Goal: Information Seeking & Learning: Learn about a topic

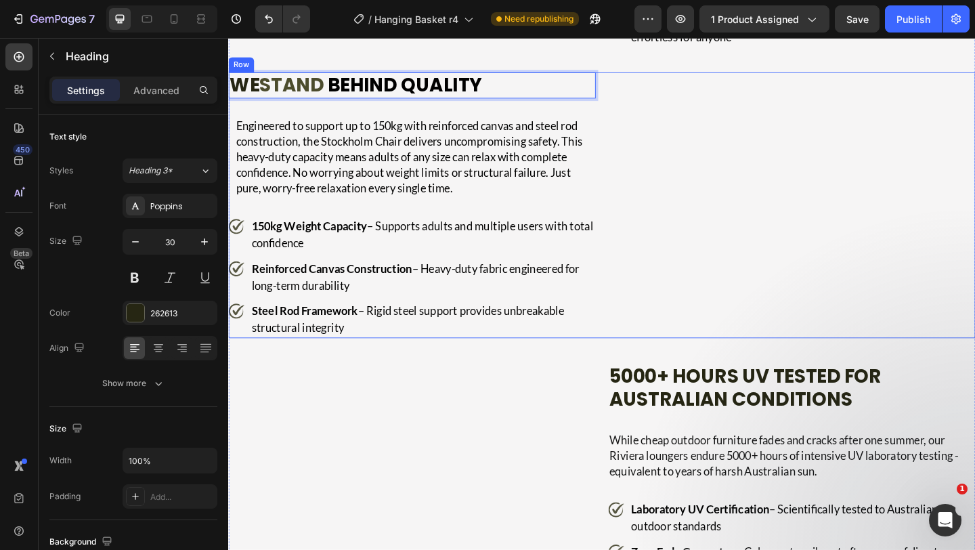
scroll to position [2782, 0]
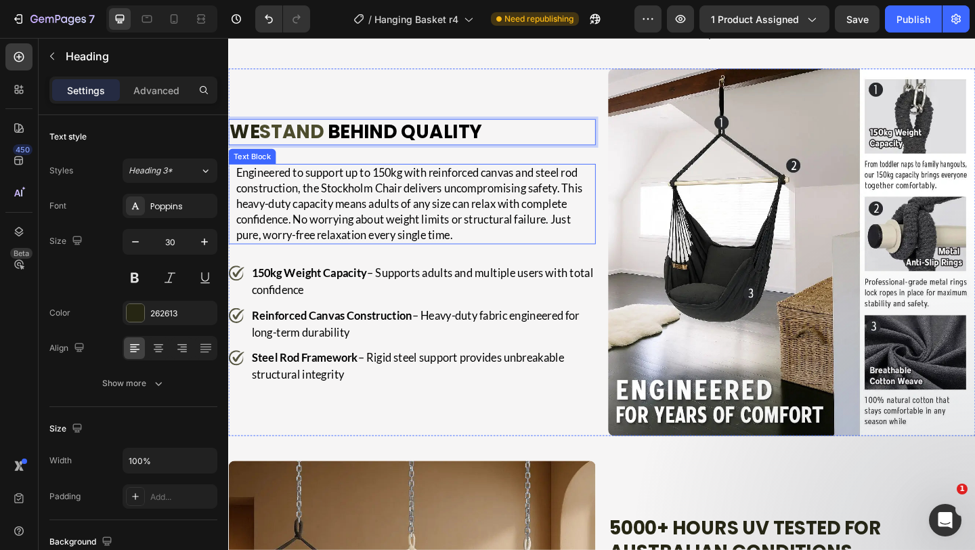
click at [357, 261] on p "Engineered to support up to 150kg with reinforced canvas and steel rod construc…" at bounding box center [431, 218] width 390 height 85
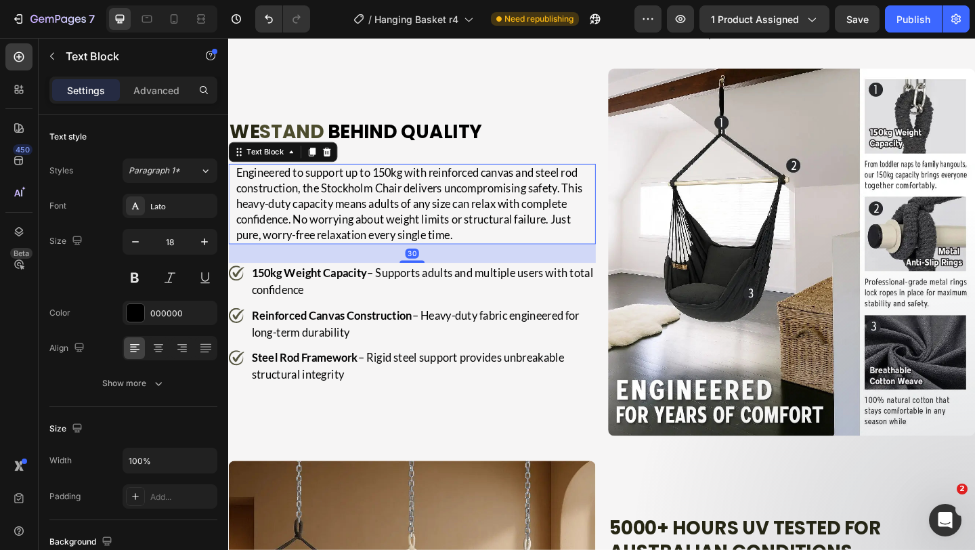
click at [357, 261] on p "Engineered to support up to 150kg with reinforced canvas and steel rod construc…" at bounding box center [431, 218] width 390 height 85
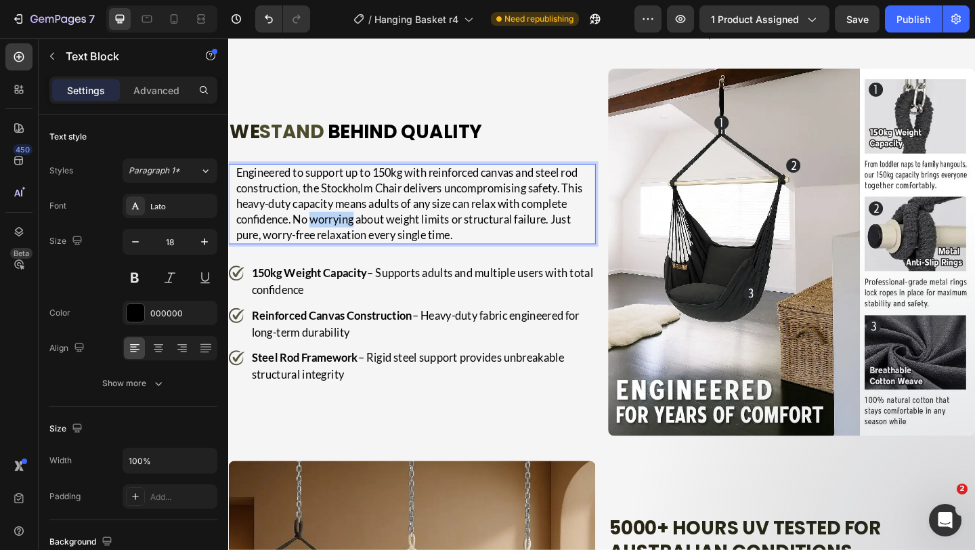
click at [357, 261] on p "Engineered to support up to 150kg with reinforced canvas and steel rod construc…" at bounding box center [431, 218] width 390 height 85
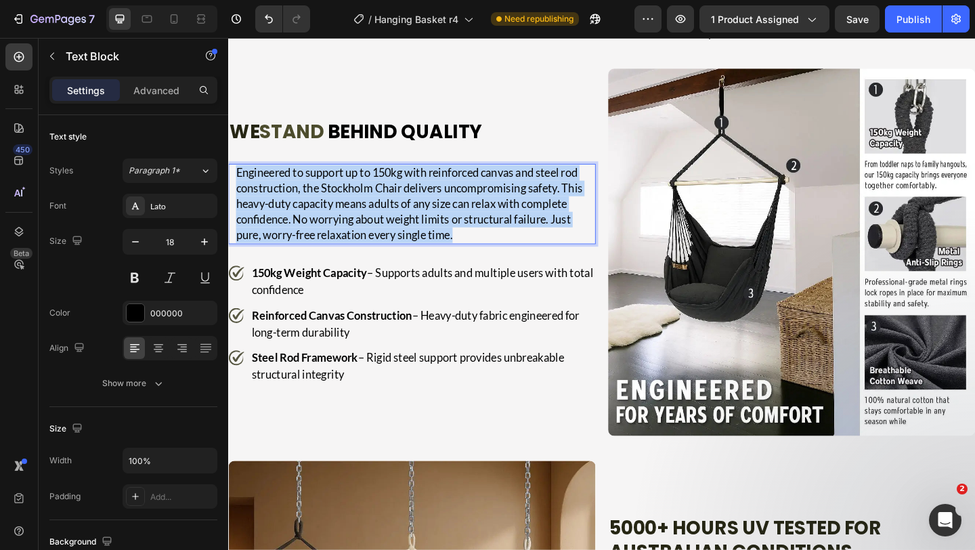
click at [357, 261] on p "Engineered to support up to 150kg with reinforced canvas and steel rod construc…" at bounding box center [431, 218] width 390 height 85
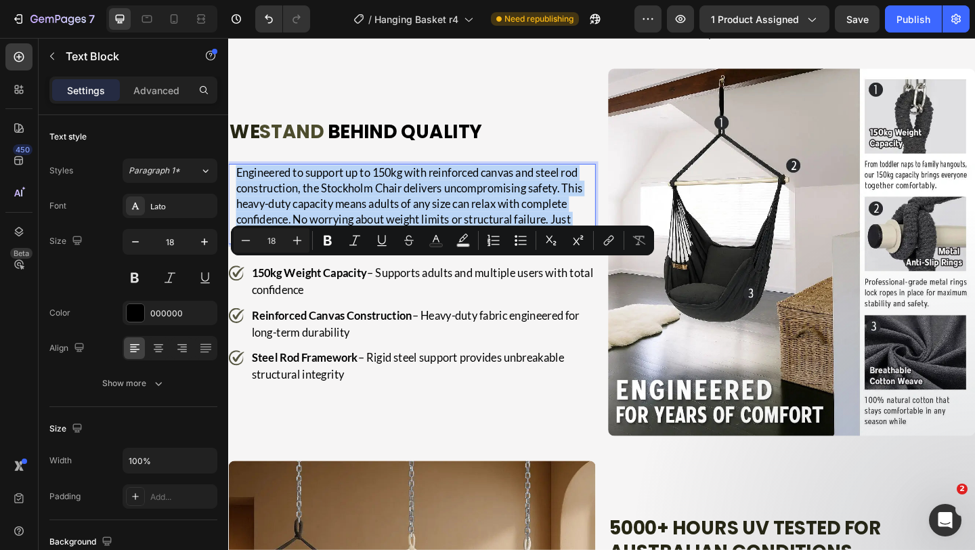
click at [332, 261] on p "Engineered to support up to 150kg with reinforced canvas and steel rod construc…" at bounding box center [431, 218] width 390 height 85
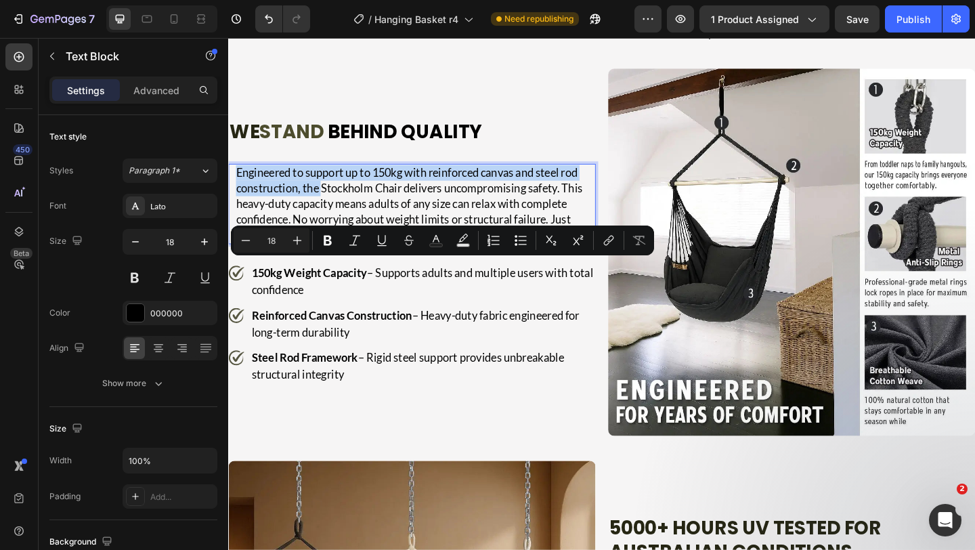
drag, startPoint x: 331, startPoint y: 303, endPoint x: 226, endPoint y: 290, distance: 105.8
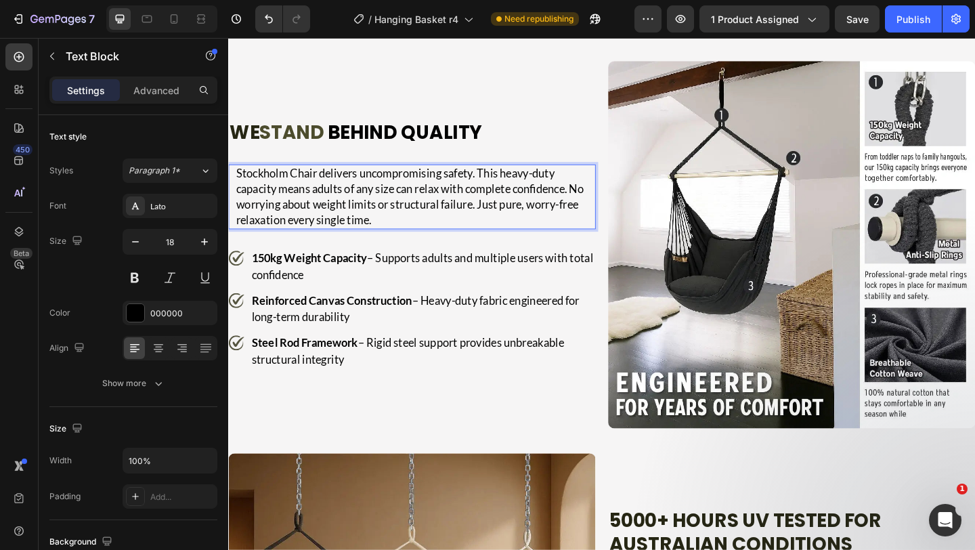
click at [326, 244] on p "Stockholm Chair delivers uncompromising safety. This heavy-duty capacity means …" at bounding box center [431, 211] width 390 height 68
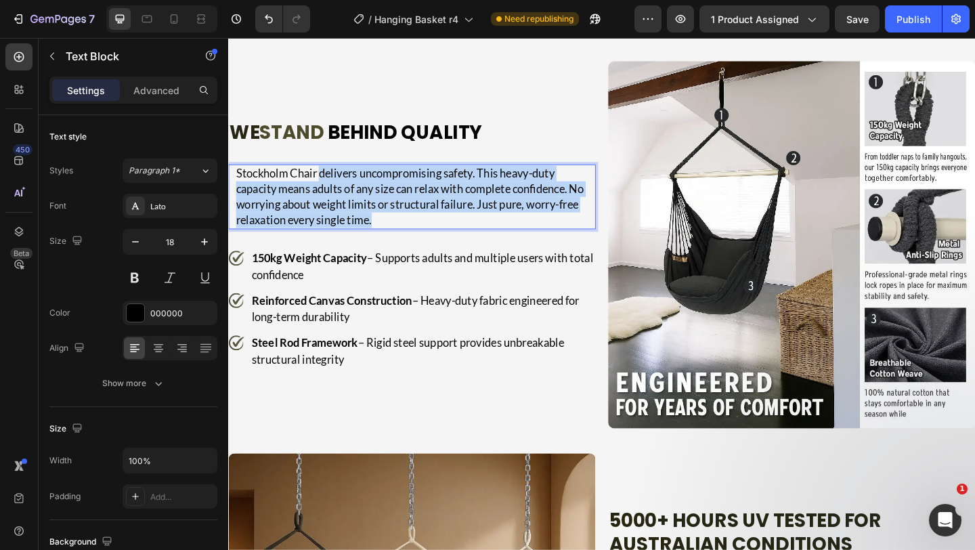
drag, startPoint x: 326, startPoint y: 290, endPoint x: 404, endPoint y: 343, distance: 94.1
click at [404, 244] on p "Stockholm Chair delivers uncompromising safety. This heavy-duty capacity means …" at bounding box center [431, 211] width 390 height 68
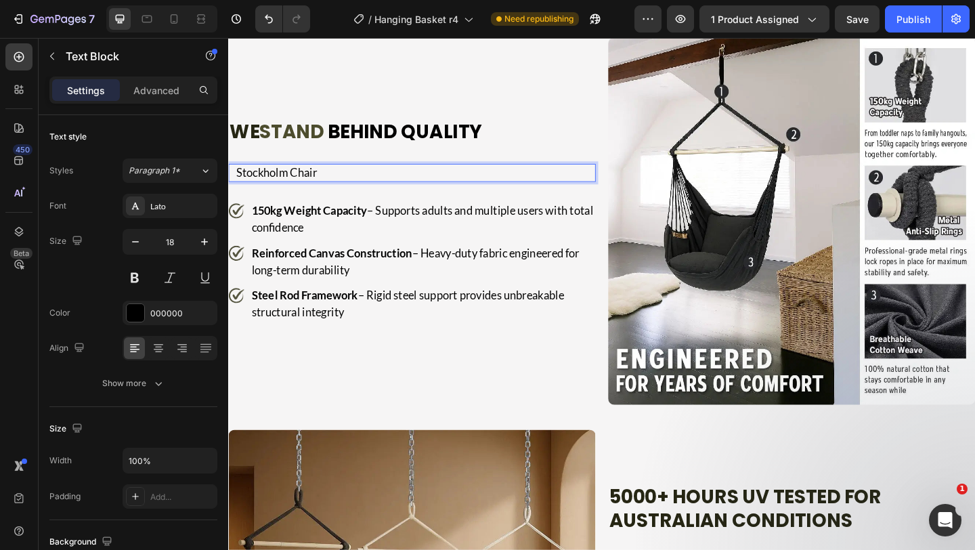
scroll to position [2774, 0]
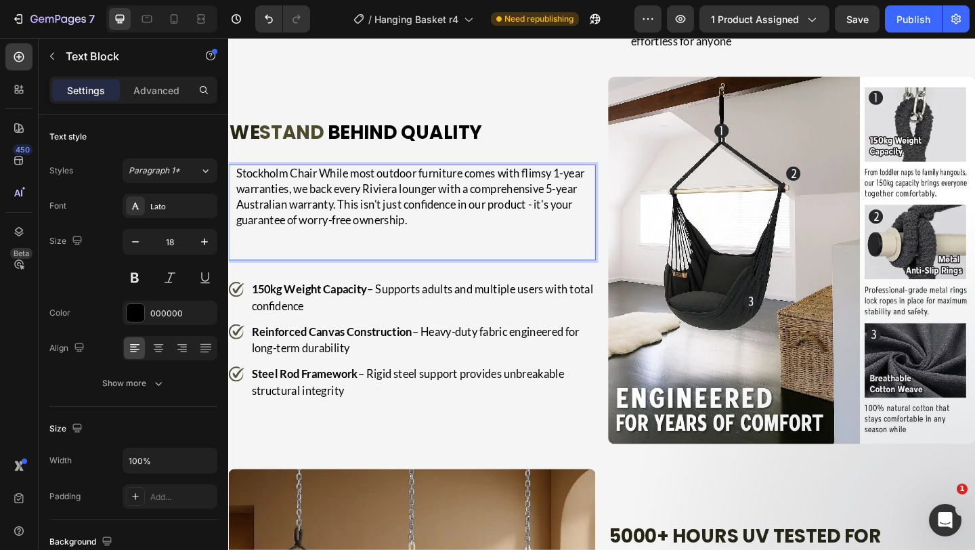
click at [328, 244] on p "Stockholm Chair While most outdoor furniture comes with flimsy 1-year warrantie…" at bounding box center [431, 211] width 390 height 68
drag, startPoint x: 328, startPoint y: 289, endPoint x: 240, endPoint y: 284, distance: 88.2
click at [240, 244] on p "Stockholm Chair While most outdoor furniture comes with flimsy 1-year warrantie…" at bounding box center [431, 211] width 390 height 68
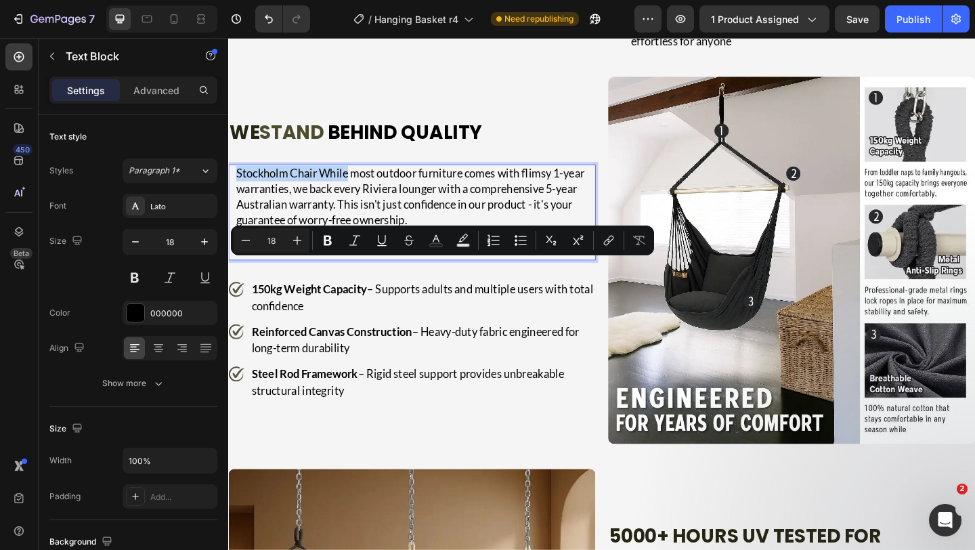
click at [326, 244] on p "Stockholm Chair While most outdoor furniture comes with flimsy 1-year warrantie…" at bounding box center [431, 211] width 390 height 68
drag, startPoint x: 326, startPoint y: 283, endPoint x: 219, endPoint y: 265, distance: 107.8
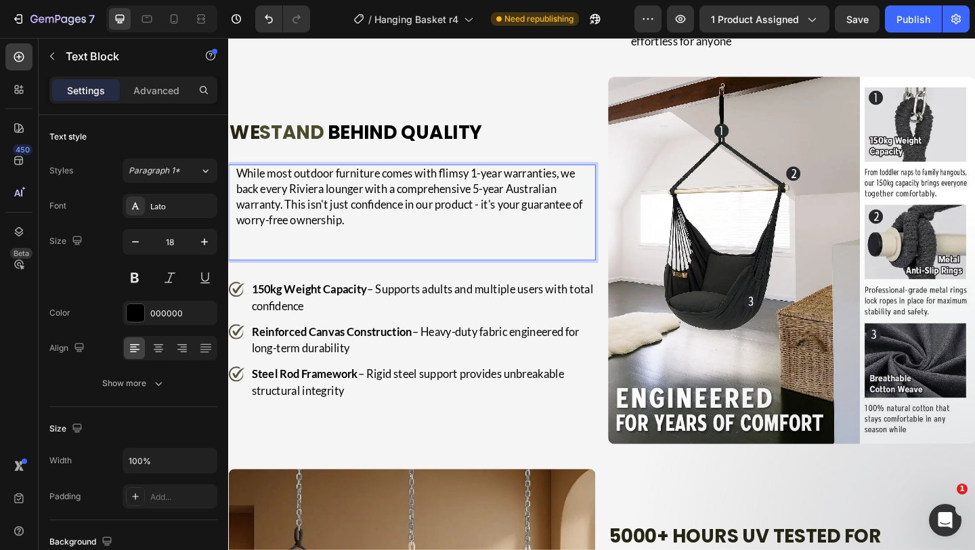
click at [298, 244] on p "While most outdoor furniture comes with flimsy 1-year warranties, we back every…" at bounding box center [431, 211] width 390 height 68
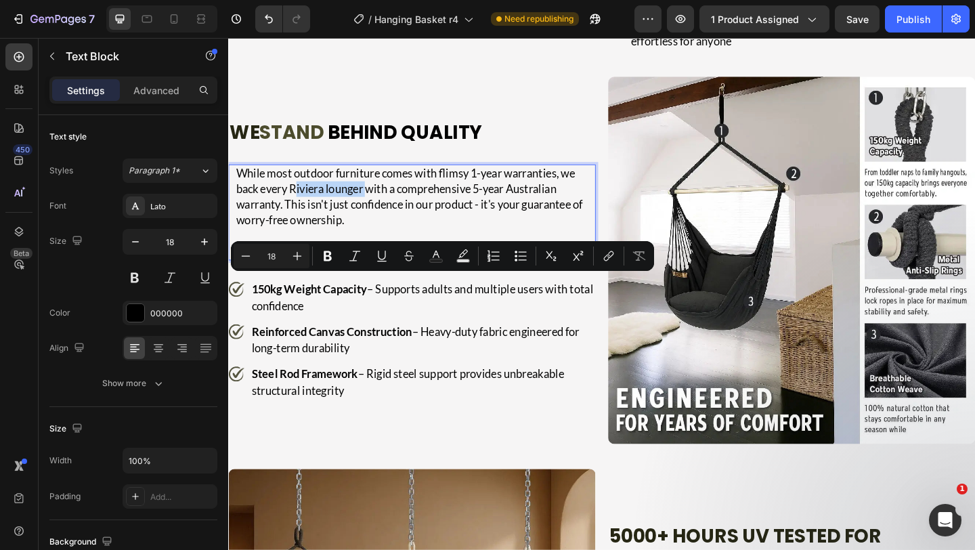
drag, startPoint x: 298, startPoint y: 309, endPoint x: 374, endPoint y: 310, distance: 75.9
click at [374, 244] on p "While most outdoor furniture comes with flimsy 1-year warranties, we back every…" at bounding box center [431, 211] width 390 height 68
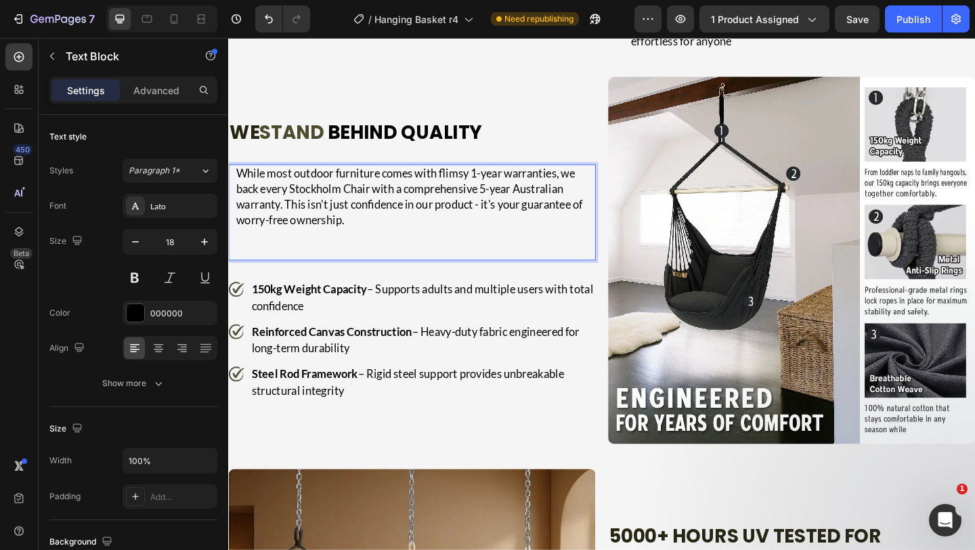
click at [368, 244] on p "While most outdoor furniture comes with flimsy 1-year warranties, we back every…" at bounding box center [431, 211] width 390 height 68
click at [238, 244] on p "While most outdoor furniture comes with flimsy 1-year warranties, we back every…" at bounding box center [431, 211] width 390 height 68
click at [249, 244] on p "While most outdoor furniture comes with flimsy 1-year warranties, we back every…" at bounding box center [431, 211] width 390 height 68
click at [265, 244] on p "While most outdoor furniture comes with flimsy 1-year warranties, we back every…" at bounding box center [431, 211] width 390 height 68
click at [368, 244] on p "While most outdoor furniture comes with flimsy 1-year warranties, we back every…" at bounding box center [431, 211] width 390 height 68
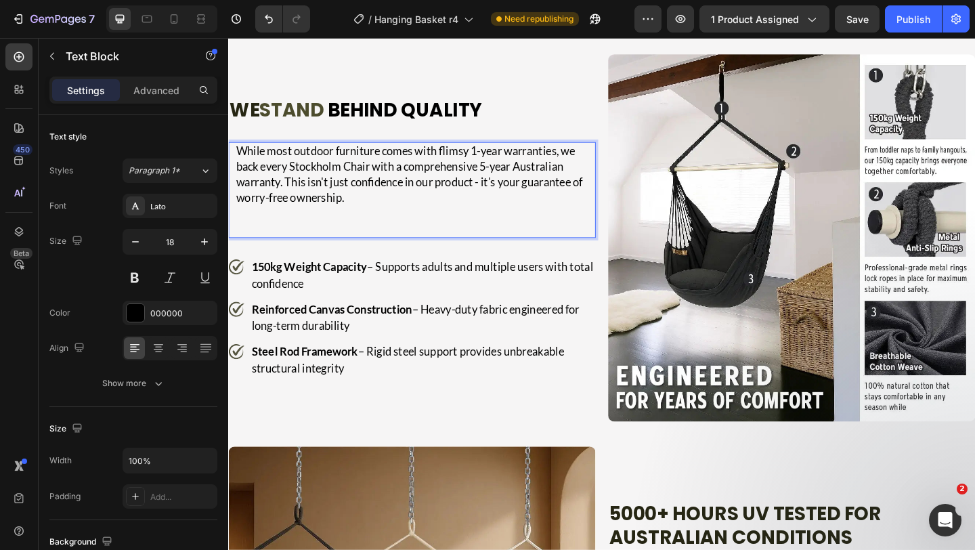
scroll to position [2799, 0]
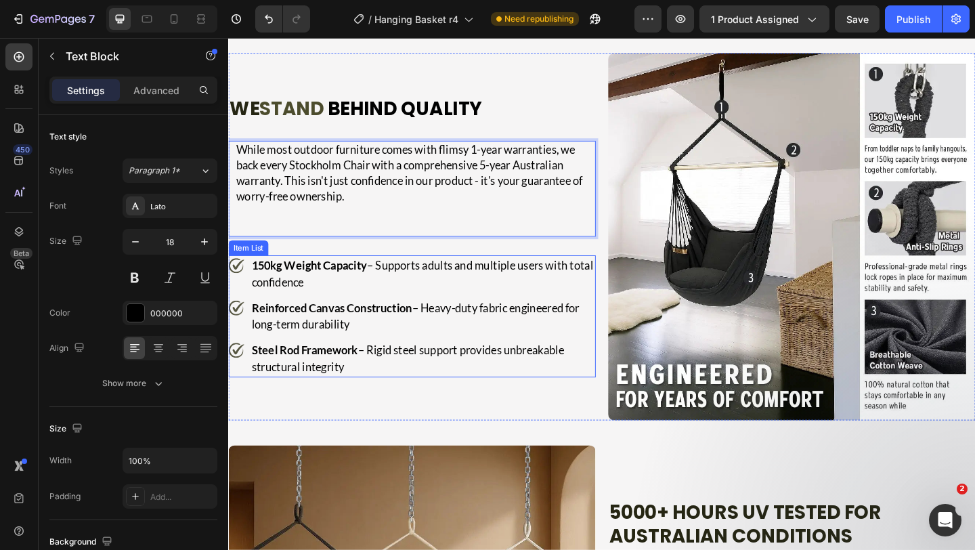
click at [503, 313] on p "150kg Weight Capacity – Supports adults and multiple users with total confidence" at bounding box center [439, 294] width 372 height 37
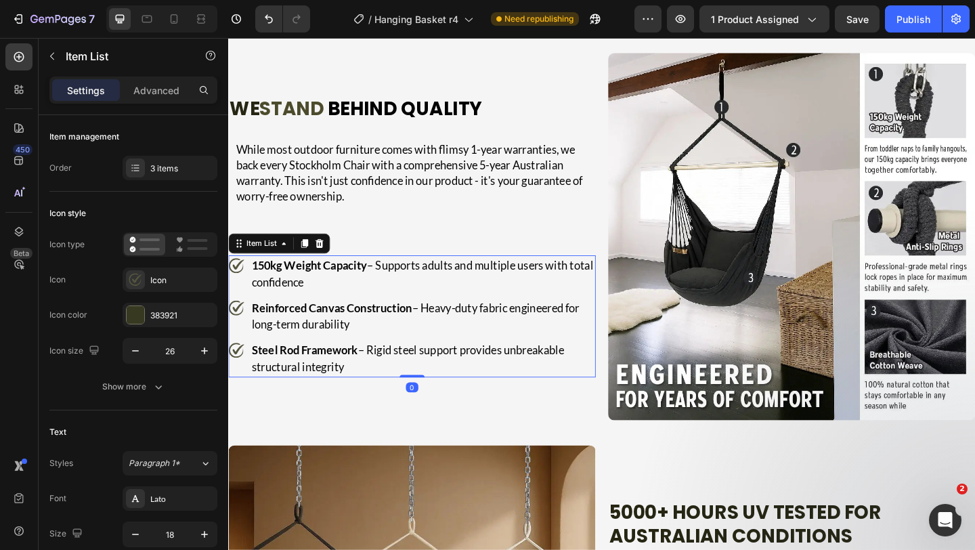
click at [503, 313] on p "150kg Weight Capacity – Supports adults and multiple users with total confidence" at bounding box center [439, 294] width 372 height 37
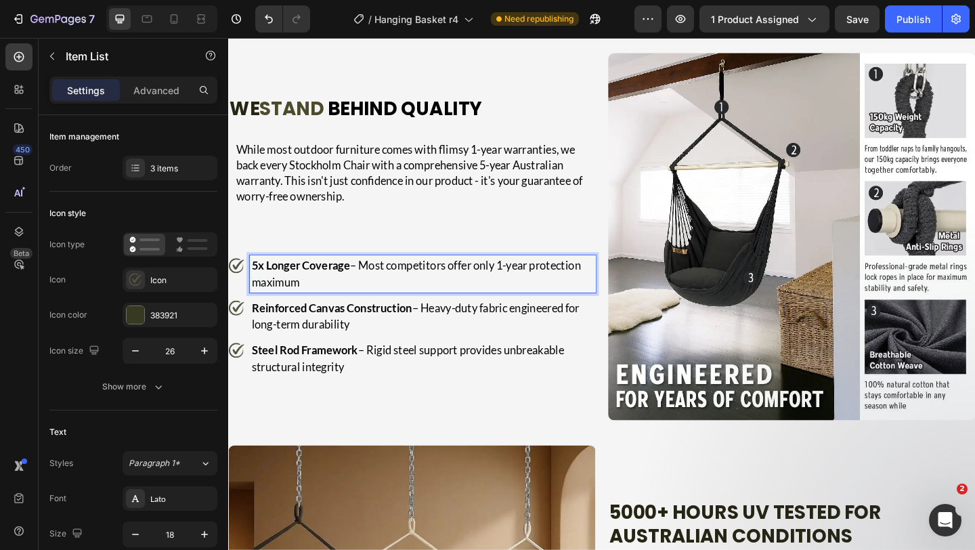
click at [408, 315] on div "5x Longer Coverage – Most competitors offer only 1-year protection maximum" at bounding box center [439, 294] width 377 height 41
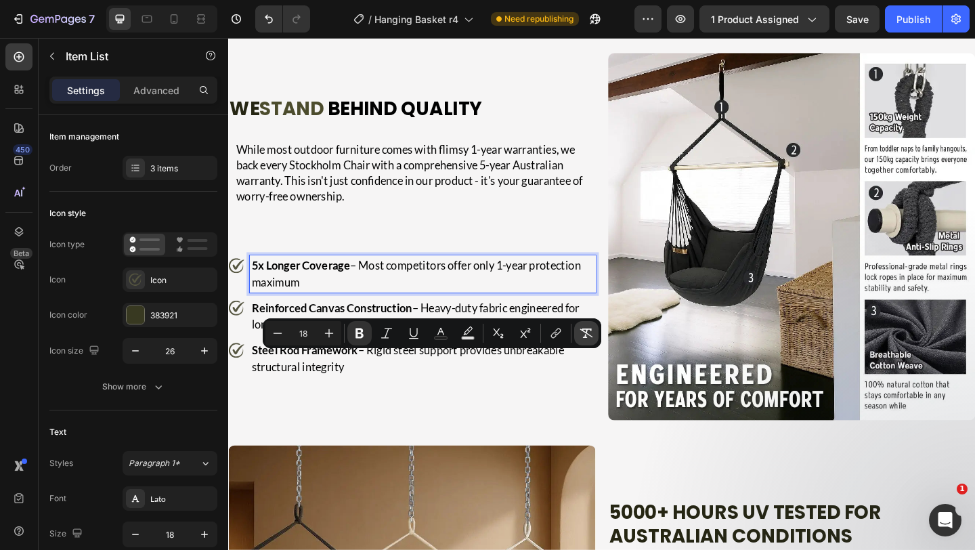
click at [593, 325] on button "Remove Format" at bounding box center [586, 333] width 24 height 24
click at [391, 359] on p "Reinforced Canvas Construction – Heavy-duty fabric engineered for long-term dur…" at bounding box center [439, 340] width 372 height 37
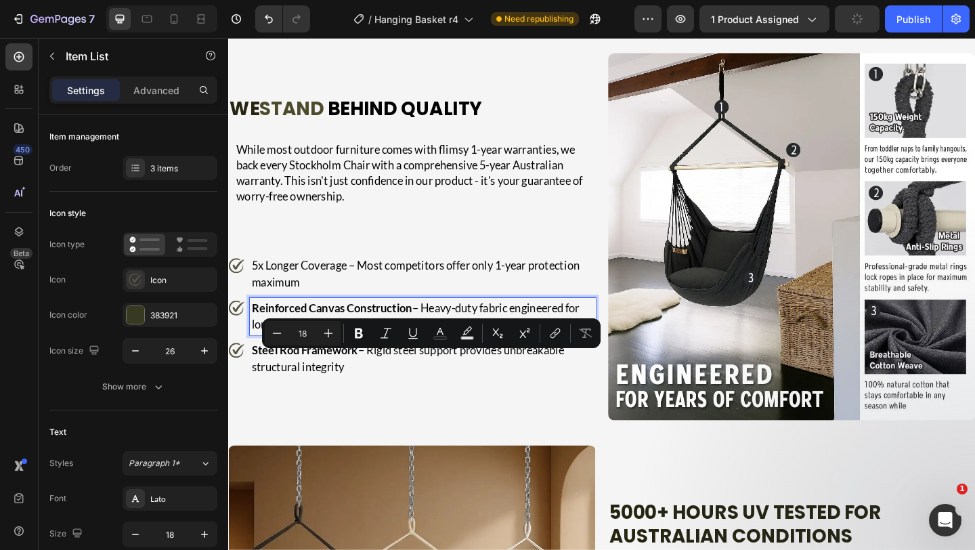
click at [391, 359] on p "Reinforced Canvas Construction – Heavy-duty fabric engineered for long-term dur…" at bounding box center [439, 340] width 372 height 37
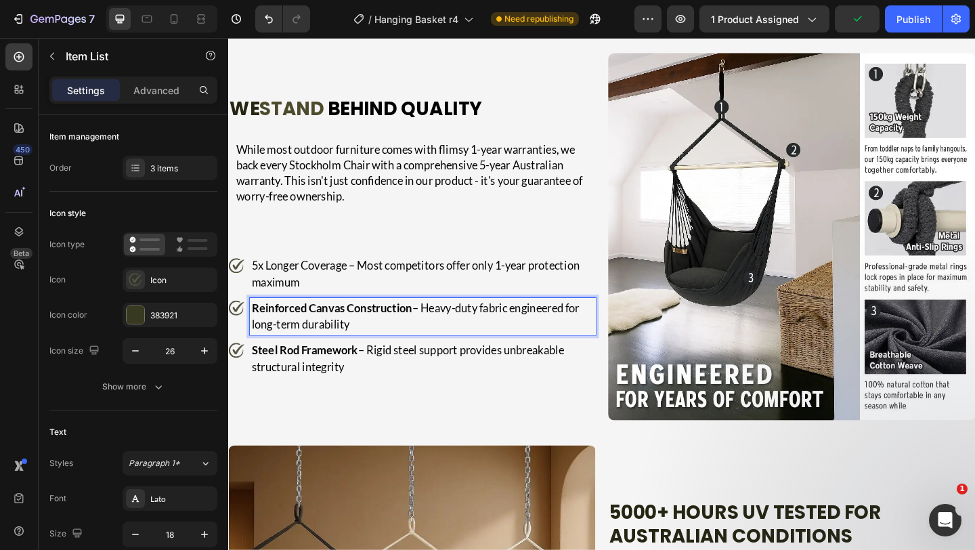
click at [391, 359] on p "Reinforced Canvas Construction – Heavy-duty fabric engineered for long-term dur…" at bounding box center [439, 340] width 372 height 37
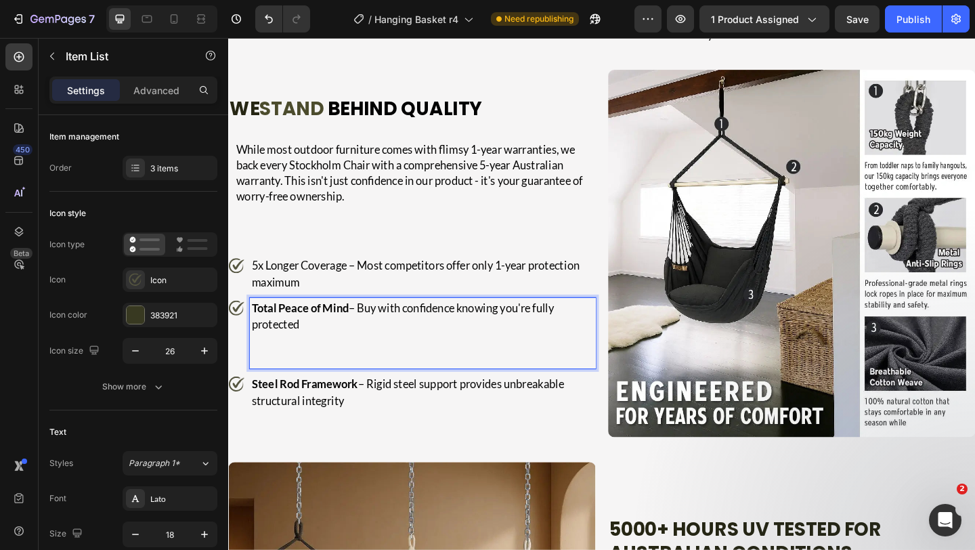
click at [270, 395] on p "Rich Text Editor. Editing area: main" at bounding box center [439, 386] width 372 height 18
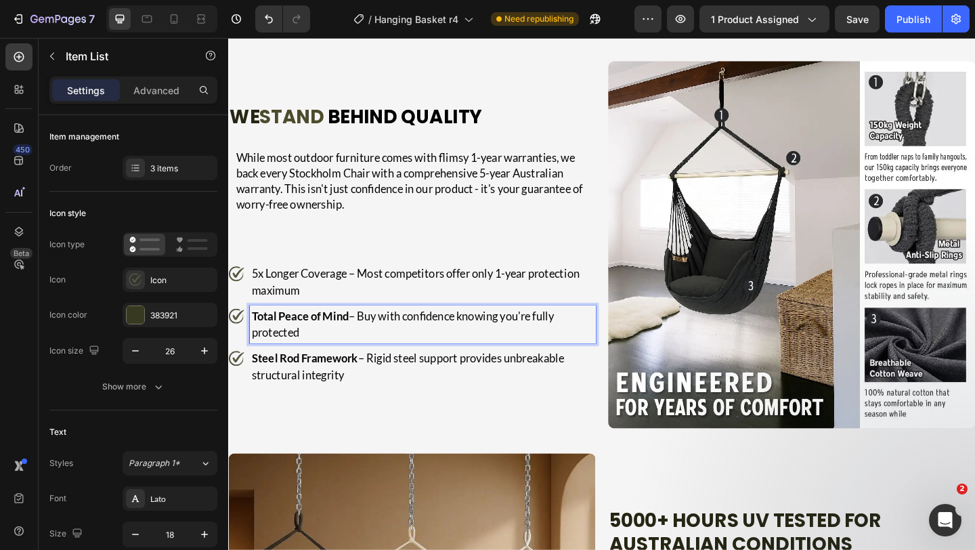
scroll to position [2799, 0]
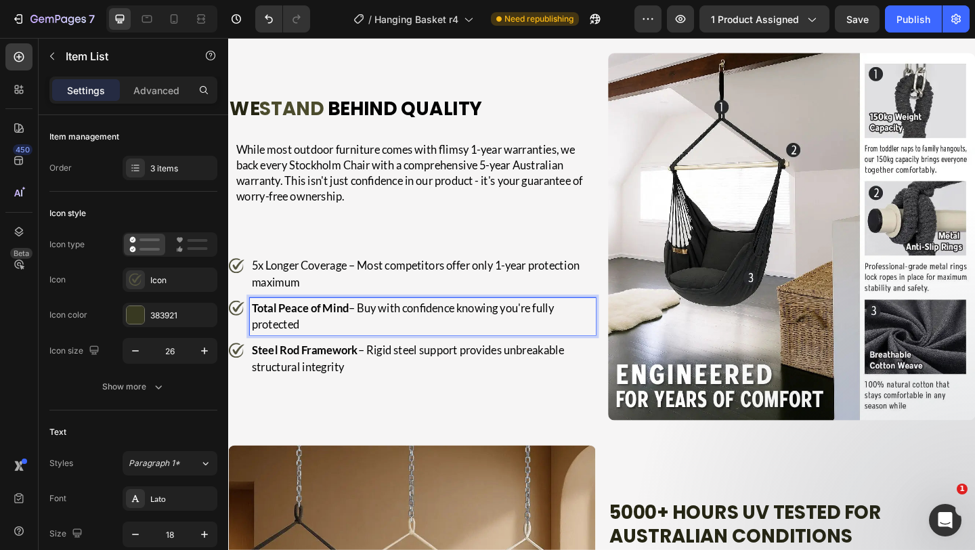
click at [386, 405] on p "Steel Rod Framework – Rigid steel support provides unbreakable structural integ…" at bounding box center [439, 386] width 372 height 37
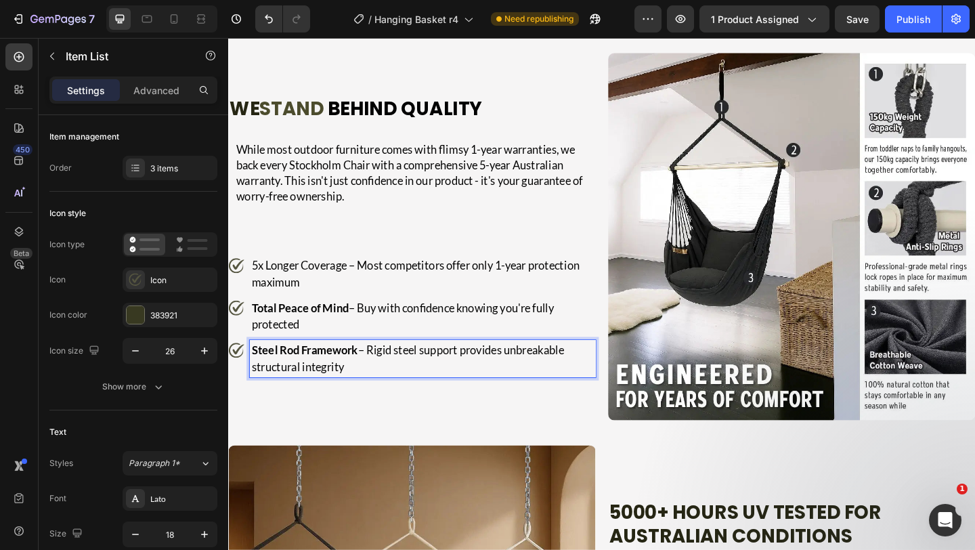
click at [386, 405] on p "Steel Rod Framework – Rigid steel support provides unbreakable structural integ…" at bounding box center [439, 386] width 372 height 37
click at [366, 385] on strong "Local Warranty Support" at bounding box center [317, 377] width 128 height 15
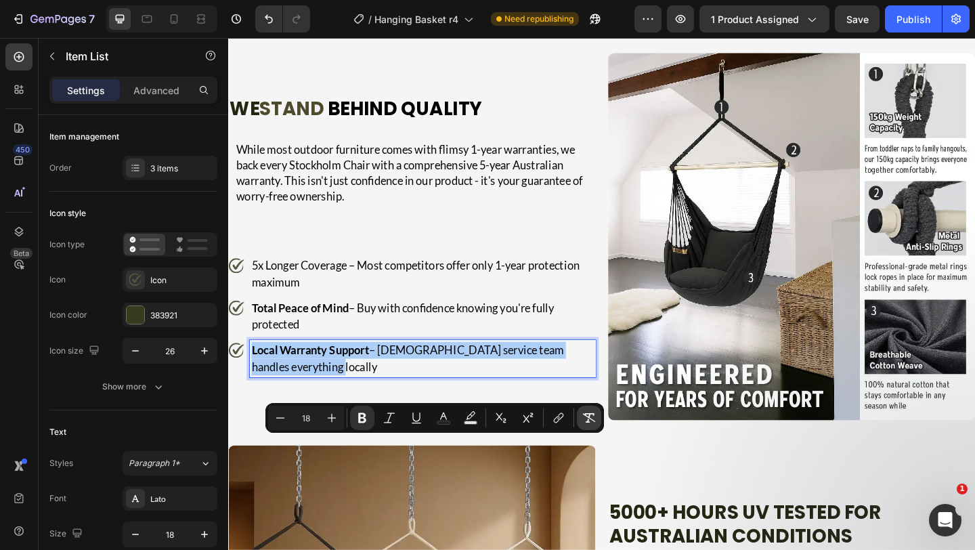
click at [593, 416] on icon "Editor contextual toolbar" at bounding box center [589, 418] width 14 height 14
click at [368, 405] on p "Local Warranty Support – [DEMOGRAPHIC_DATA] service team handles everything loc…" at bounding box center [439, 386] width 372 height 37
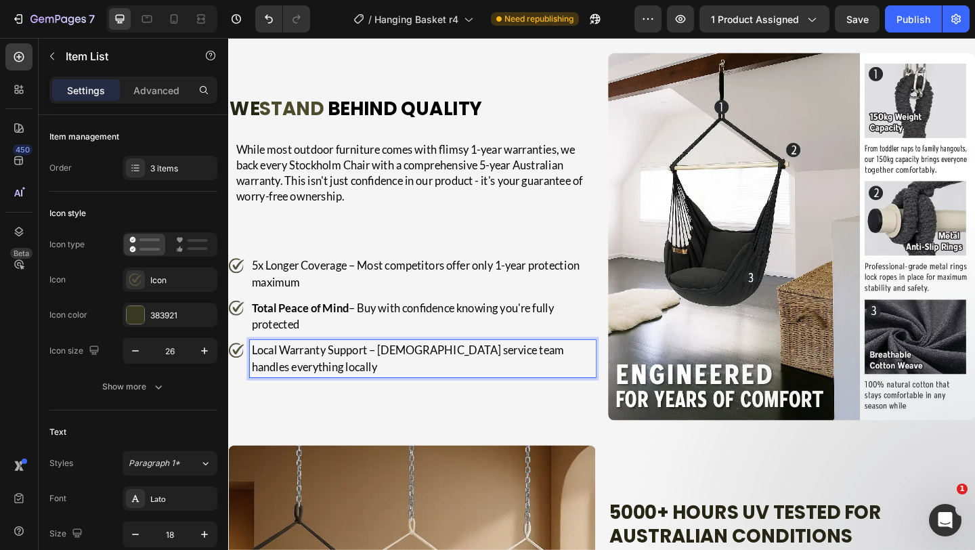
click at [397, 359] on p "Total Peace of Mind – Buy with confidence knowing you're fully protected" at bounding box center [439, 340] width 372 height 37
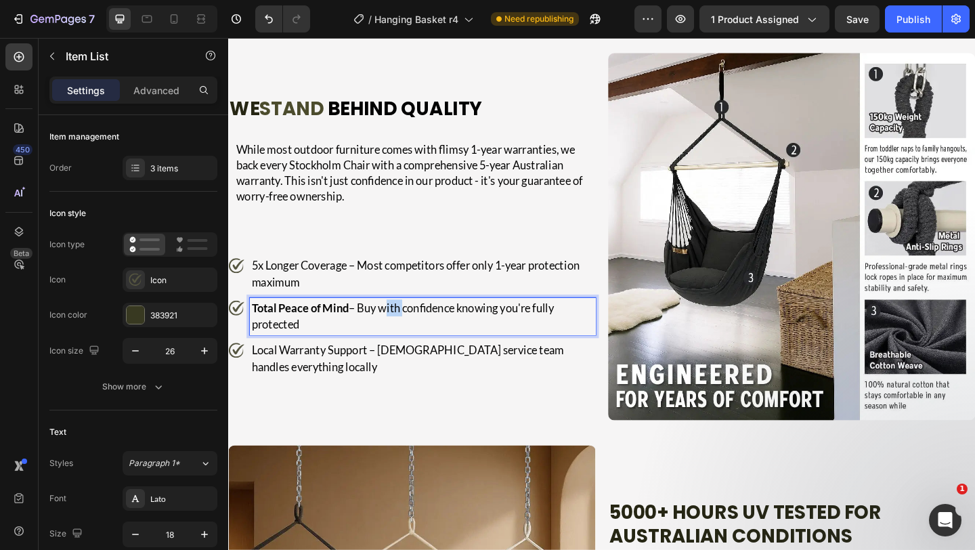
click at [397, 359] on p "Total Peace of Mind – Buy with confidence knowing you're fully protected" at bounding box center [439, 340] width 372 height 37
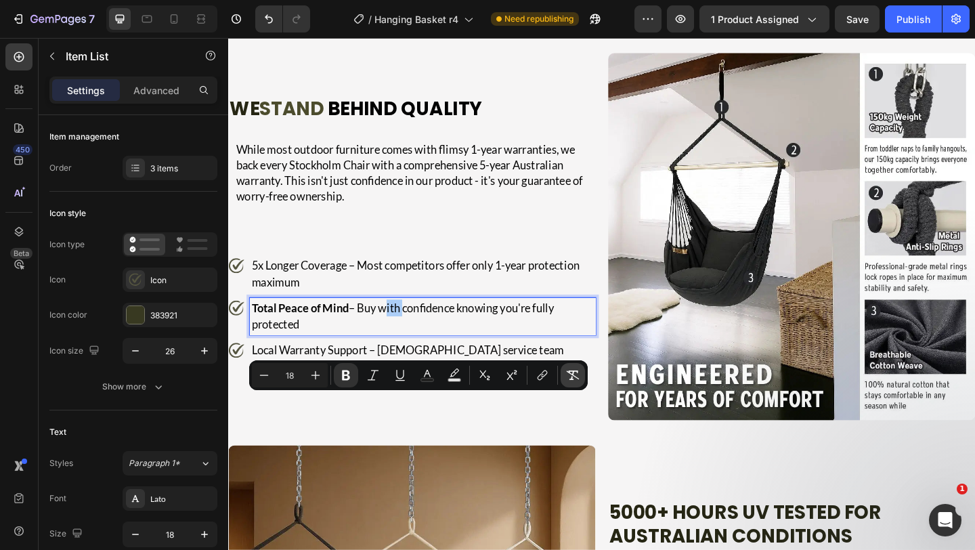
click at [577, 368] on icon "Editor contextual toolbar" at bounding box center [573, 375] width 14 height 14
click at [295, 405] on p "Local Warranty Support – [DEMOGRAPHIC_DATA] service team handles everything loc…" at bounding box center [439, 386] width 372 height 37
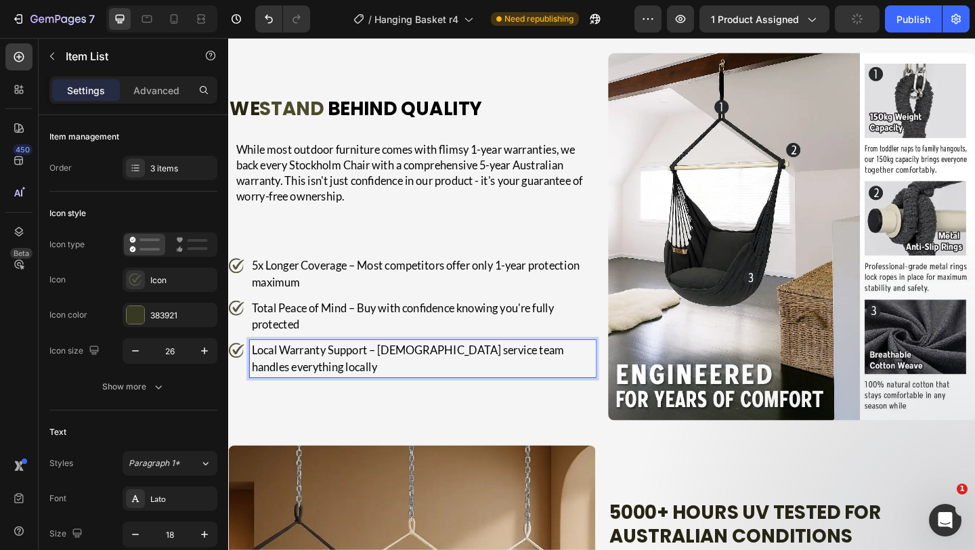
click at [376, 405] on p "Local Warranty Support – [DEMOGRAPHIC_DATA] service team handles everything loc…" at bounding box center [439, 386] width 372 height 37
click at [310, 405] on p "Local Warranty Support – [DEMOGRAPHIC_DATA] service team handles everything loc…" at bounding box center [439, 386] width 372 height 37
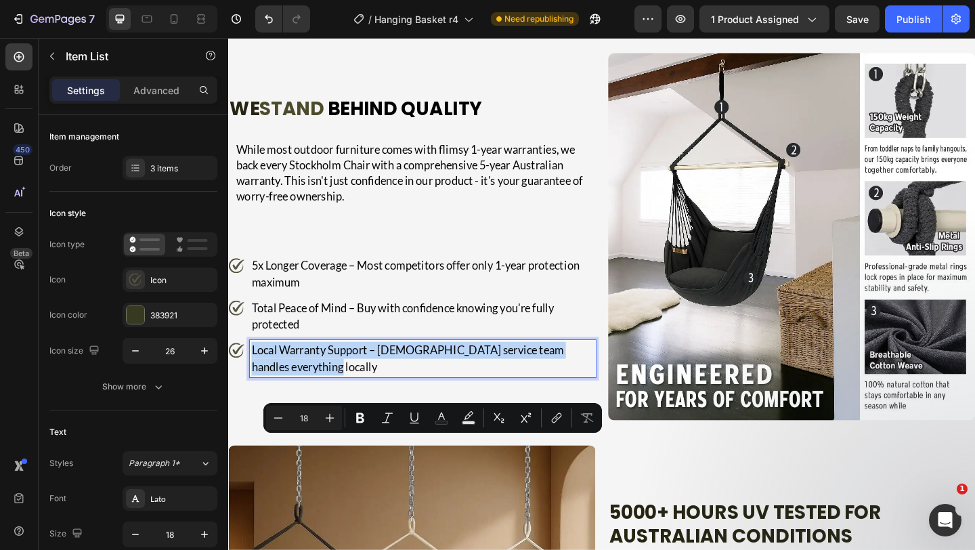
click at [381, 405] on p "Local Warranty Support – [DEMOGRAPHIC_DATA] service team handles everything loc…" at bounding box center [439, 386] width 372 height 37
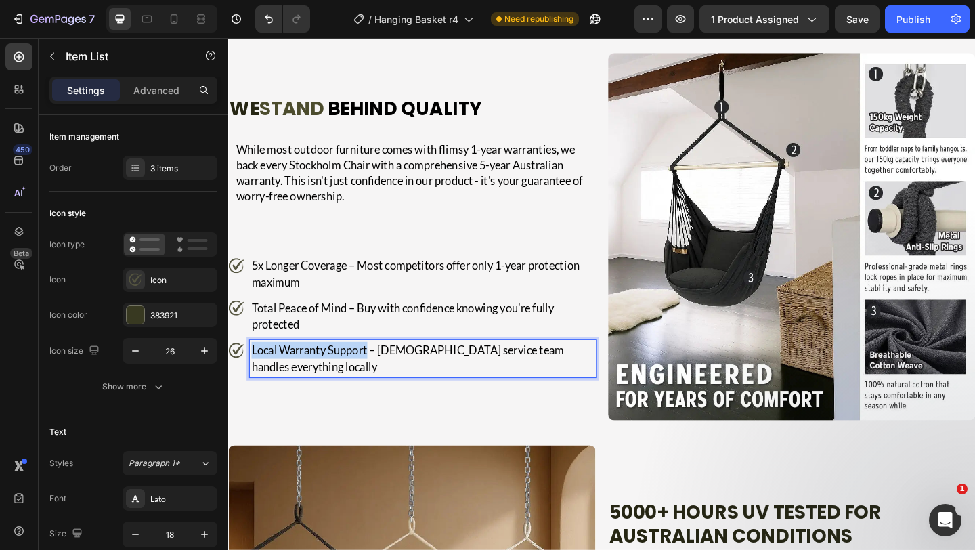
drag, startPoint x: 381, startPoint y: 486, endPoint x: 249, endPoint y: 477, distance: 131.7
click at [249, 407] on div "Local Warranty Support – [DEMOGRAPHIC_DATA] service team handles everything loc…" at bounding box center [428, 386] width 400 height 41
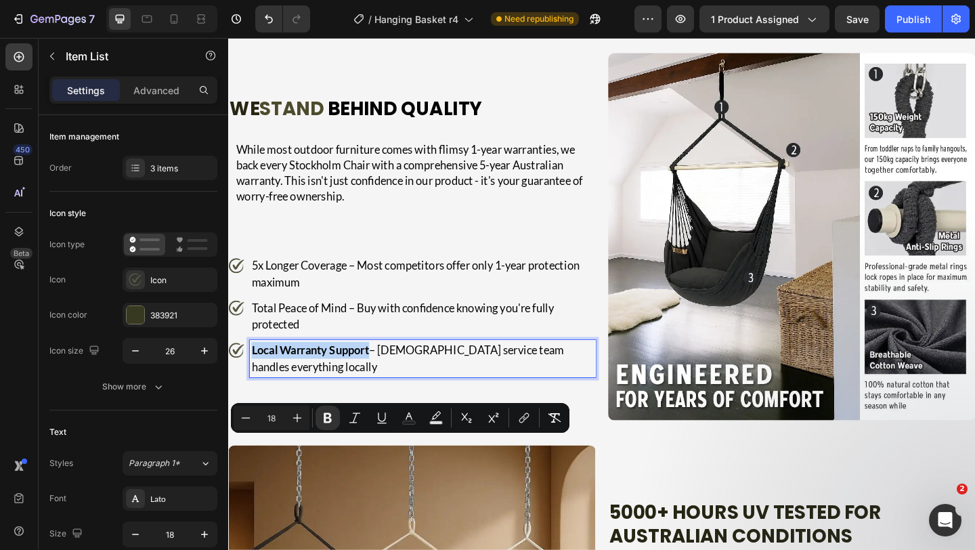
click at [293, 405] on p "Local Warranty Support – [DEMOGRAPHIC_DATA] service team handles everything loc…" at bounding box center [439, 386] width 372 height 37
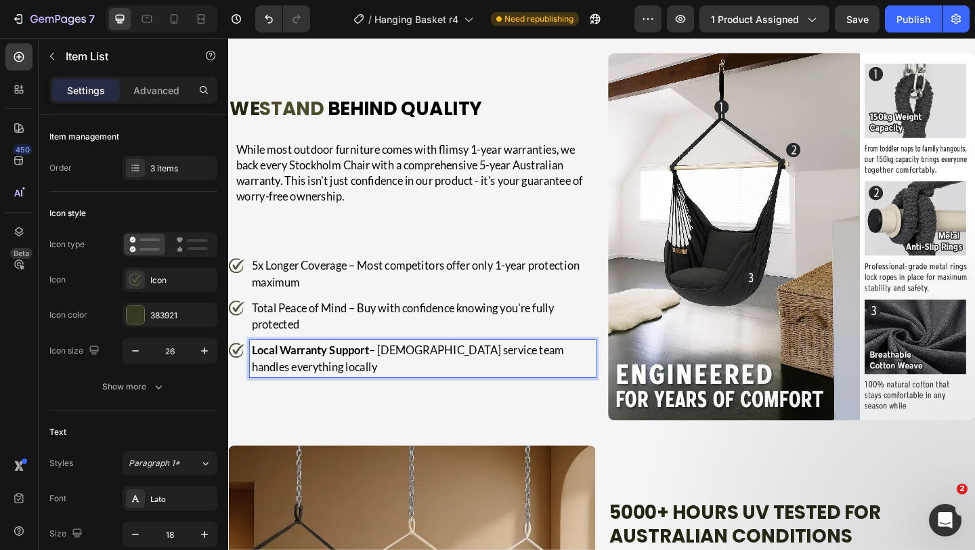
click at [321, 359] on p "Total Peace of Mind – Buy with confidence knowing you're fully protected" at bounding box center [439, 340] width 372 height 37
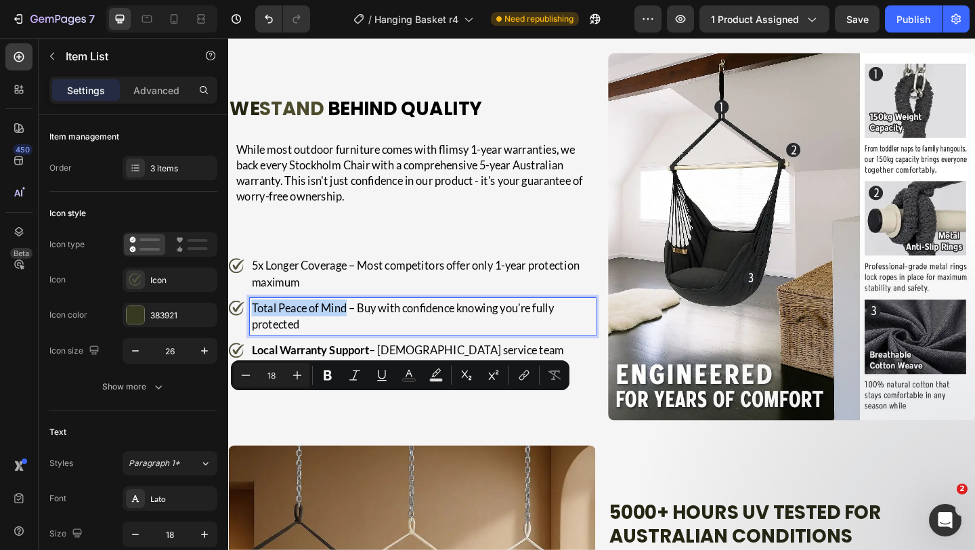
drag, startPoint x: 357, startPoint y: 435, endPoint x: 246, endPoint y: 436, distance: 111.1
click at [246, 361] on div "Total Peace of Mind – Buy with confidence knowing you're fully protected" at bounding box center [428, 340] width 400 height 41
click at [311, 339] on strong "Total Peace of Mind" at bounding box center [306, 331] width 106 height 15
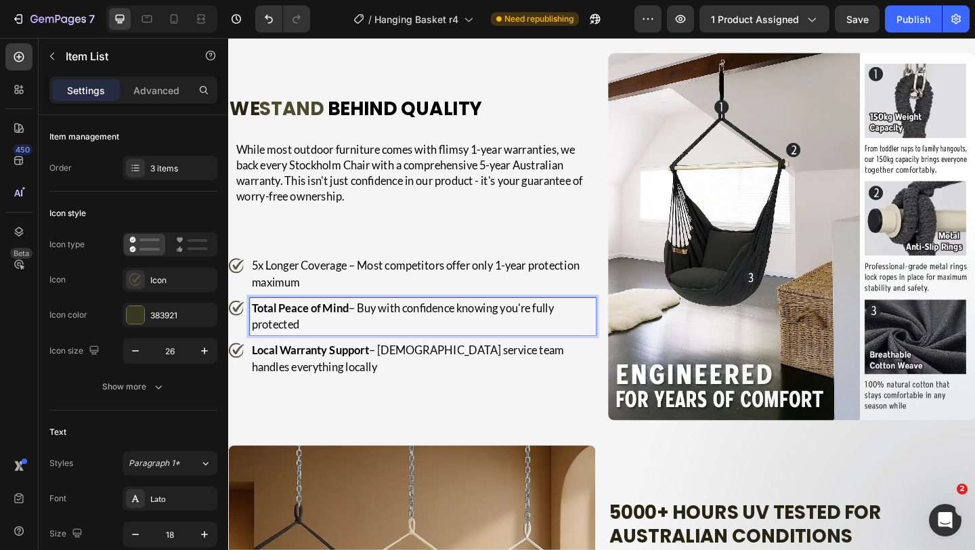
click at [347, 313] on p "5x Longer Coverage – Most competitors offer only 1-year protection maximum" at bounding box center [439, 294] width 372 height 37
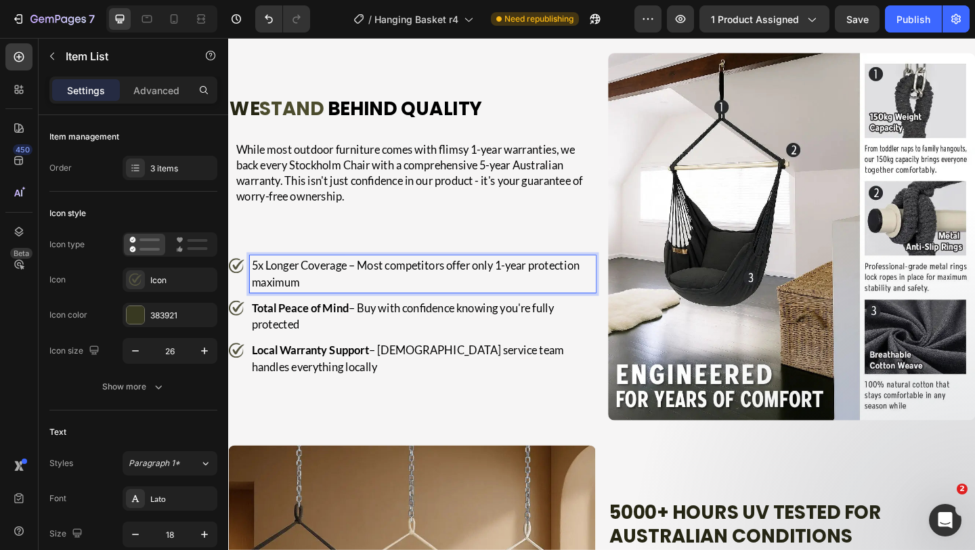
click at [358, 313] on p "5x Longer Coverage – Most competitors offer only 1-year protection maximum" at bounding box center [439, 294] width 372 height 37
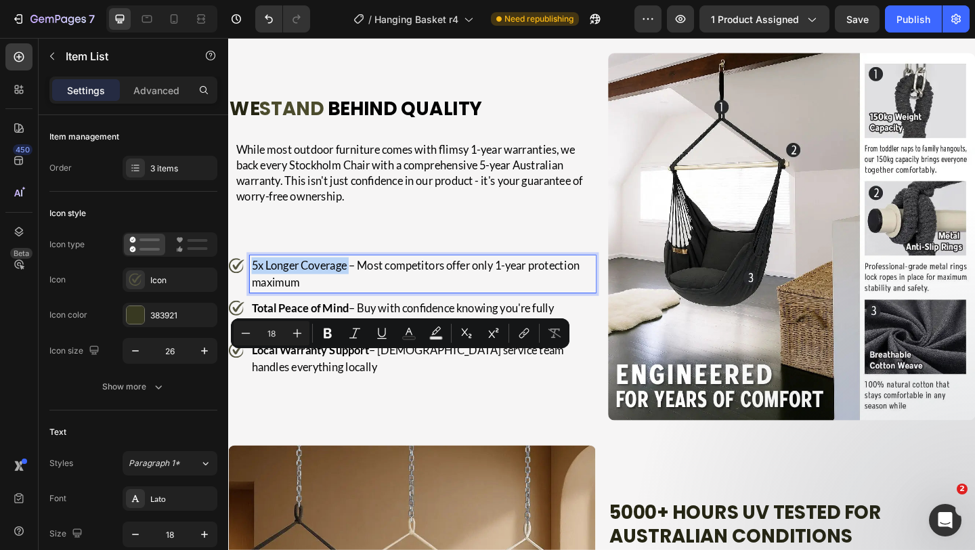
drag, startPoint x: 358, startPoint y: 393, endPoint x: 254, endPoint y: 388, distance: 103.7
click at [254, 313] on p "5x Longer Coverage – Most competitors offer only 1-year protection maximum" at bounding box center [439, 294] width 372 height 37
click at [349, 313] on p "5x Longer Coverage – Most competitors offer only 1-year protection maximum" at bounding box center [439, 294] width 372 height 37
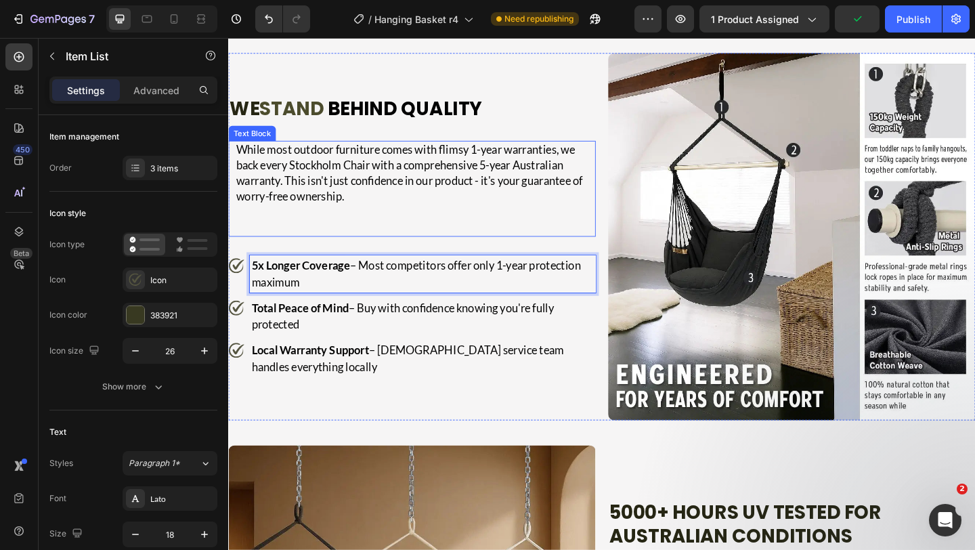
click at [286, 253] on p "Rich Text Editor. Editing area: main" at bounding box center [431, 244] width 390 height 17
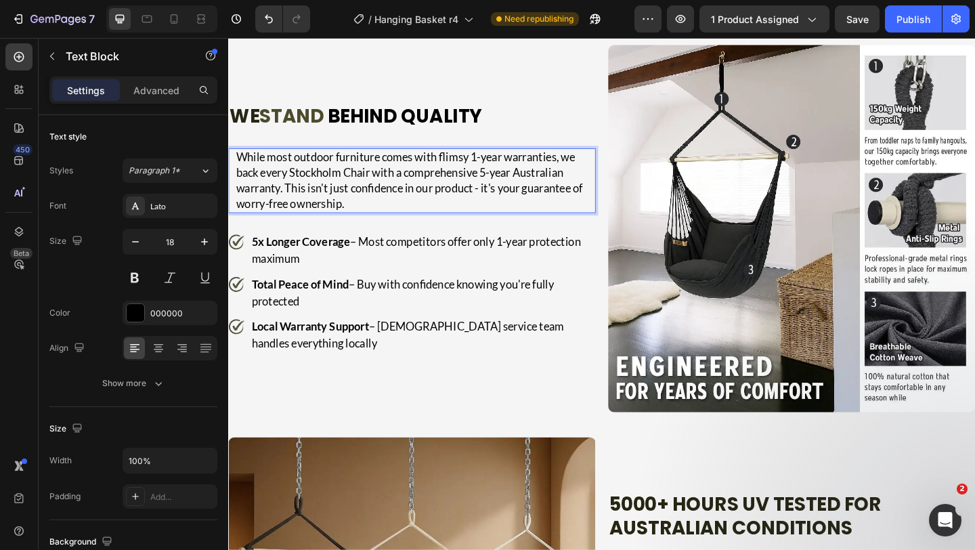
scroll to position [2816, 0]
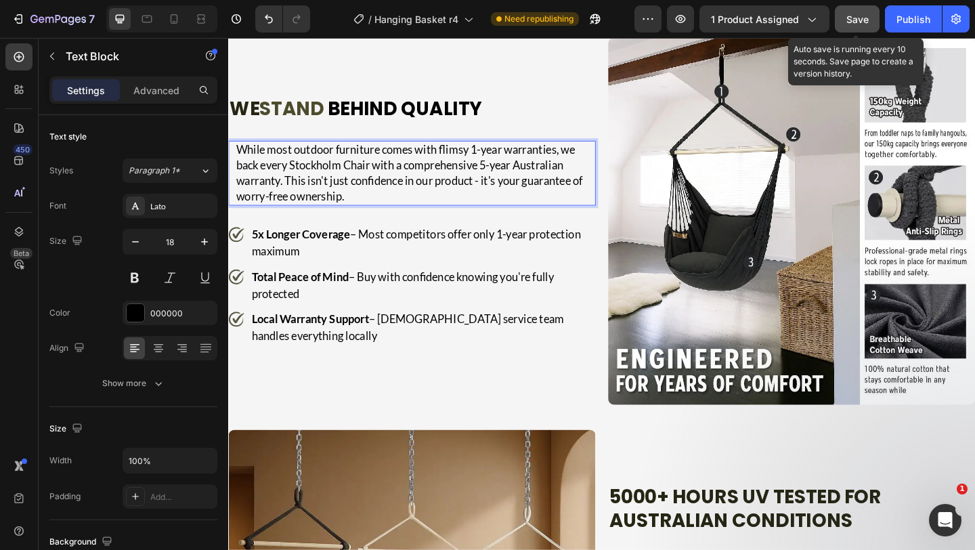
click at [865, 25] on div "Save" at bounding box center [857, 19] width 22 height 14
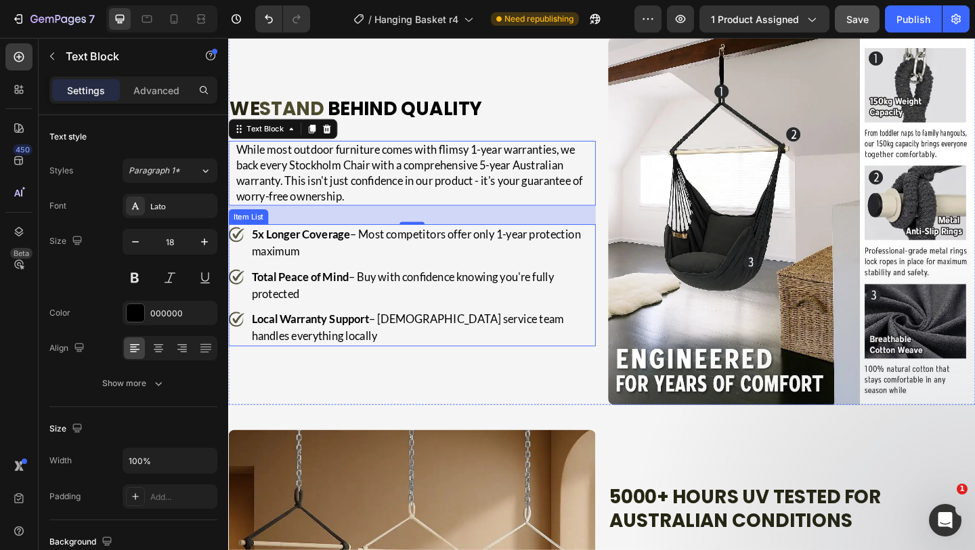
click at [546, 279] on p "5x Longer Coverage – Most competitors offer only 1-year protection maximum" at bounding box center [439, 260] width 372 height 37
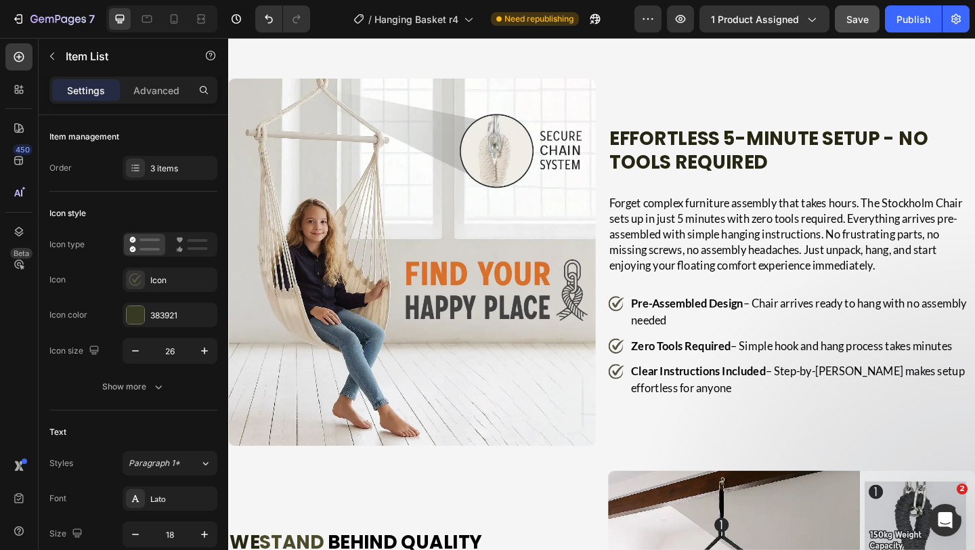
scroll to position [2446, 0]
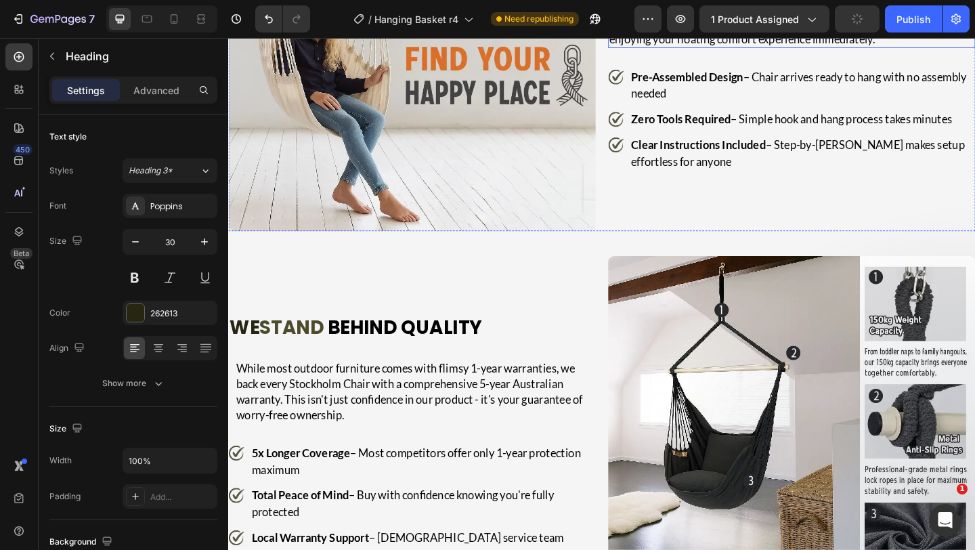
click at [754, 47] on p "Forget complex furniture assembly that takes hours. The Stockholm Chair sets up…" at bounding box center [841, 5] width 397 height 85
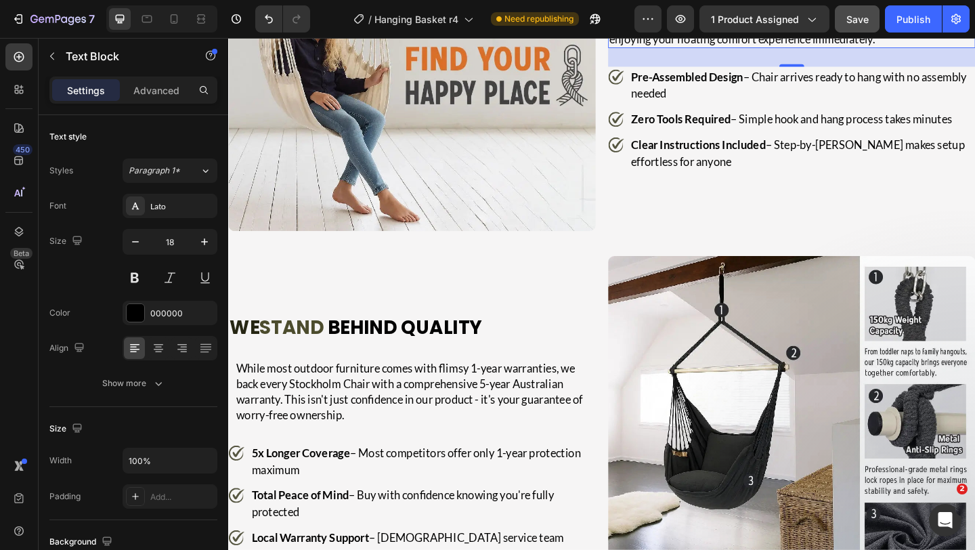
click at [754, 47] on p "Forget complex furniture assembly that takes hours. The Stockholm Chair sets up…" at bounding box center [841, 5] width 397 height 85
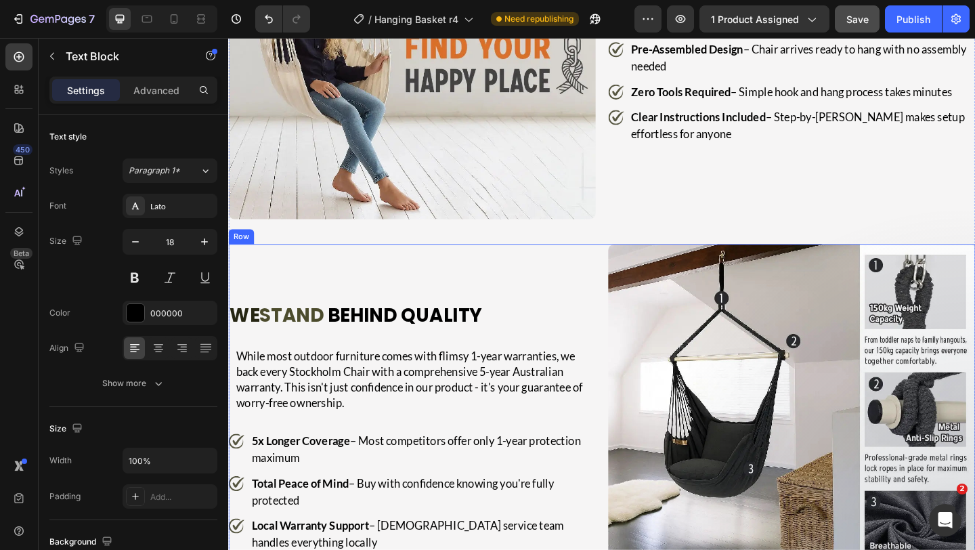
scroll to position [2692, 0]
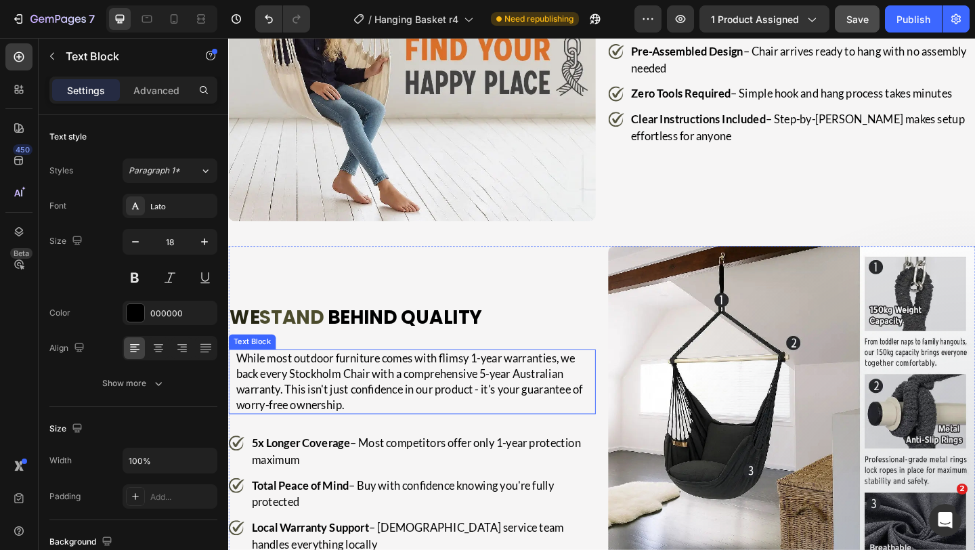
click at [297, 412] on p "While most outdoor furniture comes with flimsy 1-year warranties, we back every…" at bounding box center [431, 412] width 390 height 68
click at [298, 404] on p "While most outdoor furniture comes with flimsy 1-year warranties, we back every…" at bounding box center [431, 412] width 390 height 68
drag, startPoint x: 299, startPoint y: 404, endPoint x: 313, endPoint y: 402, distance: 14.3
click at [310, 402] on p "While most outdoor furniture comes with flimsy 1-year warranties, we back every…" at bounding box center [431, 412] width 390 height 68
drag, startPoint x: 383, startPoint y: 405, endPoint x: 297, endPoint y: 400, distance: 86.1
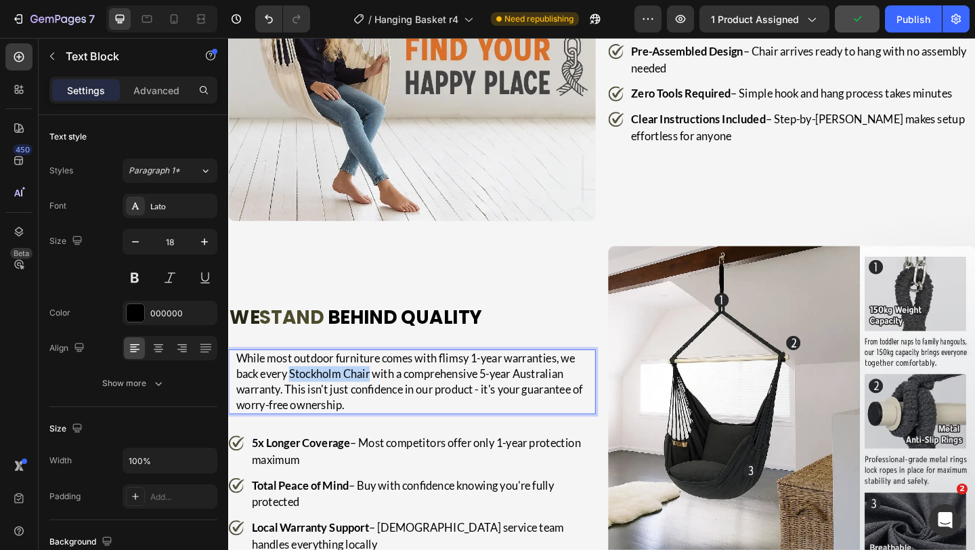
click at [297, 400] on p "While most outdoor furniture comes with flimsy 1-year warranties, we back every…" at bounding box center [431, 412] width 390 height 68
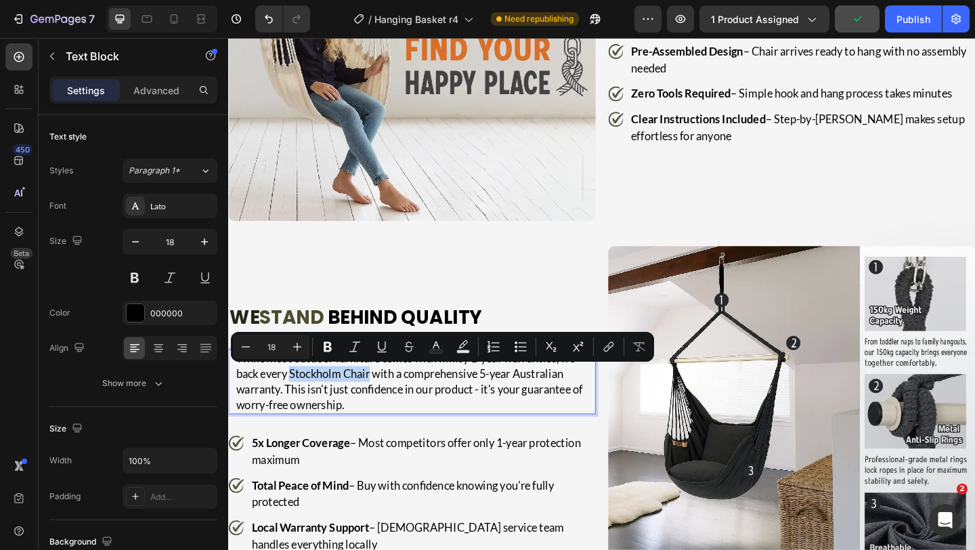
copy p "Stockholm Chair"
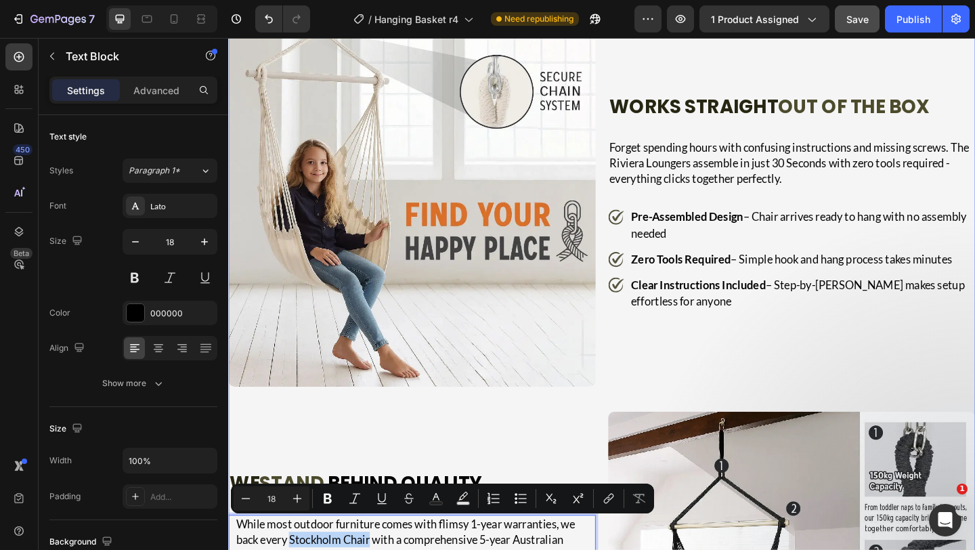
scroll to position [2503, 0]
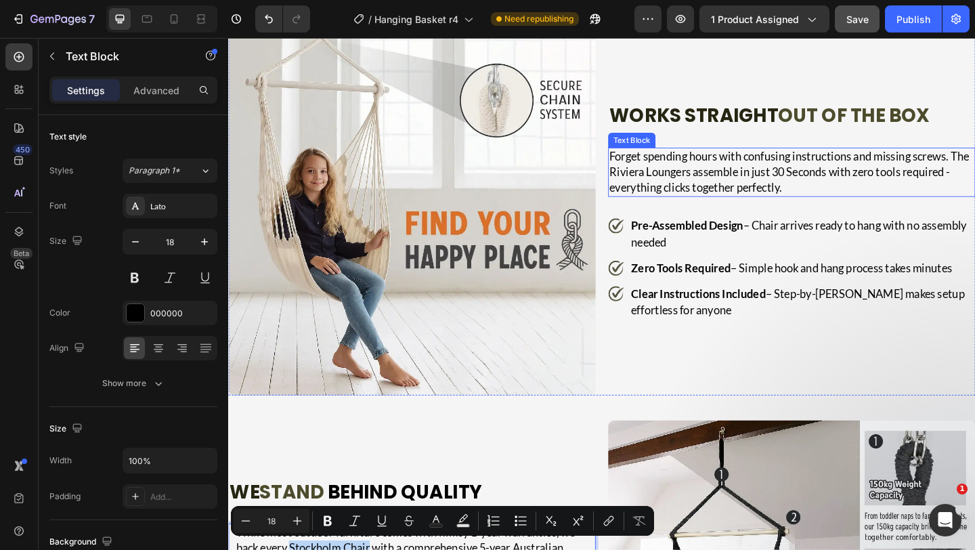
click at [733, 183] on p "Forget spending hours with confusing instructions and missing screws. The Rivie…" at bounding box center [841, 183] width 397 height 51
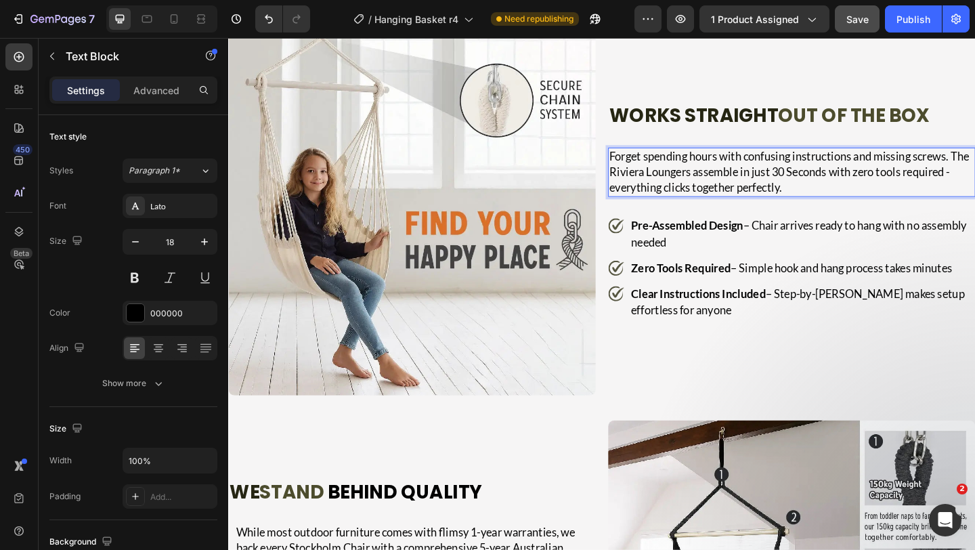
click at [732, 184] on p "Forget spending hours with confusing instructions and missing screws. The Rivie…" at bounding box center [841, 183] width 397 height 51
drag, startPoint x: 730, startPoint y: 186, endPoint x: 641, endPoint y: 185, distance: 88.7
click at [641, 185] on div "Forget spending hours with confusing instructions and missing screws. The Rivie…" at bounding box center [841, 183] width 400 height 53
click at [835, 188] on p "Forget spending hours with confusing instructions and missing screws. The Stock…" at bounding box center [841, 183] width 397 height 51
click at [832, 187] on p "Forget spending hours with confusing instructions and missing screws. The Stock…" at bounding box center [841, 183] width 397 height 51
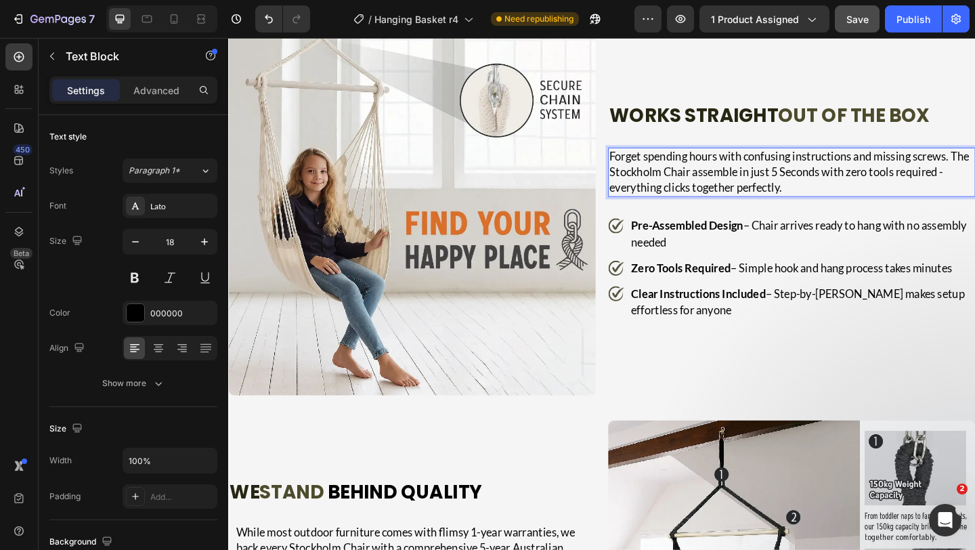
click at [872, 186] on p "Forget spending hours with confusing instructions and missing screws. The Stock…" at bounding box center [841, 183] width 397 height 51
click at [908, 197] on p "Forget spending hours with confusing instructions and missing screws. The Stock…" at bounding box center [841, 183] width 397 height 51
click at [702, 293] on strong "Zero Tools Required" at bounding box center [720, 287] width 108 height 15
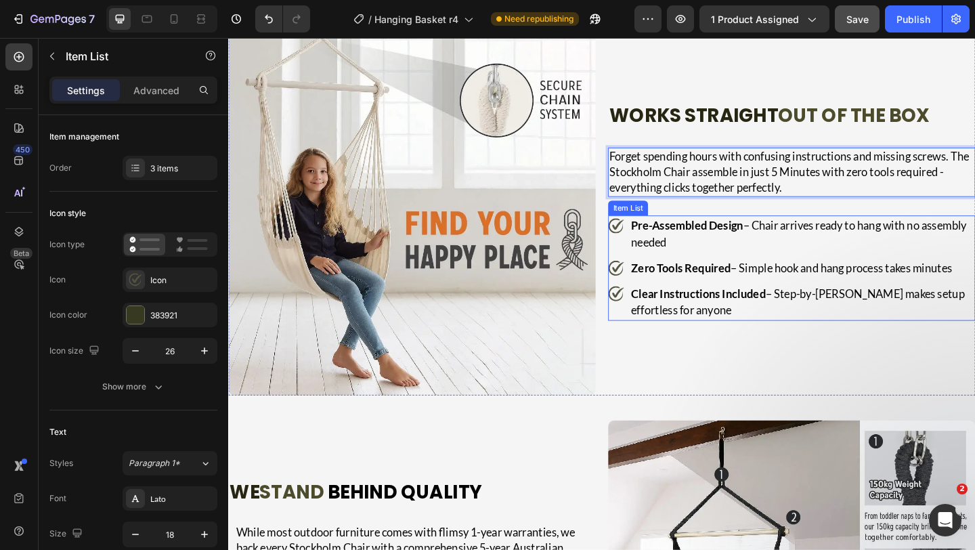
click at [702, 293] on strong "Zero Tools Required" at bounding box center [720, 287] width 108 height 15
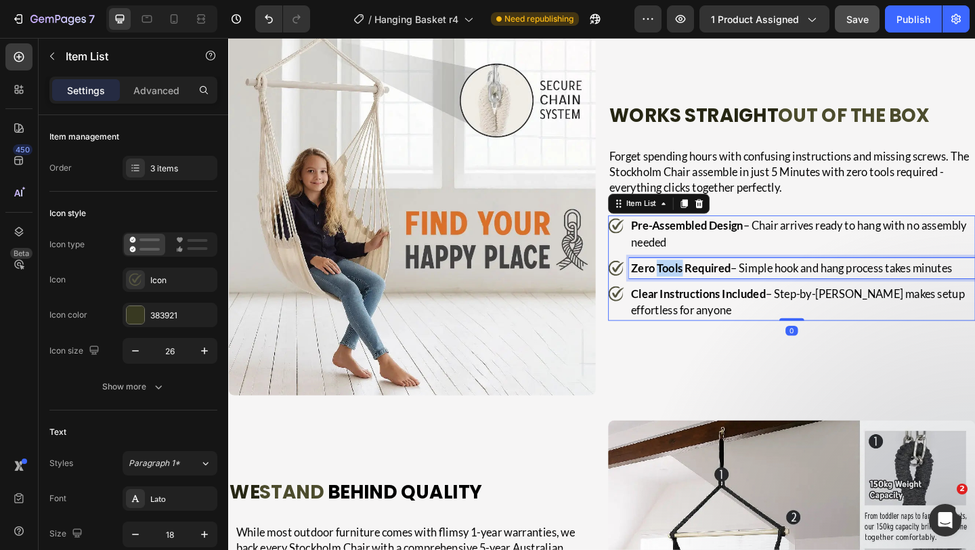
click at [702, 293] on strong "Zero Tools Required" at bounding box center [720, 287] width 108 height 15
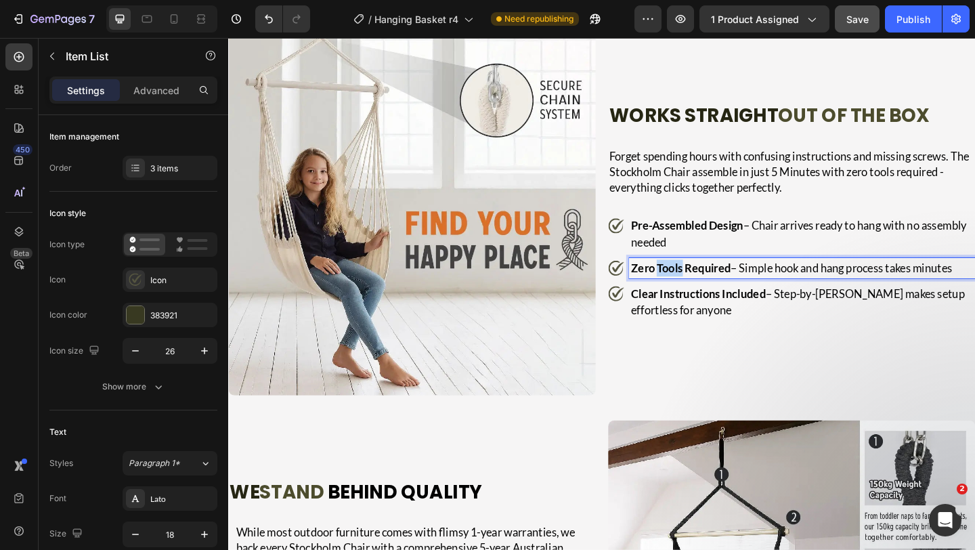
click at [702, 293] on strong "Zero Tools Required" at bounding box center [720, 287] width 108 height 15
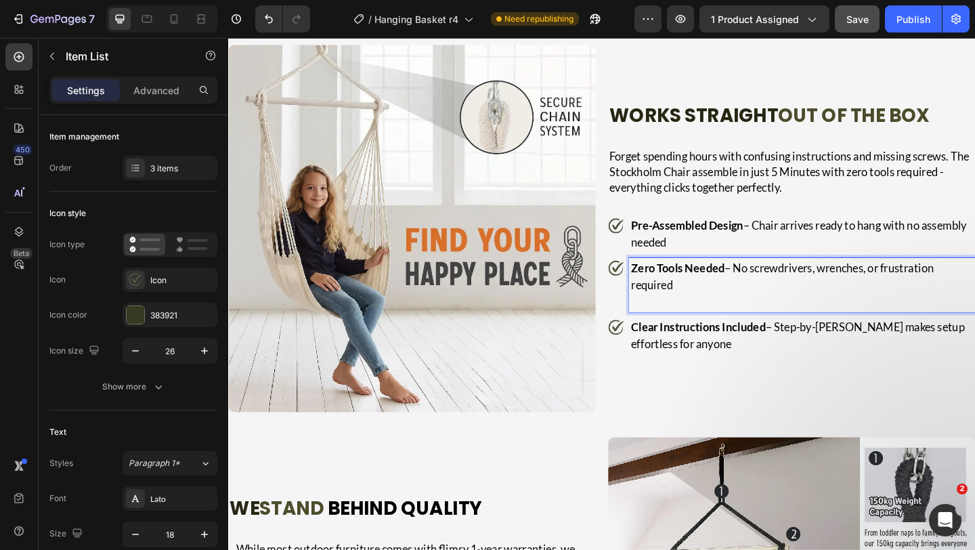
scroll to position [2494, 0]
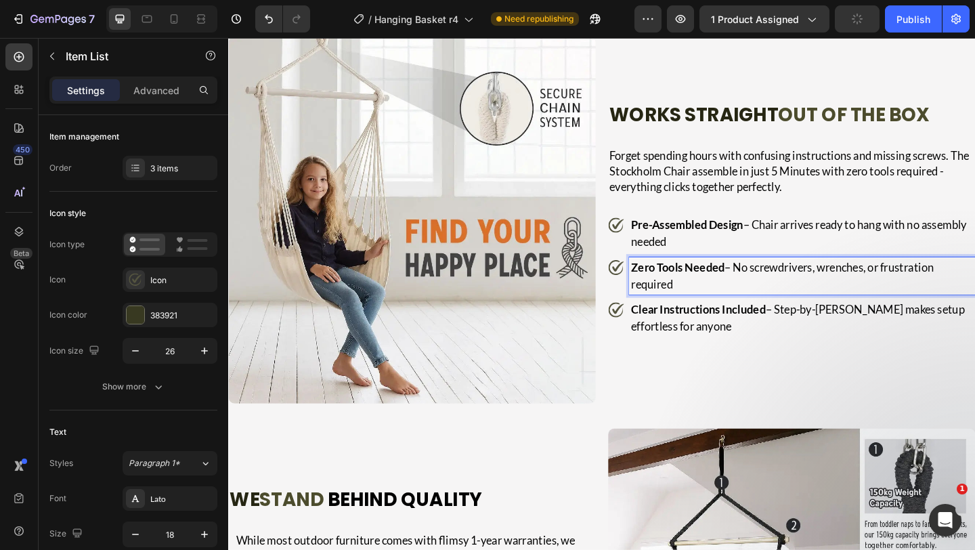
click at [697, 337] on strong "Clear Instructions Included" at bounding box center [739, 333] width 146 height 15
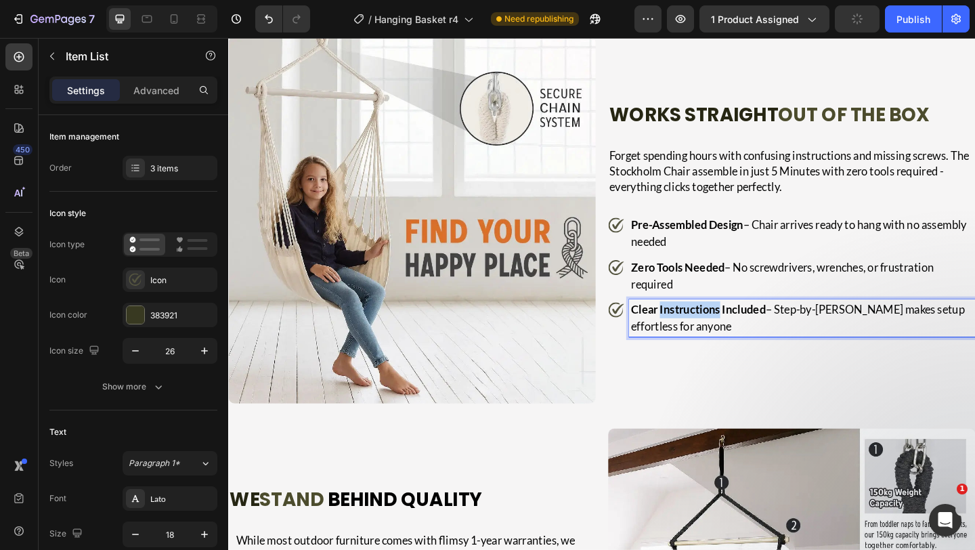
click at [697, 337] on strong "Clear Instructions Included" at bounding box center [739, 333] width 146 height 15
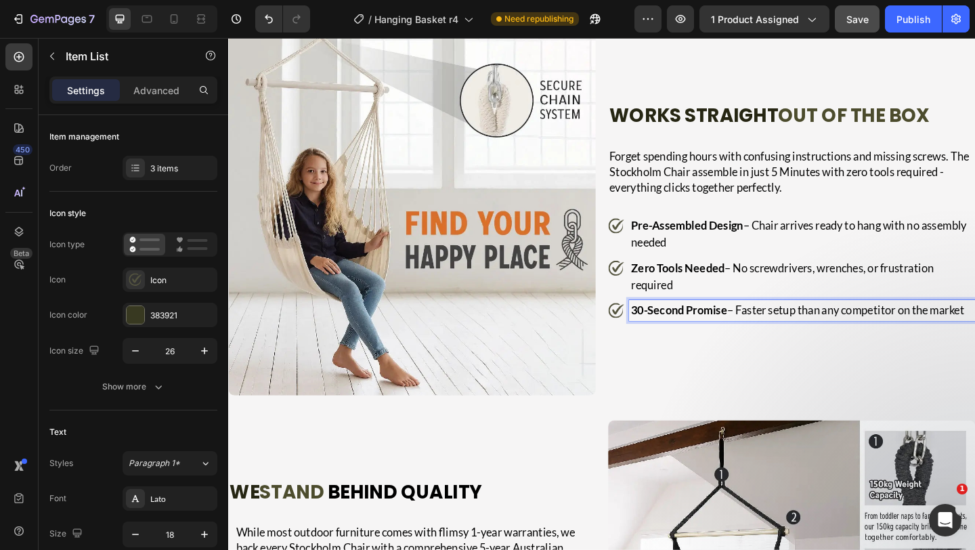
click at [734, 248] on strong "Pre-Assembled Design" at bounding box center [727, 241] width 122 height 15
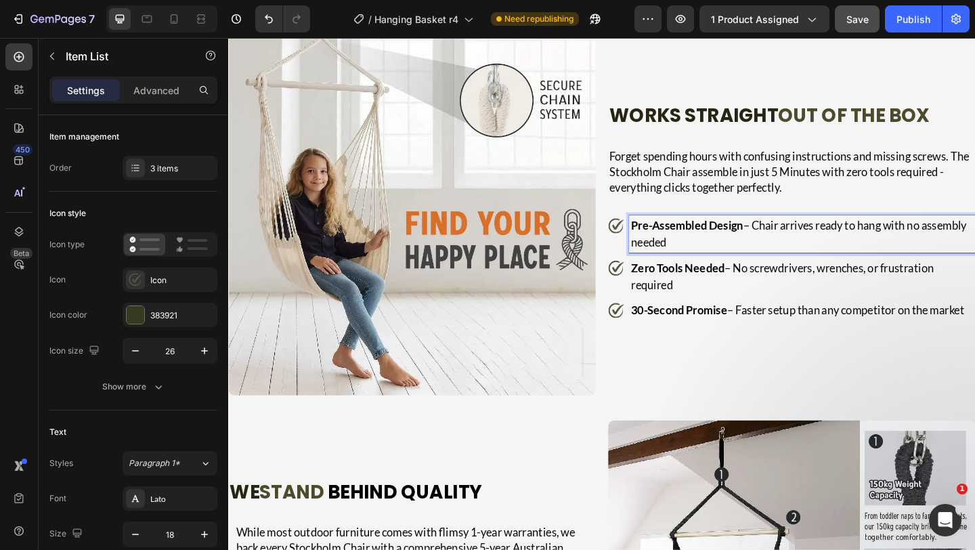
click at [734, 248] on strong "Pre-Assembled Design" at bounding box center [727, 241] width 122 height 15
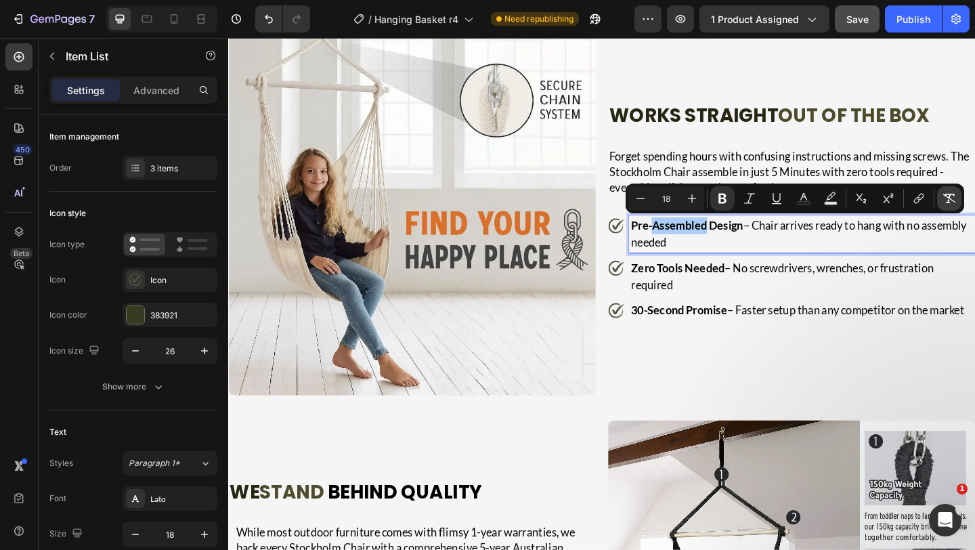
click at [952, 197] on icon "Editor contextual toolbar" at bounding box center [950, 199] width 14 height 14
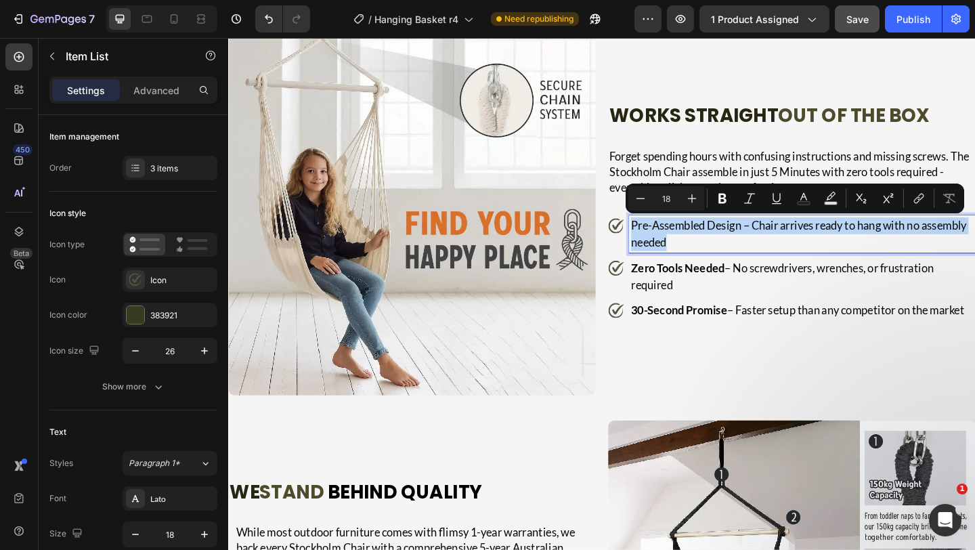
click at [841, 280] on p "Zero Tools Needed – No screwdrivers, wrenches, or frustration required" at bounding box center [852, 297] width 372 height 37
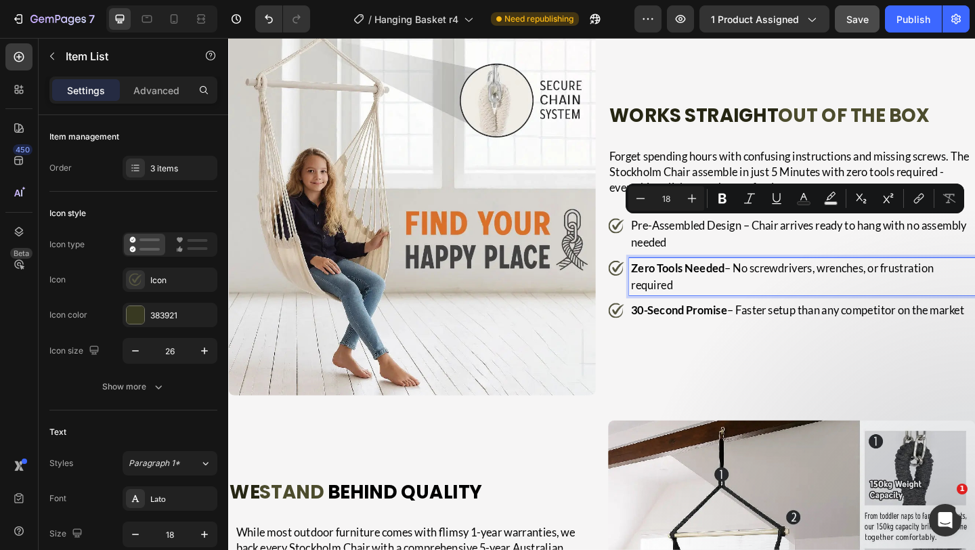
click at [841, 280] on p "Zero Tools Needed – No screwdrivers, wrenches, or frustration required" at bounding box center [852, 297] width 372 height 37
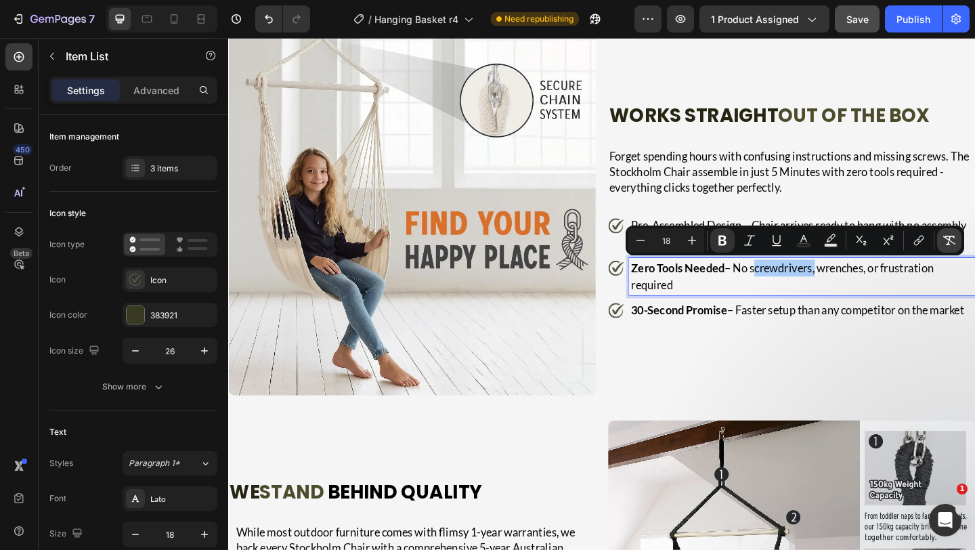
click at [945, 238] on icon "Editor contextual toolbar" at bounding box center [950, 241] width 14 height 14
click at [875, 325] on p "30-Second Promise – Faster setup than any competitor on the market" at bounding box center [852, 334] width 372 height 18
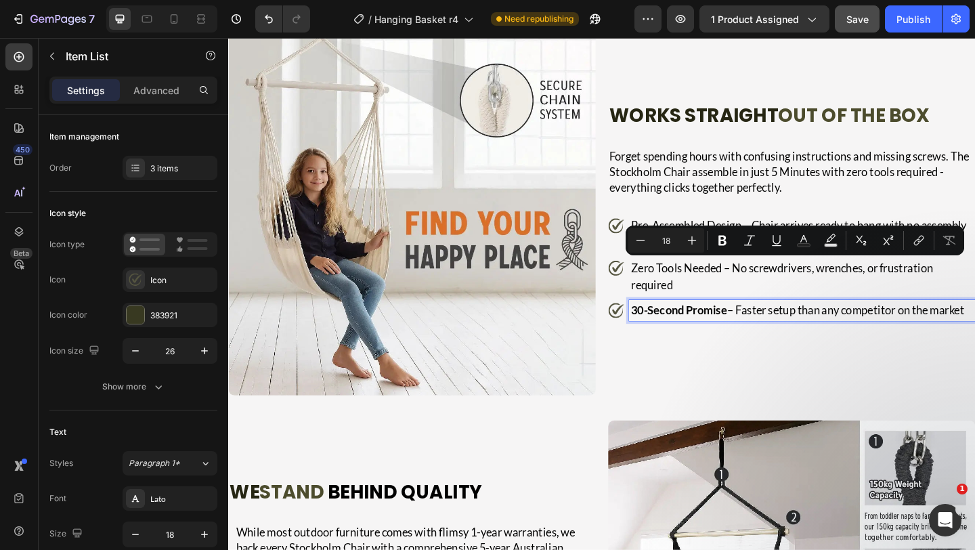
click at [875, 325] on p "30-Second Promise – Faster setup than any competitor on the market" at bounding box center [852, 334] width 372 height 18
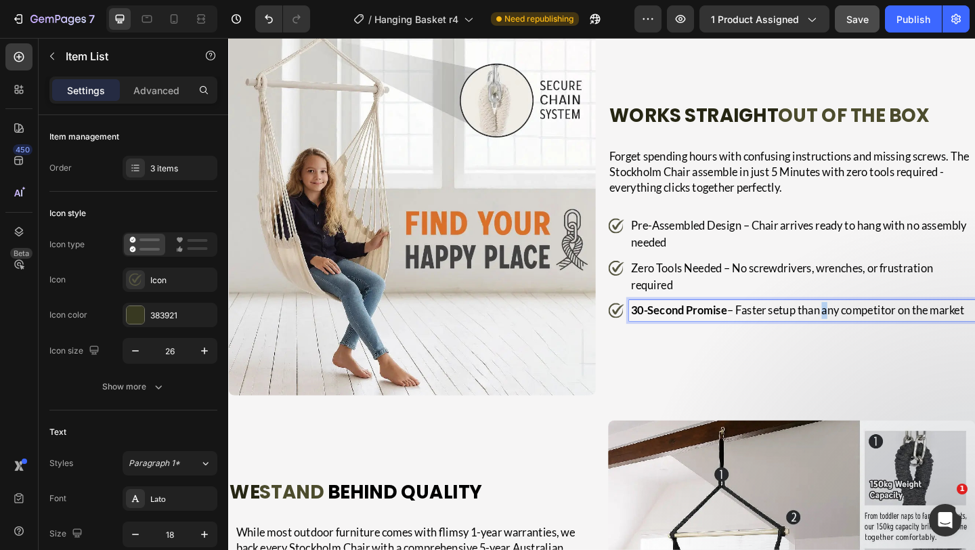
click at [875, 325] on p "30-Second Promise – Faster setup than any competitor on the market" at bounding box center [852, 334] width 372 height 18
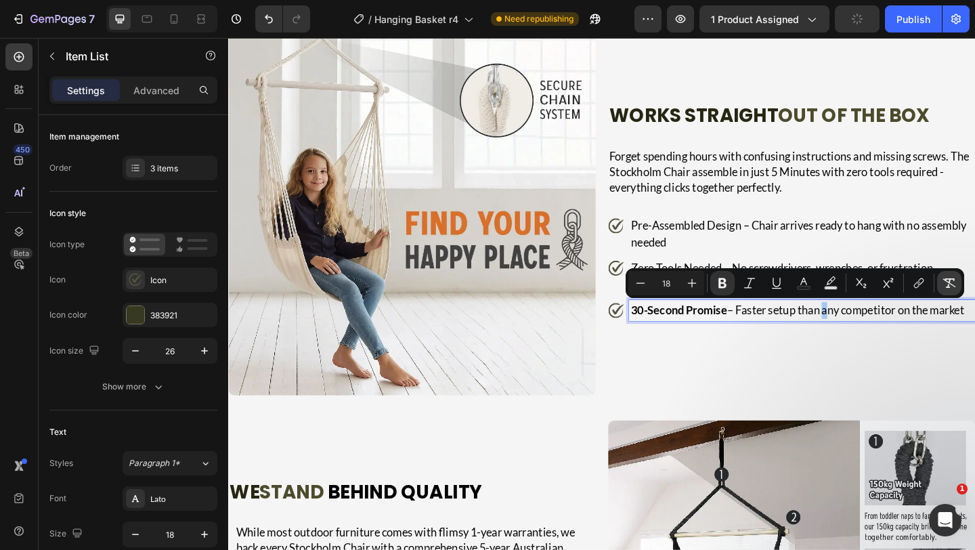
click at [947, 278] on icon "Editor contextual toolbar" at bounding box center [950, 283] width 14 height 14
click at [838, 333] on p "30-Second Promise – Faster setup than any competitor on the market" at bounding box center [852, 334] width 372 height 18
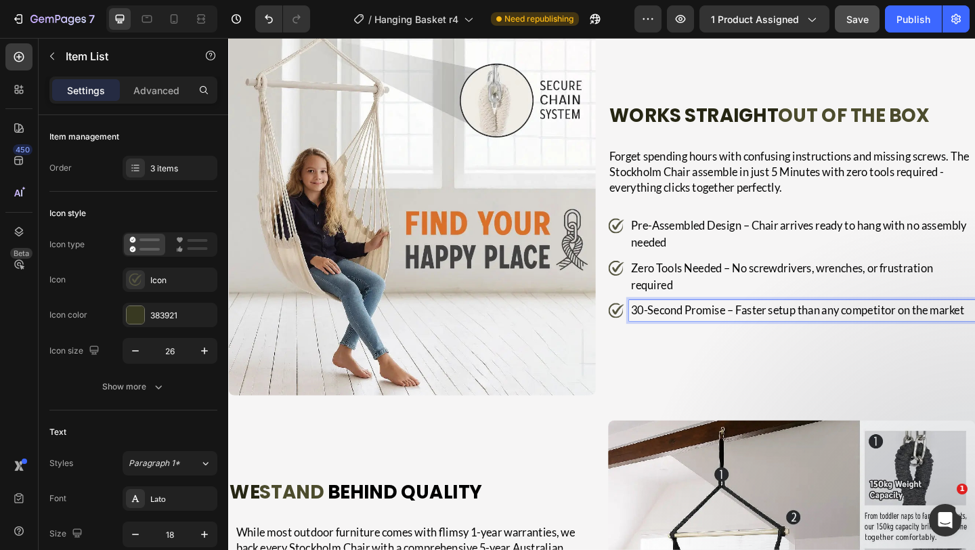
click at [781, 249] on p "Pre-Assembled Design – Chair arrives ready to hang with no assembly needed" at bounding box center [852, 251] width 372 height 37
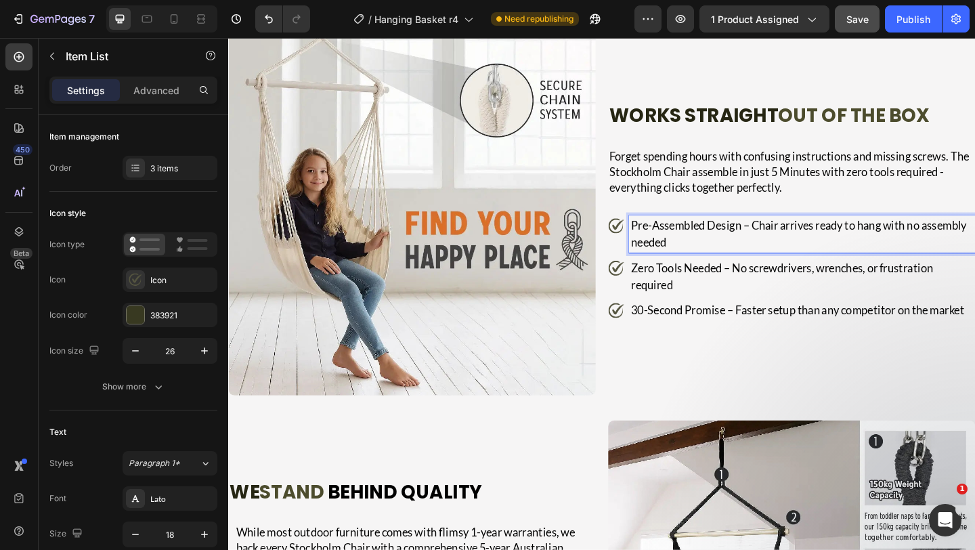
click at [783, 244] on p "Pre-Assembled Design – Chair arrives ready to hang with no assembly needed" at bounding box center [852, 251] width 372 height 37
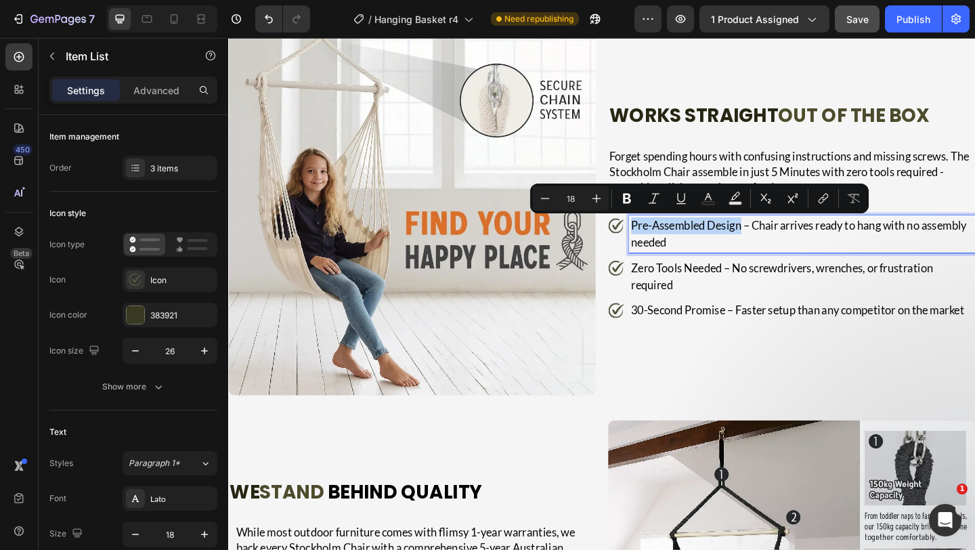
drag, startPoint x: 783, startPoint y: 244, endPoint x: 647, endPoint y: 244, distance: 136.8
click at [647, 244] on div "Pre-Assembled Design – Chair arrives ready to hang with no assembly needed" at bounding box center [841, 251] width 400 height 41
click at [745, 286] on p "Zero Tools Needed – No screwdrivers, wrenches, or frustration required" at bounding box center [852, 297] width 372 height 37
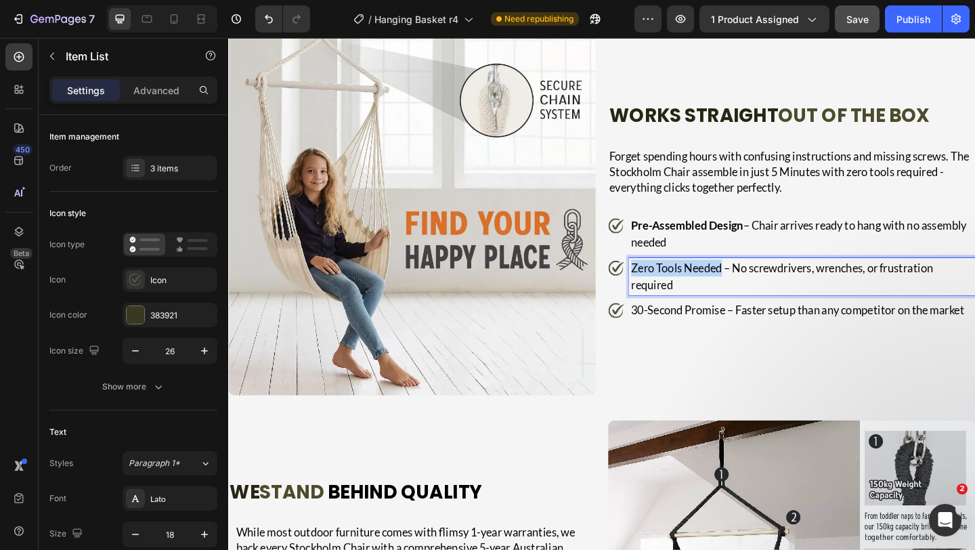
drag, startPoint x: 765, startPoint y: 290, endPoint x: 652, endPoint y: 286, distance: 113.2
click at [652, 286] on div "Zero Tools Needed – No screwdrivers, wrenches, or frustration required" at bounding box center [841, 297] width 400 height 41
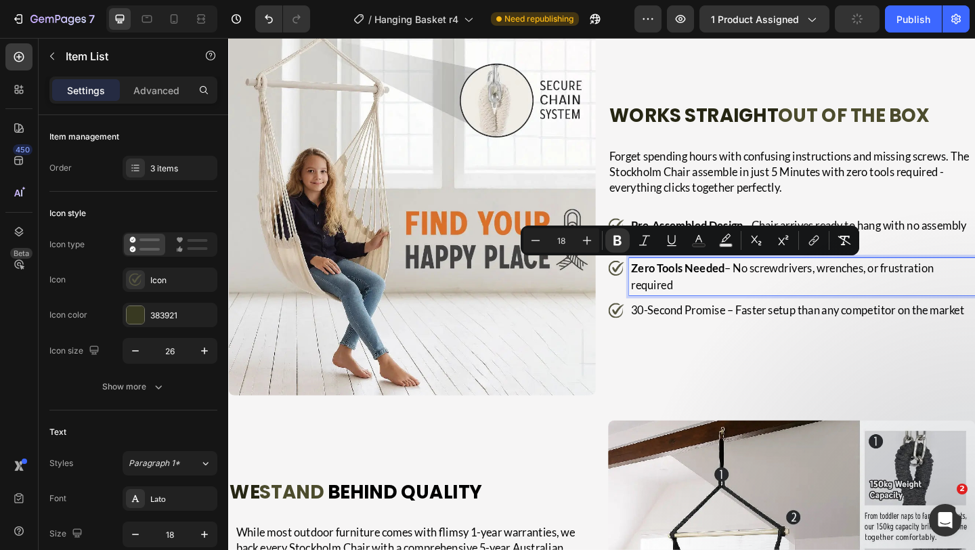
click at [758, 335] on p "30-Second Promise – Faster setup than any competitor on the market" at bounding box center [852, 334] width 372 height 18
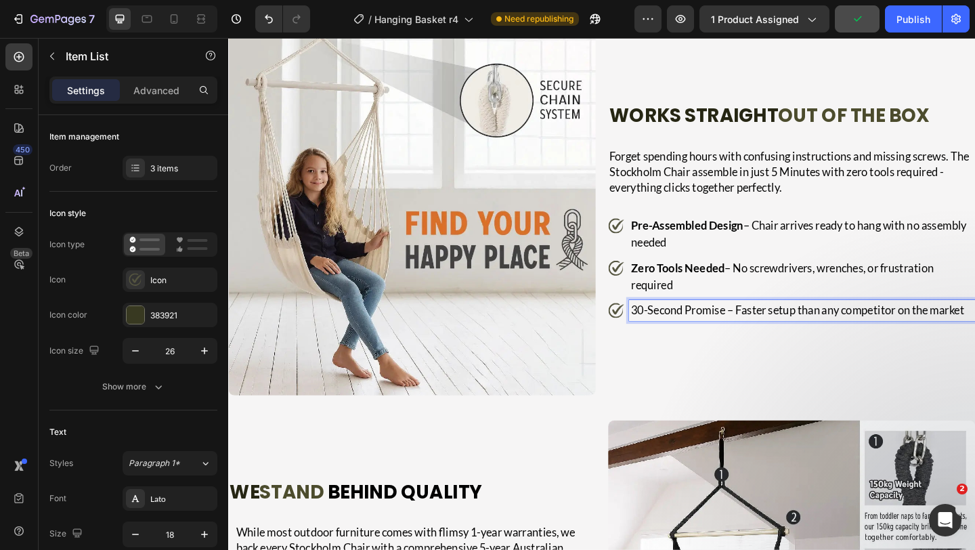
click at [769, 338] on p "30-Second Promise – Faster setup than any competitor on the market" at bounding box center [852, 334] width 372 height 18
drag, startPoint x: 769, startPoint y: 338, endPoint x: 662, endPoint y: 333, distance: 107.8
click at [662, 333] on div "30-Second Promise – Faster setup than any competitor on the market" at bounding box center [841, 334] width 400 height 22
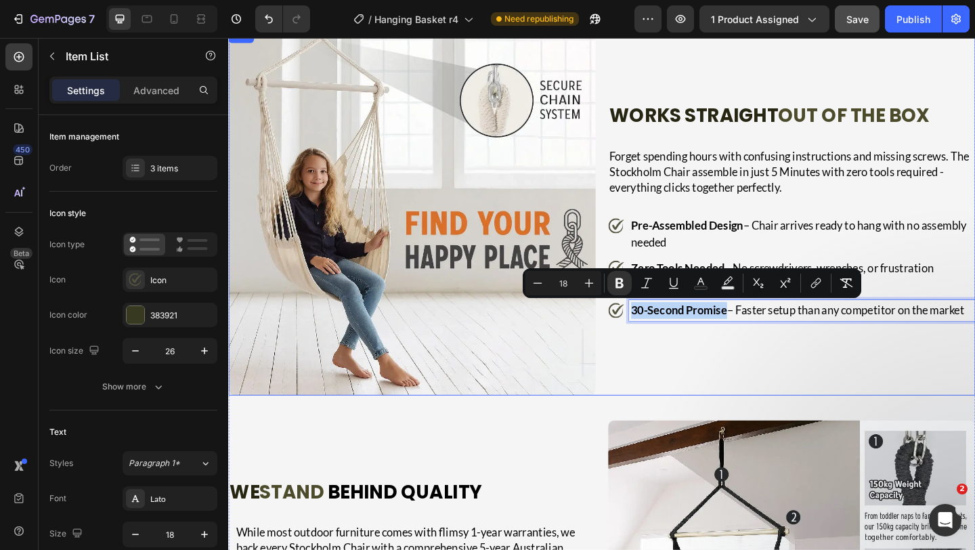
click at [704, 350] on div "⁠⁠⁠⁠⁠⁠⁠ Works Straight Out of the Box Heading Forget spending hours with confus…" at bounding box center [841, 227] width 400 height 400
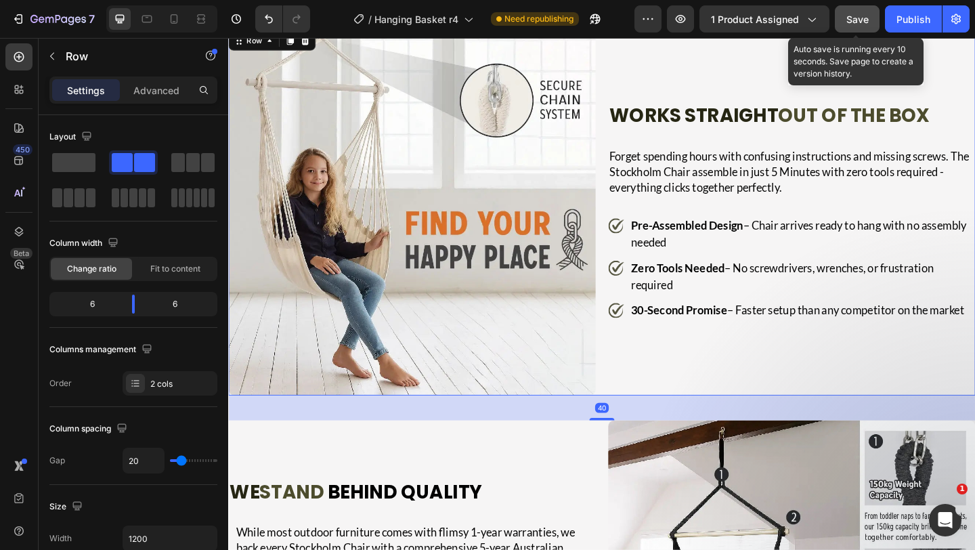
click at [853, 14] on span "Save" at bounding box center [857, 20] width 22 height 12
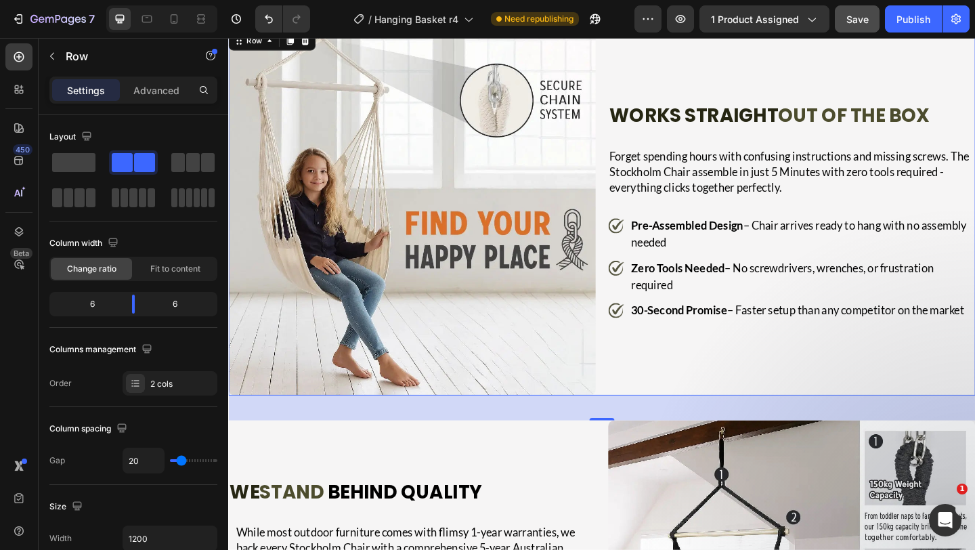
click at [868, 139] on div "⁠⁠⁠⁠⁠⁠⁠ Works Straight Out of the Box Heading Forget spending hours with confus…" at bounding box center [841, 227] width 400 height 400
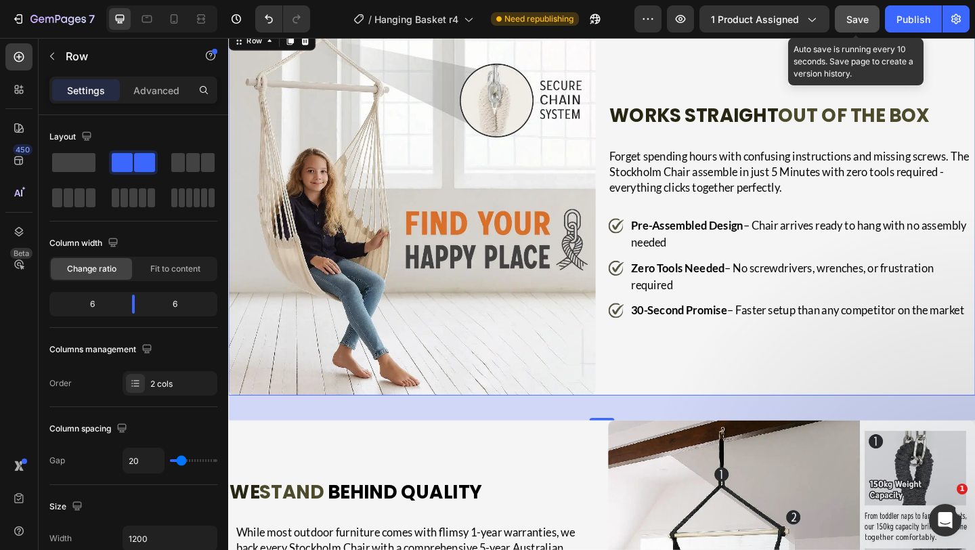
click at [871, 20] on button "Save" at bounding box center [857, 18] width 45 height 27
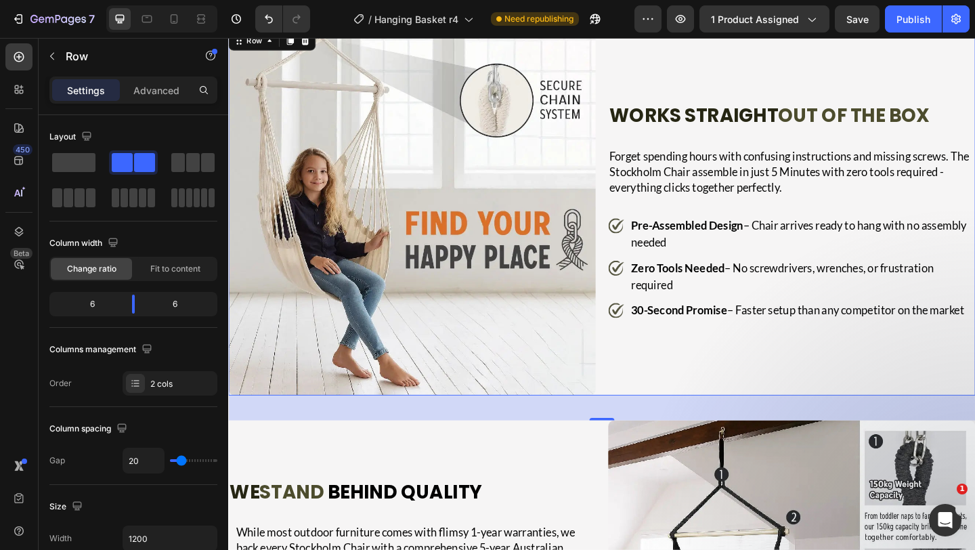
click at [648, 211] on div "⁠⁠⁠⁠⁠⁠⁠ Works Straight Out of the Box Heading Forget spending hours with confus…" at bounding box center [841, 227] width 400 height 400
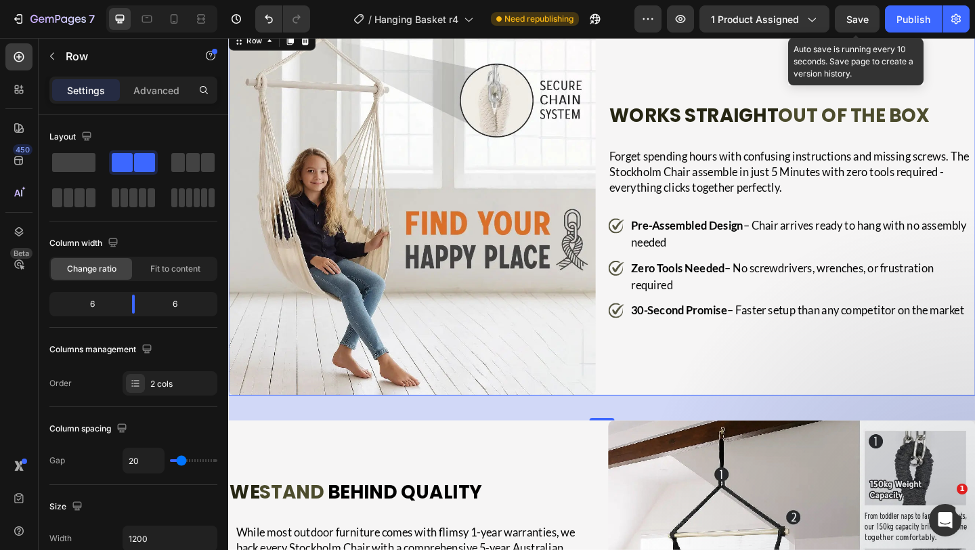
click at [853, 24] on span "Save" at bounding box center [857, 20] width 22 height 12
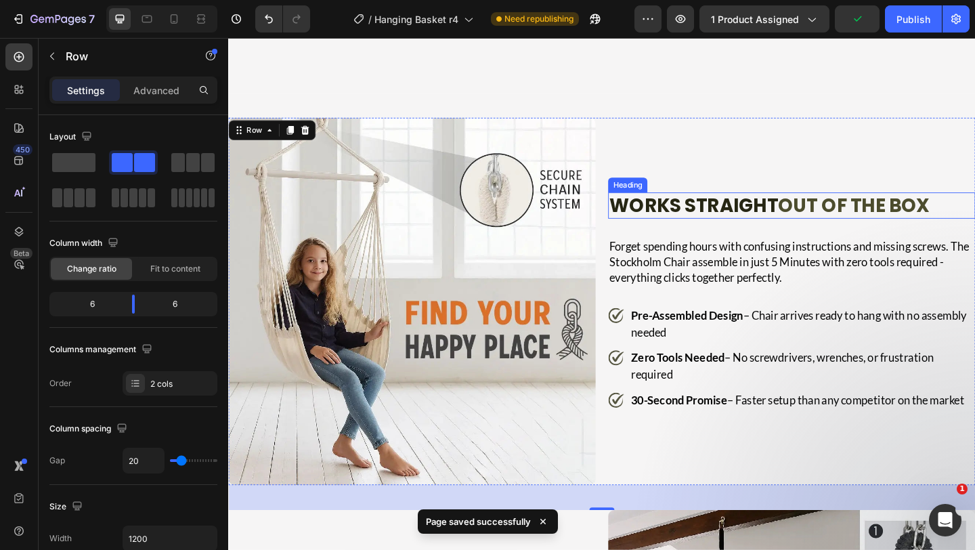
scroll to position [2468, 0]
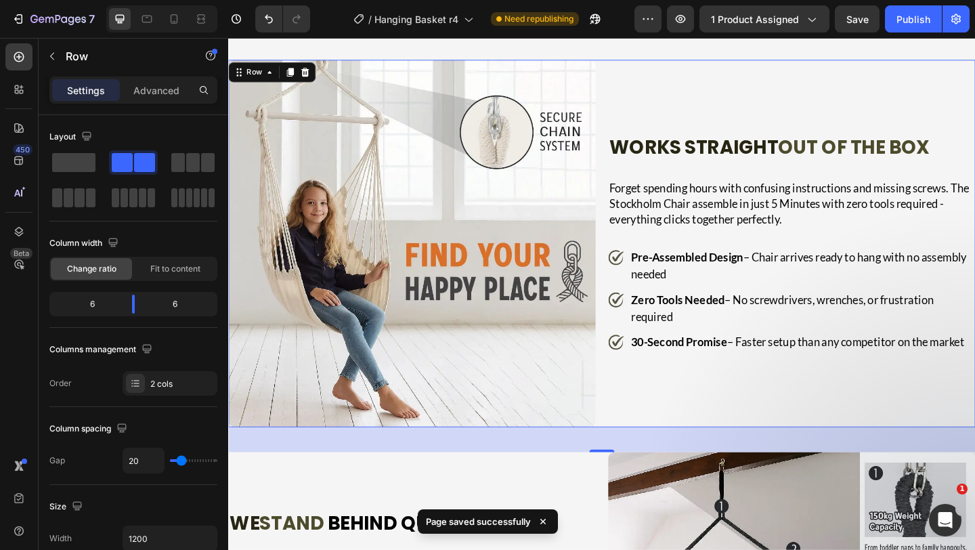
click at [885, 87] on div "⁠⁠⁠⁠⁠⁠⁠ Works Straight Out of the Box Heading Forget spending hours with confus…" at bounding box center [841, 262] width 400 height 400
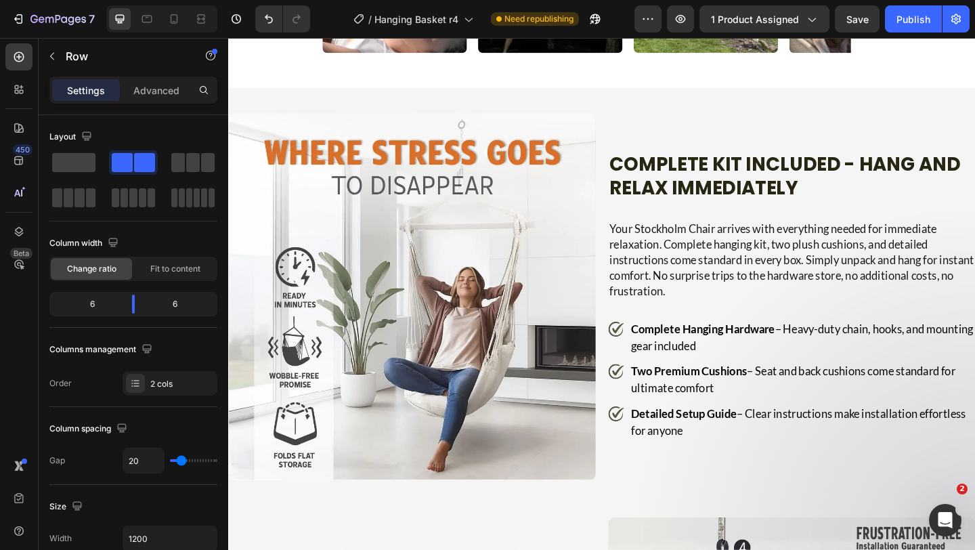
scroll to position [1515, 0]
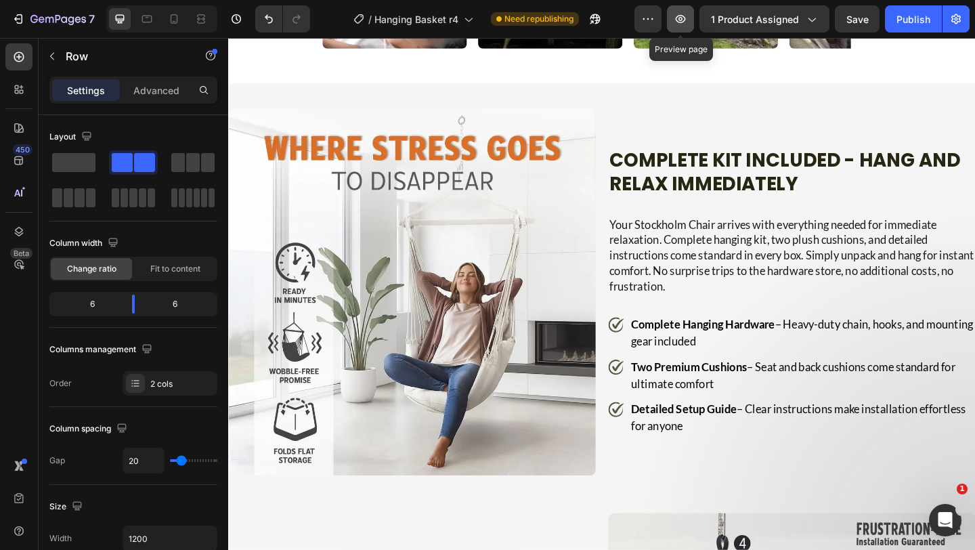
click at [681, 22] on icon "button" at bounding box center [681, 19] width 10 height 8
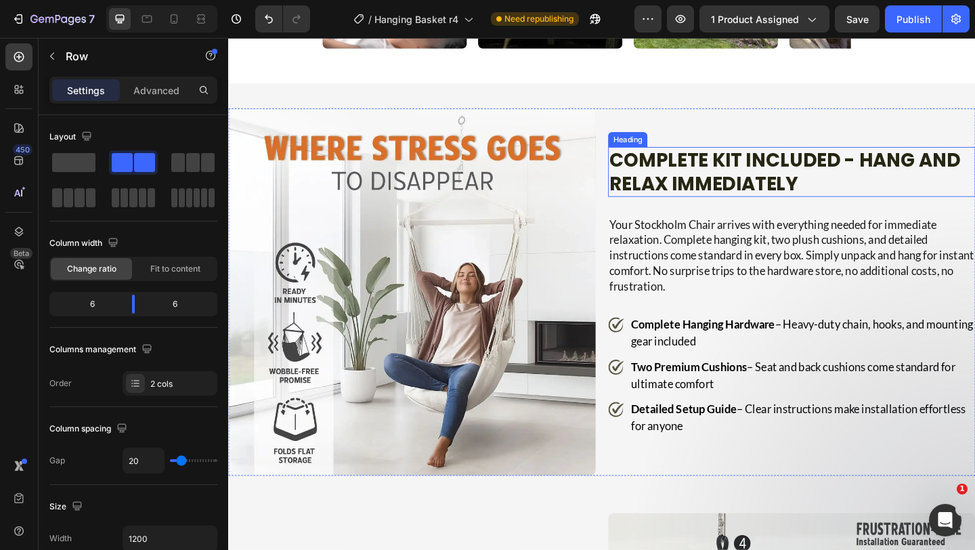
click at [825, 194] on h2 "Complete Kit Included - Hang and Relax Immediately" at bounding box center [841, 183] width 400 height 54
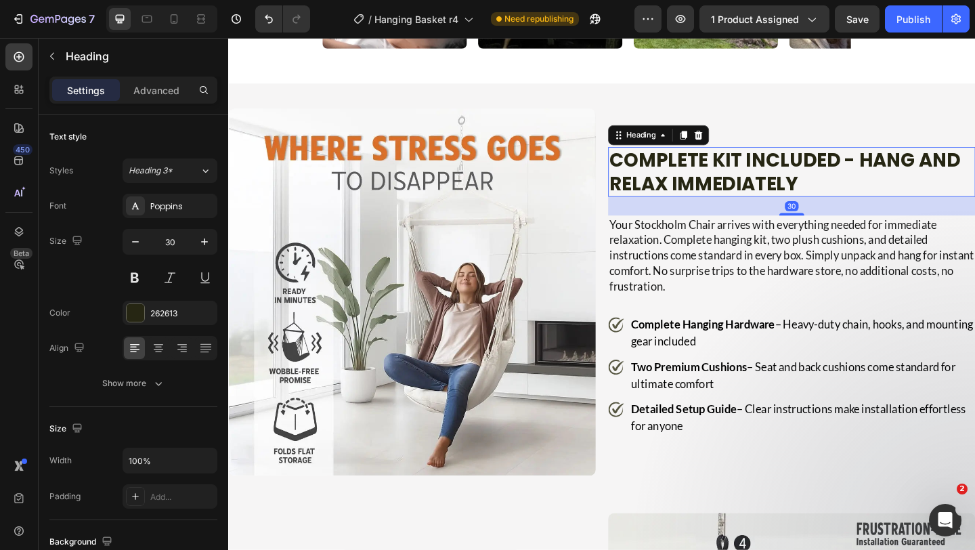
click at [825, 194] on h2 "Complete Kit Included - Hang and Relax Immediately" at bounding box center [841, 183] width 400 height 54
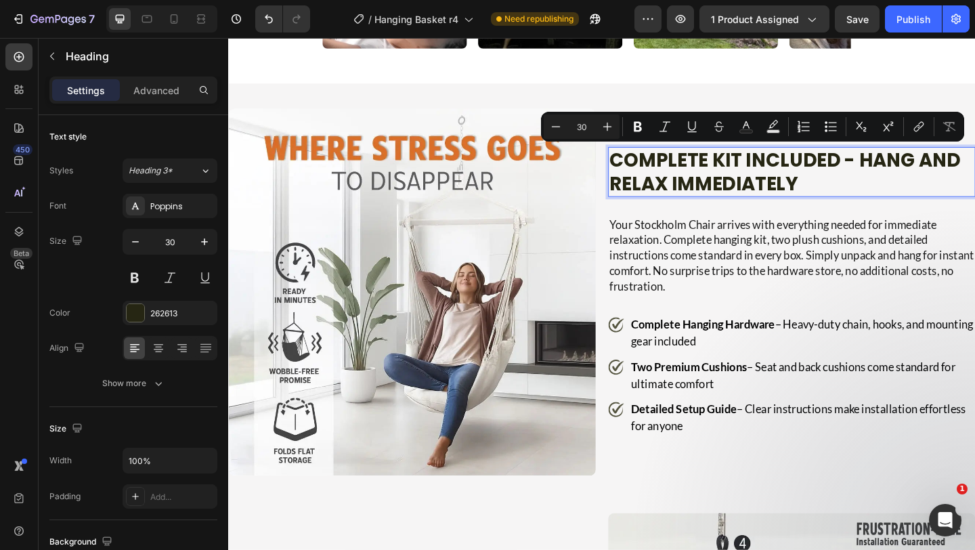
click at [918, 160] on p "Complete Kit Included - Hang and Relax Immediately" at bounding box center [841, 183] width 397 height 51
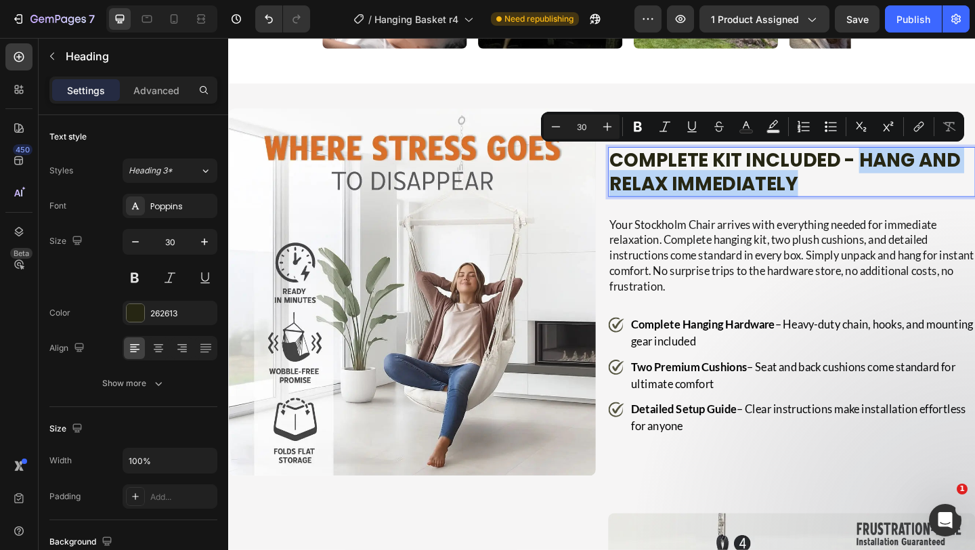
drag, startPoint x: 913, startPoint y: 171, endPoint x: 942, endPoint y: 190, distance: 34.7
click at [942, 190] on p "Complete Kit Included - Hang and Relax Immediately" at bounding box center [841, 183] width 397 height 51
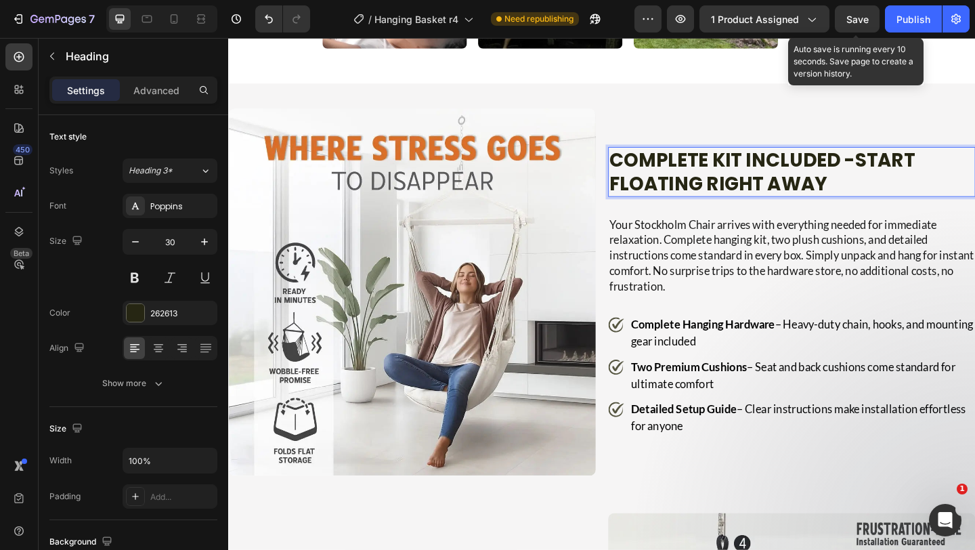
click at [861, 18] on span "Save" at bounding box center [857, 20] width 22 height 12
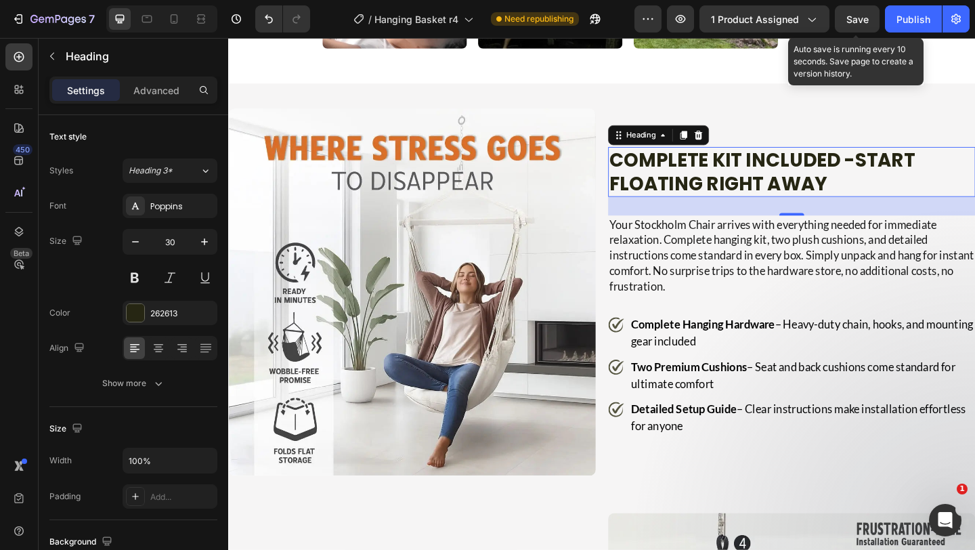
click at [857, 17] on span "Save" at bounding box center [857, 20] width 22 height 12
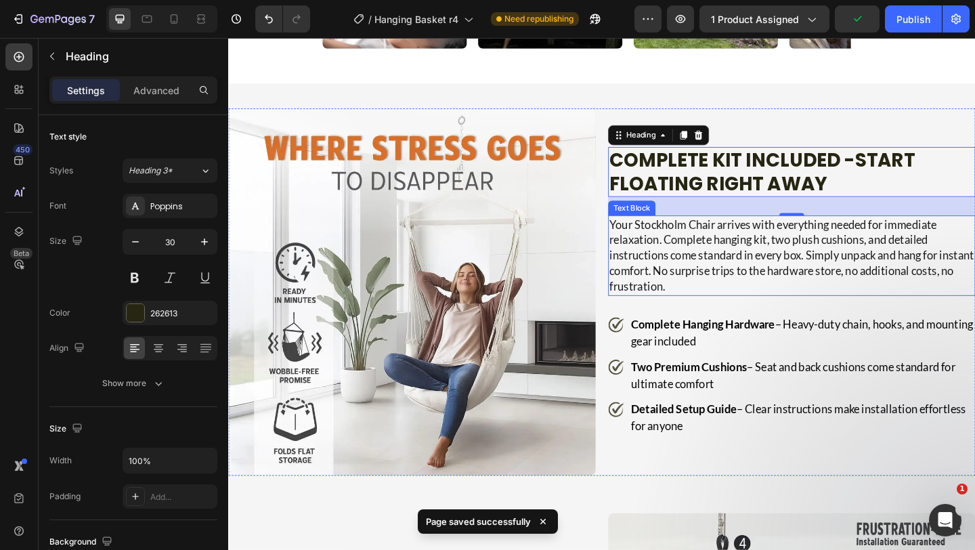
click at [771, 305] on p "Your Stockholm Chair arrives with everything needed for immediate relaxation. C…" at bounding box center [841, 274] width 397 height 85
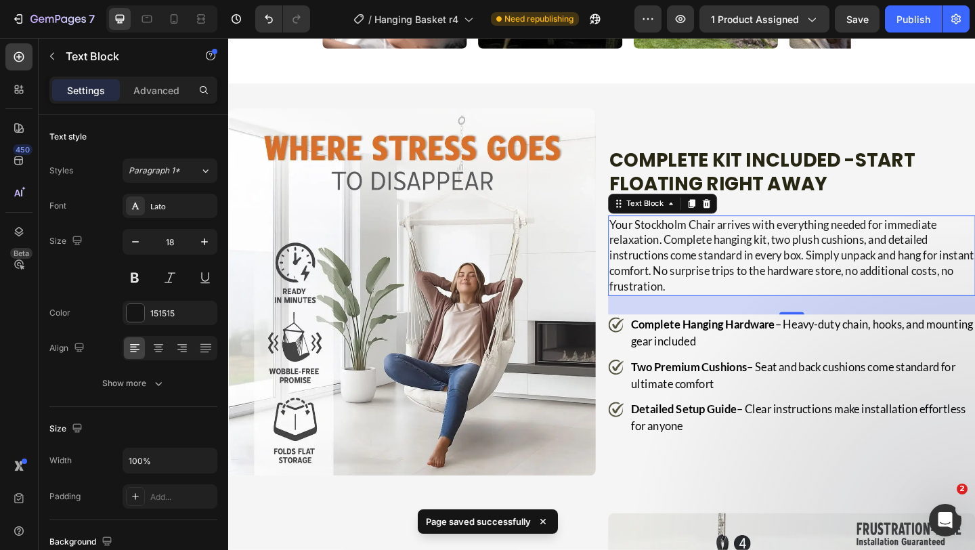
click at [725, 295] on p "Your Stockholm Chair arrives with everything needed for immediate relaxation. C…" at bounding box center [841, 274] width 397 height 85
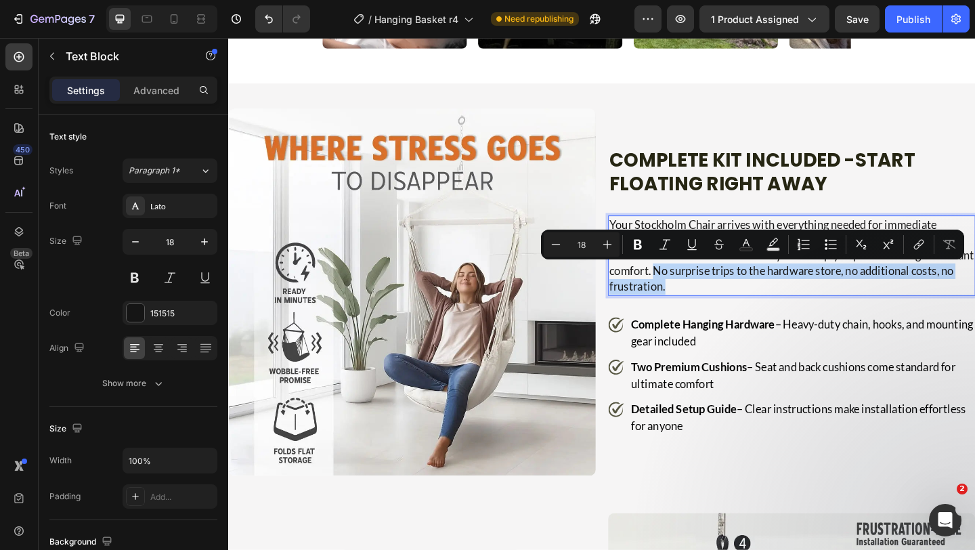
drag, startPoint x: 729, startPoint y: 294, endPoint x: 785, endPoint y: 315, distance: 60.0
click at [785, 315] on p "Your Stockholm Chair arrives with everything needed for immediate relaxation. C…" at bounding box center [841, 274] width 397 height 85
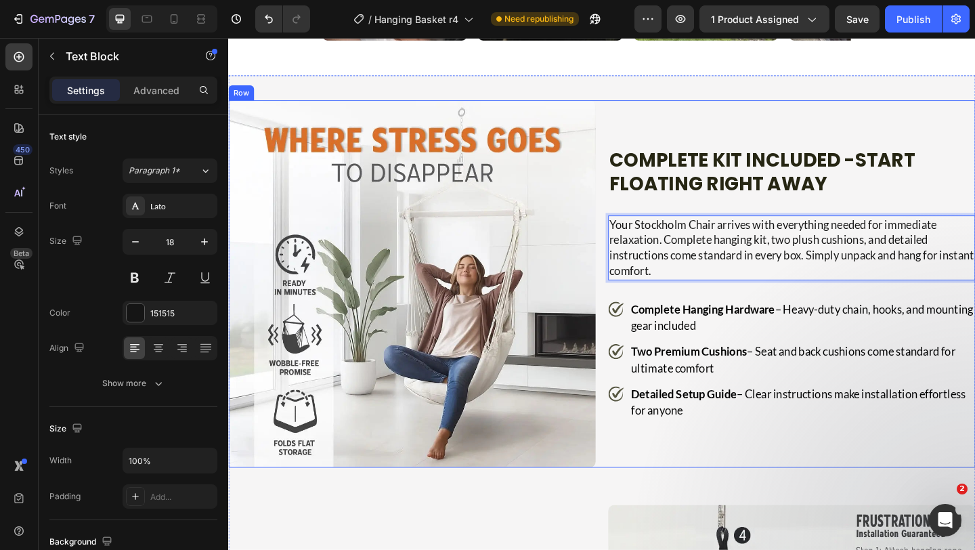
click at [836, 125] on div "Complete Kit Included - Start Floating Right Away Heading Your Stockholm Chair …" at bounding box center [841, 306] width 400 height 400
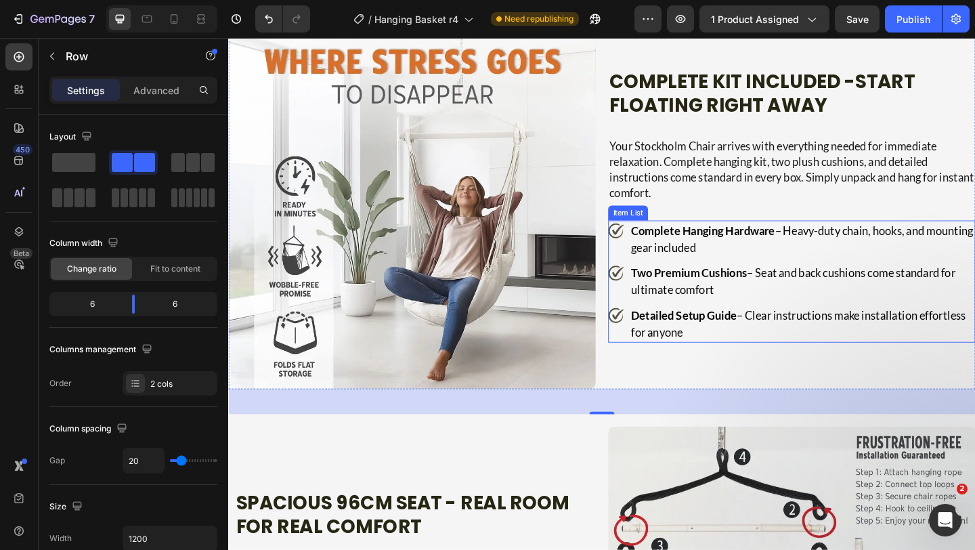
scroll to position [1630, 0]
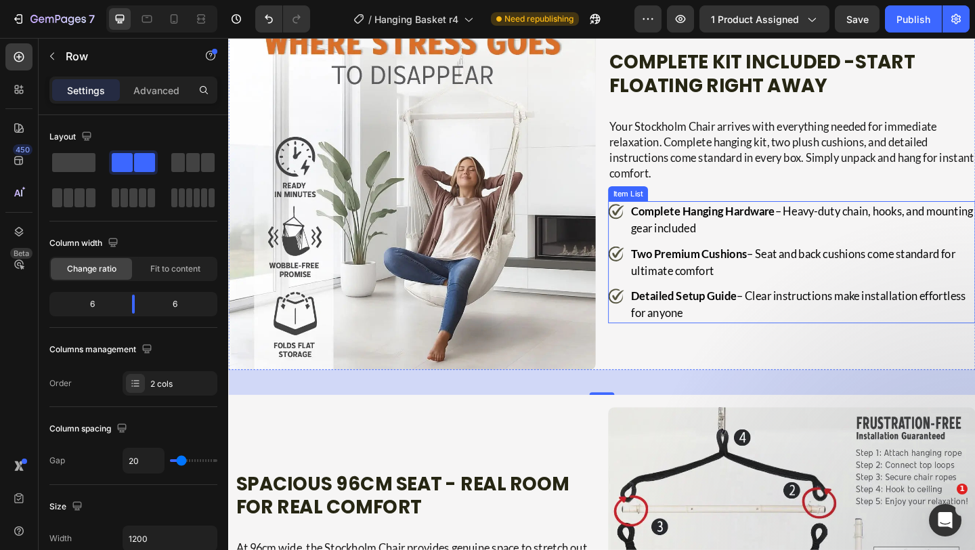
click at [807, 233] on strong "Complete Hanging Hardware" at bounding box center [744, 226] width 156 height 15
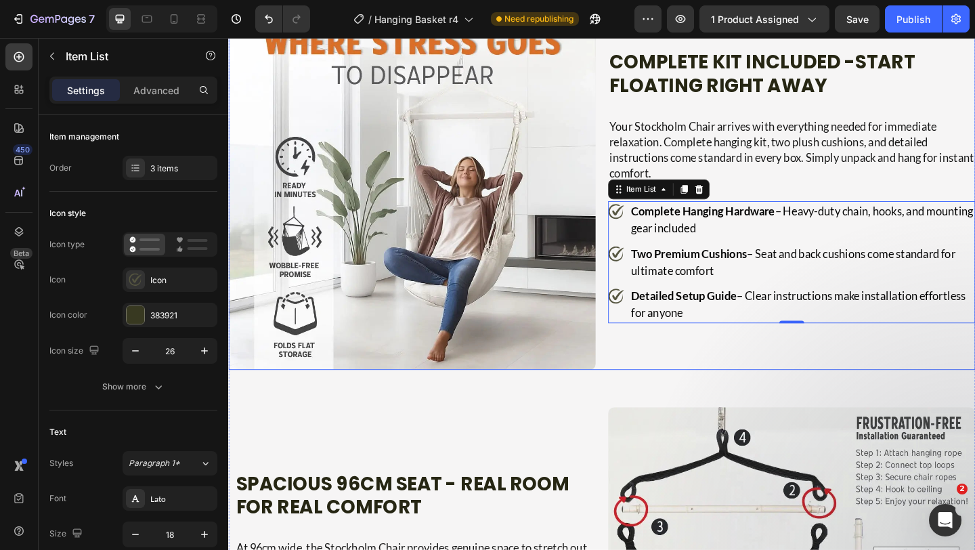
click at [766, 364] on div "Complete Kit Included - Start Floating Right Away Heading Your Stockholm Chair …" at bounding box center [841, 199] width 400 height 400
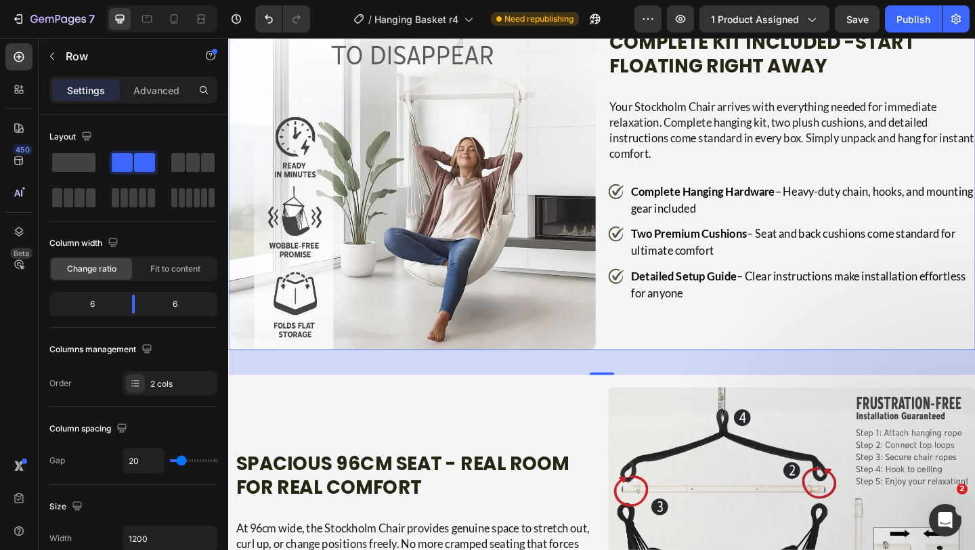
scroll to position [1710, 0]
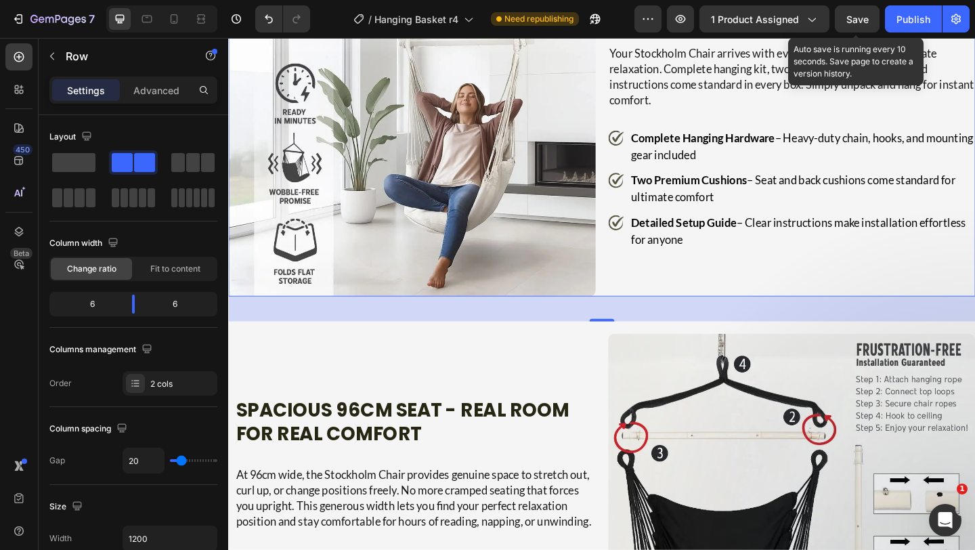
click at [858, 18] on span "Save" at bounding box center [857, 20] width 22 height 12
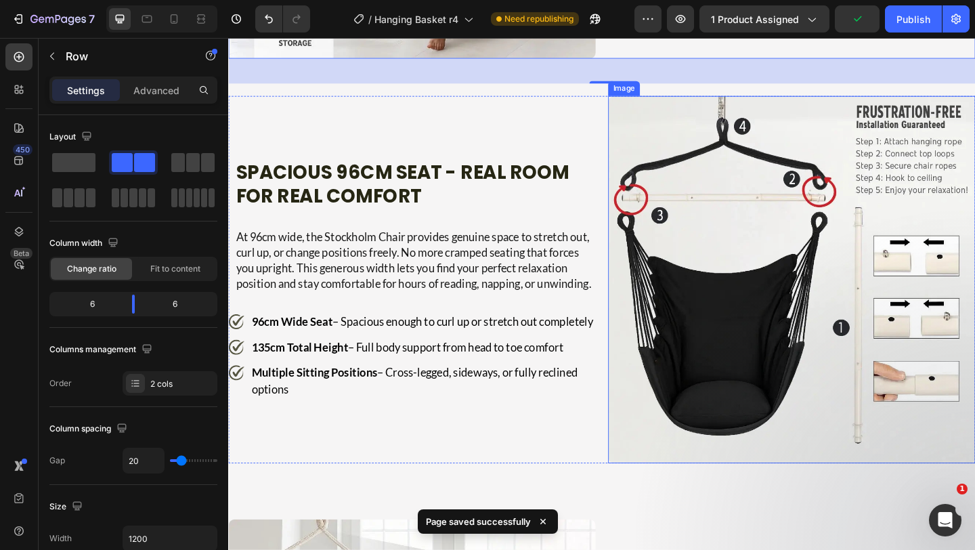
scroll to position [1971, 0]
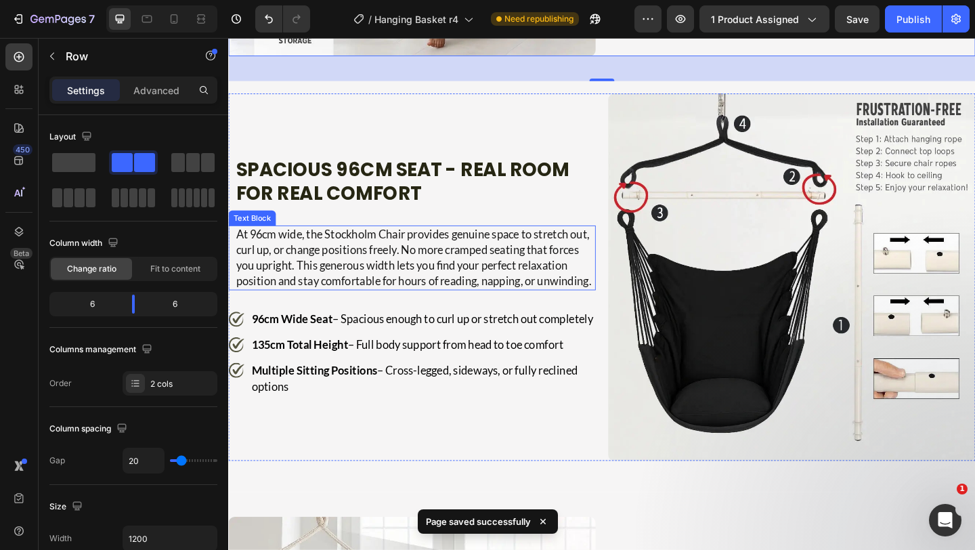
click at [438, 268] on p "At 96cm wide, the Stockholm Chair provides genuine space to stretch out, curl u…" at bounding box center [431, 277] width 390 height 68
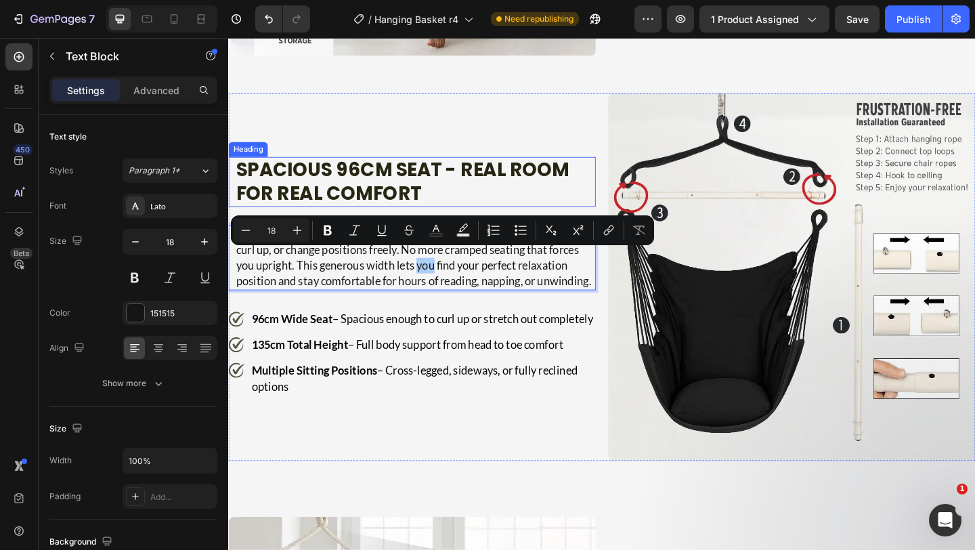
click at [410, 201] on h2 "Spacious 96cm Seat - Real Room for Real Comfort" at bounding box center [431, 194] width 393 height 54
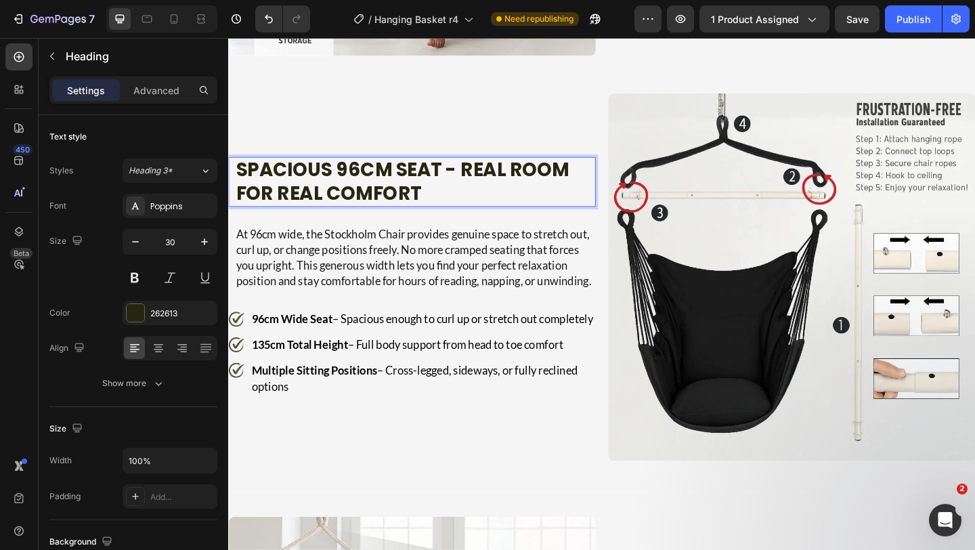
click at [410, 201] on p "Spacious 96cm Seat - Real Room for Real Comfort" at bounding box center [431, 194] width 390 height 51
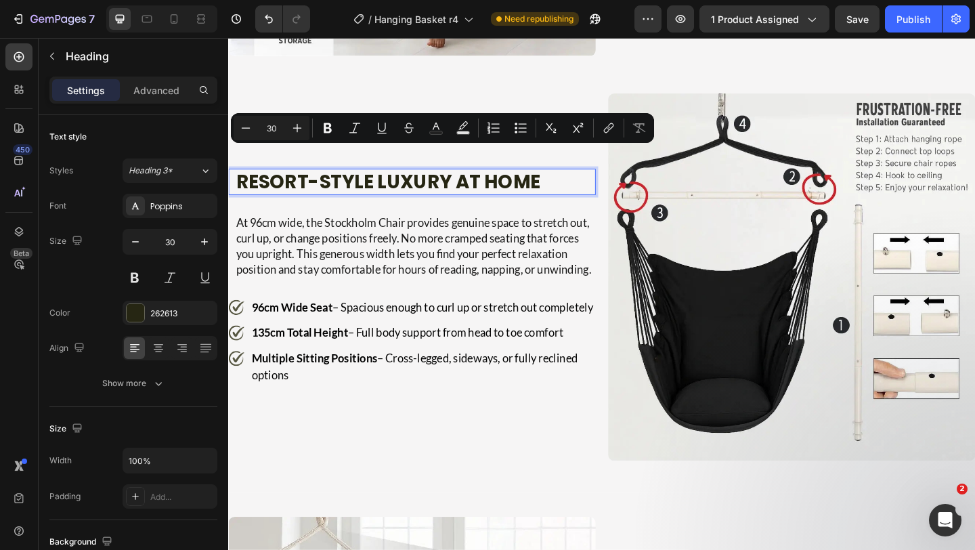
scroll to position [1984, 0]
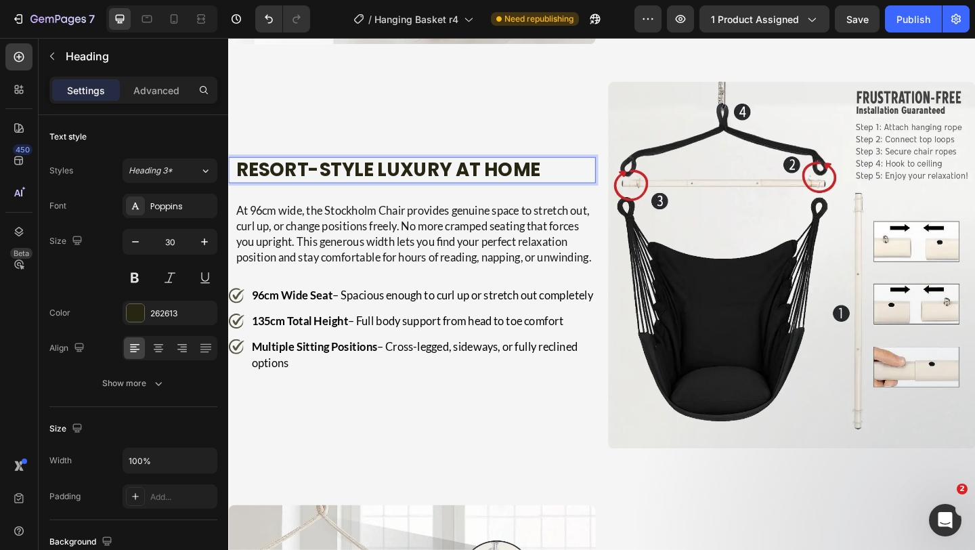
click at [383, 179] on strong "Resort-Style Luxury at Home" at bounding box center [401, 181] width 331 height 29
drag, startPoint x: 391, startPoint y: 176, endPoint x: 463, endPoint y: 175, distance: 71.8
click at [463, 175] on strong "Resort-Style Luxury at Home" at bounding box center [401, 181] width 331 height 29
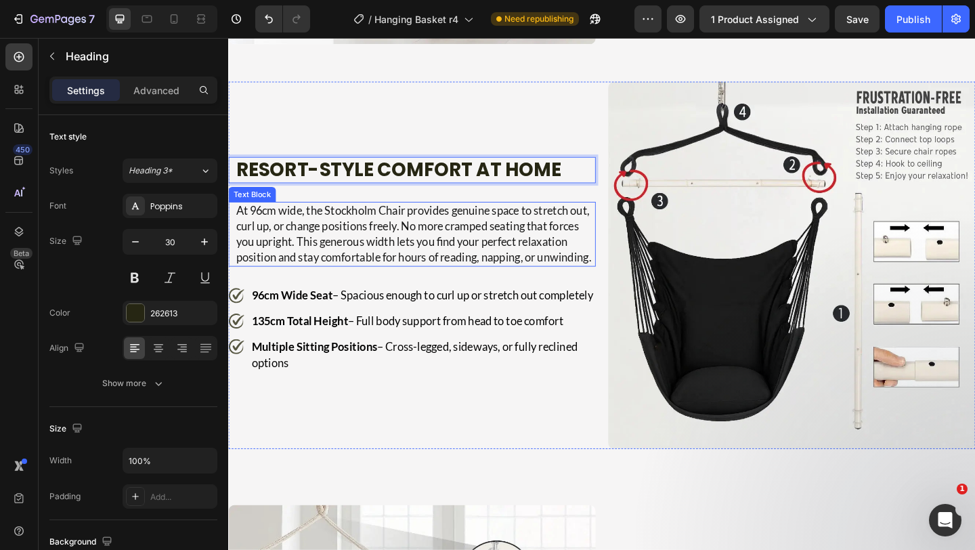
click at [528, 274] on p "At 96cm wide, the Stockholm Chair provides genuine space to stretch out, curl u…" at bounding box center [431, 251] width 390 height 68
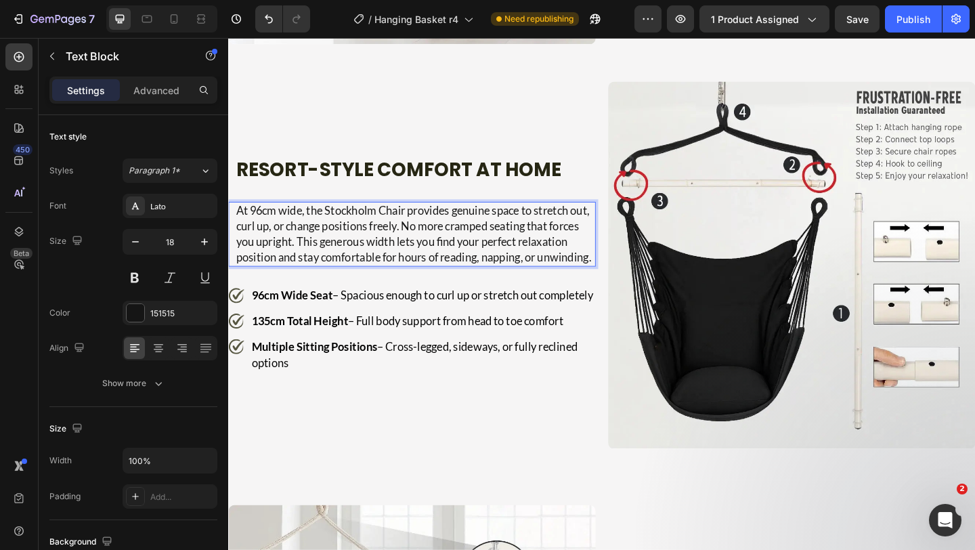
click at [525, 255] on p "At 96cm wide, the Stockholm Chair provides genuine space to stretch out, curl u…" at bounding box center [431, 251] width 390 height 68
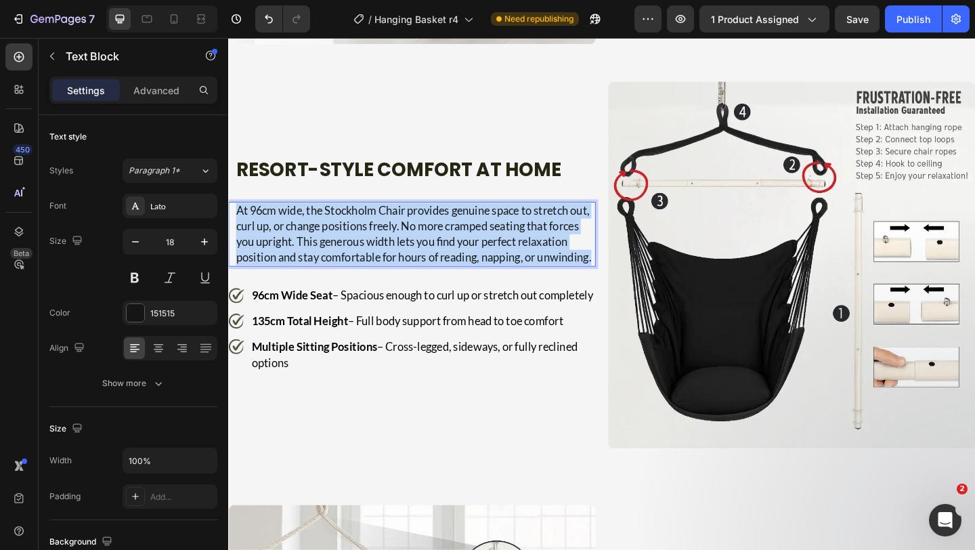
click at [525, 255] on p "At 96cm wide, the Stockholm Chair provides genuine space to stretch out, curl u…" at bounding box center [431, 251] width 390 height 68
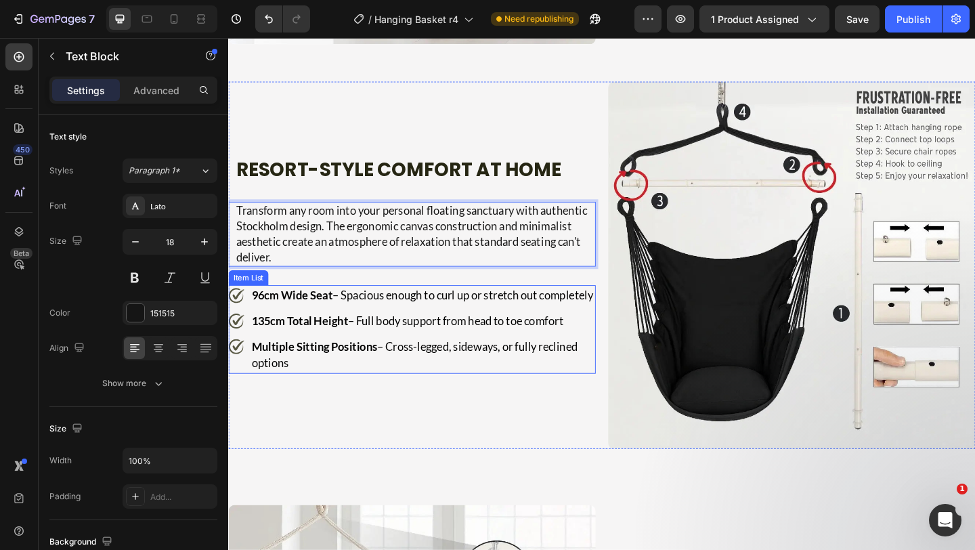
click at [392, 355] on p "135cm Total Height – Full body support from head to toe comfort" at bounding box center [439, 346] width 372 height 18
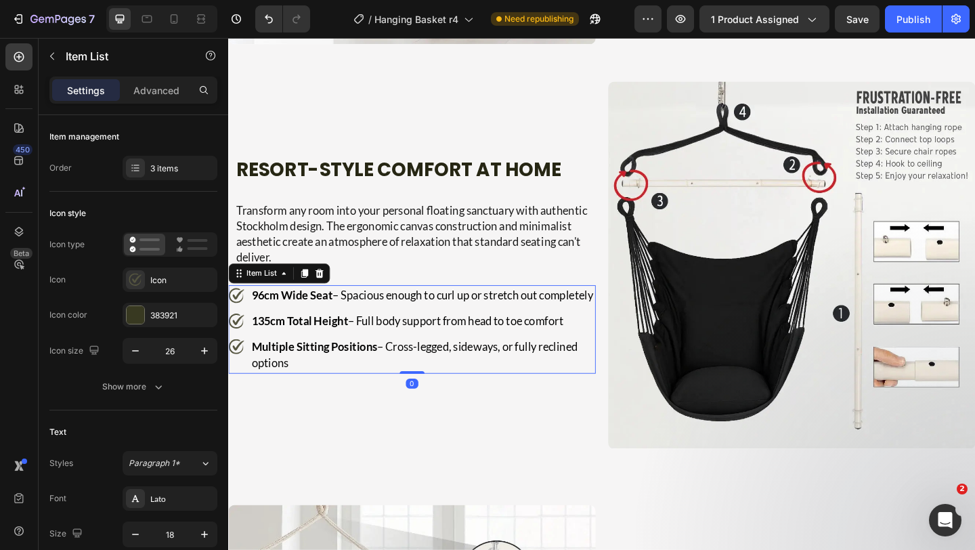
click at [392, 355] on p "135cm Total Height – Full body support from head to toe comfort" at bounding box center [439, 346] width 372 height 18
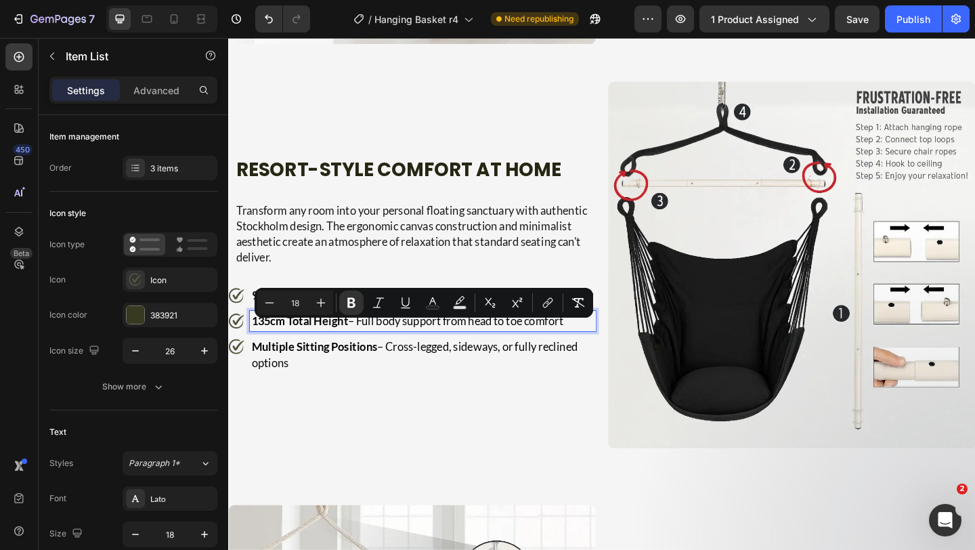
scroll to position [1975, 0]
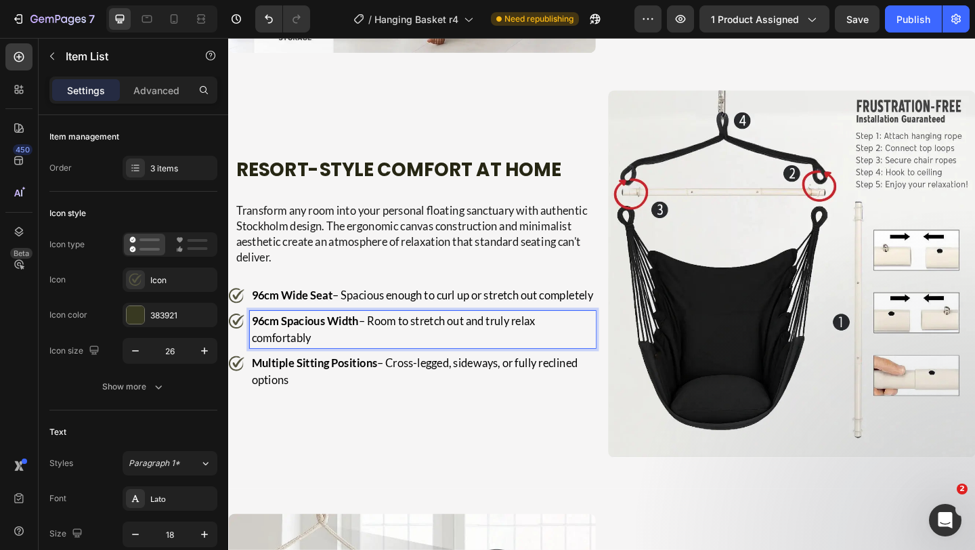
click at [392, 358] on p "96cm Spacious Width – Room to stretch out and truly relax comfortably" at bounding box center [439, 355] width 372 height 37
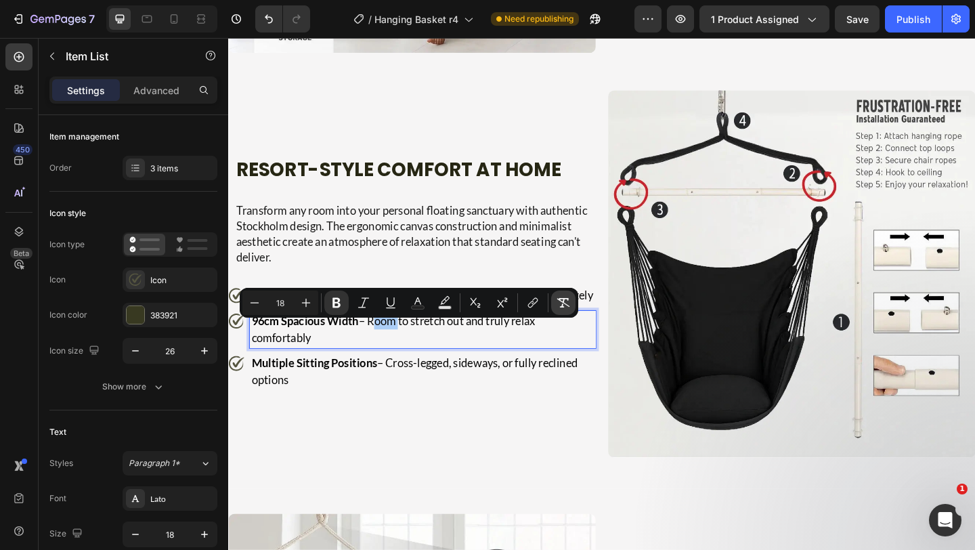
click at [568, 302] on icon "Editor contextual toolbar" at bounding box center [564, 303] width 14 height 14
click at [370, 373] on p "96cm Spacious Width – Room to stretch out and truly relax comfortably" at bounding box center [439, 355] width 372 height 37
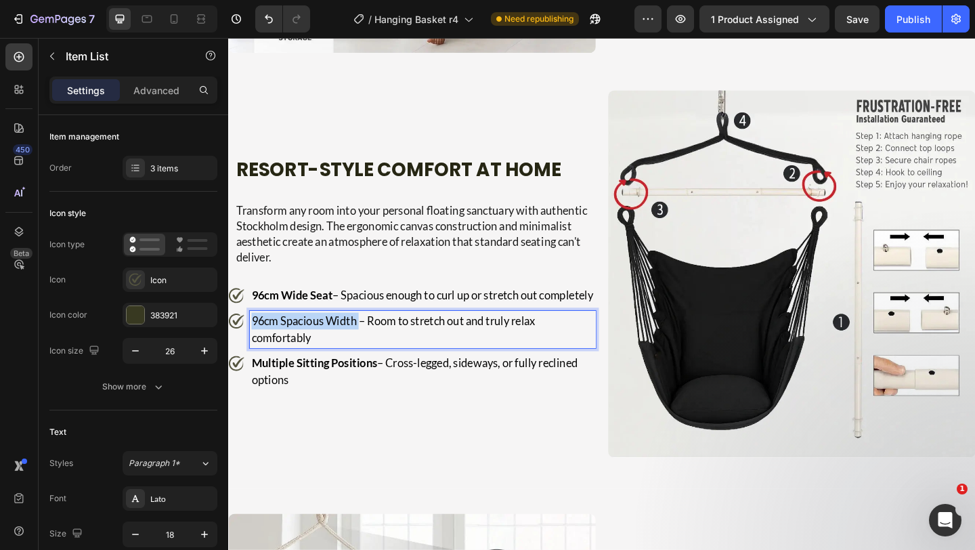
drag, startPoint x: 370, startPoint y: 358, endPoint x: 244, endPoint y: 358, distance: 125.3
click at [244, 358] on div "96cm Spacious Width – Room to stretch out and truly relax comfortably" at bounding box center [428, 355] width 400 height 41
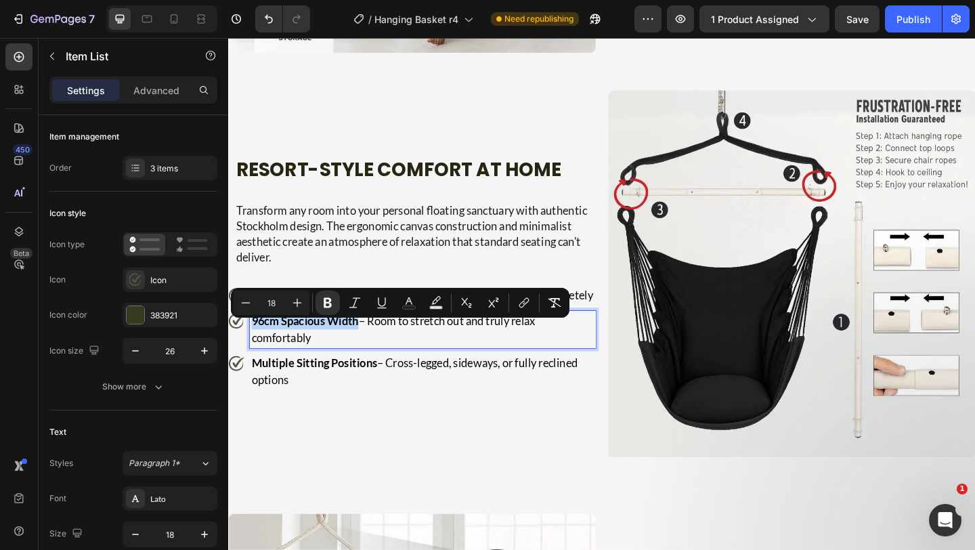
click at [313, 365] on p "96cm Spacious Width – Room to stretch out and truly relax comfortably" at bounding box center [439, 355] width 372 height 37
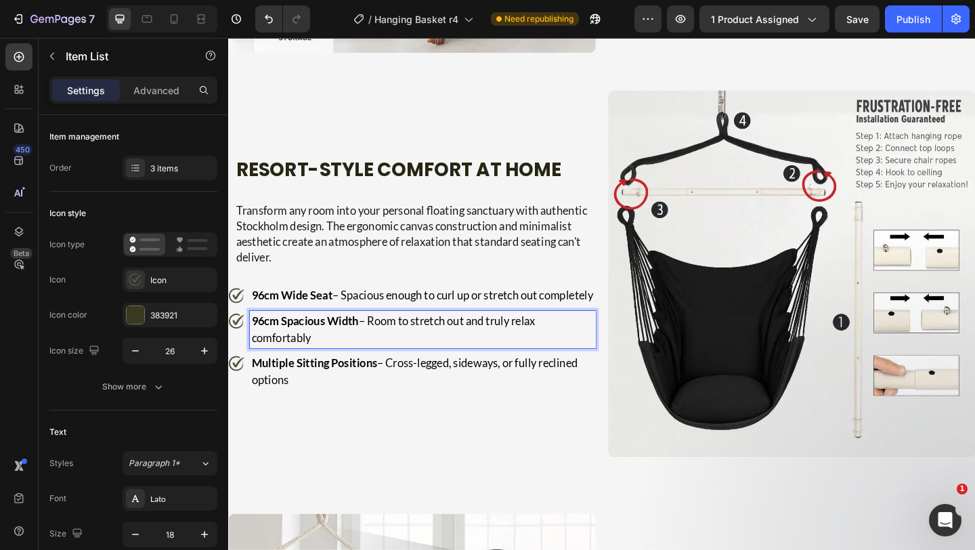
click at [449, 402] on p "Multiple Sitting Positions – Cross-legged, sideways, or fully reclined options" at bounding box center [439, 401] width 372 height 37
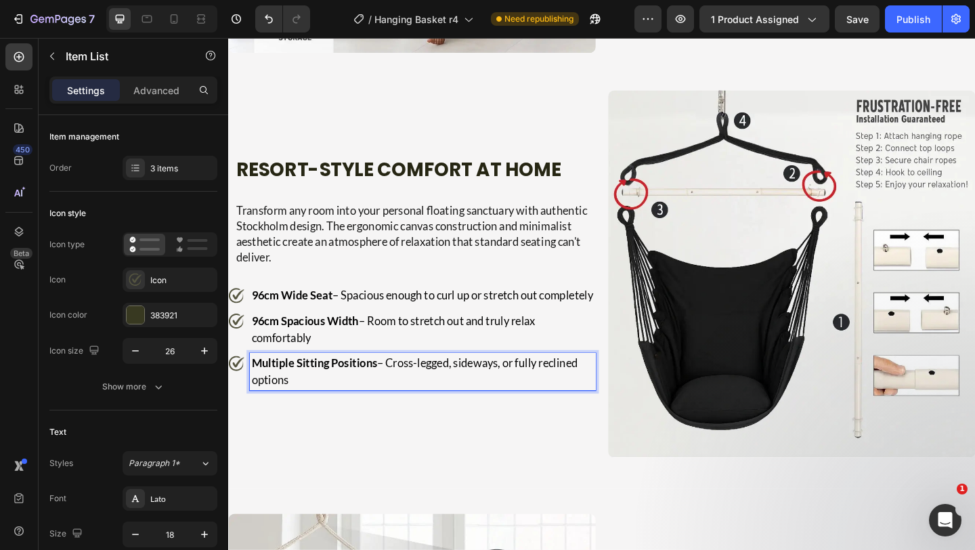
click at [449, 402] on p "Multiple Sitting Positions – Cross-legged, sideways, or fully reclined options" at bounding box center [439, 401] width 372 height 37
click at [356, 399] on strong "150kg Heavy-Duty Capacity" at bounding box center [329, 391] width 152 height 15
click at [355, 414] on p "150kg Capacity – Reinforced construction for maximum safety and peace of mind" at bounding box center [439, 401] width 372 height 37
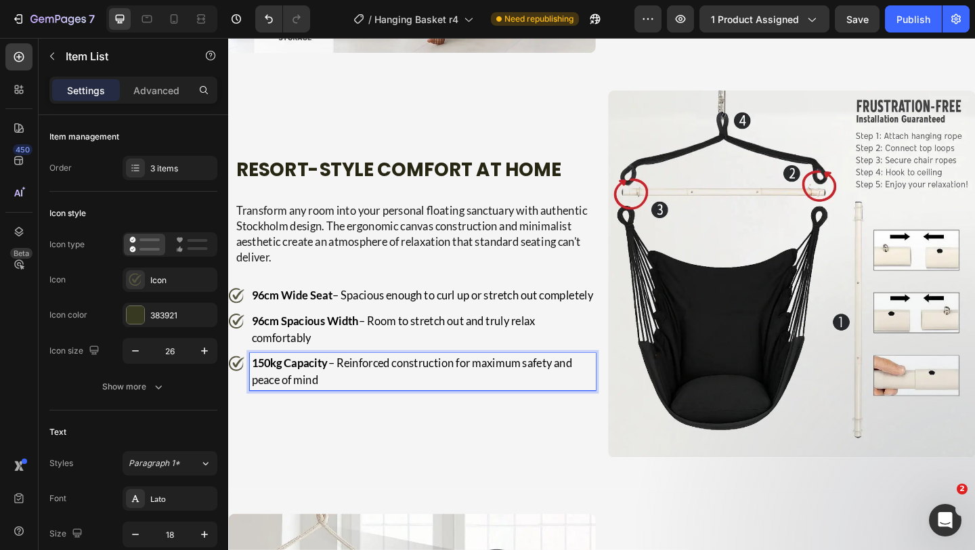
click at [355, 414] on p "150kg Capacity – Reinforced construction for maximum safety and peace of mind" at bounding box center [439, 401] width 372 height 37
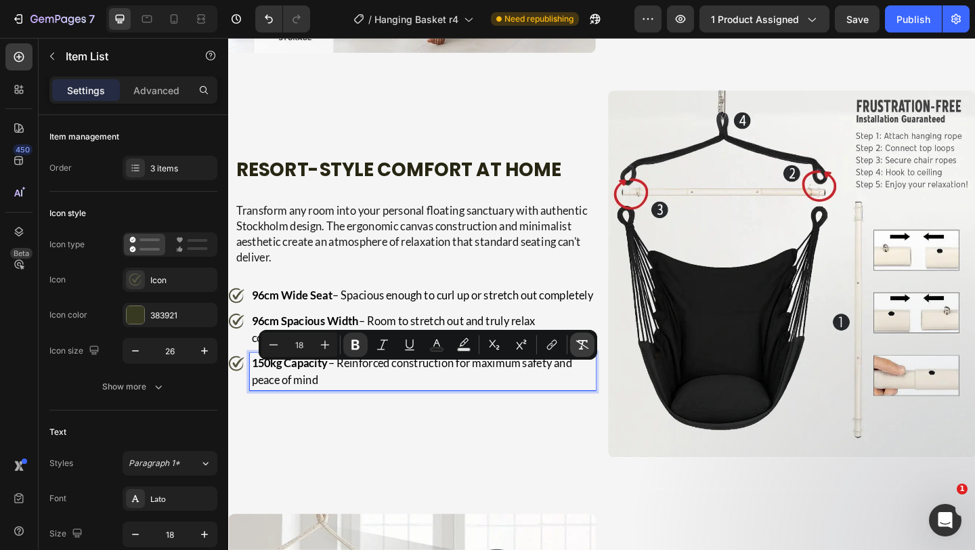
click at [585, 340] on icon "Editor contextual toolbar" at bounding box center [582, 344] width 13 height 9
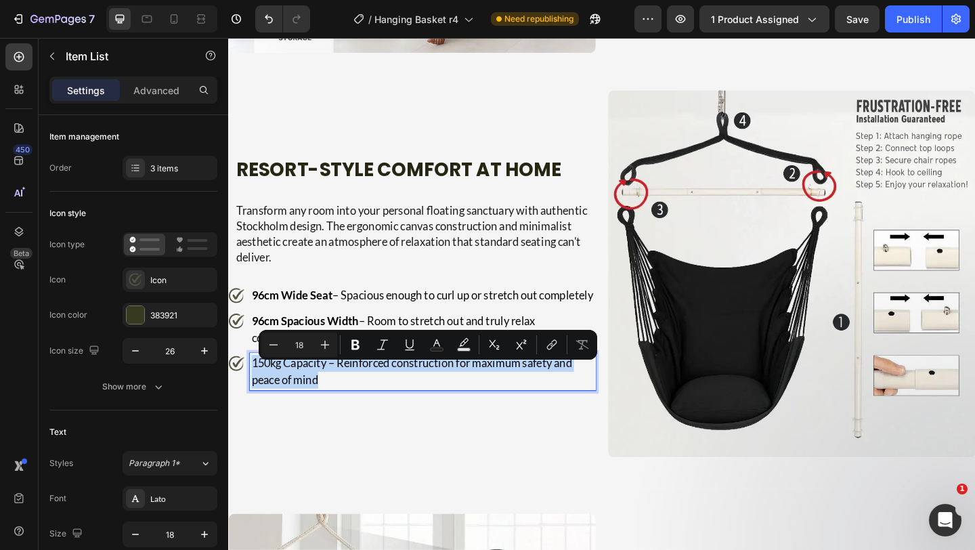
click at [330, 397] on p "150kg Capacity – Reinforced construction for maximum safety and peace of mind" at bounding box center [439, 401] width 372 height 37
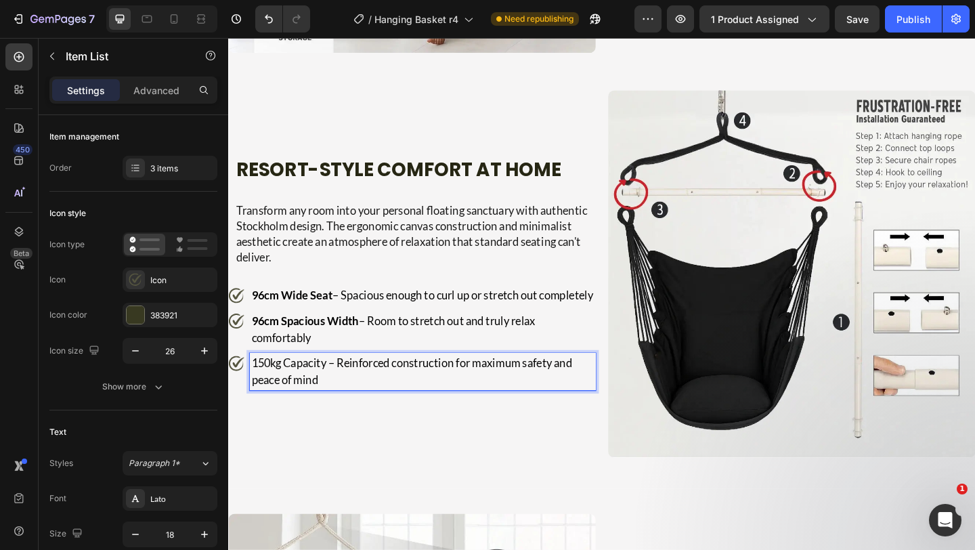
click at [334, 404] on p "150kg Capacity – Reinforced construction for maximum safety and peace of mind" at bounding box center [439, 401] width 372 height 37
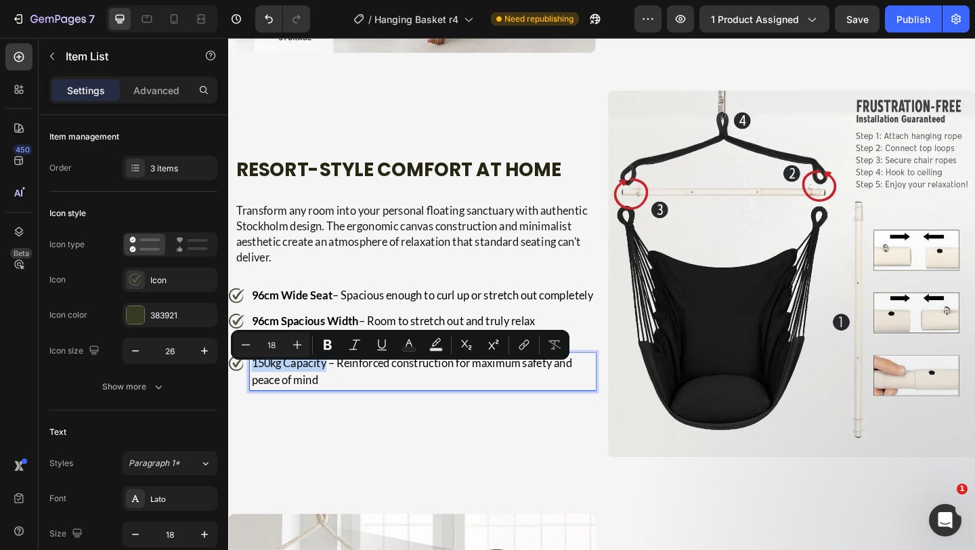
drag, startPoint x: 334, startPoint y: 404, endPoint x: 232, endPoint y: 402, distance: 101.6
click at [232, 402] on div "150kg Capacity – Reinforced construction for maximum safety and peace of mind" at bounding box center [428, 401] width 400 height 41
click at [363, 438] on div "⁠⁠⁠⁠⁠⁠⁠ Resort-Style comfort at Home Heading Transform any room into your perso…" at bounding box center [428, 295] width 400 height 400
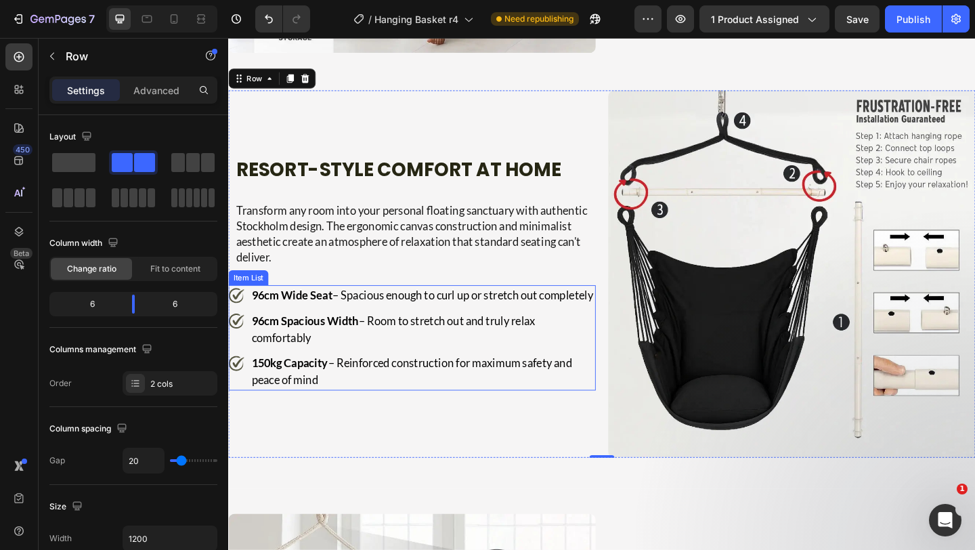
click at [316, 314] on strong "96cm Wide Seat" at bounding box center [297, 317] width 88 height 15
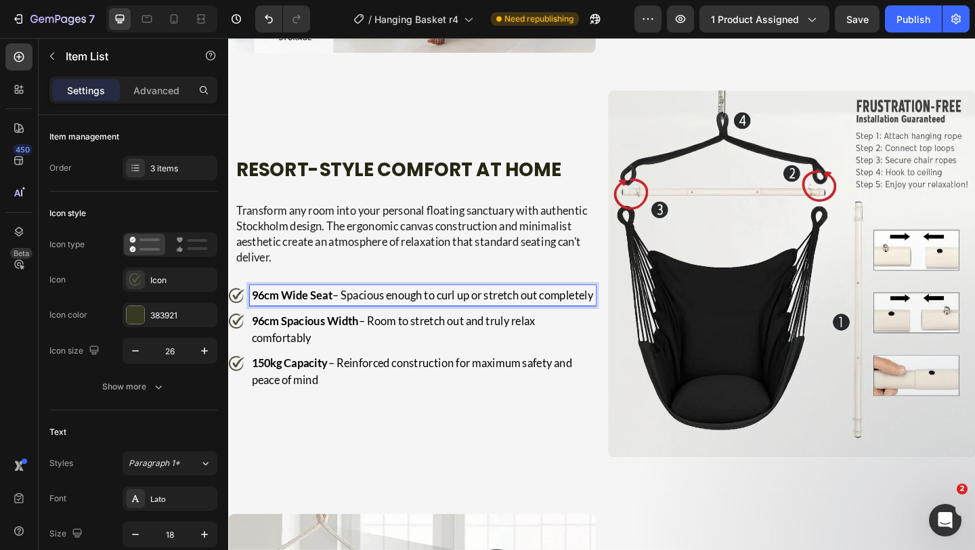
click at [316, 314] on strong "96cm Wide Seat" at bounding box center [297, 317] width 88 height 15
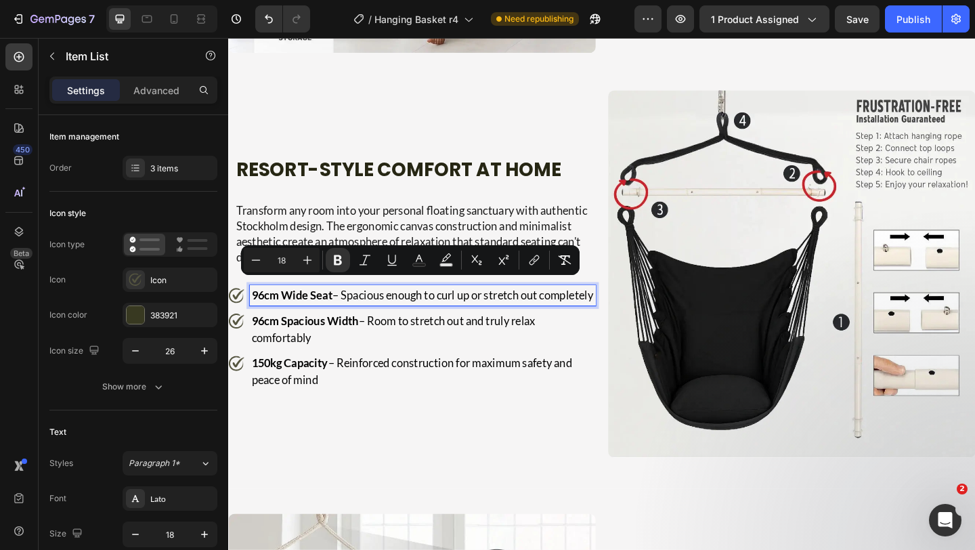
click at [316, 314] on strong "96cm Wide Seat" at bounding box center [297, 317] width 88 height 15
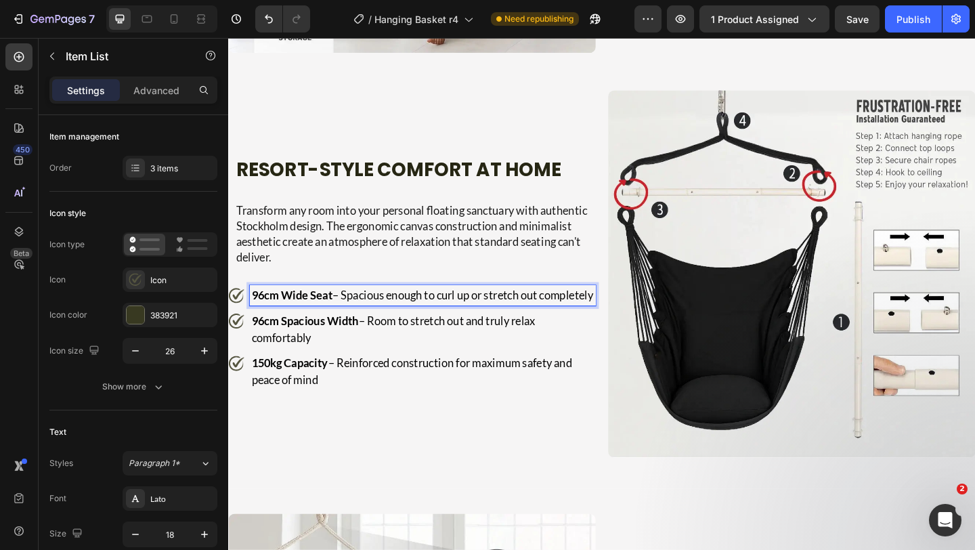
click at [316, 314] on strong "96cm Wide Seat" at bounding box center [297, 317] width 88 height 15
drag, startPoint x: 338, startPoint y: 314, endPoint x: 329, endPoint y: 314, distance: 8.8
click at [329, 314] on strong "96cm Wide Seat" at bounding box center [297, 317] width 88 height 15
drag, startPoint x: 341, startPoint y: 314, endPoint x: 247, endPoint y: 302, distance: 94.2
click at [247, 307] on div "96cm Wide Seat – Spacious enough to curl up or stretch out completely" at bounding box center [428, 318] width 400 height 22
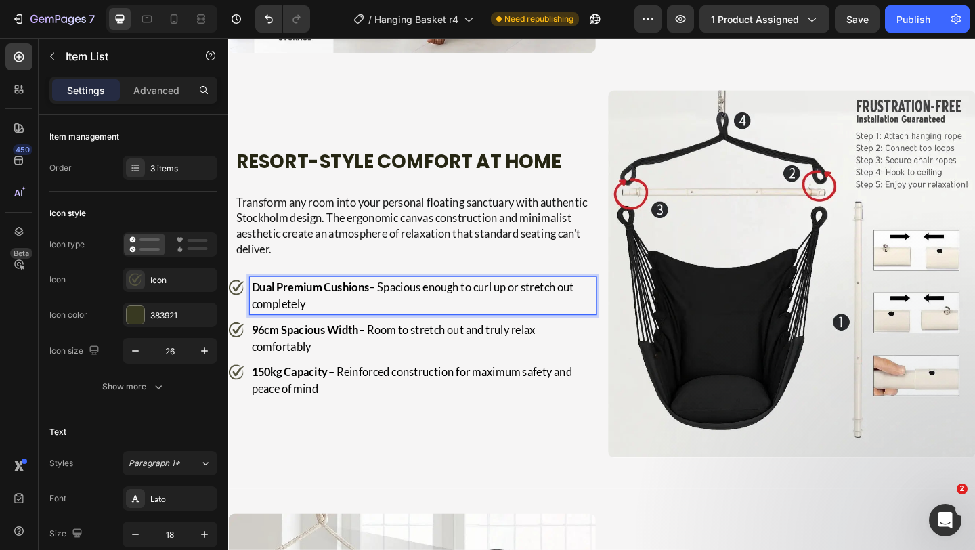
click at [253, 311] on strong "Dual Premium Cushions" at bounding box center [317, 308] width 128 height 15
click at [367, 309] on strong "Dual Premium Cushions" at bounding box center [317, 308] width 128 height 15
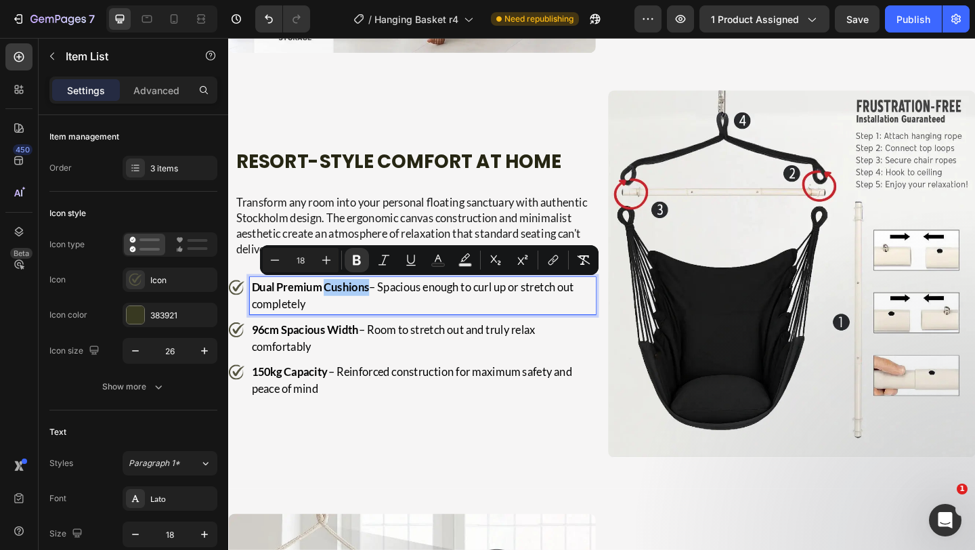
click at [570, 257] on div "Minus 18 Plus Bold Italic Underline Text Color Text Background Color Subscript …" at bounding box center [429, 260] width 333 height 24
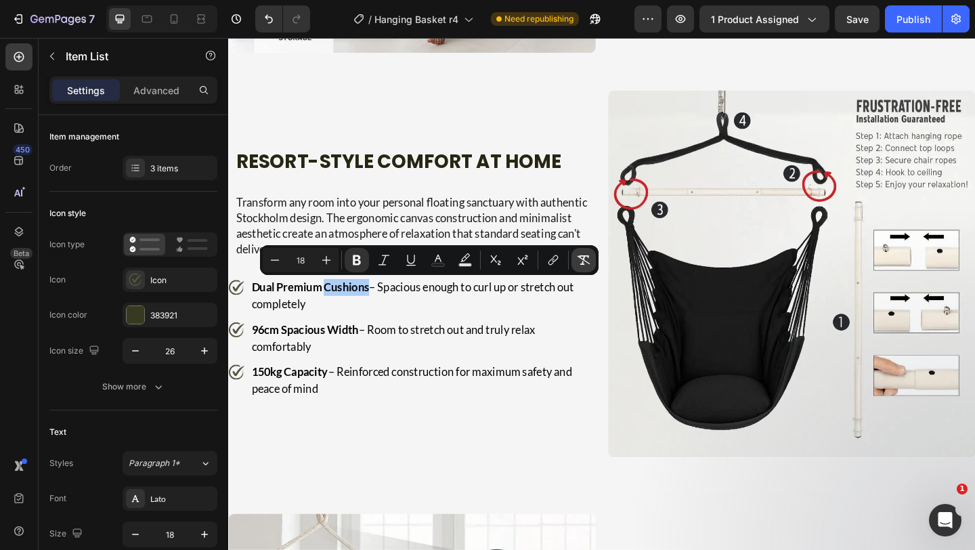
click at [579, 261] on icon "Editor contextual toolbar" at bounding box center [584, 260] width 14 height 14
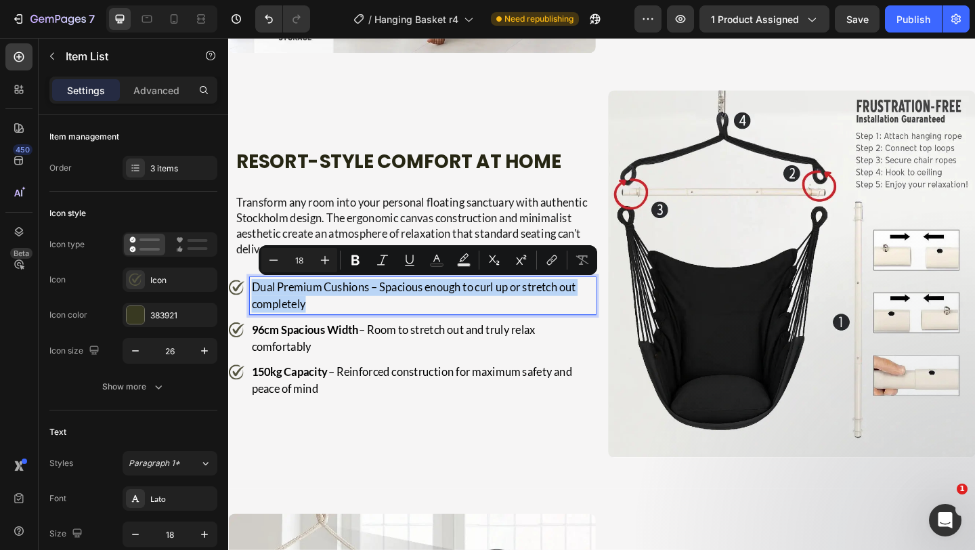
click at [417, 309] on p "Dual Premium Cushions – Spacious enough to curl up or stretch out completely" at bounding box center [439, 318] width 372 height 37
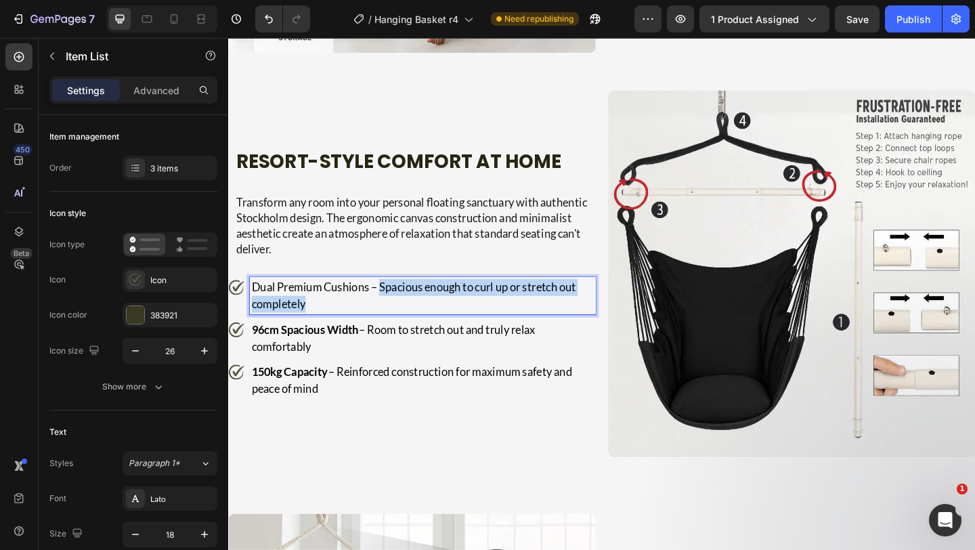
drag, startPoint x: 393, startPoint y: 314, endPoint x: 409, endPoint y: 324, distance: 19.5
click at [409, 324] on p "Dual Premium Cushions – Spacious enough to curl up or stretch out completely" at bounding box center [439, 318] width 372 height 37
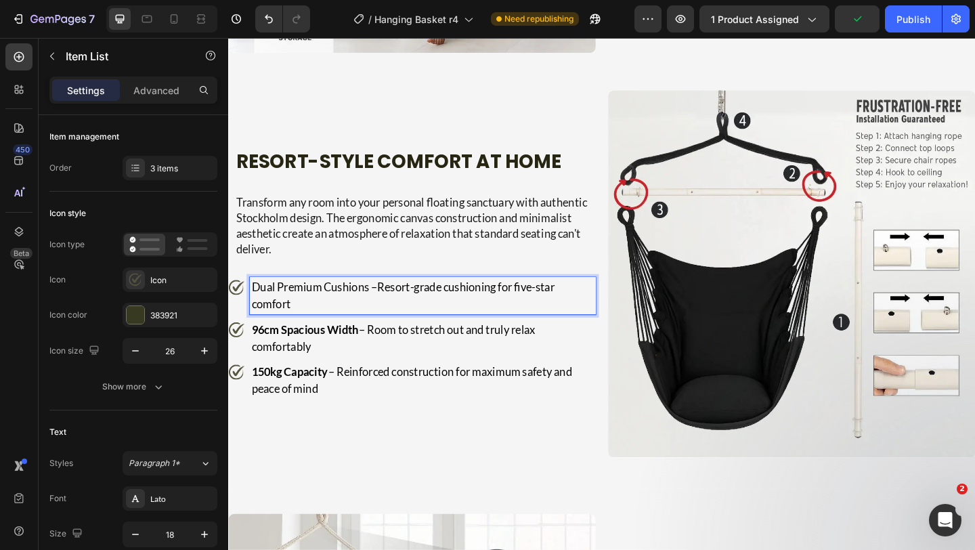
click at [382, 314] on p "Dual Premium Cushions – Resort-grade cushioning for five-star comfort" at bounding box center [439, 318] width 372 height 37
drag, startPoint x: 382, startPoint y: 314, endPoint x: 272, endPoint y: 304, distance: 110.2
click at [272, 304] on p "Dual Premium Cushions – Resort-grade cushioning for five-star comfort" at bounding box center [439, 318] width 372 height 37
click at [381, 315] on p "Dual Premium Cushions – Resort-grade cushioning for five-star comfort" at bounding box center [439, 318] width 372 height 37
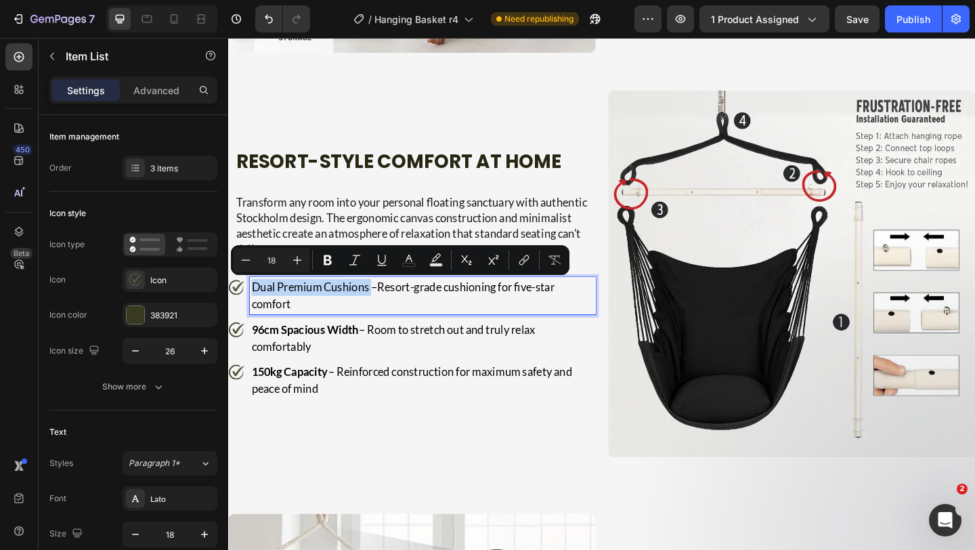
drag, startPoint x: 381, startPoint y: 315, endPoint x: 251, endPoint y: 308, distance: 130.9
click at [251, 308] on div "Dual Premium Cushions – Resort-grade cushioning for five-star comfort" at bounding box center [428, 318] width 400 height 41
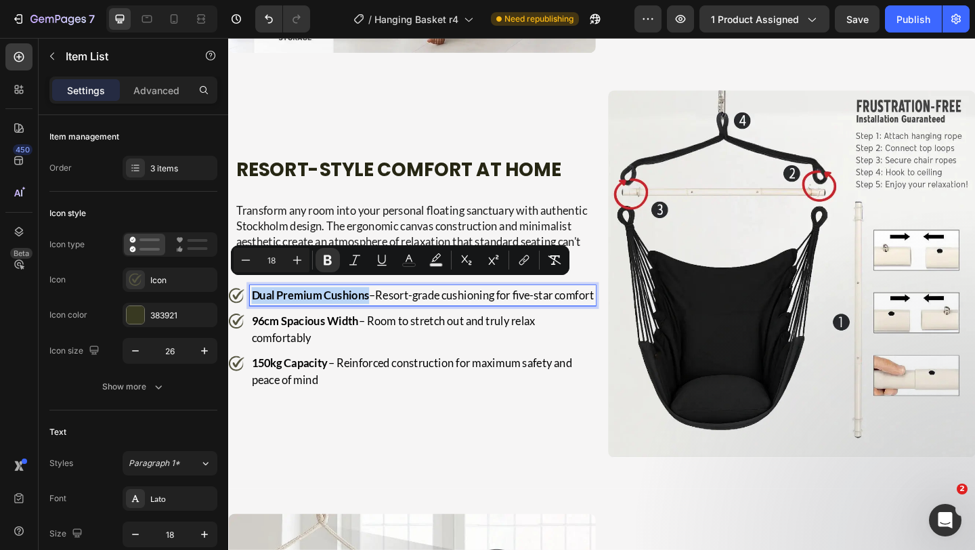
click at [395, 314] on span "Resort-grade cushioning for five-star comfort" at bounding box center [507, 317] width 238 height 15
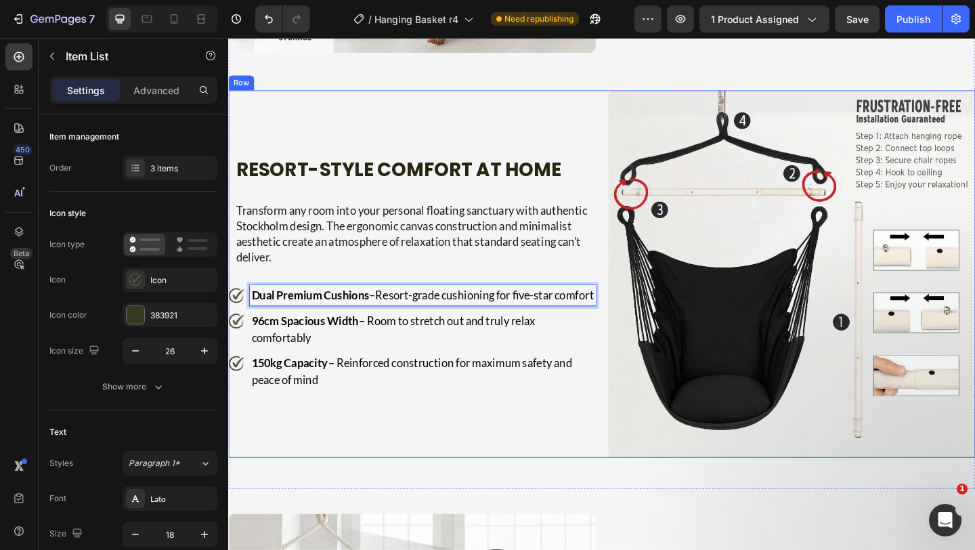
click at [471, 440] on div "⁠⁠⁠⁠⁠⁠⁠ Resort-Style comfort at Home Heading Transform any room into your perso…" at bounding box center [428, 295] width 400 height 400
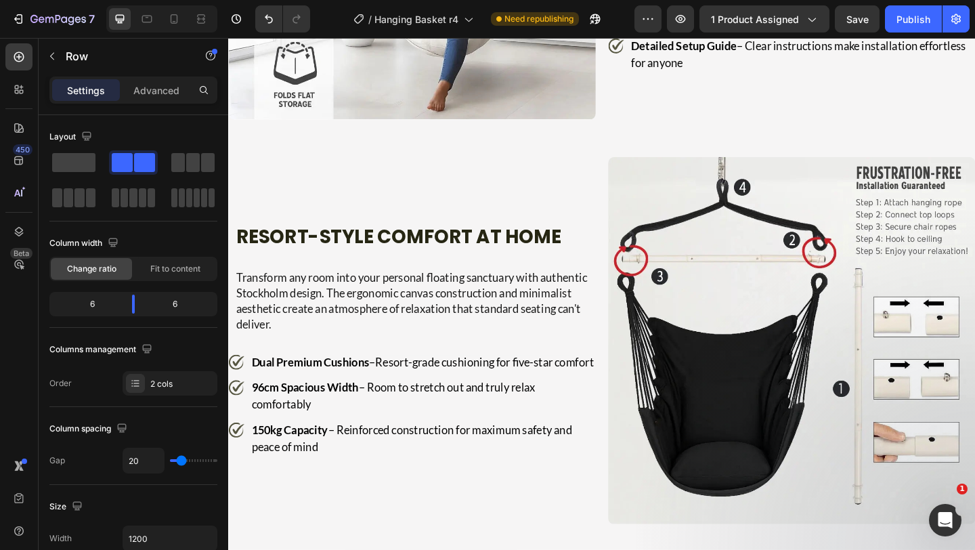
scroll to position [1901, 0]
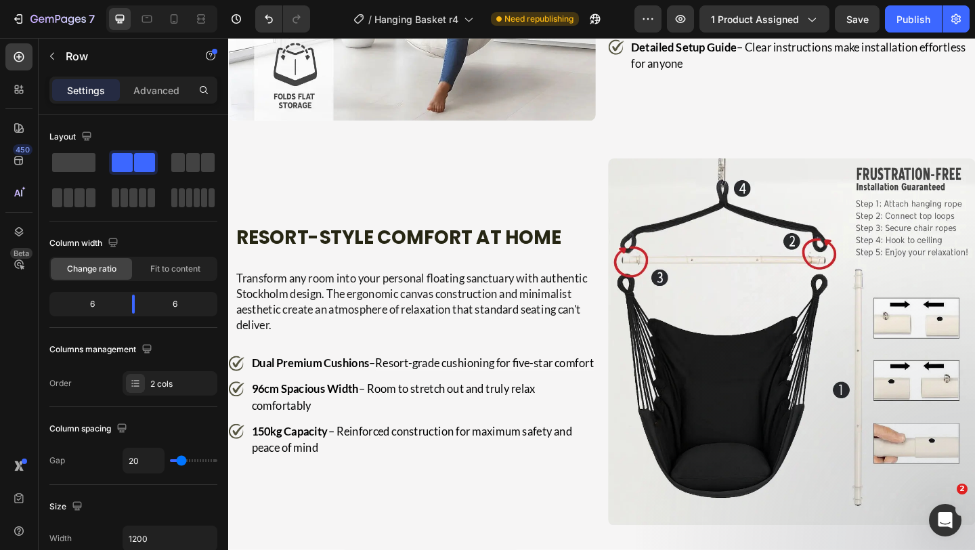
click at [404, 361] on div "Resort-Style comfort at Home Heading Transform any room into your personal floa…" at bounding box center [428, 369] width 400 height 400
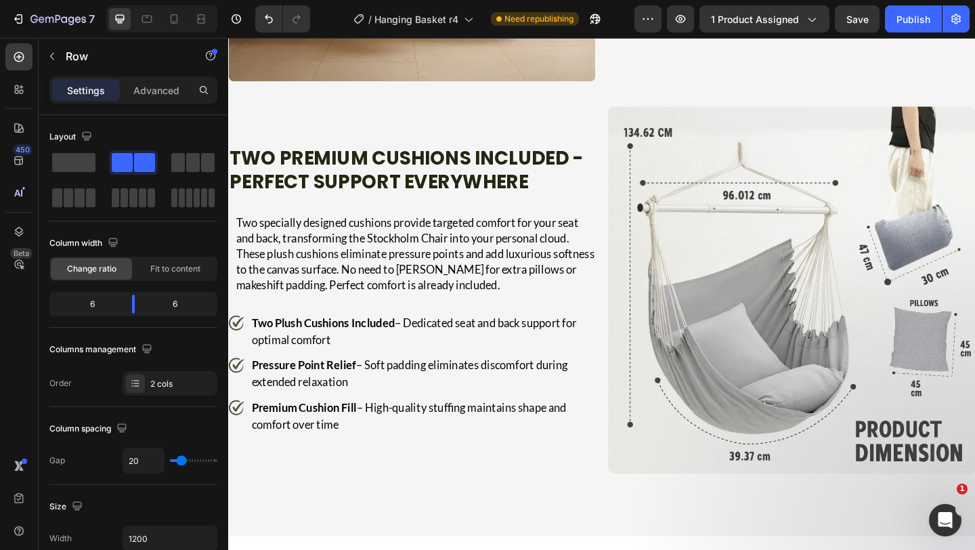
scroll to position [3733, 0]
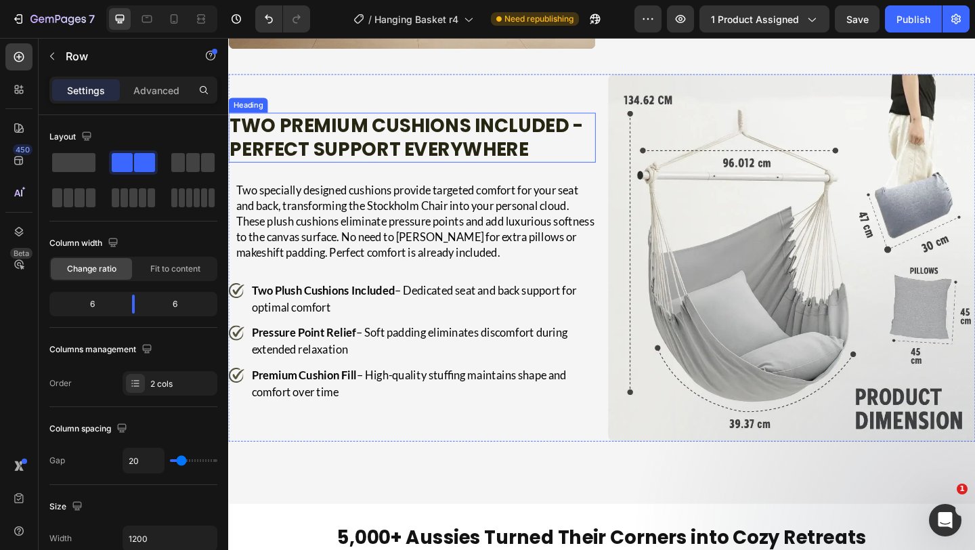
click at [423, 147] on h2 "Two Premium Cushions Included - Perfect Support Everywhere" at bounding box center [426, 146] width 396 height 54
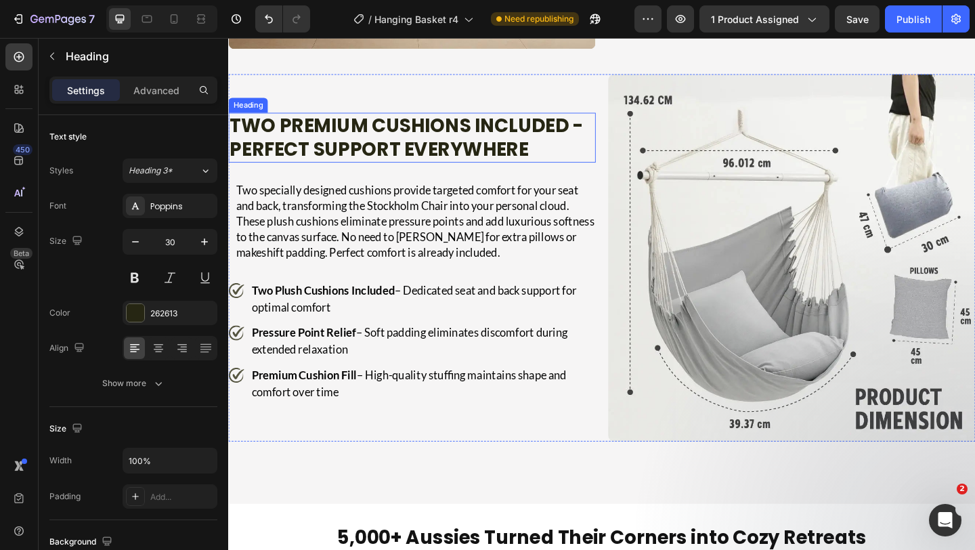
click at [423, 147] on h2 "Two Premium Cushions Included - Perfect Support Everywhere" at bounding box center [426, 146] width 396 height 54
click at [423, 147] on p "Two Premium Cushions Included - Perfect Support Everywhere" at bounding box center [426, 146] width 393 height 51
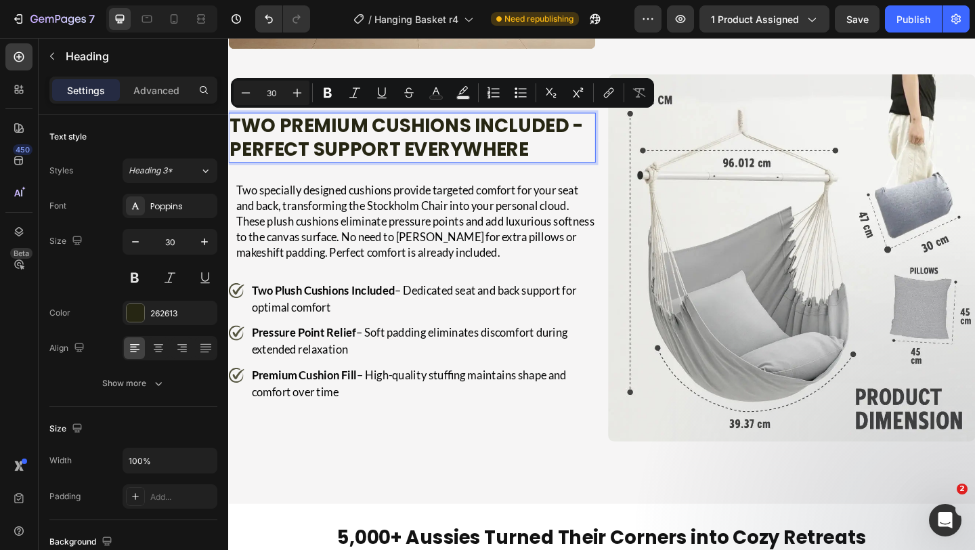
scroll to position [3745, 0]
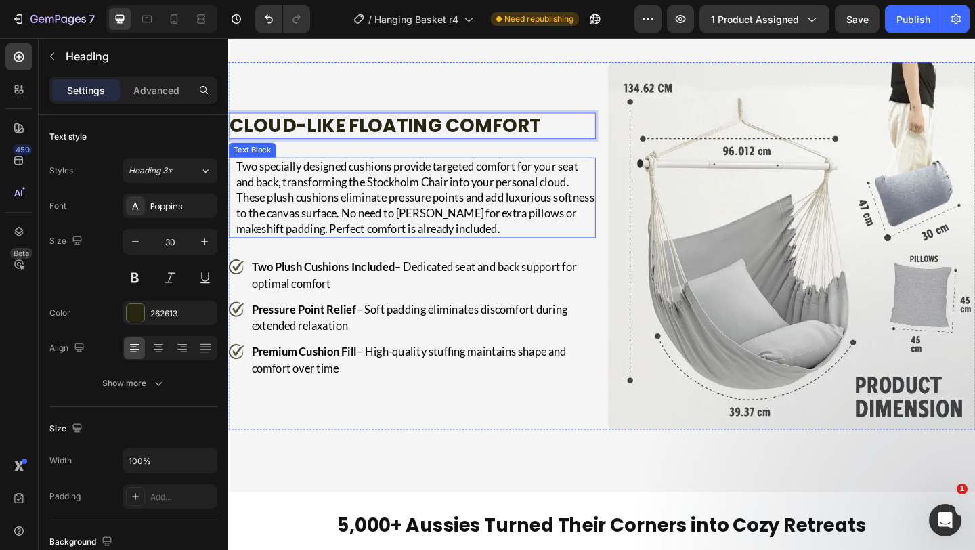
click at [490, 223] on p "Two specially designed cushions provide targeted comfort for your seat and back…" at bounding box center [431, 211] width 390 height 85
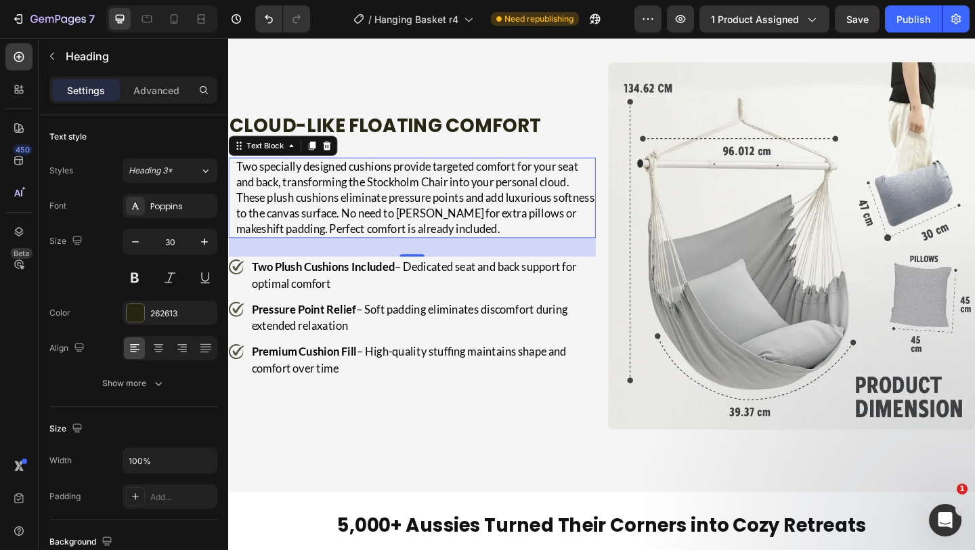
click at [490, 223] on p "Two specially designed cushions provide targeted comfort for your seat and back…" at bounding box center [431, 211] width 390 height 85
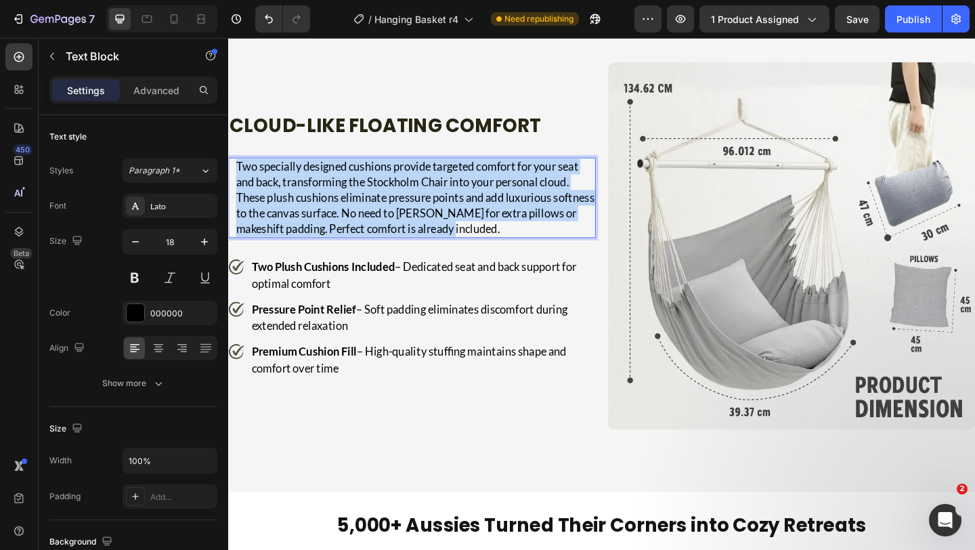
click at [490, 223] on p "Two specially designed cushions provide targeted comfort for your seat and back…" at bounding box center [431, 211] width 390 height 85
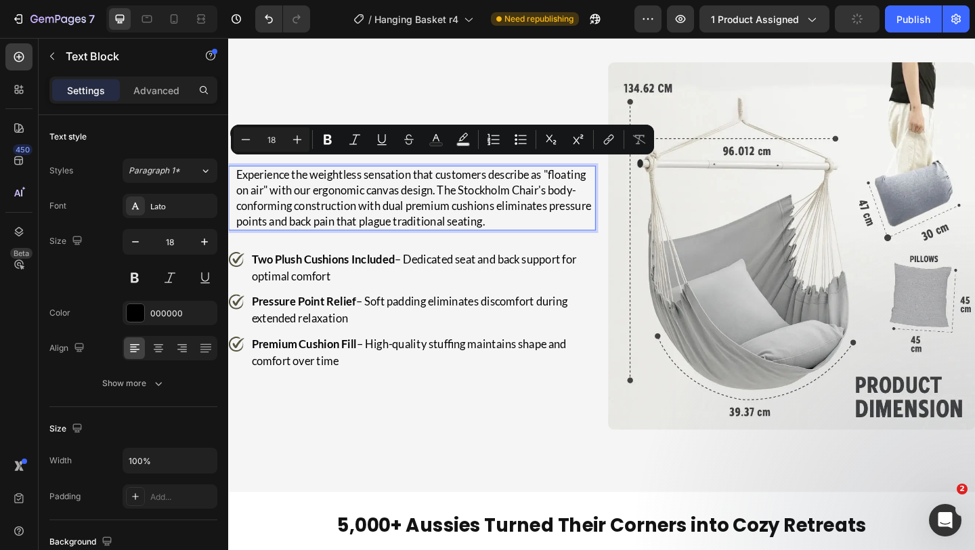
scroll to position [3754, 0]
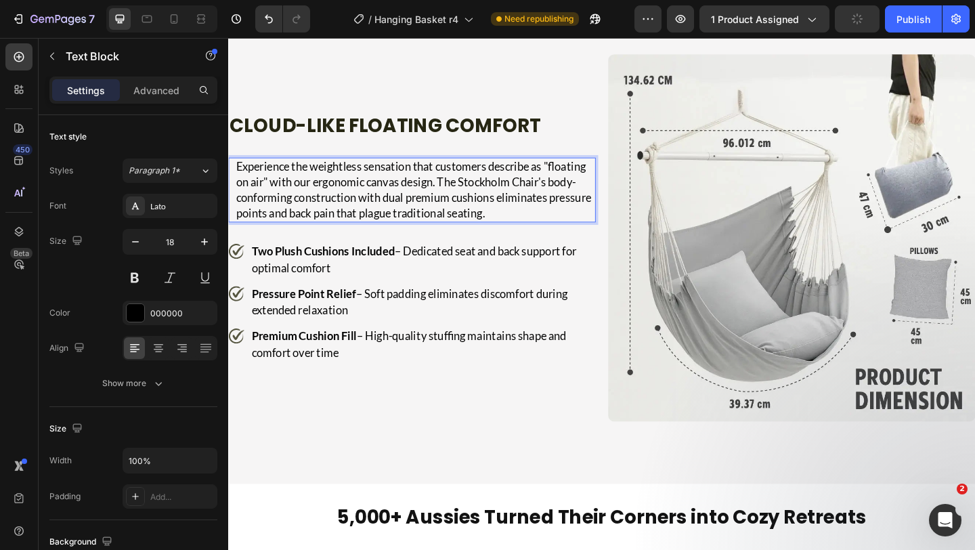
click at [490, 223] on p "Experience the weightless sensation that customers describe as "floating on air…" at bounding box center [431, 203] width 390 height 68
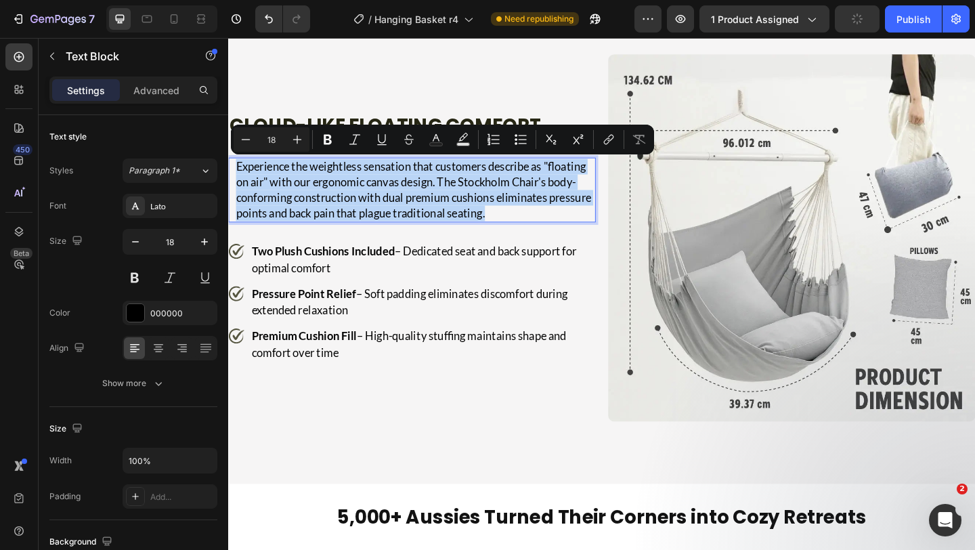
click at [490, 223] on p "Experience the weightless sensation that customers describe as "floating on air…" at bounding box center [431, 203] width 390 height 68
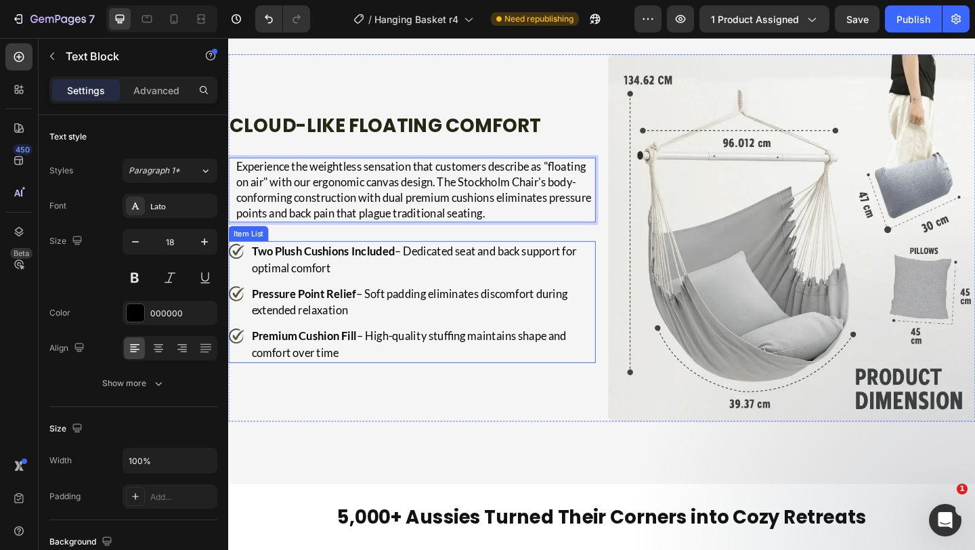
click at [480, 267] on p "Two Plush Cushions Included – Dedicated seat and back support for optimal comfo…" at bounding box center [439, 279] width 372 height 37
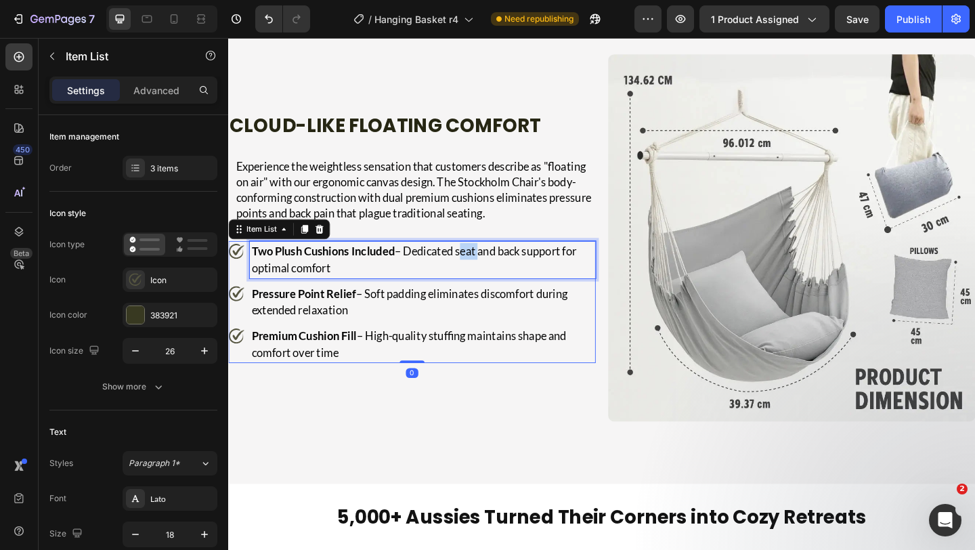
click at [480, 267] on p "Two Plush Cushions Included – Dedicated seat and back support for optimal comfo…" at bounding box center [439, 279] width 372 height 37
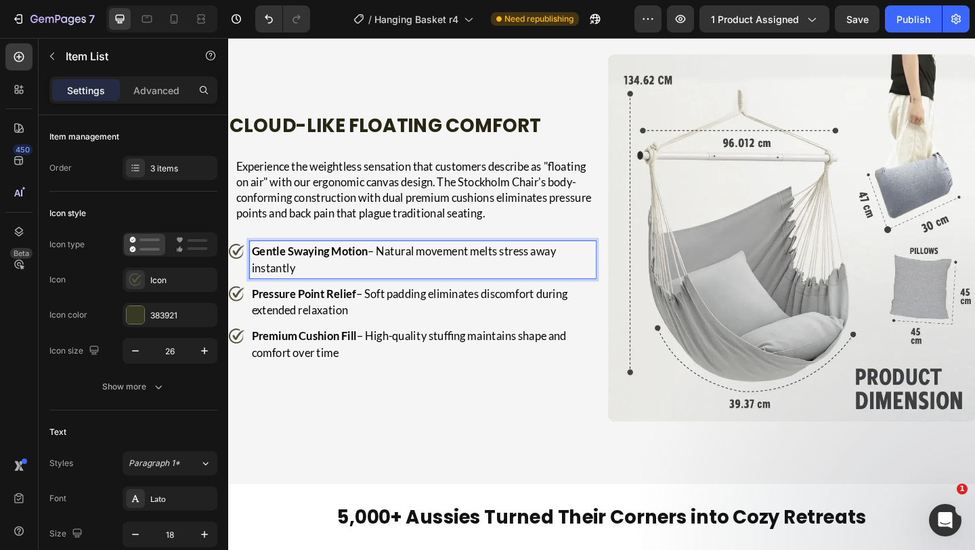
click at [475, 332] on p "Pressure Point Relief – Soft padding eliminates discomfort during extended rela…" at bounding box center [439, 325] width 372 height 37
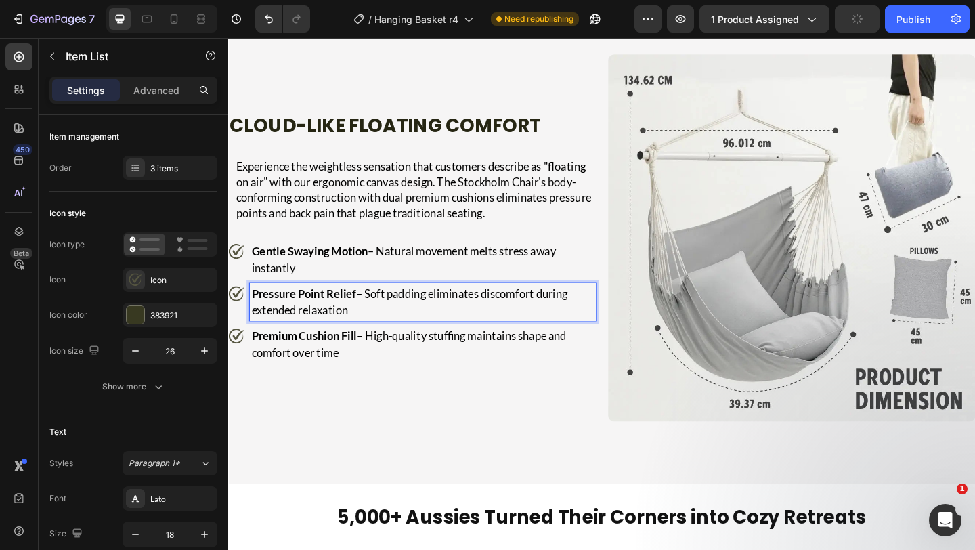
click at [479, 327] on p "Pressure Point Relief – Soft padding eliminates discomfort during extended rela…" at bounding box center [439, 325] width 372 height 37
click at [439, 372] on p "Premium Cushion Fill – High-quality stuffing maintains shape and comfort over t…" at bounding box center [439, 371] width 372 height 37
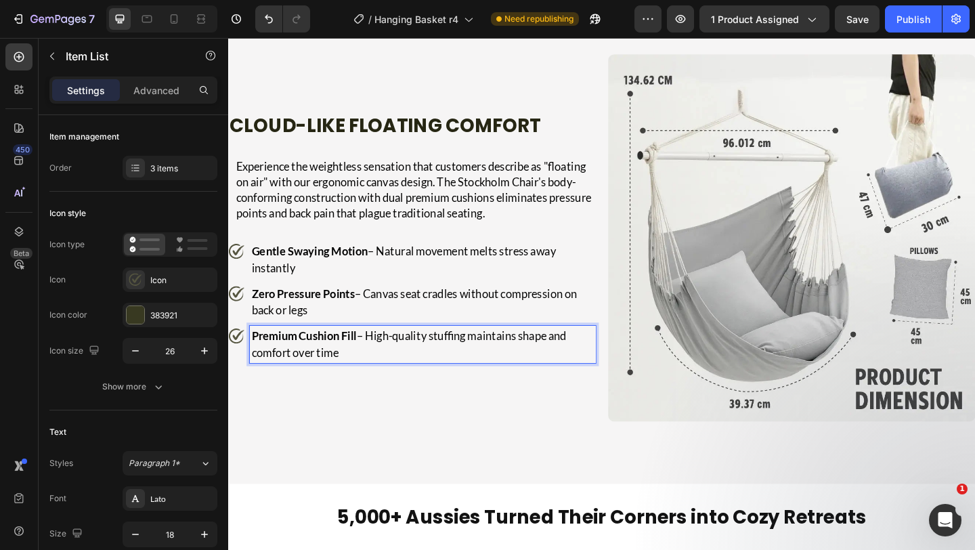
click at [439, 372] on p "Premium Cushion Fill – High-quality stuffing maintains shape and comfort over t…" at bounding box center [439, 371] width 372 height 37
click at [439, 372] on p "Hours of Floating Comfort – Ergonomic design maintains weightless relaxation ef…" at bounding box center [439, 371] width 372 height 37
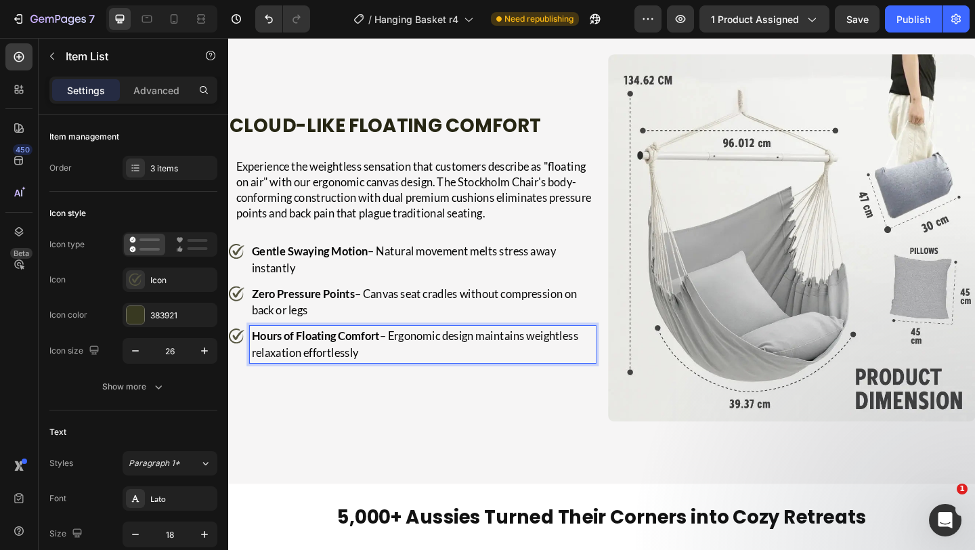
click at [439, 372] on p "Hours of Floating Comfort – Ergonomic design maintains weightless relaxation ef…" at bounding box center [439, 371] width 372 height 37
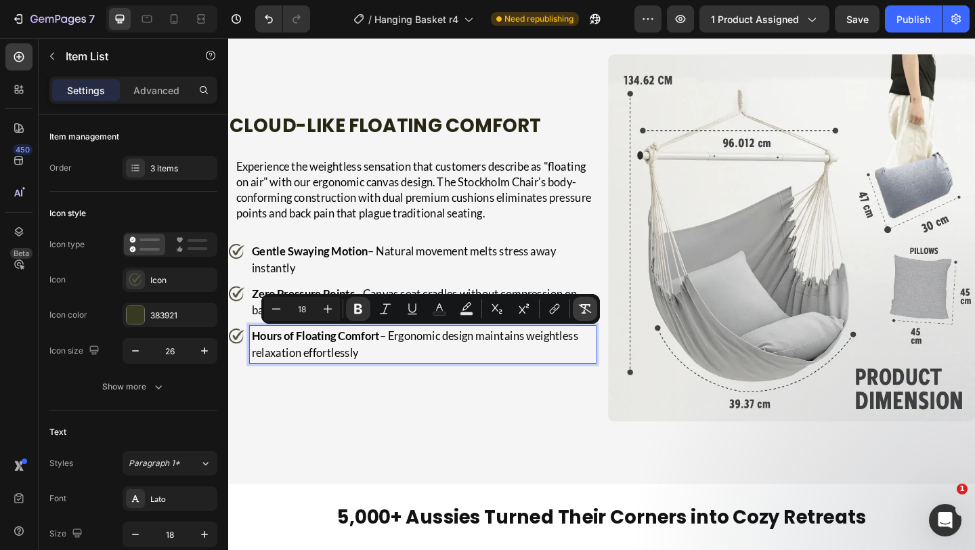
click at [588, 307] on icon "Editor contextual toolbar" at bounding box center [585, 309] width 14 height 14
click at [457, 385] on p "Hours of Floating Comfort – Ergonomic design maintains weightless relaxation ef…" at bounding box center [439, 371] width 372 height 37
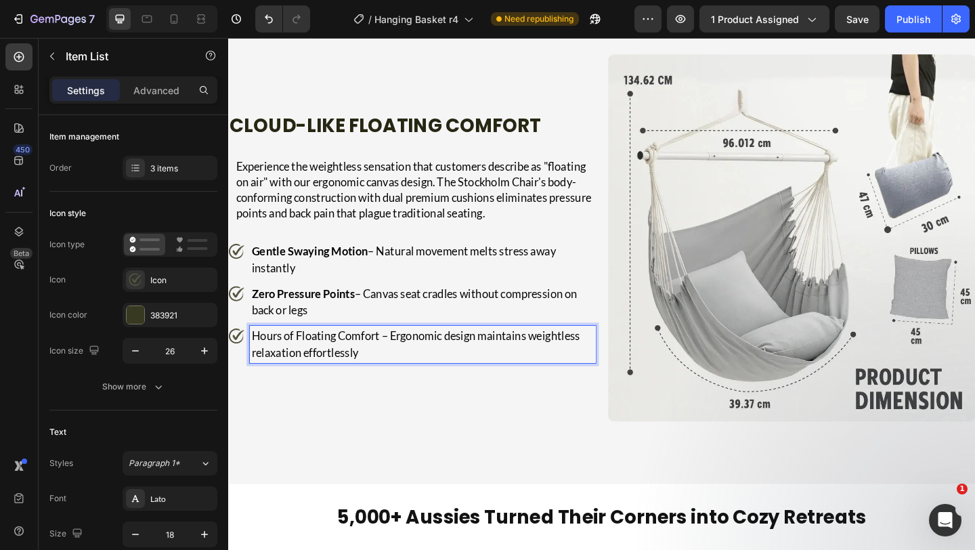
click at [467, 321] on p "Zero Pressure Points – Canvas seat cradles without compression on back or legs" at bounding box center [439, 325] width 372 height 37
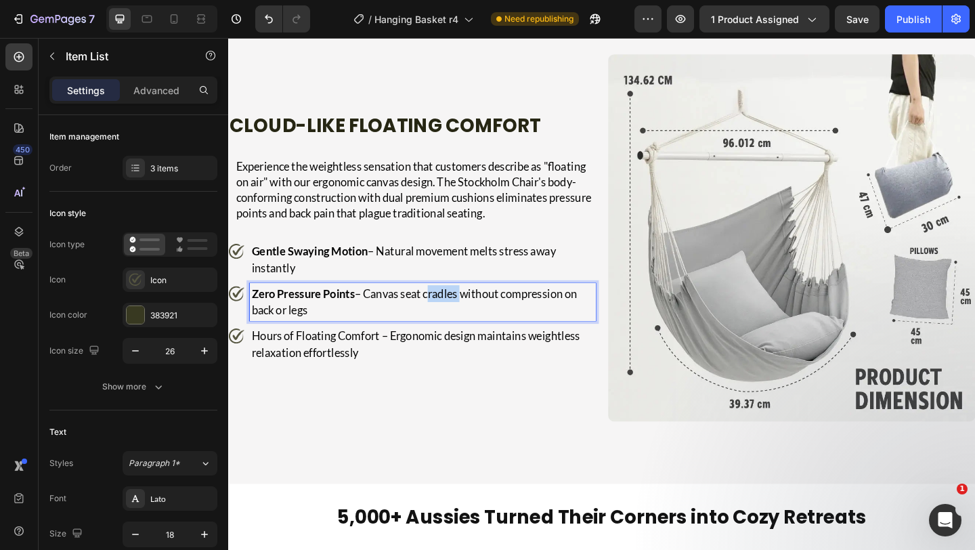
click at [467, 321] on p "Zero Pressure Points – Canvas seat cradles without compression on back or legs" at bounding box center [439, 325] width 372 height 37
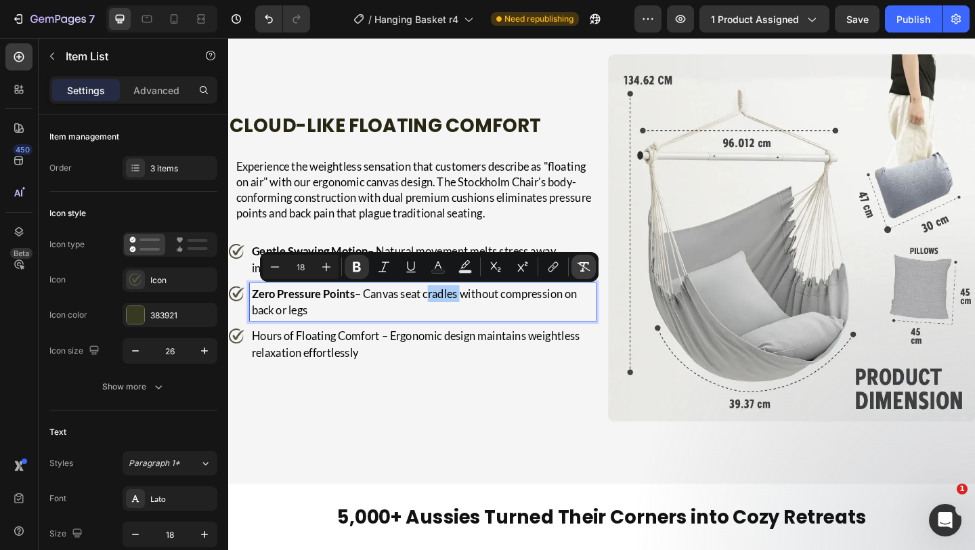
click at [586, 263] on icon "Editor contextual toolbar" at bounding box center [584, 267] width 14 height 14
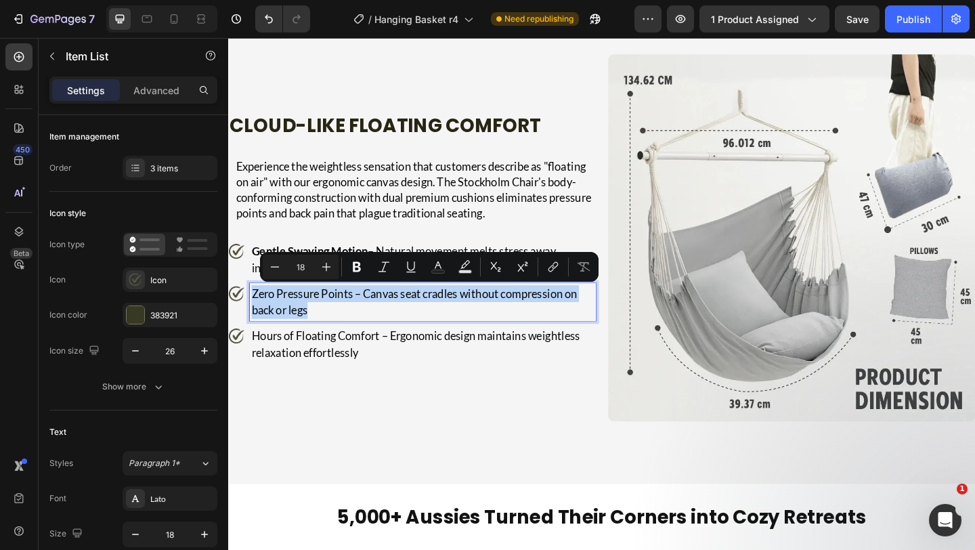
click at [472, 330] on p "Zero Pressure Points – Canvas seat cradles without compression on back or legs" at bounding box center [439, 325] width 372 height 37
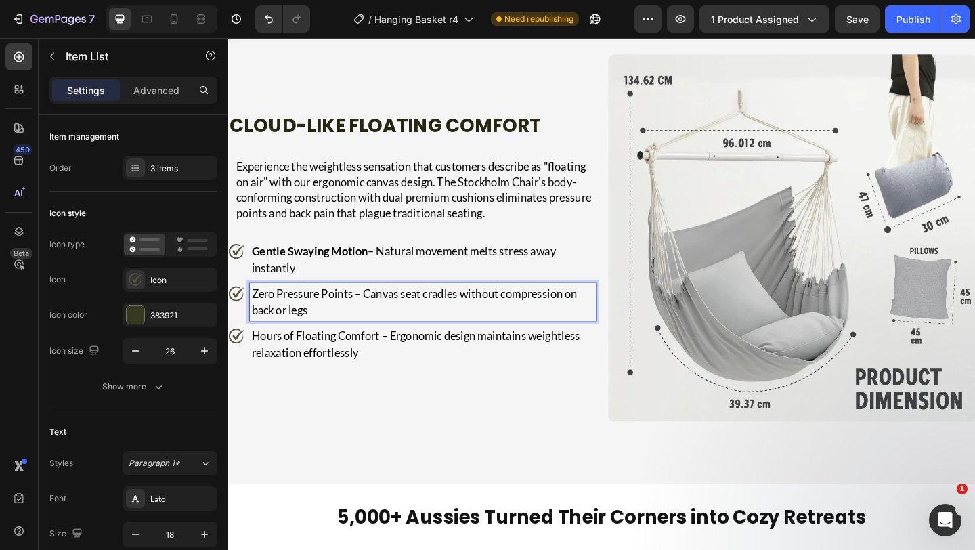
click at [477, 271] on p "Gentle Swaying Motion – Natural movement melts stress away instantly" at bounding box center [439, 279] width 372 height 37
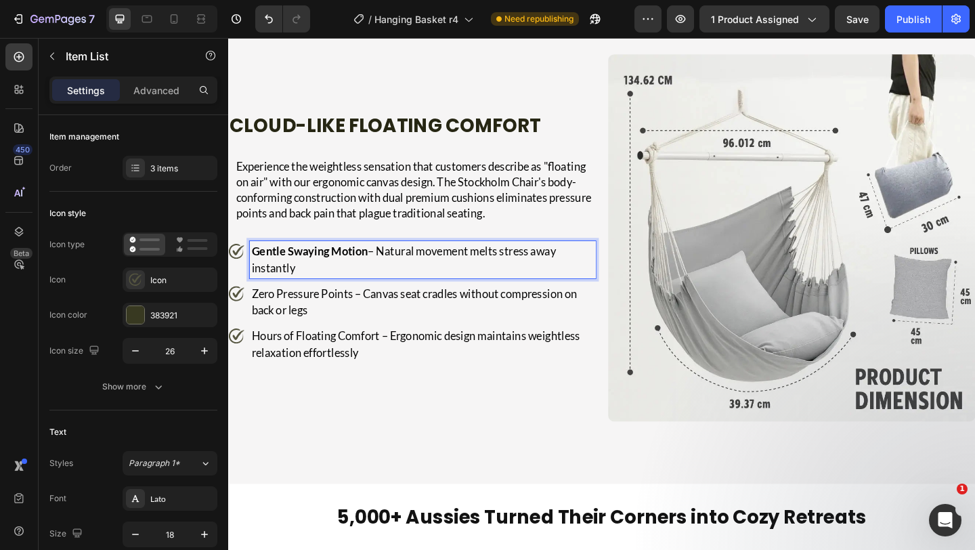
click at [477, 271] on p "Gentle Swaying Motion – Natural movement melts stress away instantly" at bounding box center [439, 279] width 372 height 37
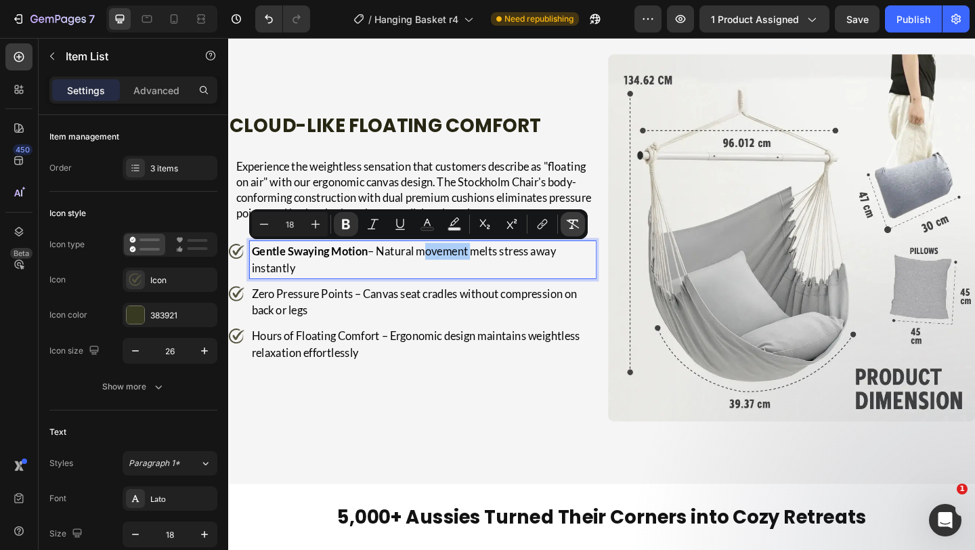
click at [577, 215] on button "Remove Format" at bounding box center [573, 224] width 24 height 24
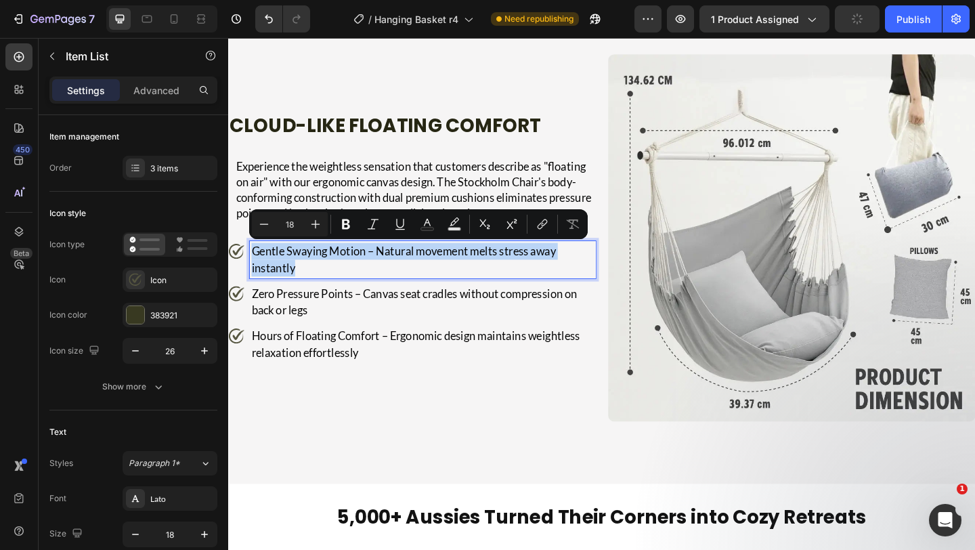
click at [391, 272] on p "Gentle Swaying Motion – Natural movement melts stress away instantly" at bounding box center [439, 279] width 372 height 37
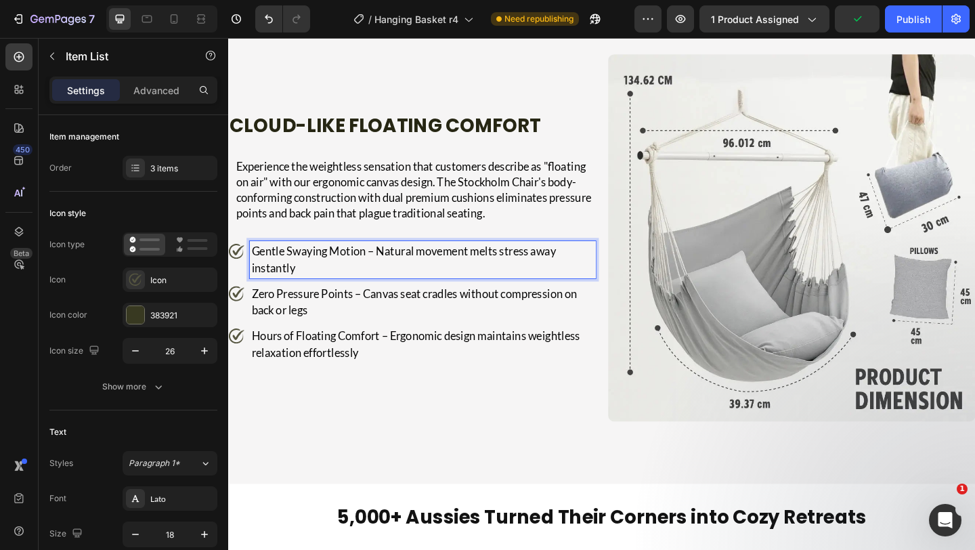
click at [374, 279] on p "Gentle Swaying Motion – Natural movement melts stress away instantly" at bounding box center [439, 279] width 372 height 37
click at [374, 275] on p "Gentle Swaying Motion – Natural movement melts stress away instantly" at bounding box center [439, 279] width 372 height 37
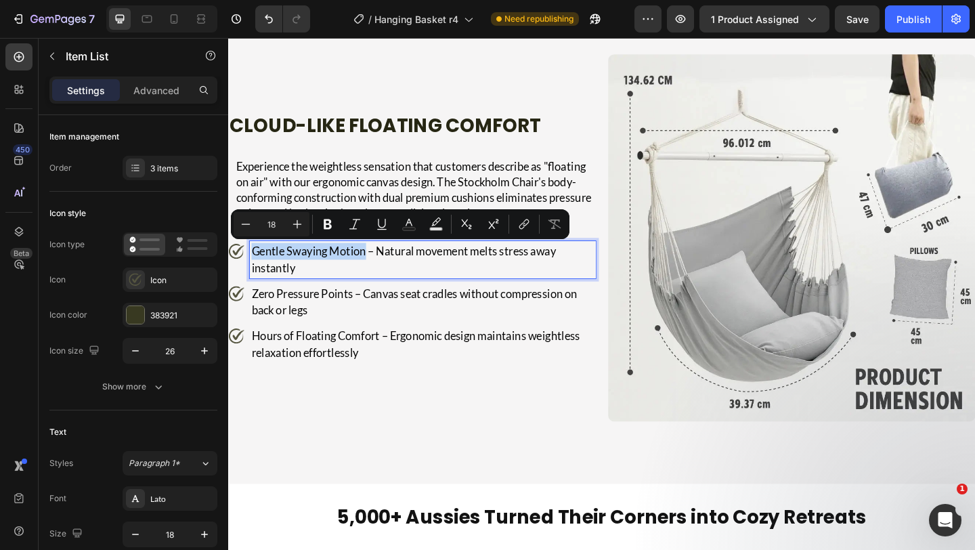
drag, startPoint x: 374, startPoint y: 275, endPoint x: 250, endPoint y: 274, distance: 124.6
click at [250, 274] on div "Gentle Swaying Motion – Natural movement melts stress away instantly" at bounding box center [428, 279] width 400 height 41
click at [325, 329] on p "Zero Pressure Points – Canvas seat cradles without compression on back or legs" at bounding box center [439, 325] width 372 height 37
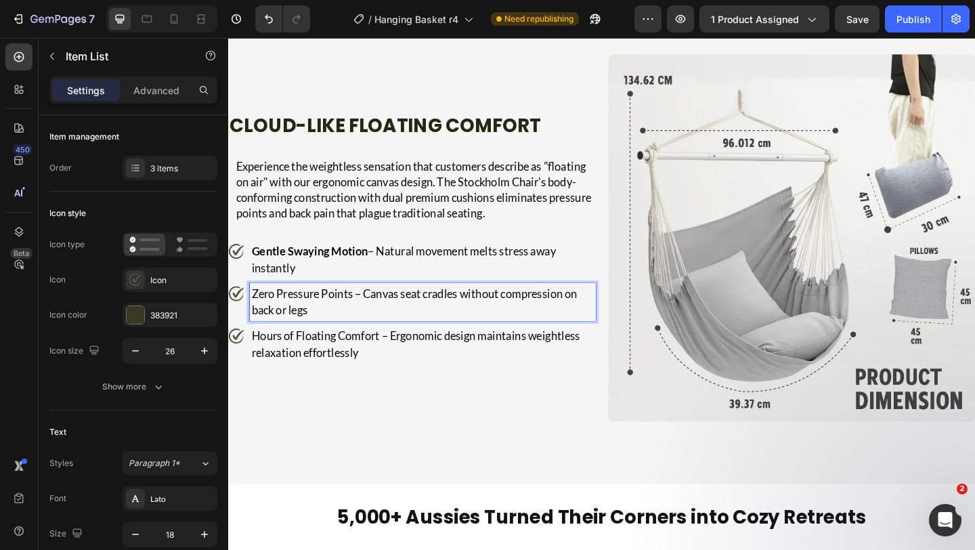
click at [363, 318] on p "Zero Pressure Points – Canvas seat cradles without compression on back or legs" at bounding box center [439, 325] width 372 height 37
click at [319, 317] on p "Zero Pressure Points – Canvas seat cradles without compression on back or legs" at bounding box center [439, 325] width 372 height 37
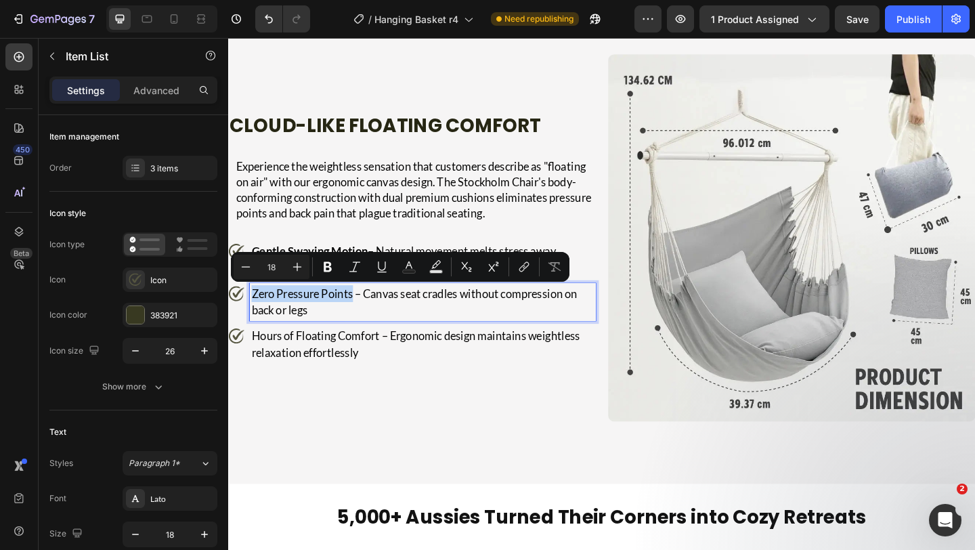
drag, startPoint x: 364, startPoint y: 320, endPoint x: 251, endPoint y: 302, distance: 114.4
click at [251, 302] on div "Gentle Swaying Motion – Natural movement melts stress away instantly Zero Press…" at bounding box center [428, 325] width 400 height 133
click at [343, 368] on p "Hours of Floating Comfort – Ergonomic design maintains weightless relaxation ef…" at bounding box center [439, 371] width 372 height 37
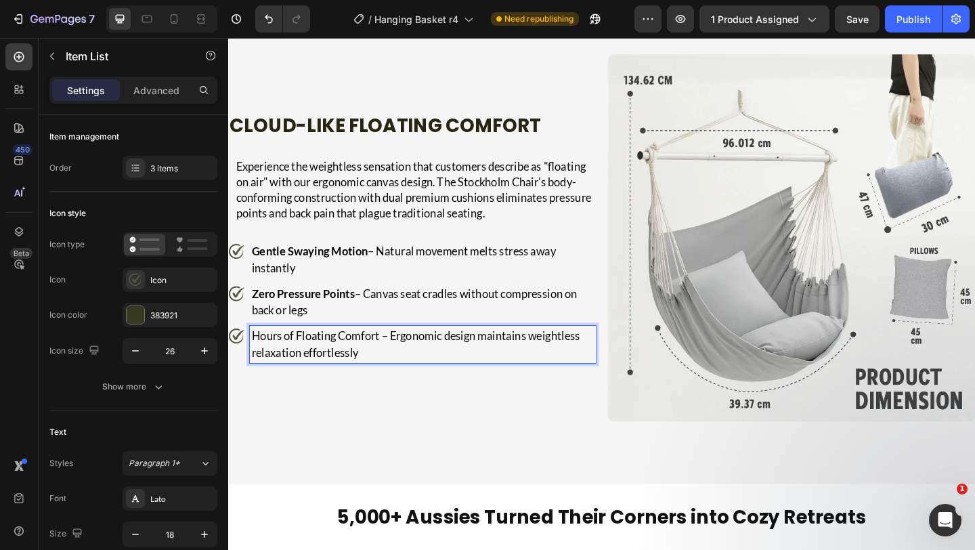
click at [393, 366] on p "Hours of Floating Comfort – Ergonomic design maintains weightless relaxation ef…" at bounding box center [439, 371] width 372 height 37
drag, startPoint x: 393, startPoint y: 366, endPoint x: 241, endPoint y: 366, distance: 151.7
click at [241, 366] on div "Hours of Floating Comfort – Ergonomic design maintains weightless relaxation ef…" at bounding box center [428, 371] width 400 height 41
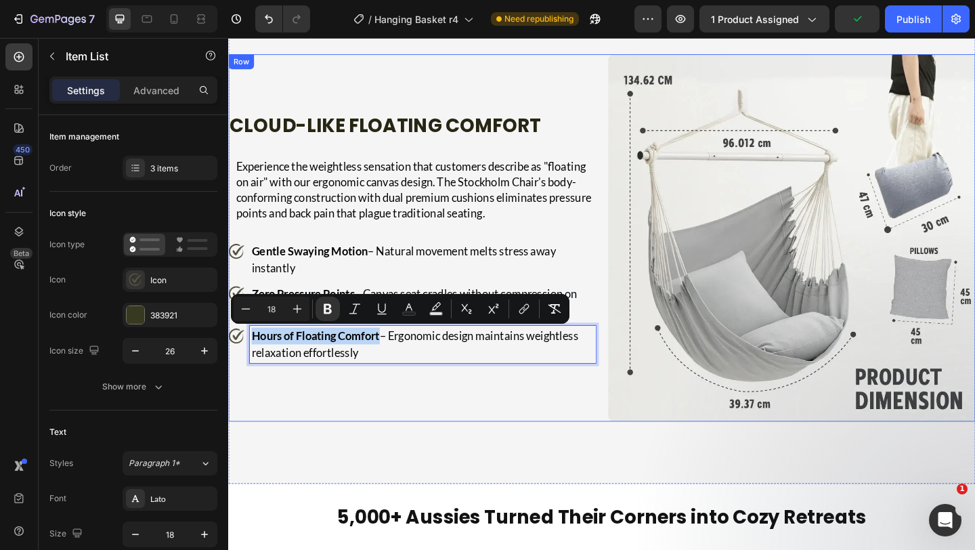
click at [335, 412] on div "Cloud-Like Floating Comfort Heading Experience the weightless sensation that cu…" at bounding box center [428, 256] width 400 height 400
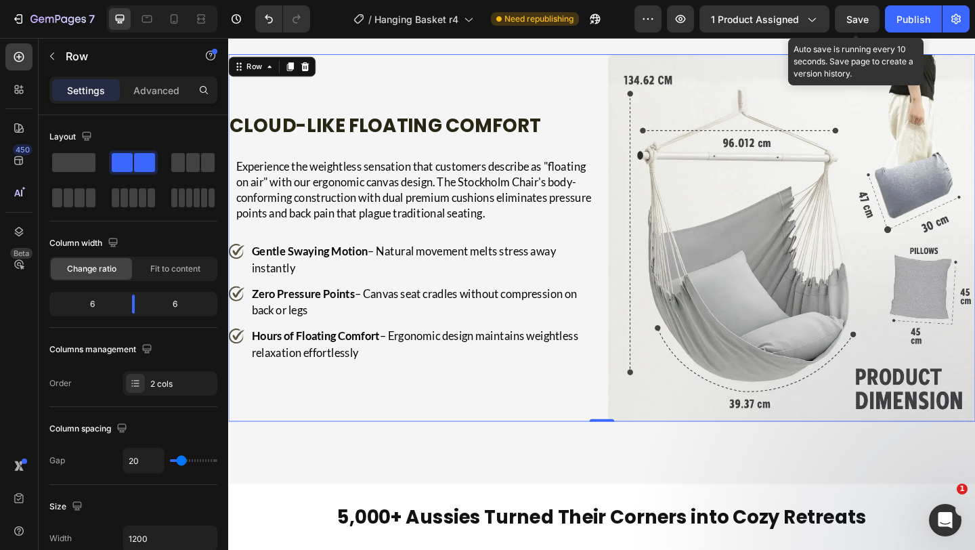
click at [855, 17] on span "Save" at bounding box center [857, 20] width 22 height 12
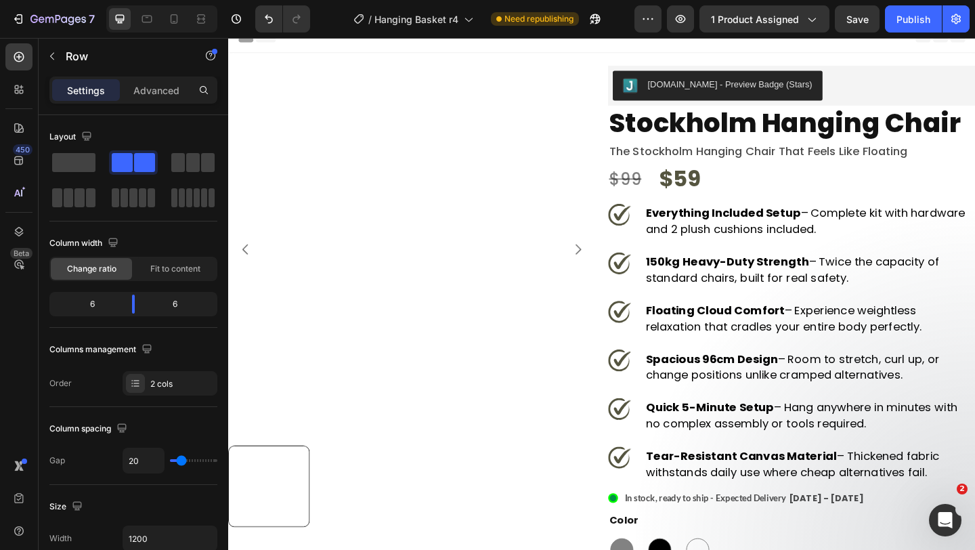
scroll to position [0, 0]
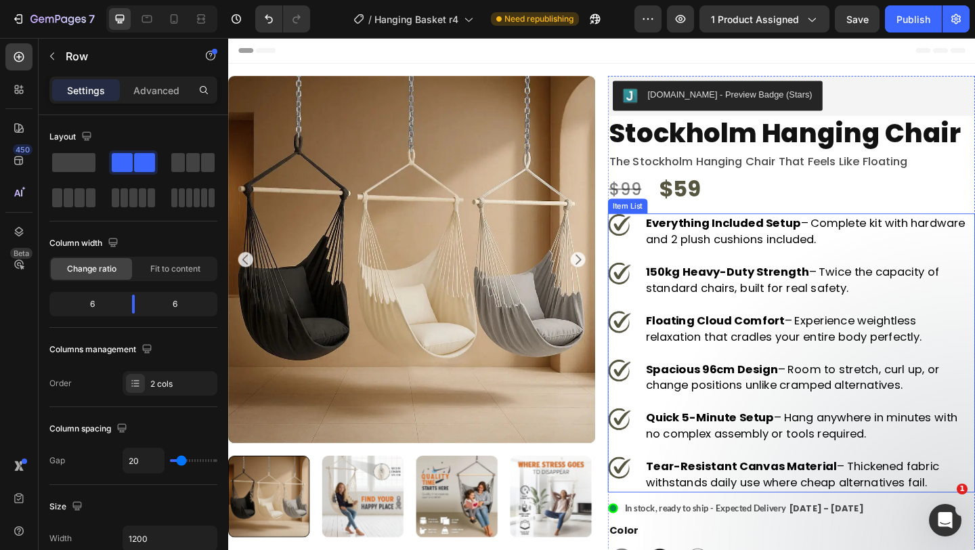
click at [740, 390] on strong "Spacious 96cm Design" at bounding box center [755, 397] width 144 height 17
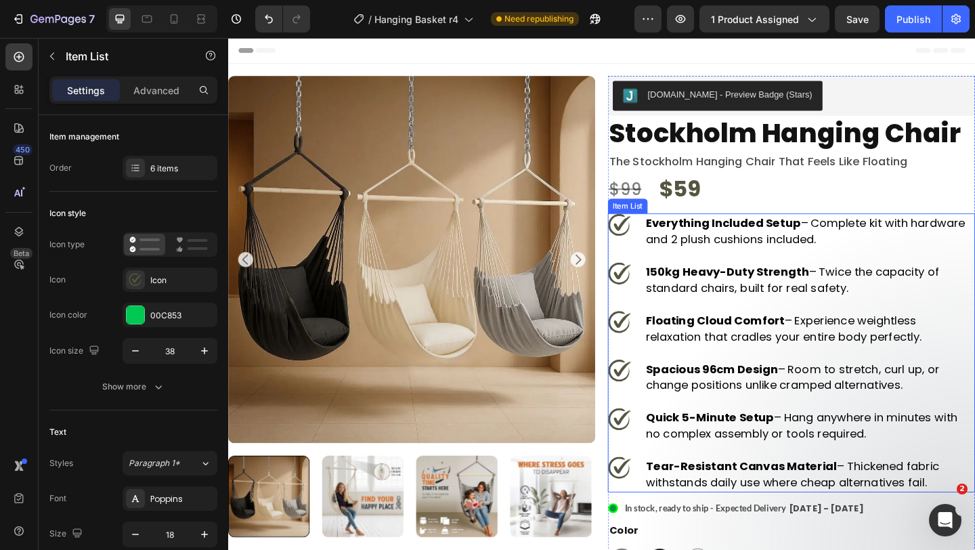
click at [740, 390] on strong "Spacious 96cm Design" at bounding box center [755, 397] width 144 height 17
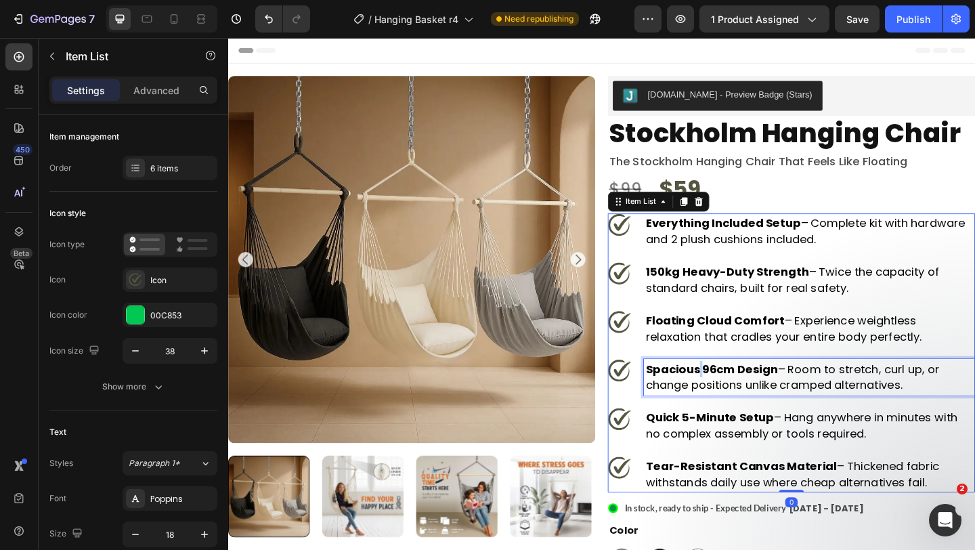
click at [740, 390] on strong "Spacious 96cm Design" at bounding box center [755, 397] width 144 height 17
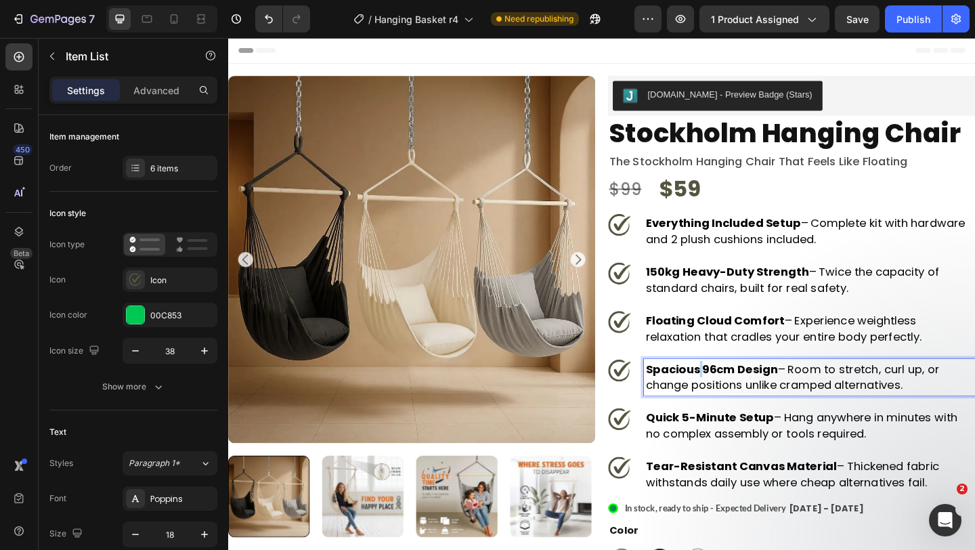
click at [740, 390] on strong "Spacious 96cm Design" at bounding box center [755, 397] width 144 height 17
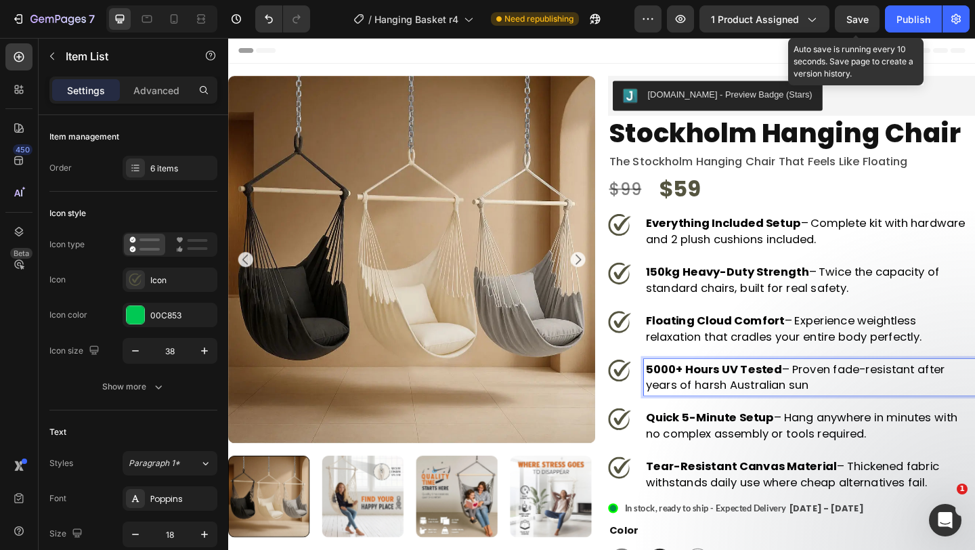
click at [855, 12] on div "Save" at bounding box center [857, 19] width 22 height 14
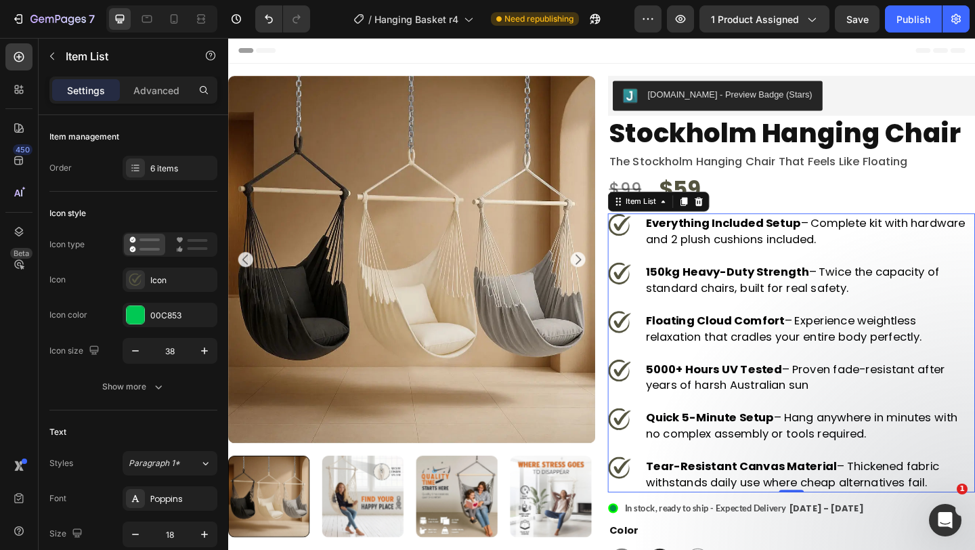
click at [726, 455] on strong "Quick 5-Minute Setup" at bounding box center [752, 450] width 139 height 17
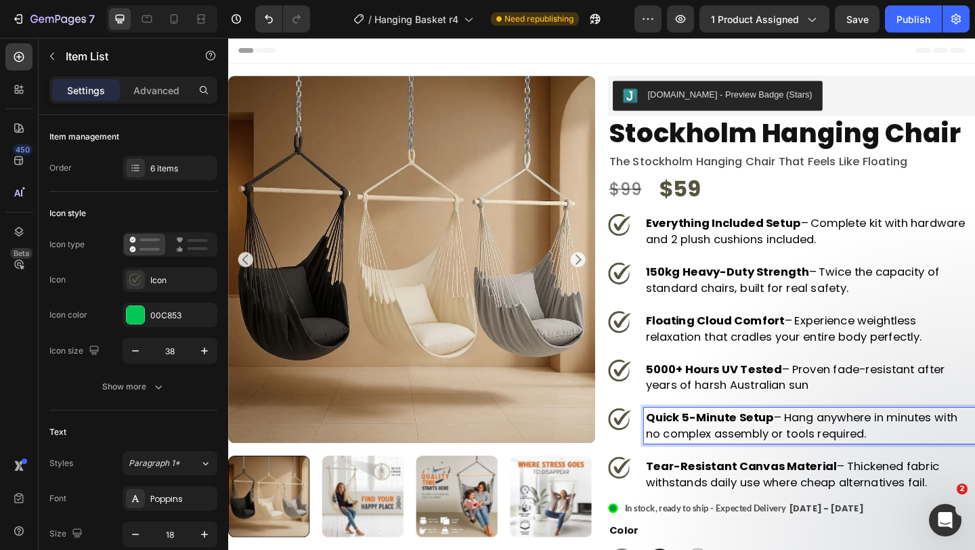
click at [719, 456] on strong "Quick 5-Minute Setup" at bounding box center [752, 450] width 139 height 17
click at [697, 455] on strong "Q 5-Minute Setup" at bounding box center [739, 450] width 113 height 17
click at [780, 454] on p "5-Minute Setup – Hang anywhere in minutes with no complex assembly or tools req…" at bounding box center [861, 459] width 356 height 35
click at [891, 425] on div "5000+ Hours UV Tested – Proven fade-resistant after years of harsh Australian s…" at bounding box center [861, 406] width 360 height 39
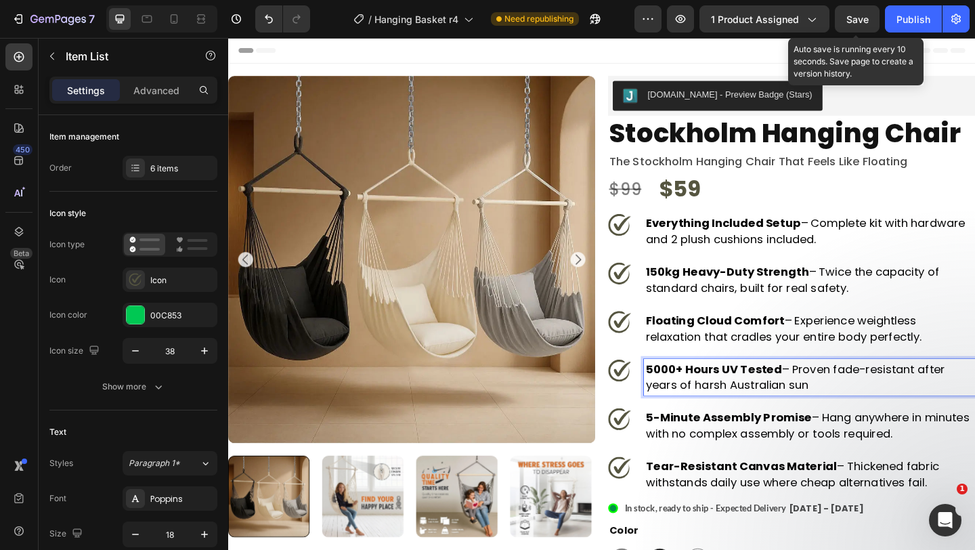
click at [859, 14] on span "Save" at bounding box center [857, 20] width 22 height 12
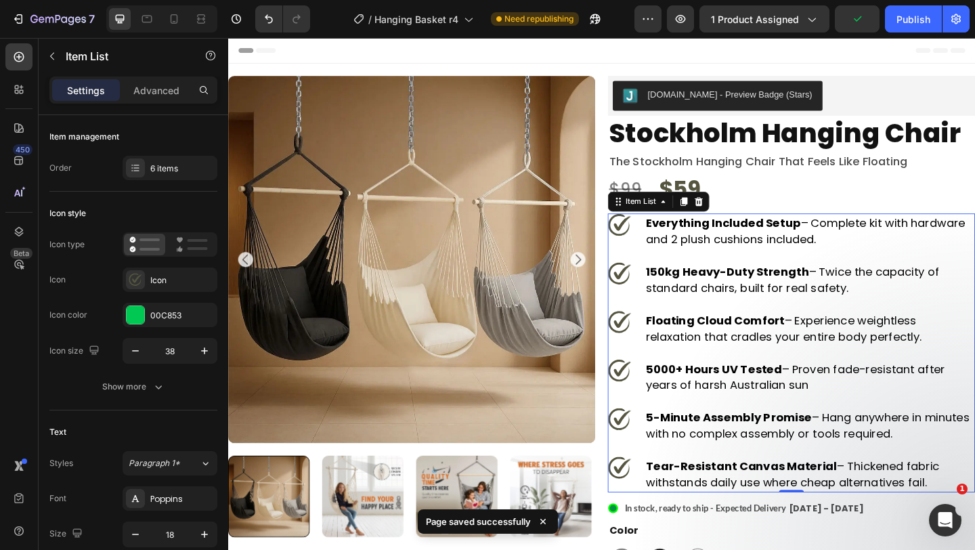
click at [974, 453] on p "5-Minute Assembly Promise – Hang anywhere in minutes with no complex assembly o…" at bounding box center [861, 459] width 356 height 35
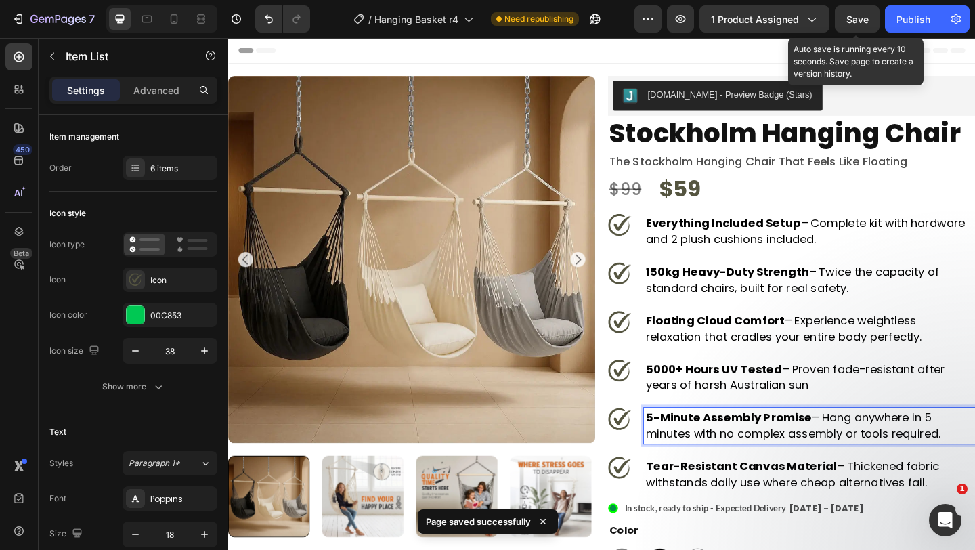
click at [853, 14] on span "Save" at bounding box center [857, 20] width 22 height 12
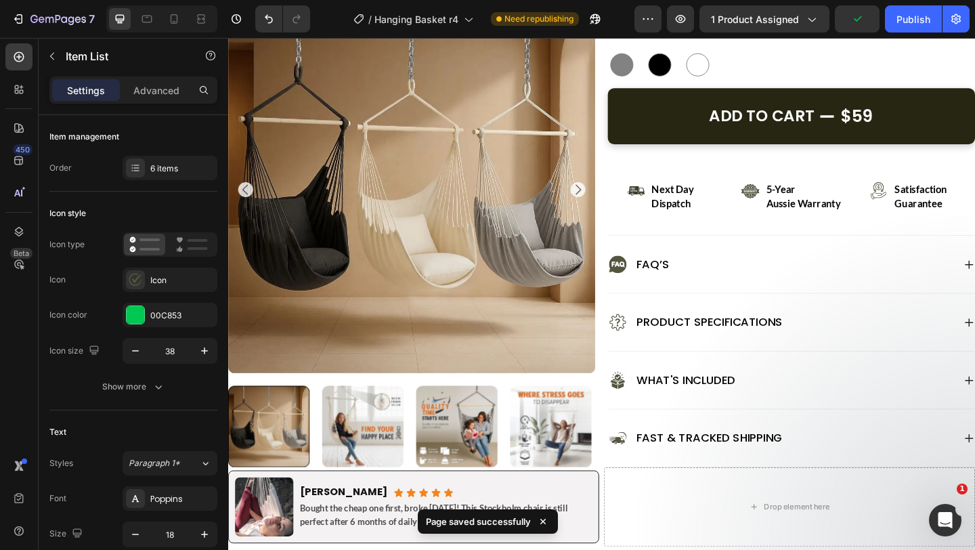
scroll to position [528, 0]
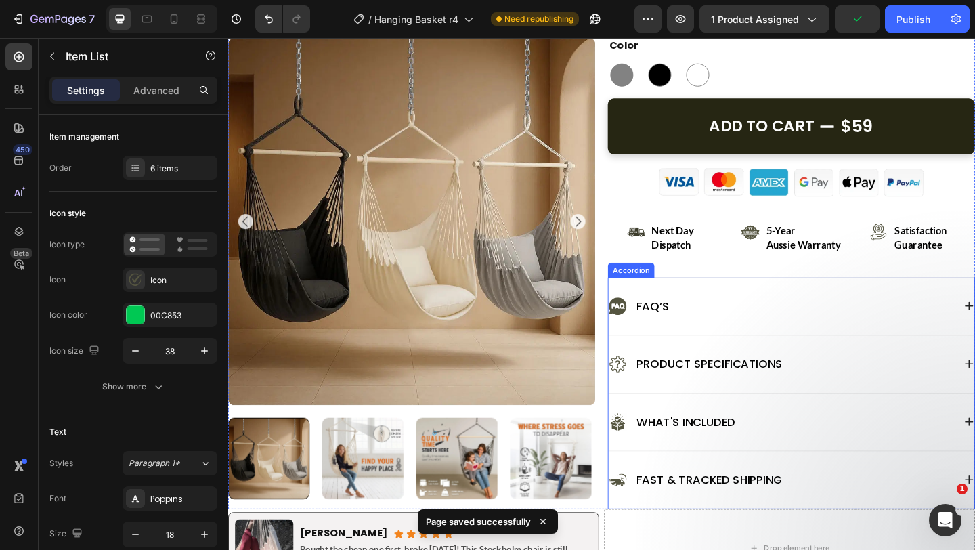
click at [792, 348] on div "FAQ’s" at bounding box center [841, 330] width 398 height 62
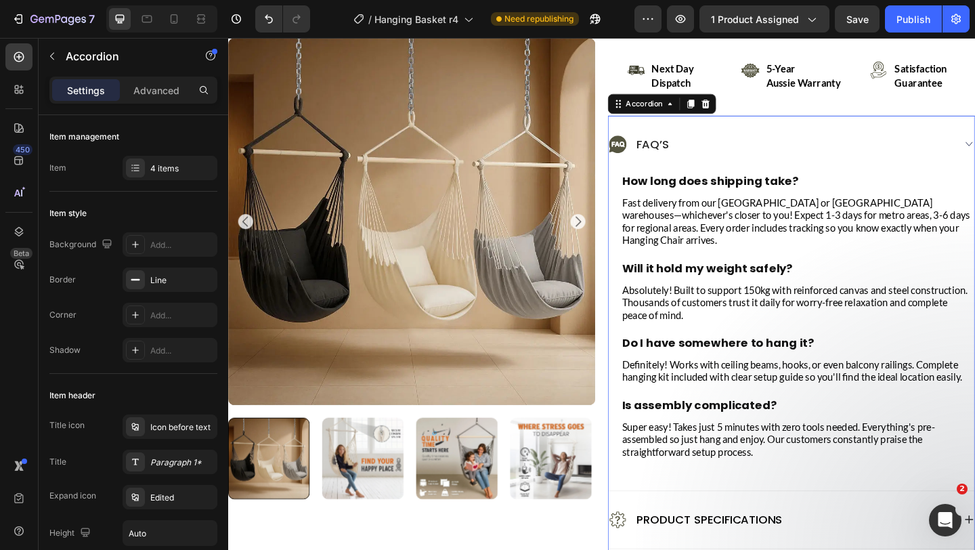
scroll to position [697, 0]
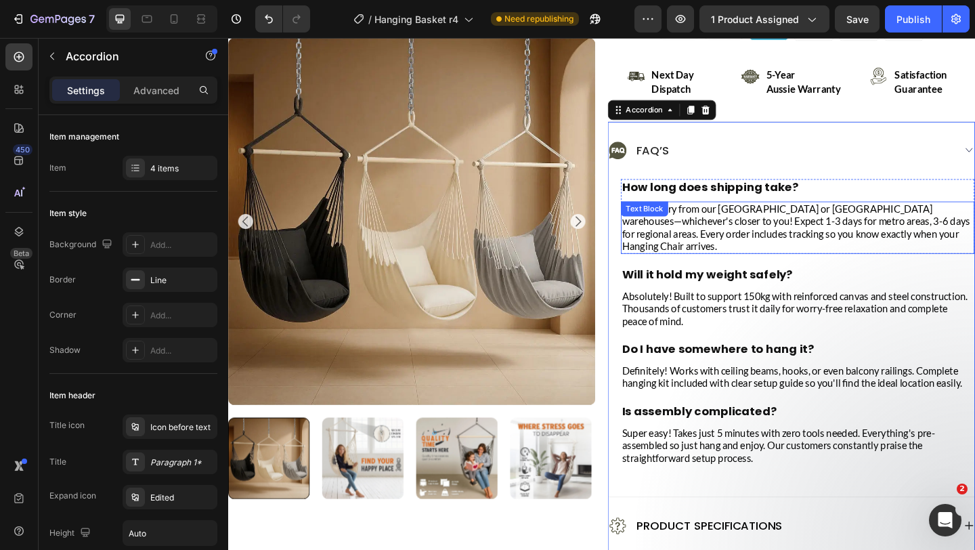
click at [805, 249] on span "Fast delivery from our [GEOGRAPHIC_DATA] or [GEOGRAPHIC_DATA] warehouses—whiche…" at bounding box center [846, 243] width 379 height 53
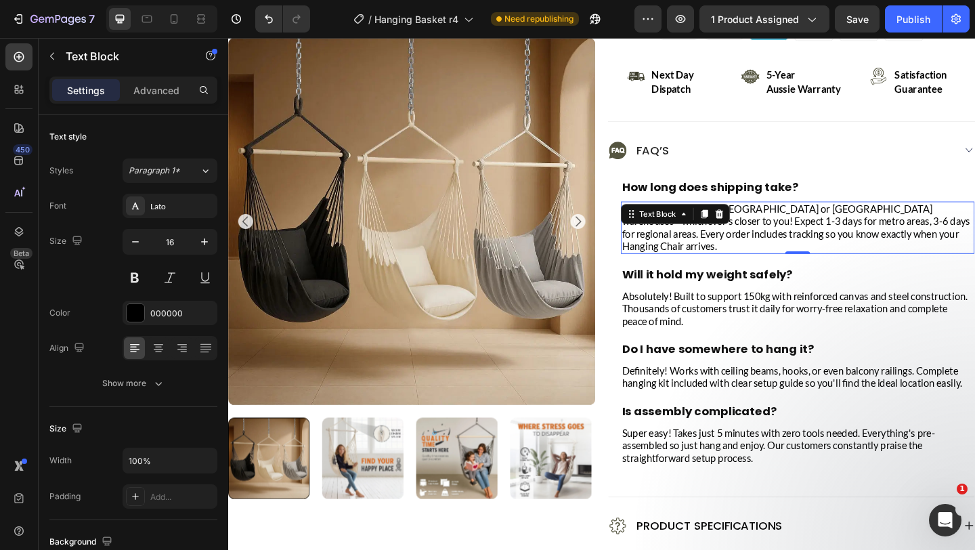
click at [834, 240] on span "Fast delivery from our [GEOGRAPHIC_DATA] or [GEOGRAPHIC_DATA] warehouses—whiche…" at bounding box center [846, 243] width 379 height 53
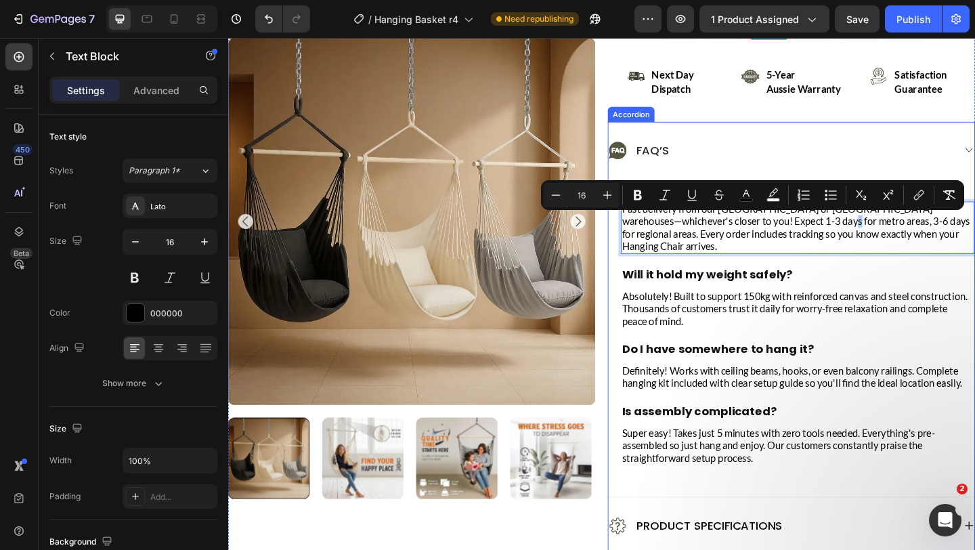
click at [873, 265] on div "How long does shipping take? Heading Fast delivery from our [GEOGRAPHIC_DATA] o…" at bounding box center [847, 354] width 385 height 325
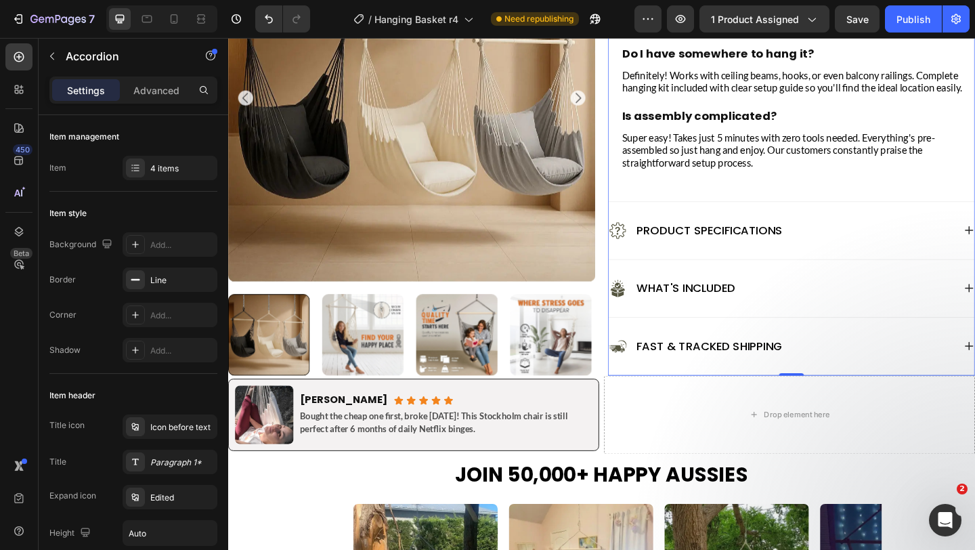
scroll to position [1020, 0]
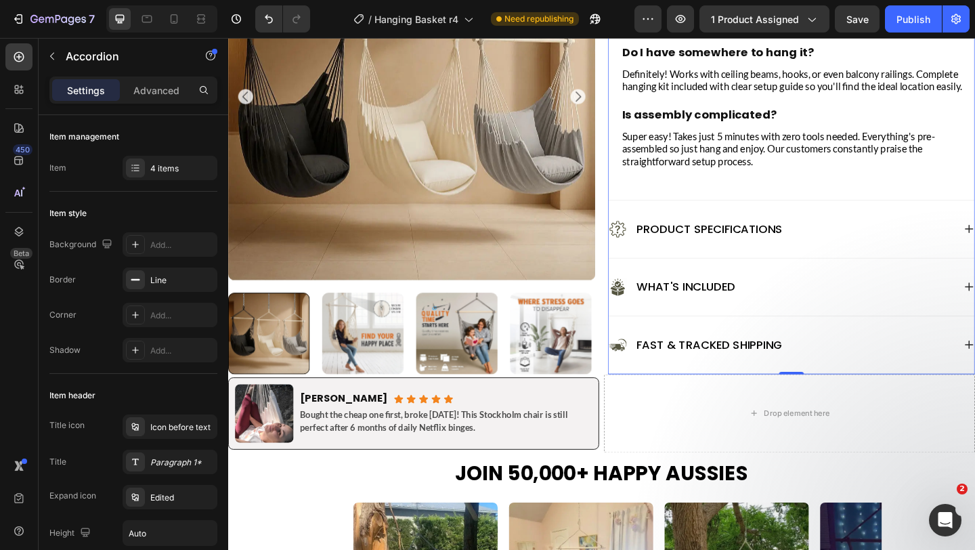
click at [879, 235] on div "Product Specifications" at bounding box center [830, 246] width 376 height 22
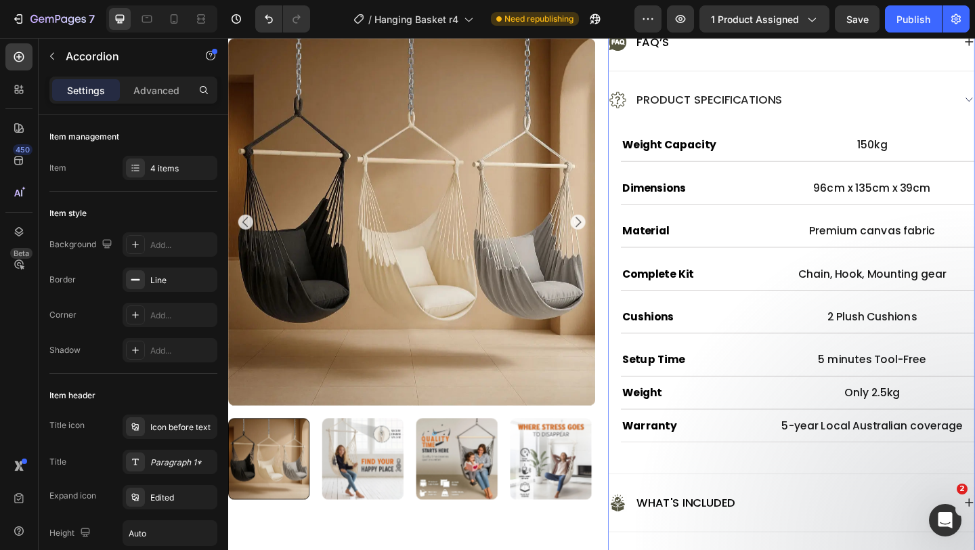
scroll to position [897, 0]
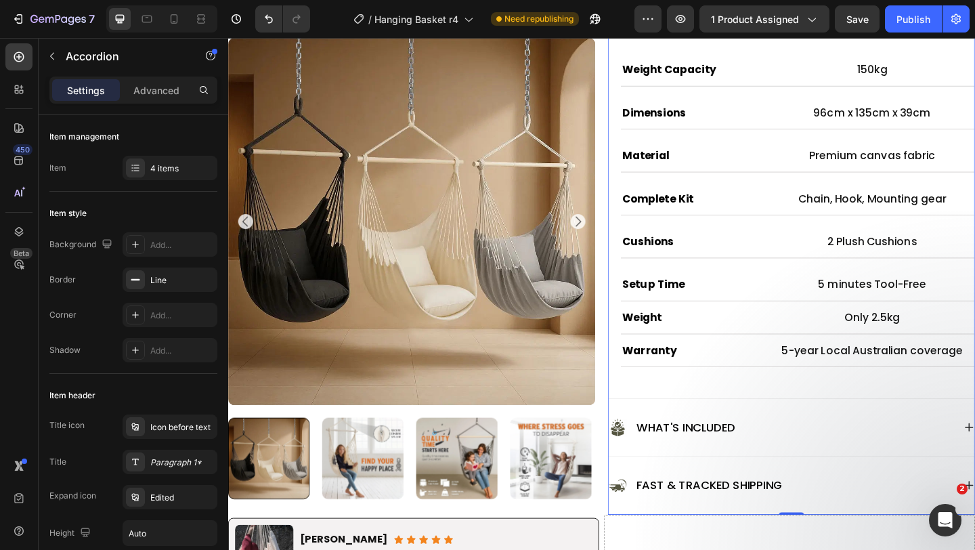
click at [867, 463] on div "What's Included" at bounding box center [830, 462] width 376 height 22
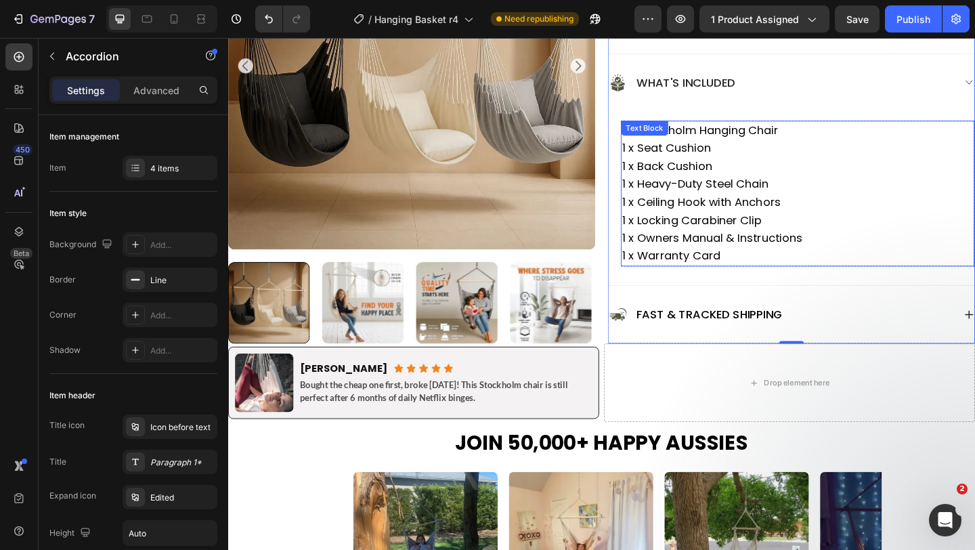
scroll to position [829, 0]
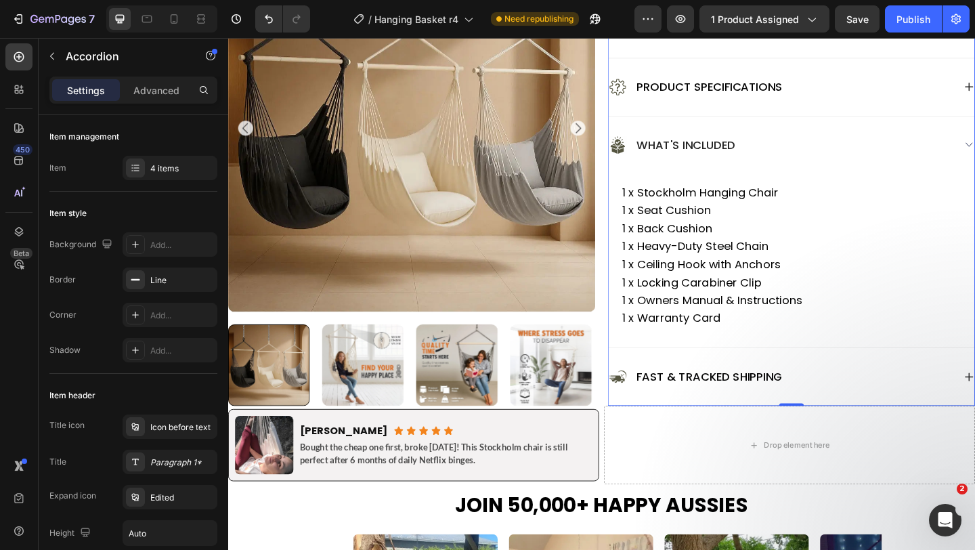
click at [834, 178] on div "What's Included" at bounding box center [841, 154] width 398 height 62
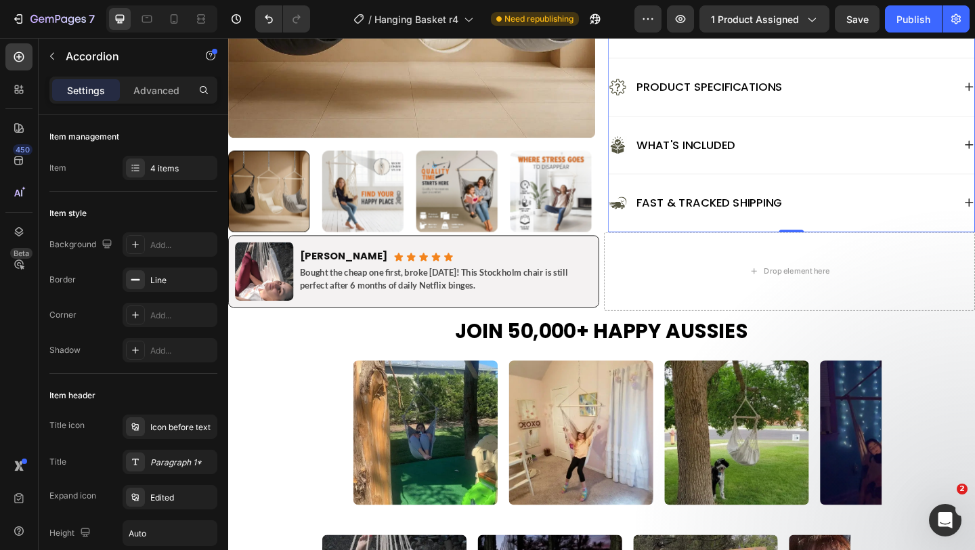
click at [834, 178] on div "What's Included" at bounding box center [841, 154] width 398 height 62
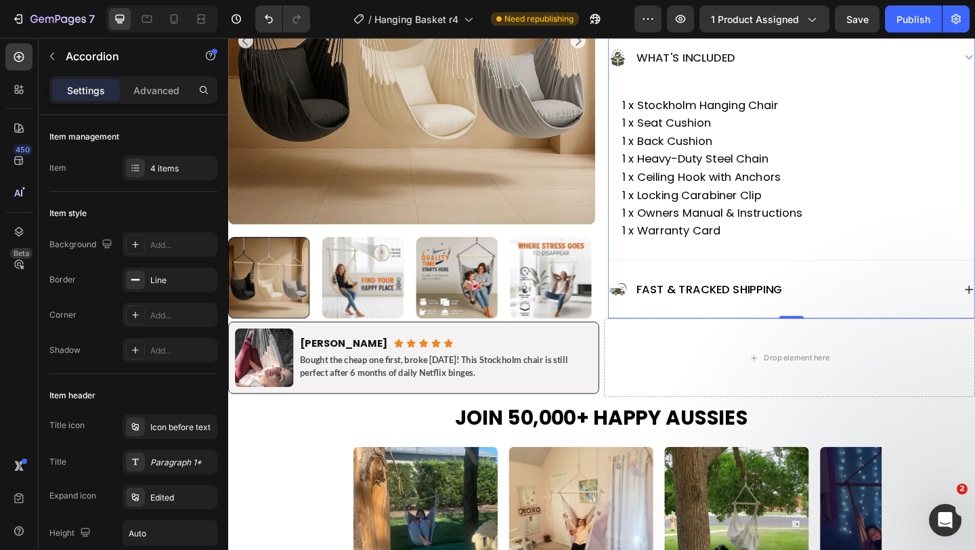
scroll to position [966, 0]
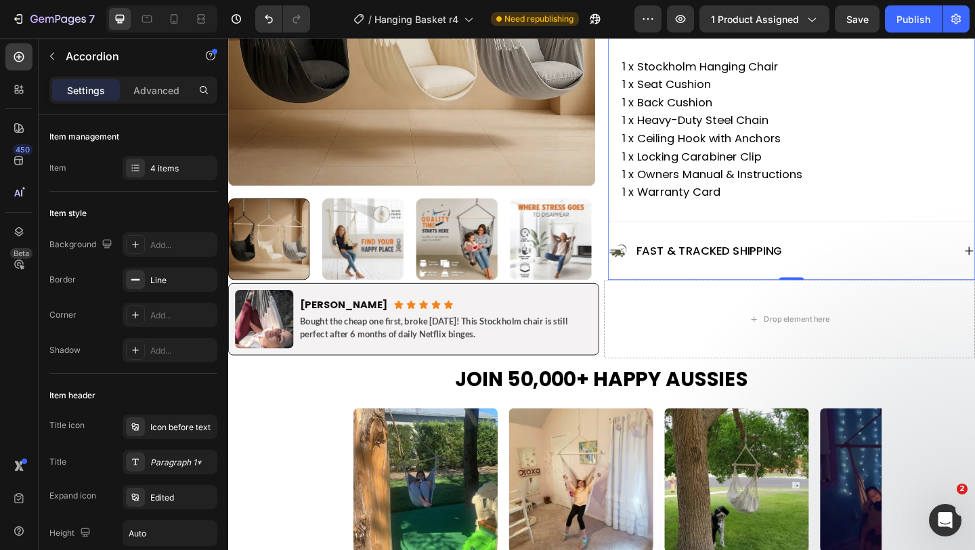
click at [838, 271] on div "Fast & Tracked Shipping" at bounding box center [830, 269] width 376 height 22
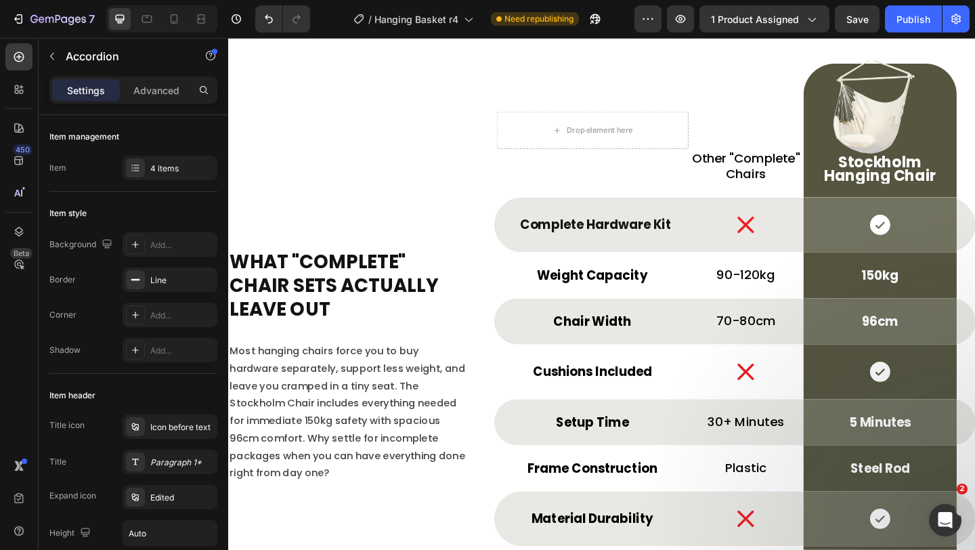
scroll to position [5020, 0]
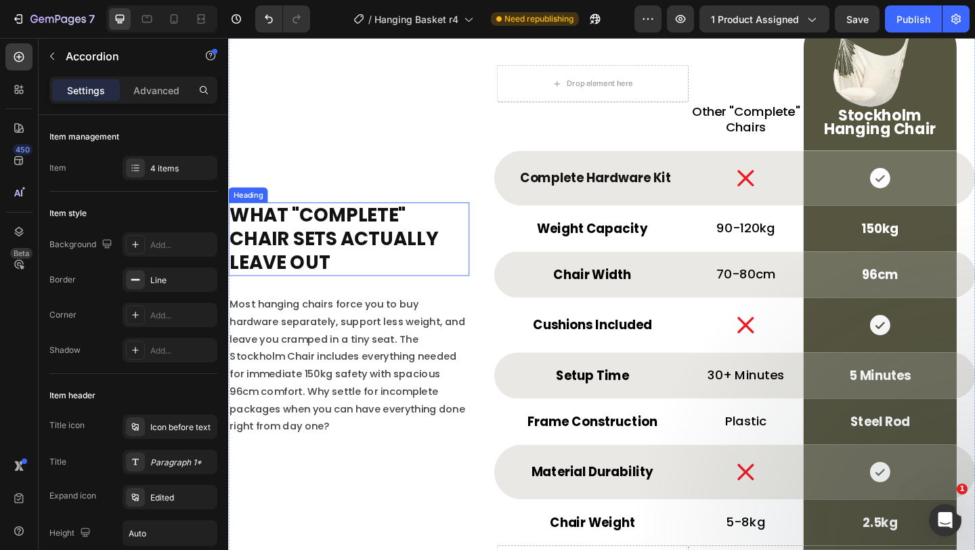
click at [406, 272] on h2 "What "Complete" Chair Sets Actually Leave Out" at bounding box center [359, 257] width 262 height 80
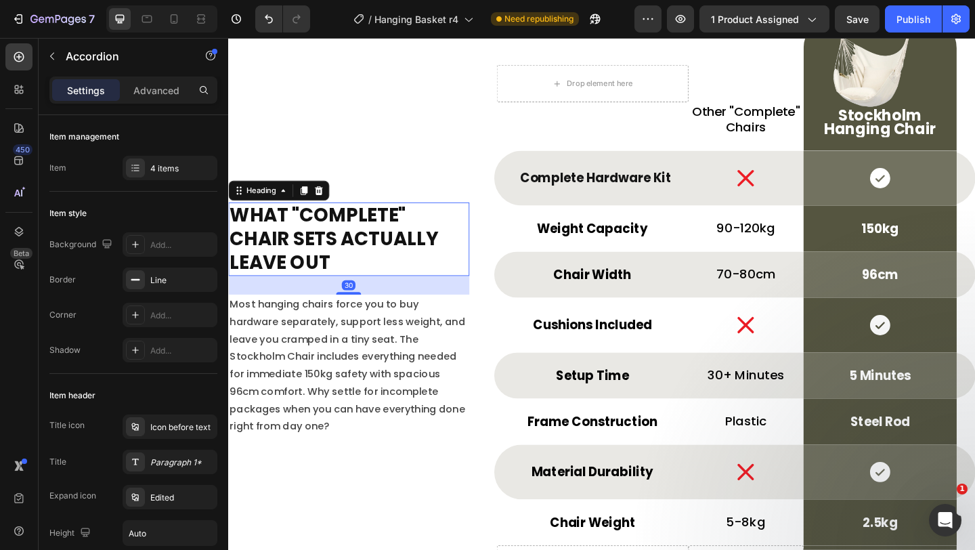
click at [406, 272] on h2 "What "Complete" Chair Sets Actually Leave Out" at bounding box center [359, 257] width 262 height 80
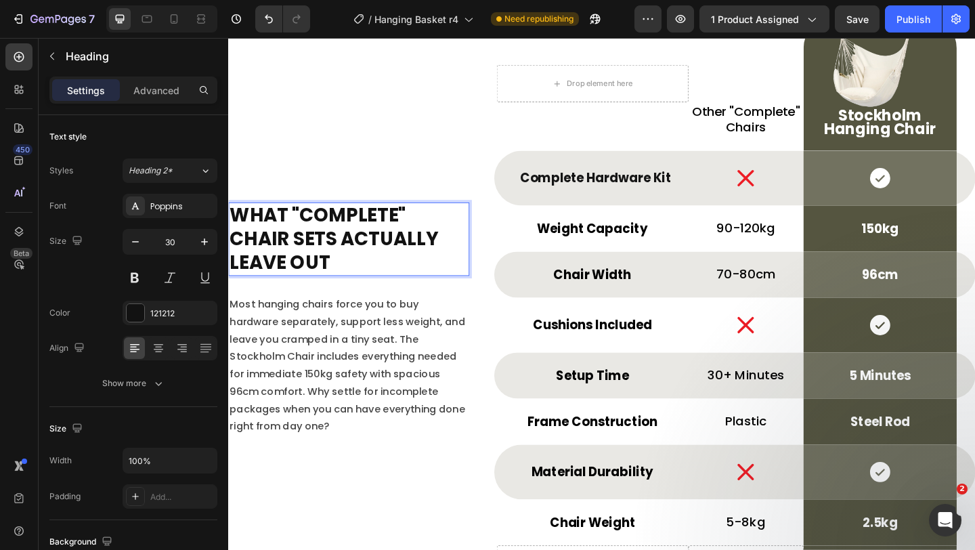
click at [406, 272] on p "What "Complete" Chair Sets Actually Leave Out" at bounding box center [359, 256] width 259 height 77
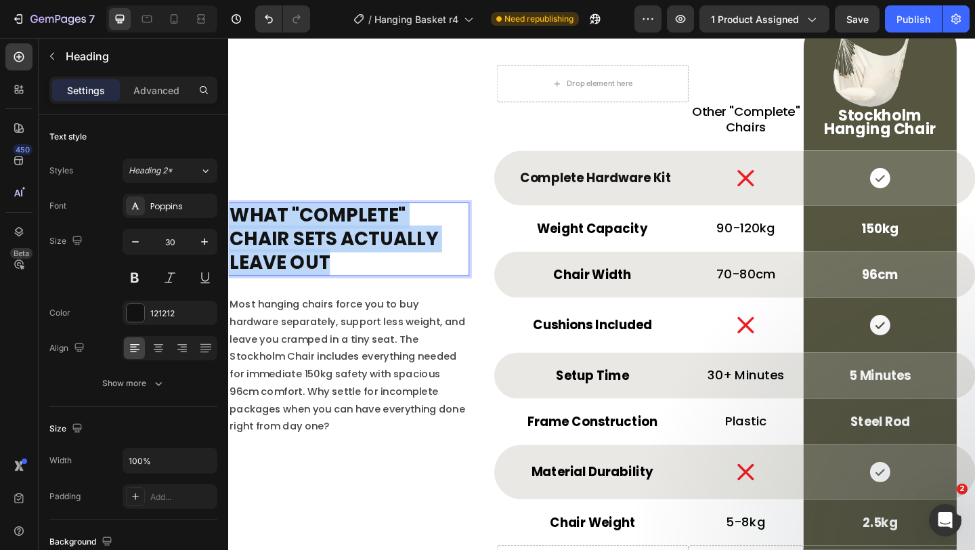
click at [406, 272] on p "What "Complete" Chair Sets Actually Leave Out" at bounding box center [359, 256] width 259 height 77
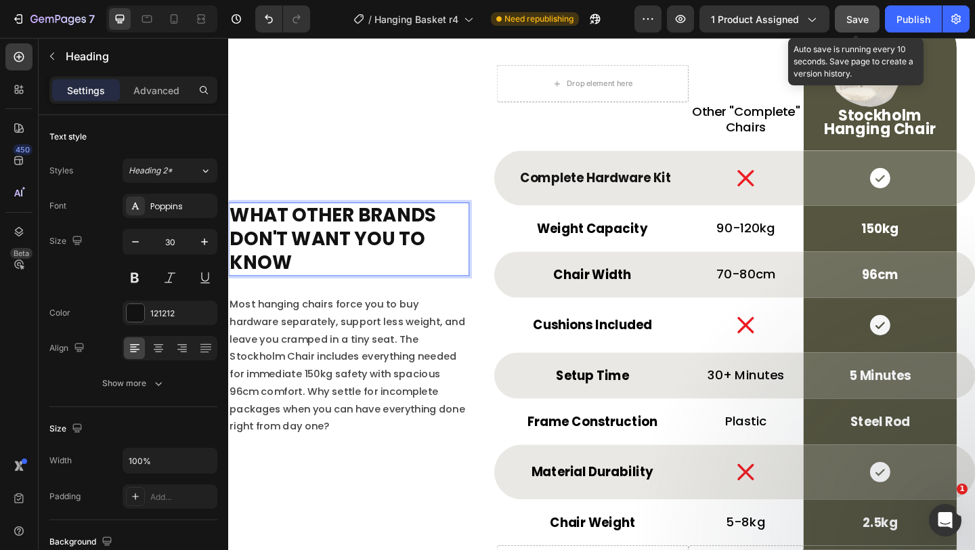
click at [843, 29] on button "Save" at bounding box center [857, 18] width 45 height 27
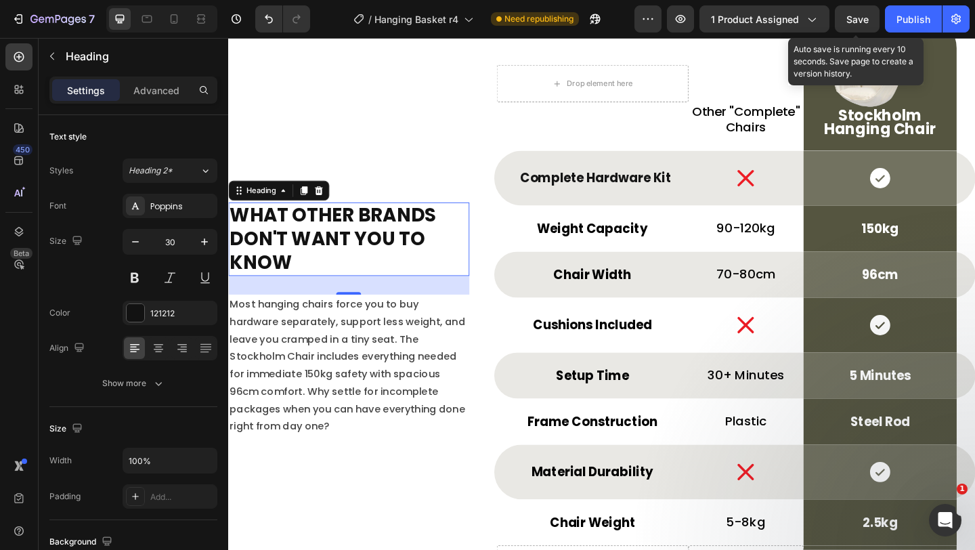
click at [854, 20] on span "Save" at bounding box center [857, 20] width 22 height 12
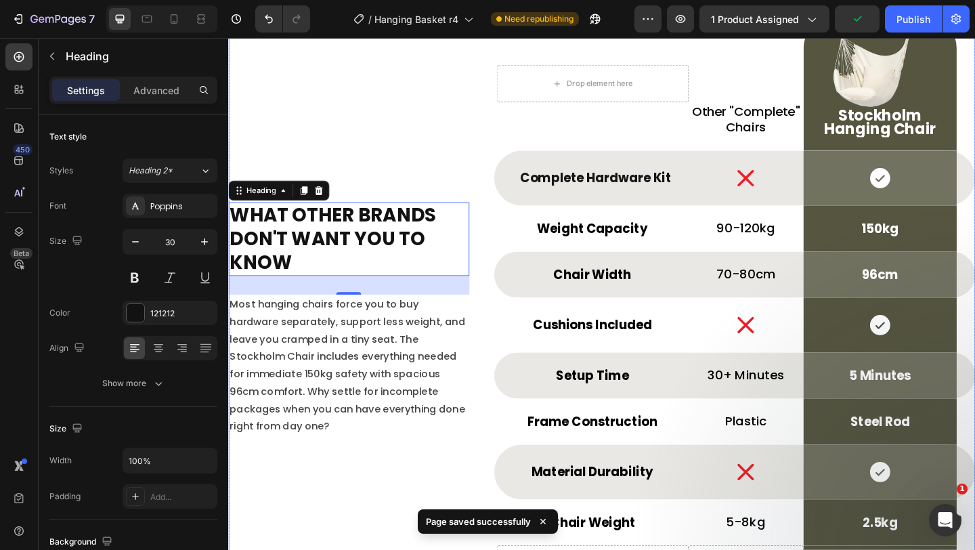
click at [508, 214] on div "What Other Brands Don't Want You To Know Heading 30 Most hanging chairs force y…" at bounding box center [634, 339] width 813 height 648
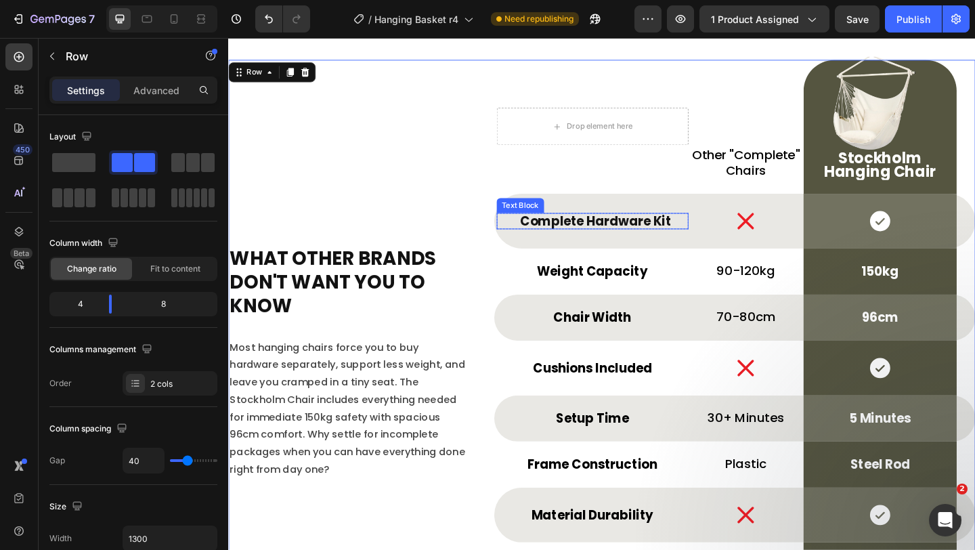
scroll to position [4958, 0]
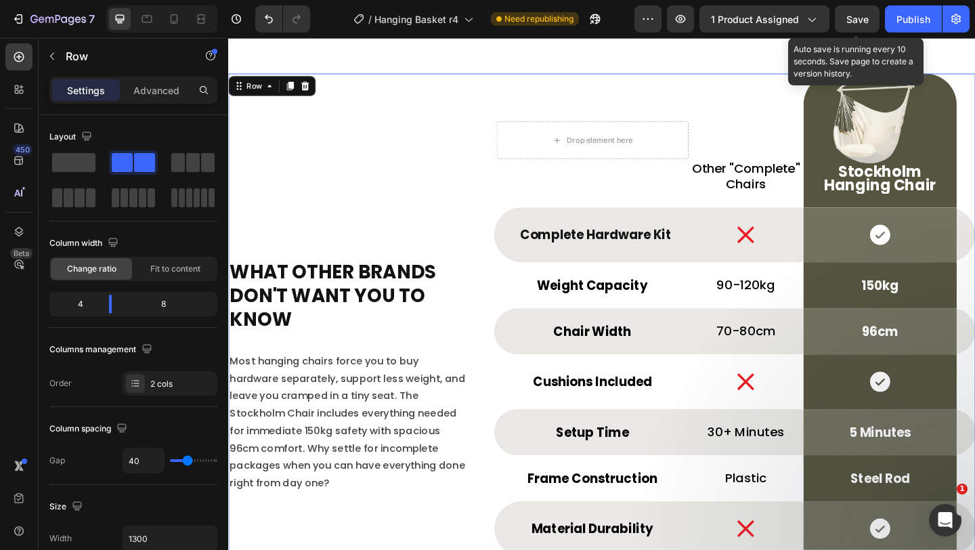
click at [863, 16] on span "Save" at bounding box center [857, 20] width 22 height 12
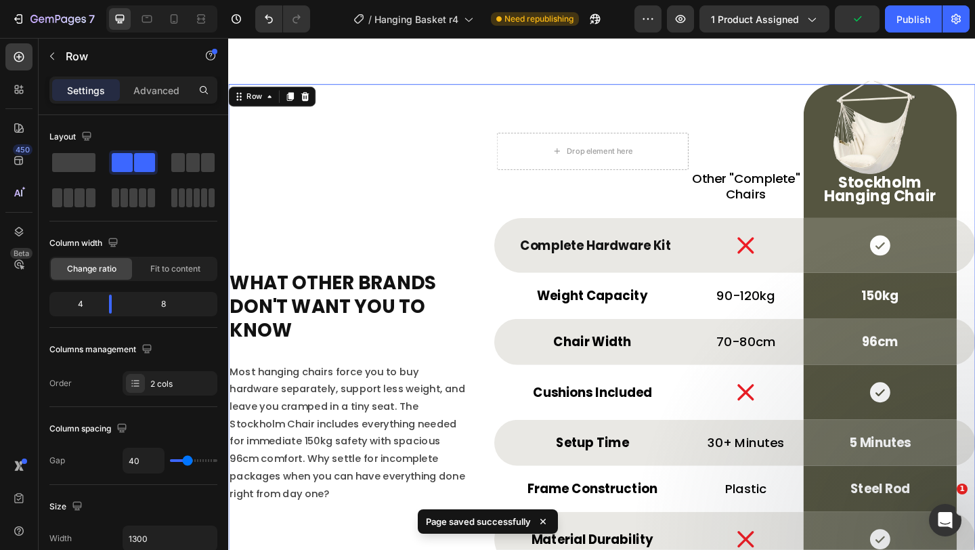
click at [471, 175] on div "⁠⁠⁠⁠⁠⁠⁠ What Other Brands Don't Want You To Know Heading Most hanging chairs fo…" at bounding box center [359, 412] width 262 height 648
click at [517, 285] on div "Drop element here Row Image Stockholm Hanging Chair Text Block Row Other "Compl…" at bounding box center [778, 412] width 523 height 648
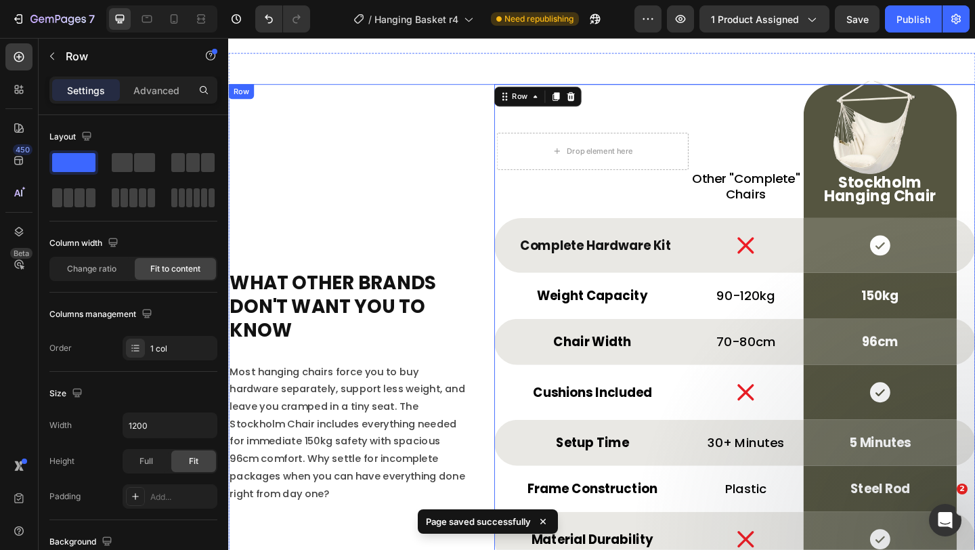
click at [469, 203] on div "⁠⁠⁠⁠⁠⁠⁠ What Other Brands Don't Want You To Know Heading Most hanging chairs fo…" at bounding box center [359, 412] width 262 height 648
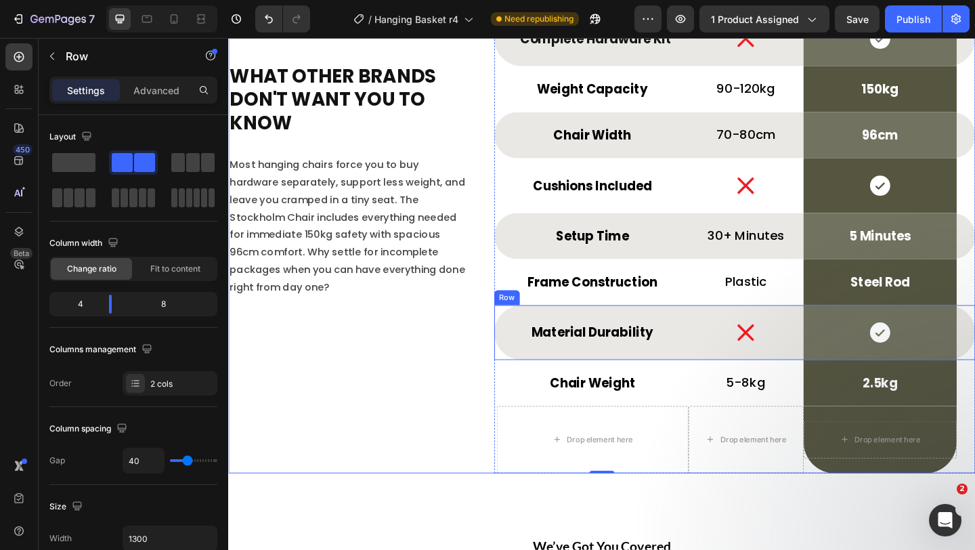
scroll to position [5171, 0]
click at [777, 368] on icon at bounding box center [790, 358] width 27 height 27
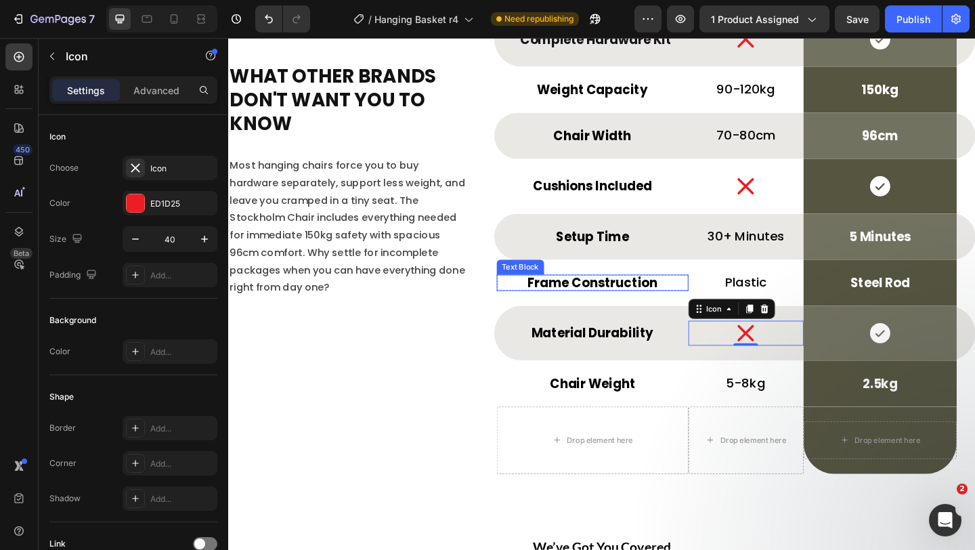
click at [660, 303] on p "Frame Construction" at bounding box center [624, 304] width 206 height 15
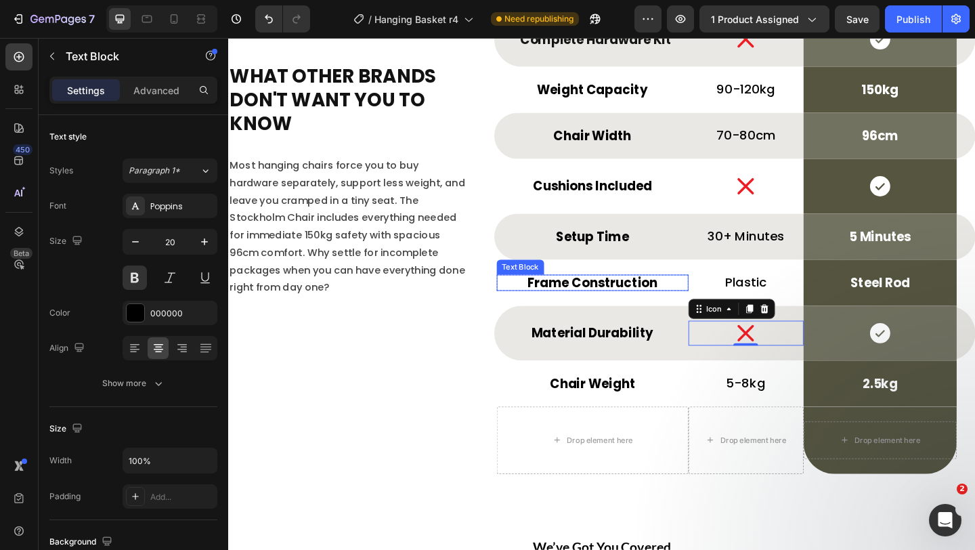
click at [660, 303] on p "Frame Construction" at bounding box center [624, 304] width 206 height 15
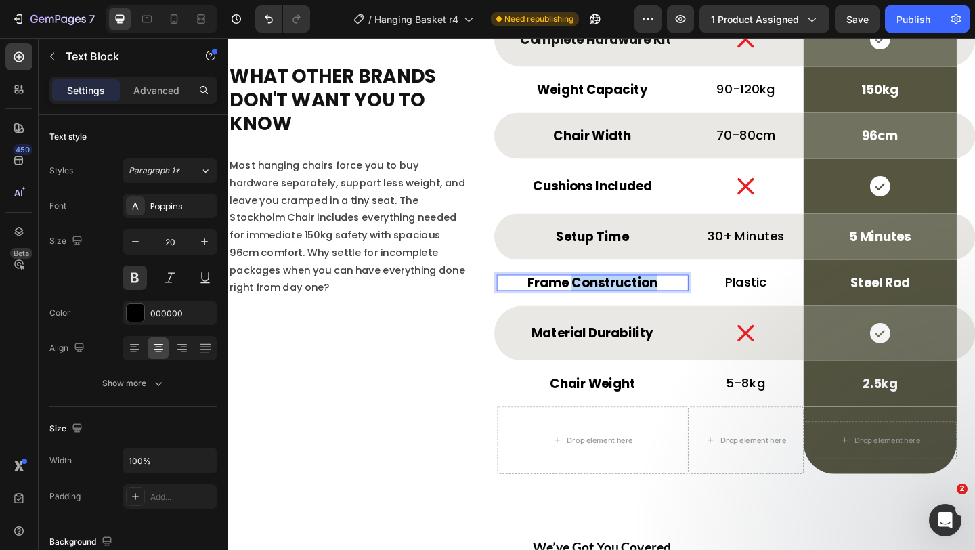
click at [660, 303] on p "Frame Construction" at bounding box center [624, 304] width 206 height 15
click at [660, 303] on strong "Reinforced Canvas" at bounding box center [624, 304] width 134 height 19
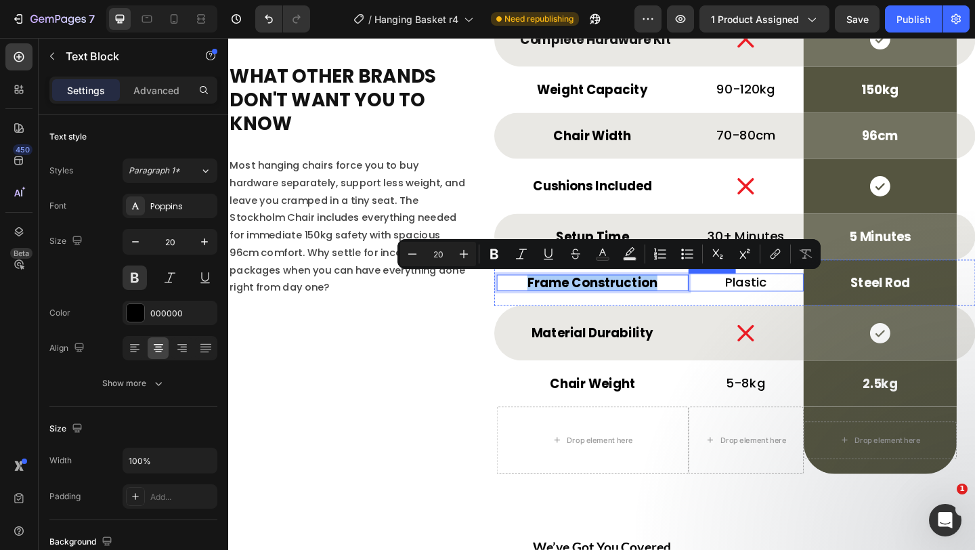
click at [803, 301] on p "Plastic" at bounding box center [791, 303] width 123 height 17
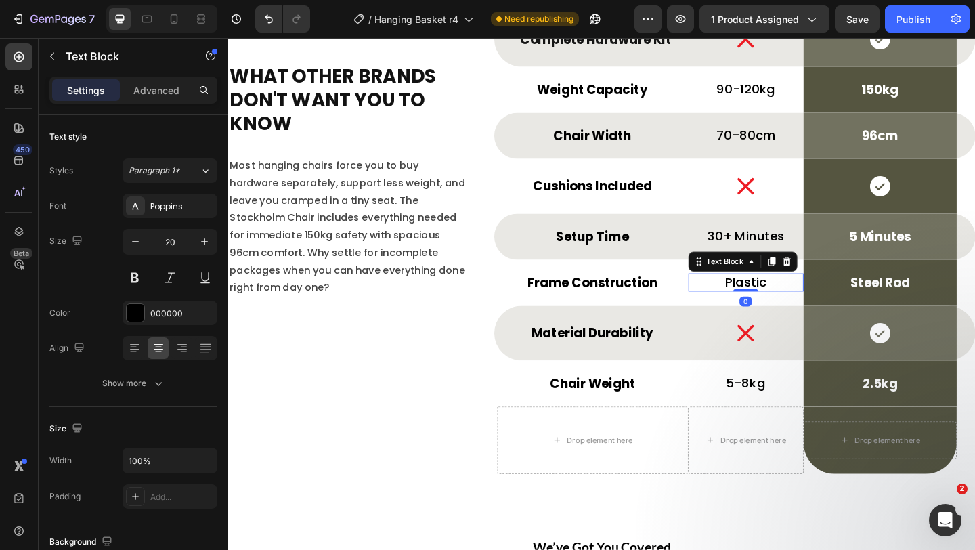
click at [803, 301] on p "Plastic" at bounding box center [791, 303] width 123 height 17
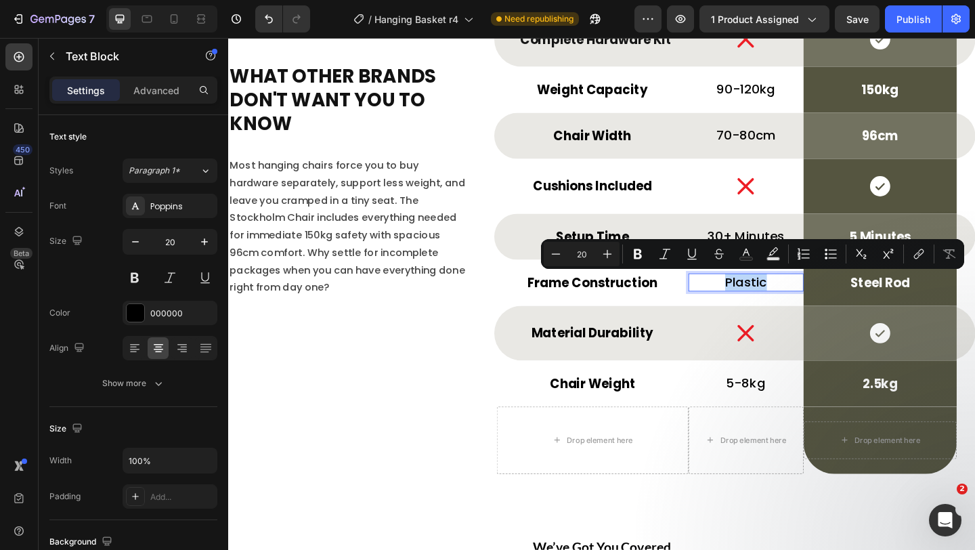
scroll to position [5162, 0]
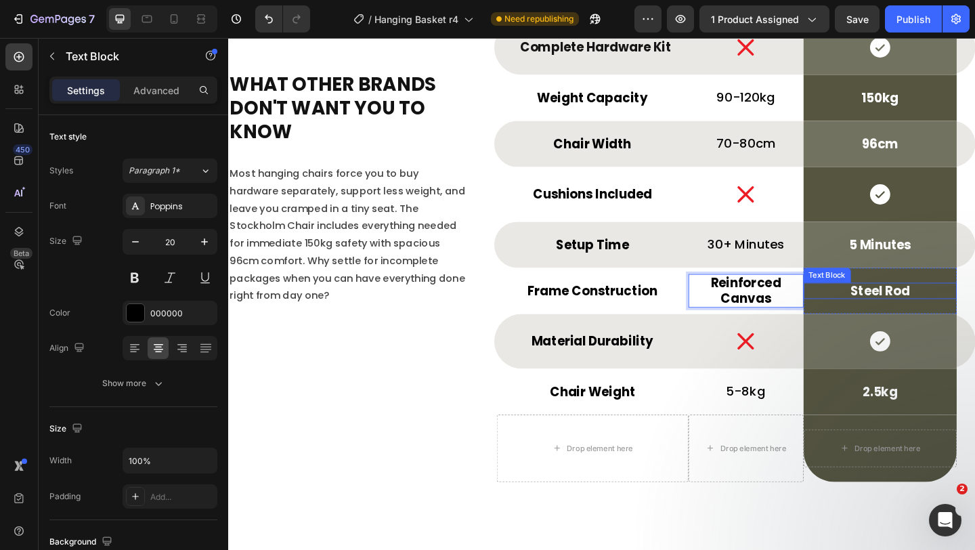
click at [930, 315] on p "Steel Rod" at bounding box center [937, 312] width 164 height 15
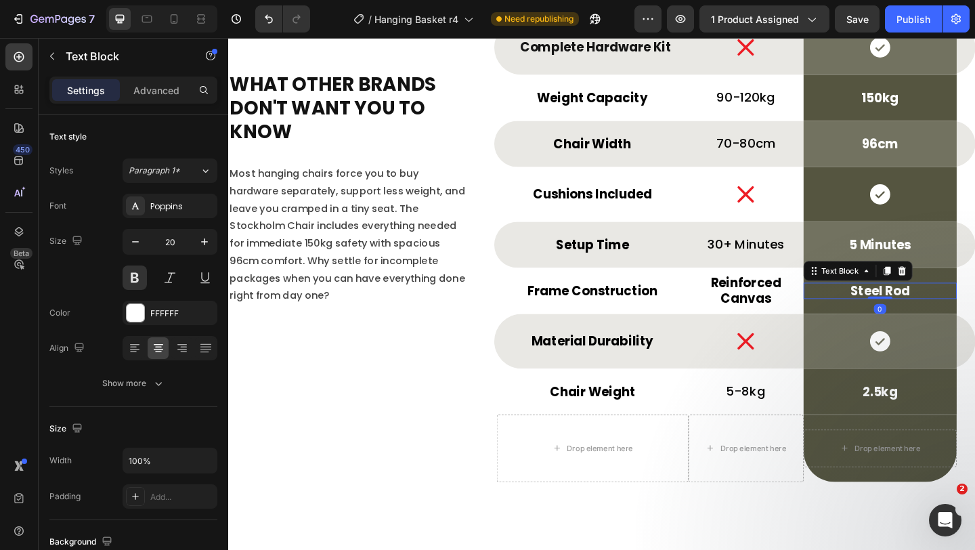
click at [930, 315] on p "Steel Rod" at bounding box center [937, 312] width 164 height 15
click at [930, 315] on strong "Reinforced Canvas" at bounding box center [937, 312] width 134 height 19
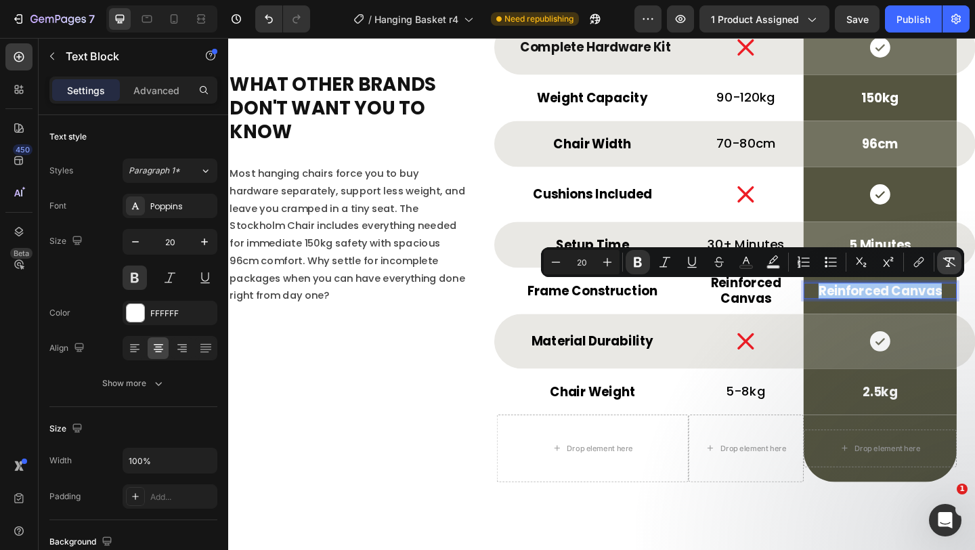
click at [943, 264] on icon "Editor contextual toolbar" at bounding box center [950, 262] width 14 height 14
click at [769, 314] on strong "Reinforced Canvas" at bounding box center [791, 313] width 77 height 36
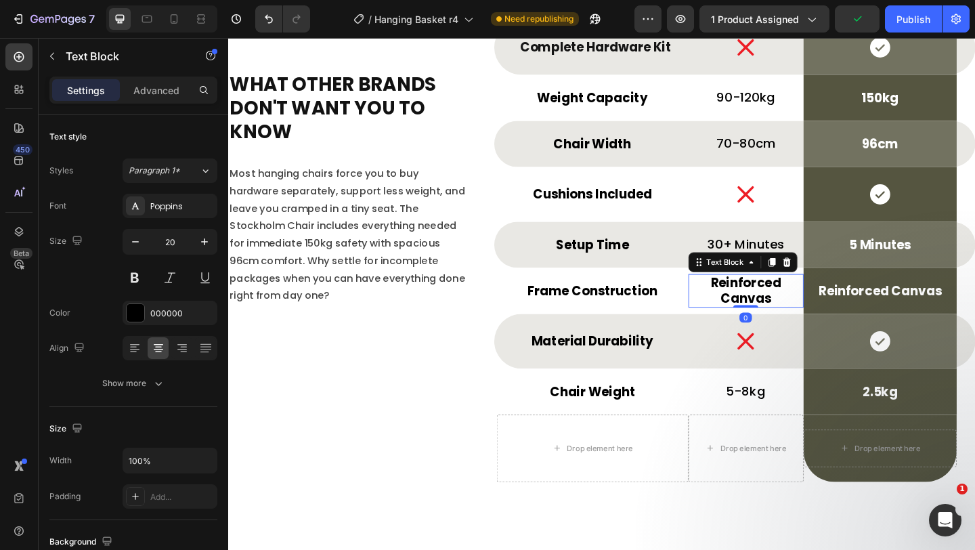
click at [769, 314] on strong "Reinforced Canvas" at bounding box center [791, 313] width 77 height 36
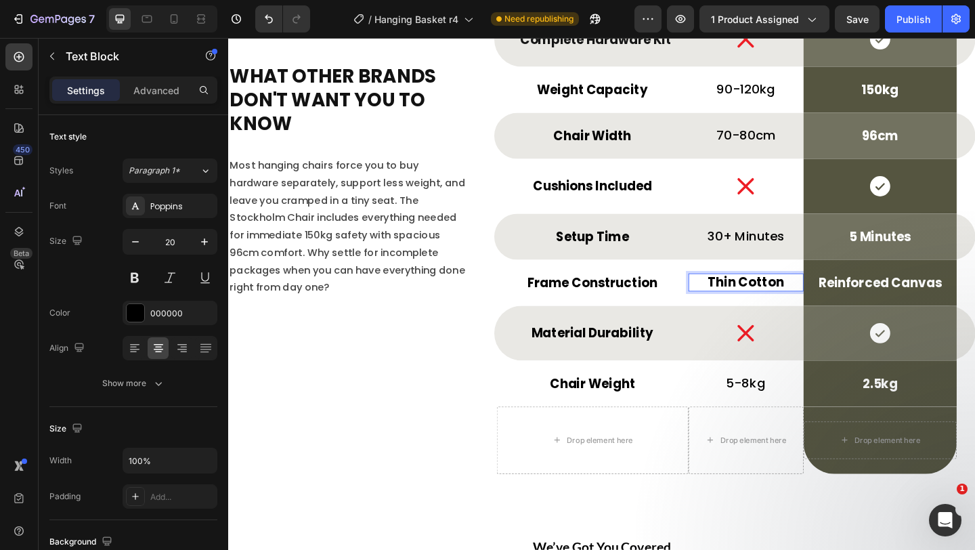
click at [769, 307] on strong "Thin Cotton" at bounding box center [791, 303] width 83 height 19
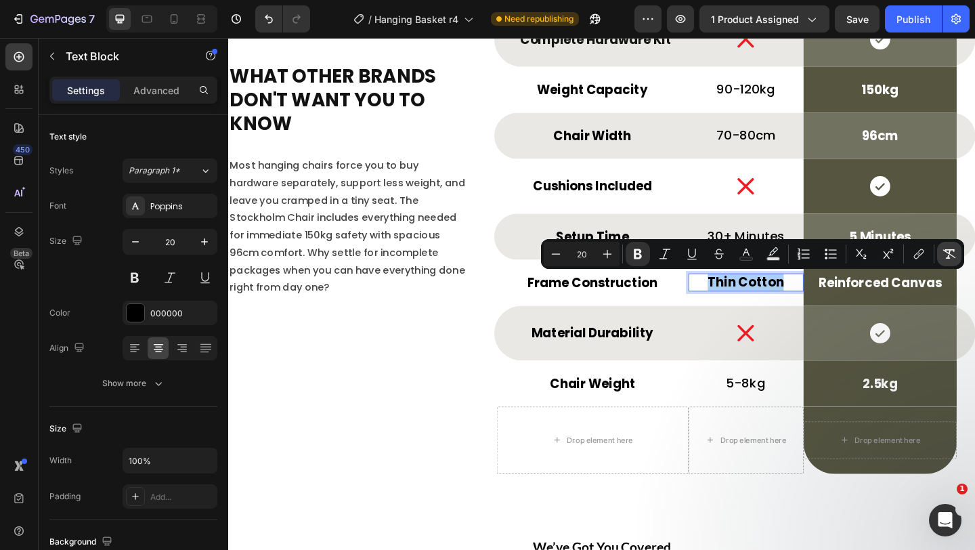
click at [944, 251] on icon "Editor contextual toolbar" at bounding box center [950, 254] width 14 height 14
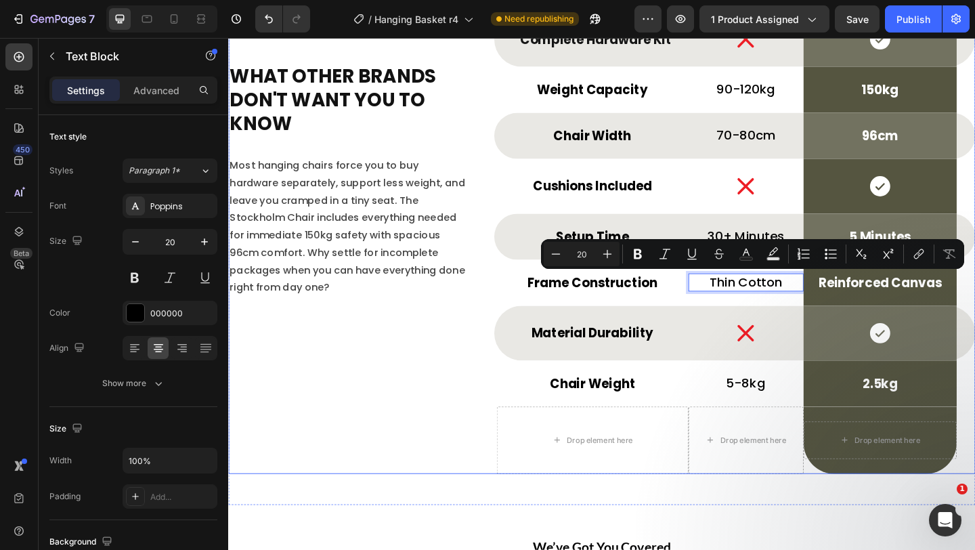
click at [437, 352] on div "⁠⁠⁠⁠⁠⁠⁠ What Other Brands Don't Want You To Know Heading Most hanging chairs fo…" at bounding box center [359, 188] width 262 height 648
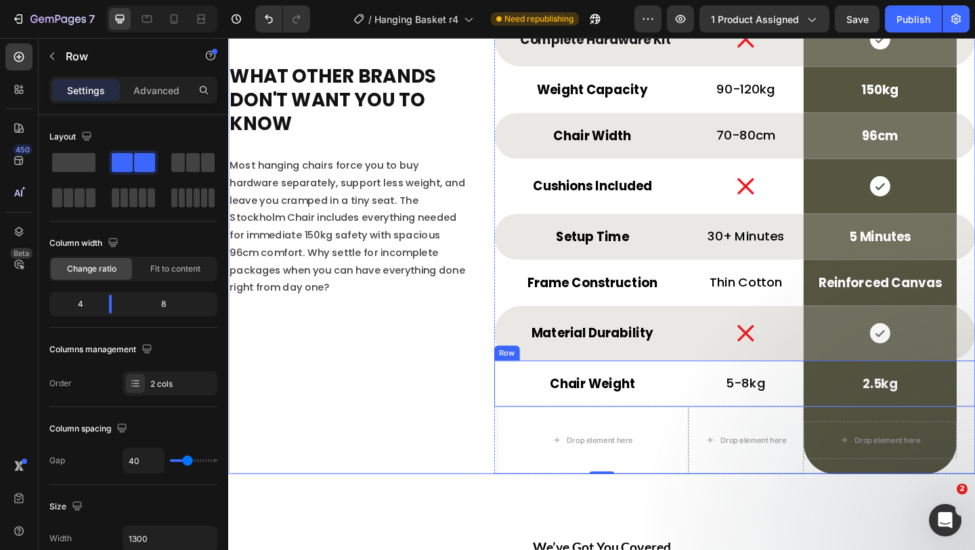
click at [723, 428] on div "Chair Weight Text Block Row" at bounding box center [624, 414] width 209 height 50
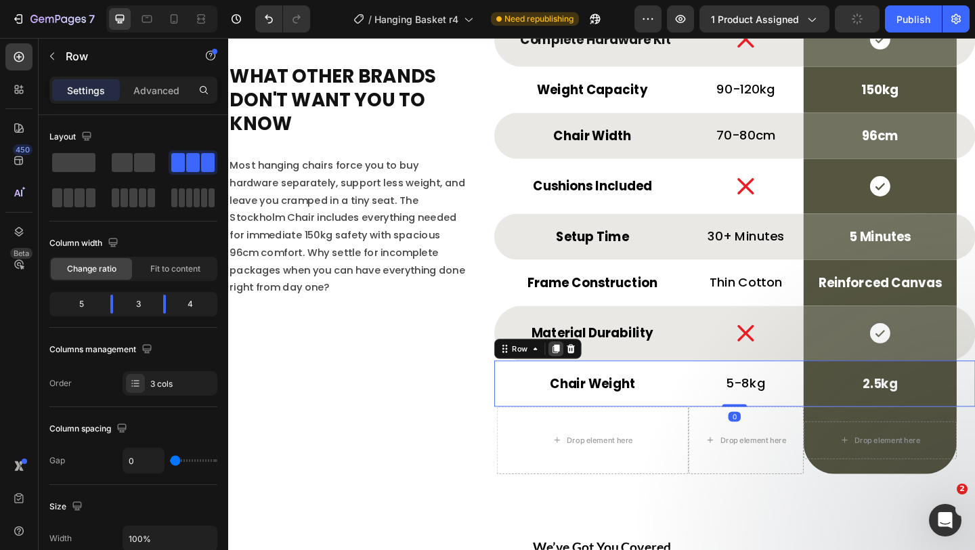
click at [580, 377] on icon at bounding box center [583, 375] width 7 height 9
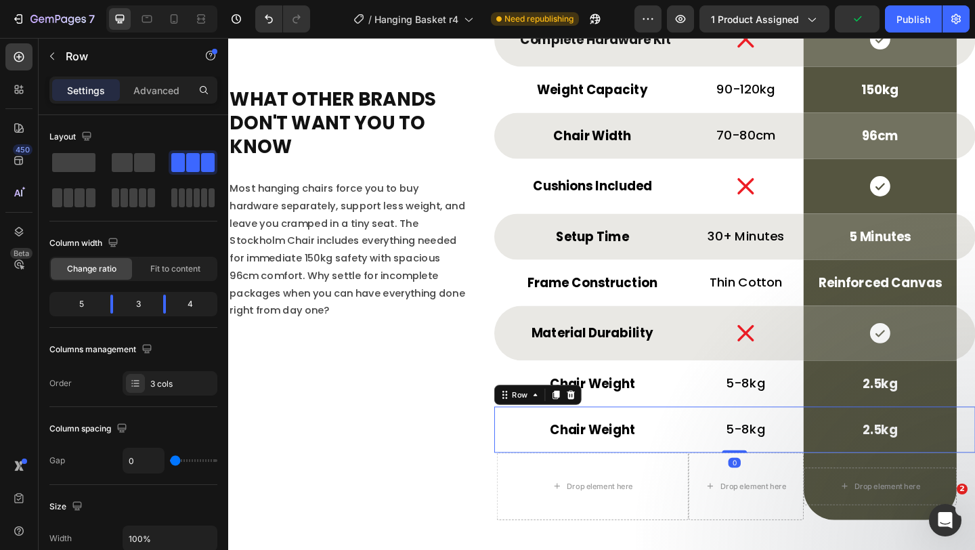
scroll to position [5196, 0]
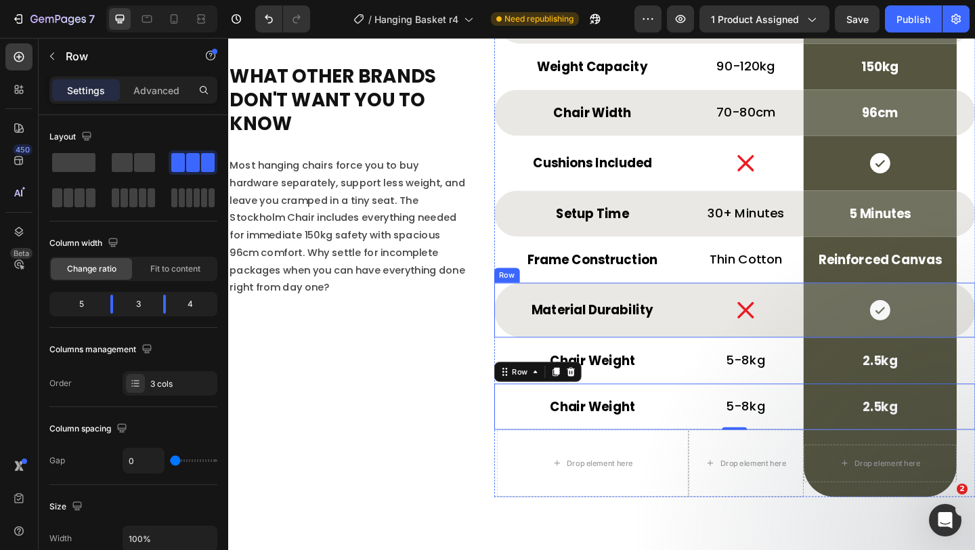
click at [712, 353] on div "Material Durability Text Block Row" at bounding box center [624, 334] width 209 height 60
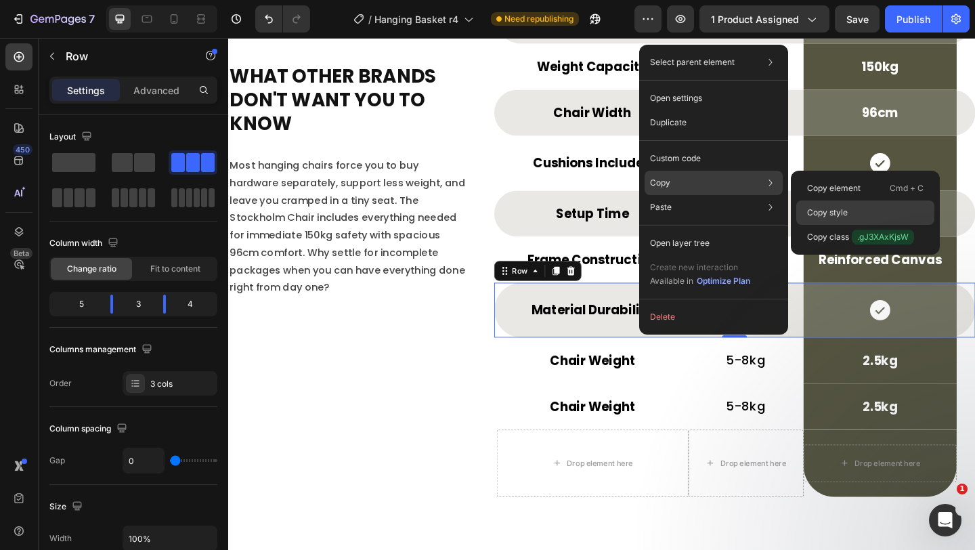
click at [844, 204] on div "Copy style" at bounding box center [865, 212] width 138 height 24
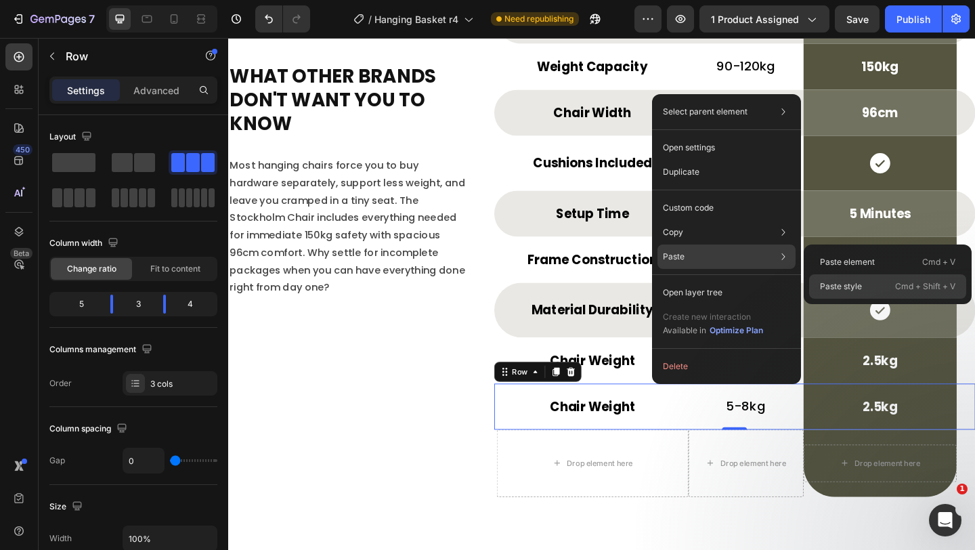
click at [846, 274] on div "Paste style Cmd + Shift + V" at bounding box center [887, 286] width 157 height 24
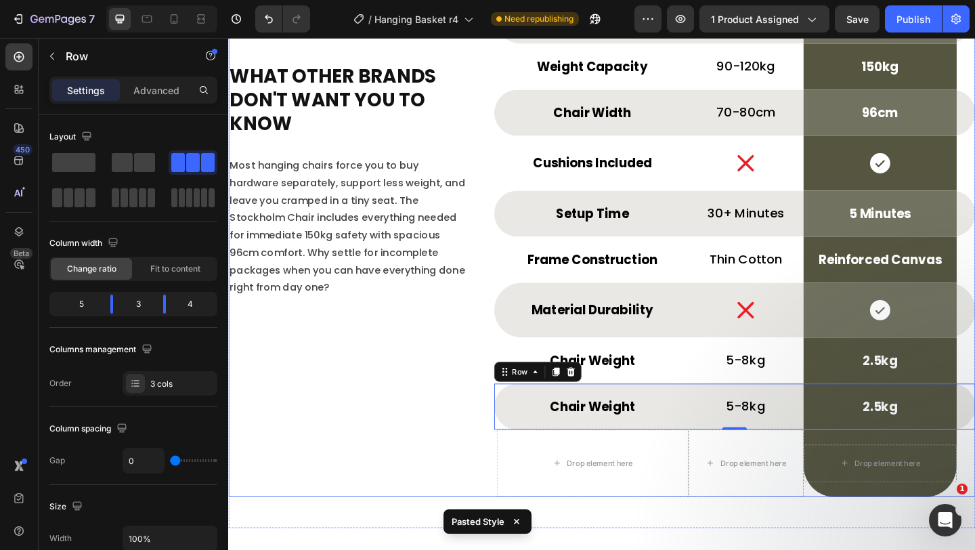
click at [458, 351] on div "⁠⁠⁠⁠⁠⁠⁠ What Other Brands Don't Want You To Know Heading Most hanging chairs fo…" at bounding box center [359, 188] width 262 height 698
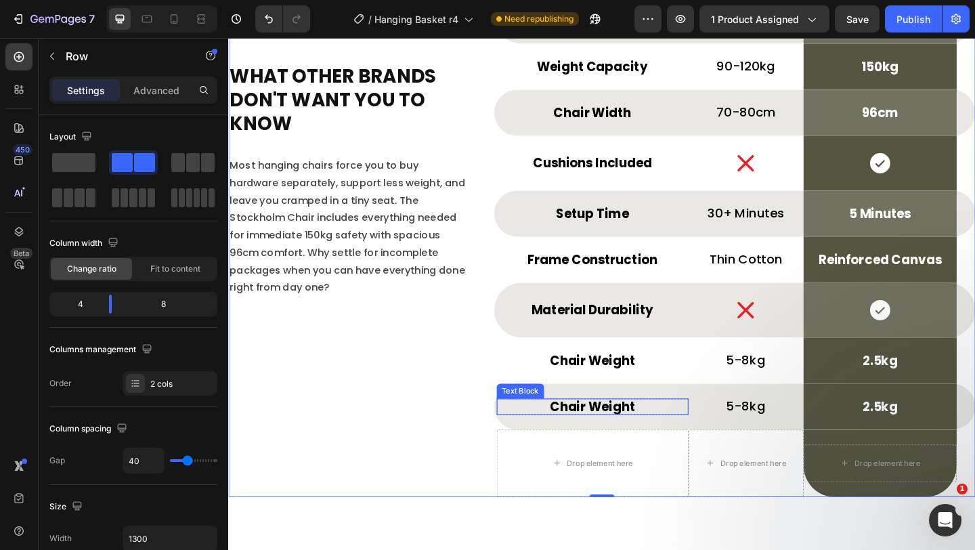
click at [644, 435] on p "Chair Weight" at bounding box center [624, 438] width 206 height 15
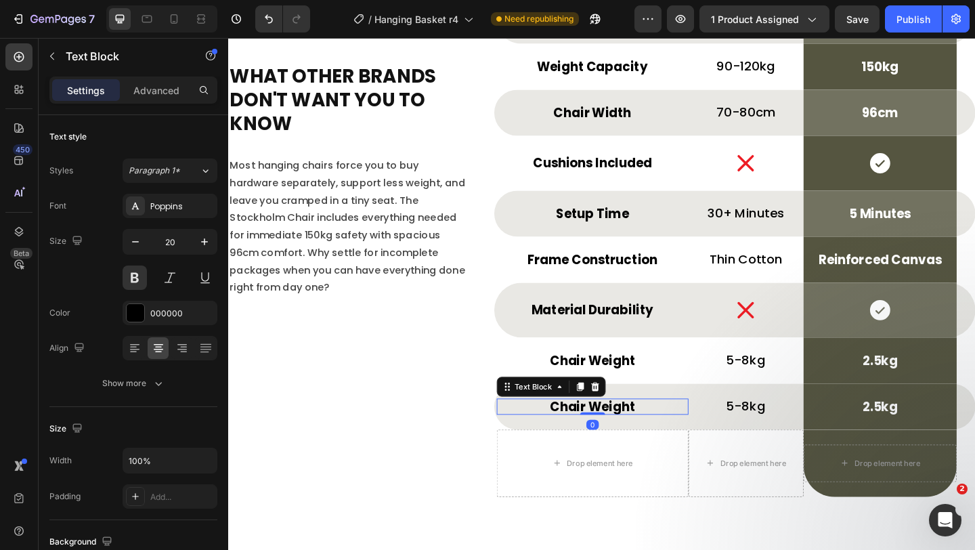
click at [644, 435] on p "Chair Weight" at bounding box center [624, 438] width 206 height 15
click at [661, 437] on p "Warranty" at bounding box center [624, 438] width 206 height 15
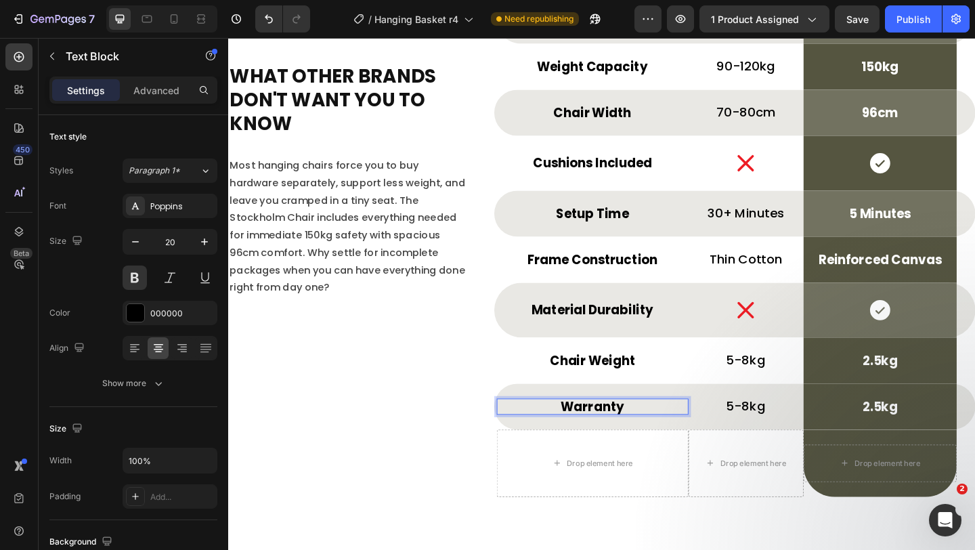
click at [661, 437] on p "Warranty" at bounding box center [624, 438] width 206 height 15
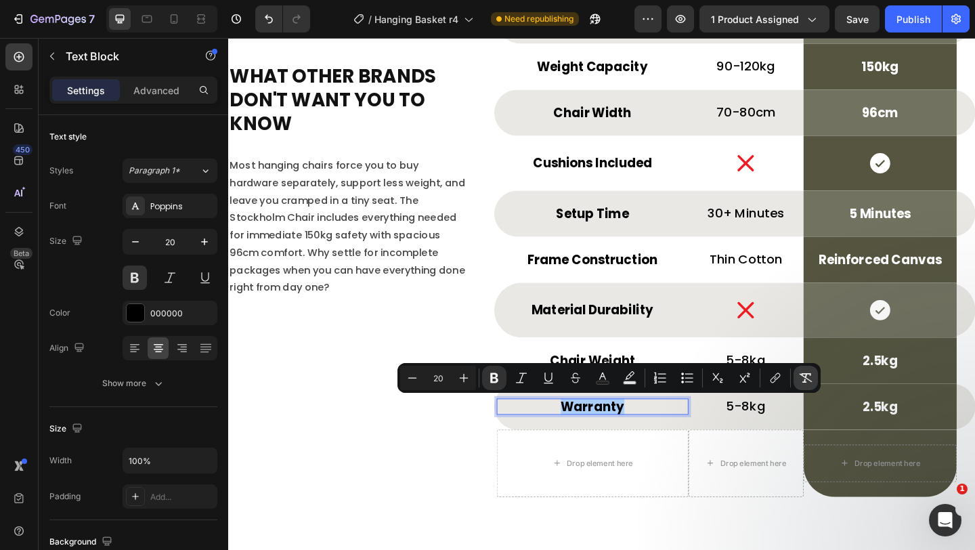
click at [807, 386] on button "Remove Format" at bounding box center [806, 378] width 24 height 24
click at [804, 435] on p "5-8kg" at bounding box center [791, 438] width 123 height 17
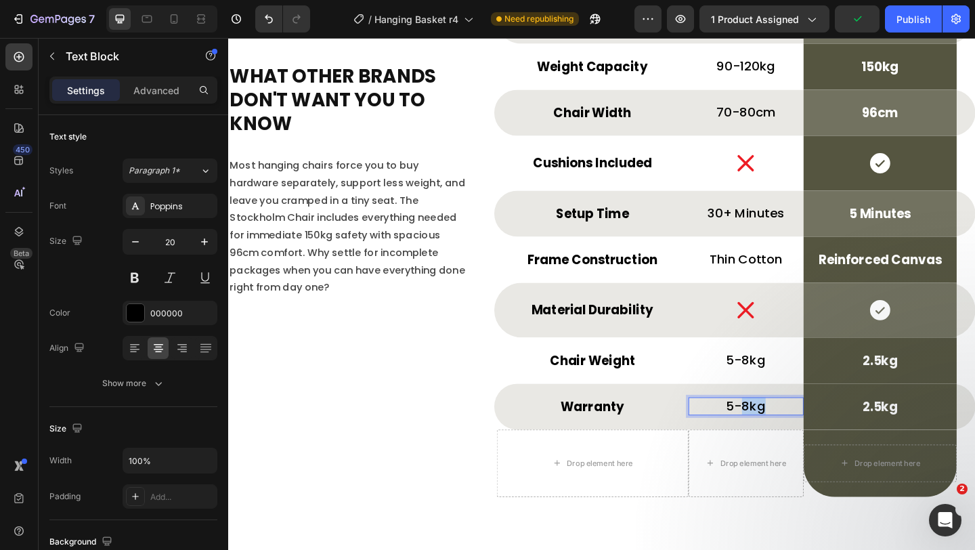
click at [804, 435] on p "5-8kg" at bounding box center [791, 438] width 123 height 17
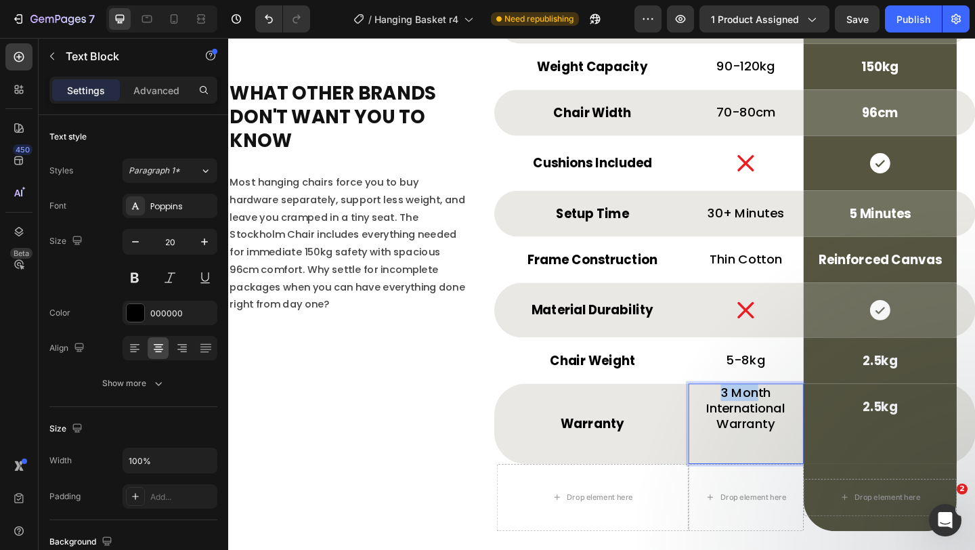
scroll to position [5180, 0]
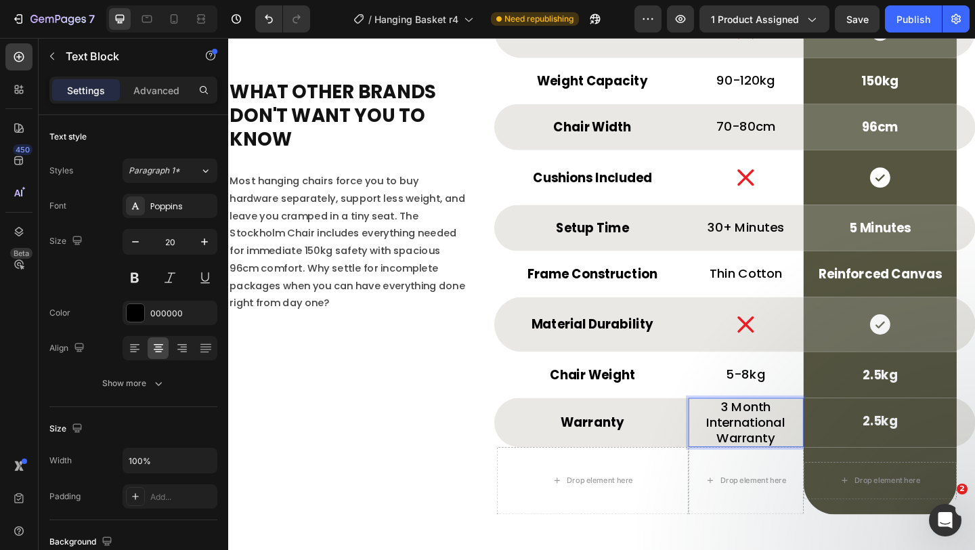
click at [804, 448] on p "3 Month International Warranty" at bounding box center [791, 456] width 123 height 51
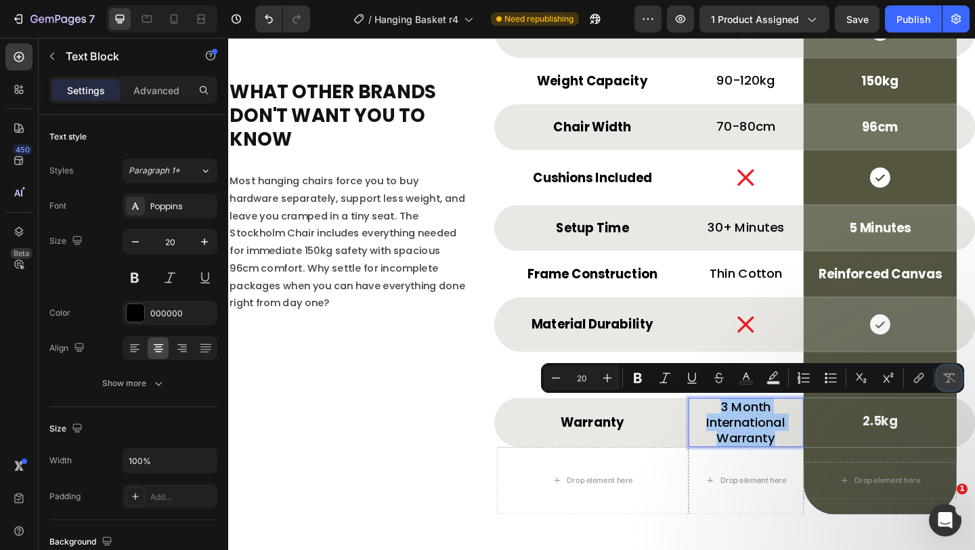
click at [944, 381] on icon "Editor contextual toolbar" at bounding box center [950, 378] width 14 height 14
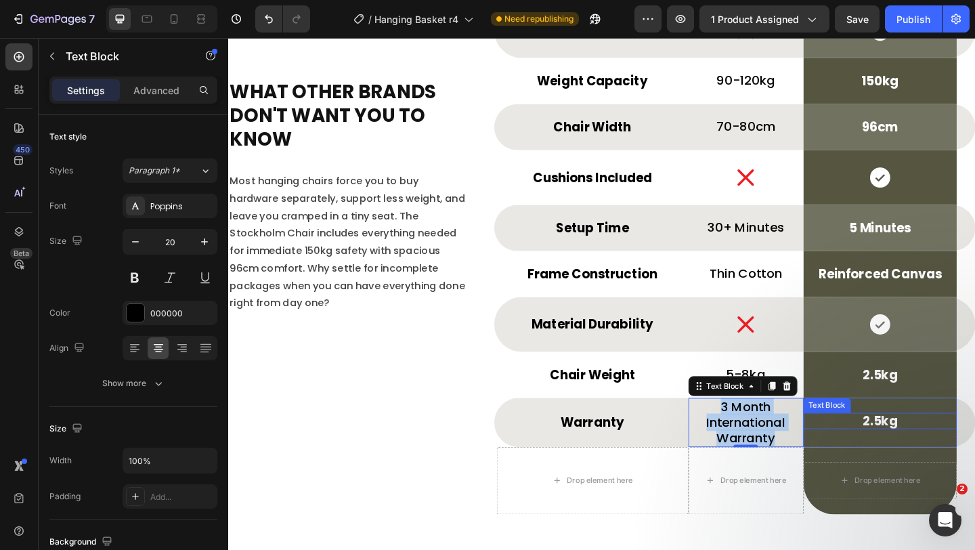
click at [947, 447] on p "2.5kg" at bounding box center [937, 454] width 164 height 15
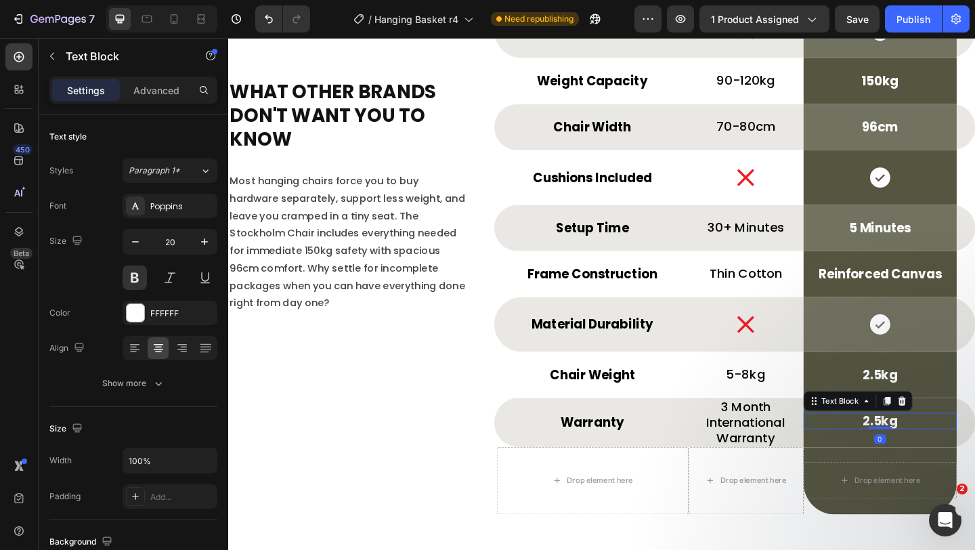
click at [947, 447] on p "2.5kg" at bounding box center [937, 454] width 164 height 15
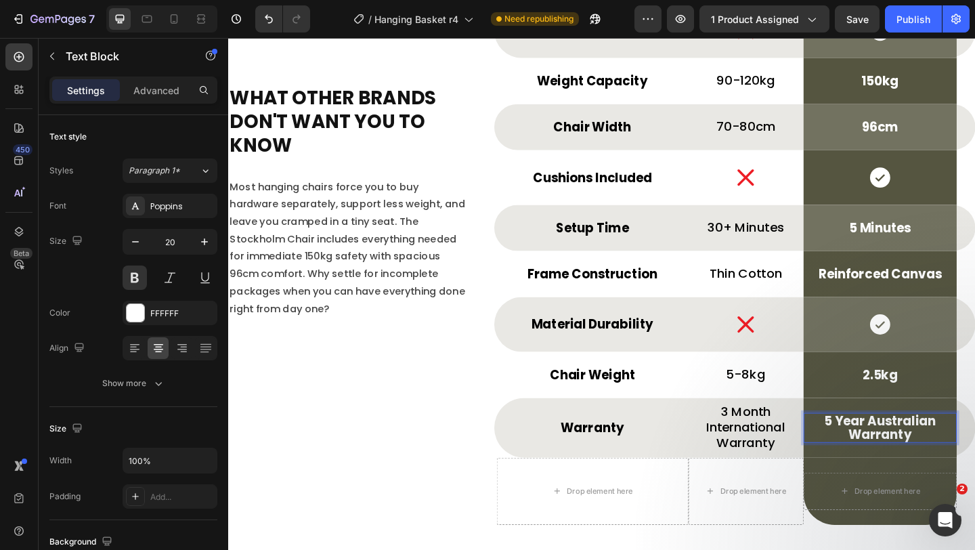
scroll to position [1, 0]
click at [962, 460] on strong "5 Year Australian Warranty" at bounding box center [936, 461] width 121 height 34
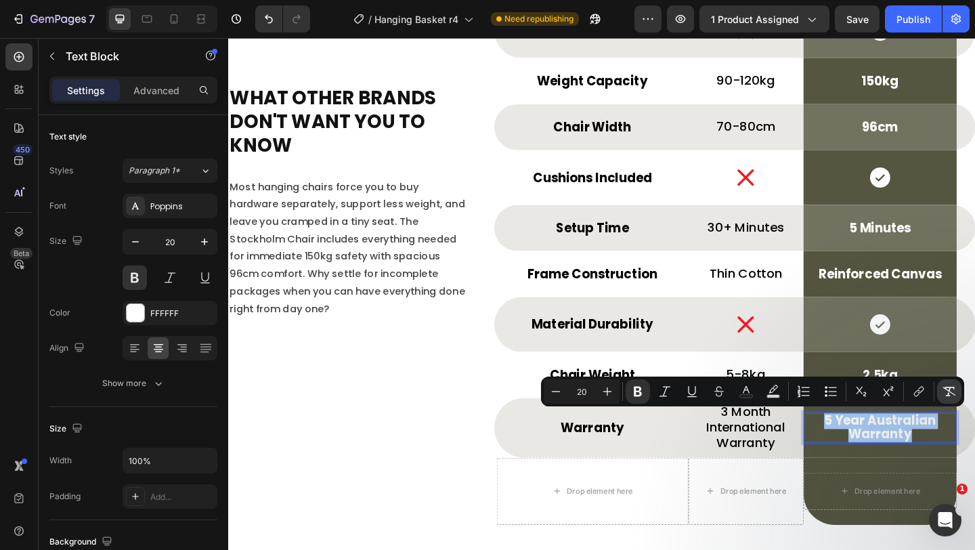
click at [954, 388] on icon "Editor contextual toolbar" at bounding box center [950, 392] width 14 height 14
click at [898, 469] on p "5 Year Australian Warranty" at bounding box center [937, 461] width 164 height 30
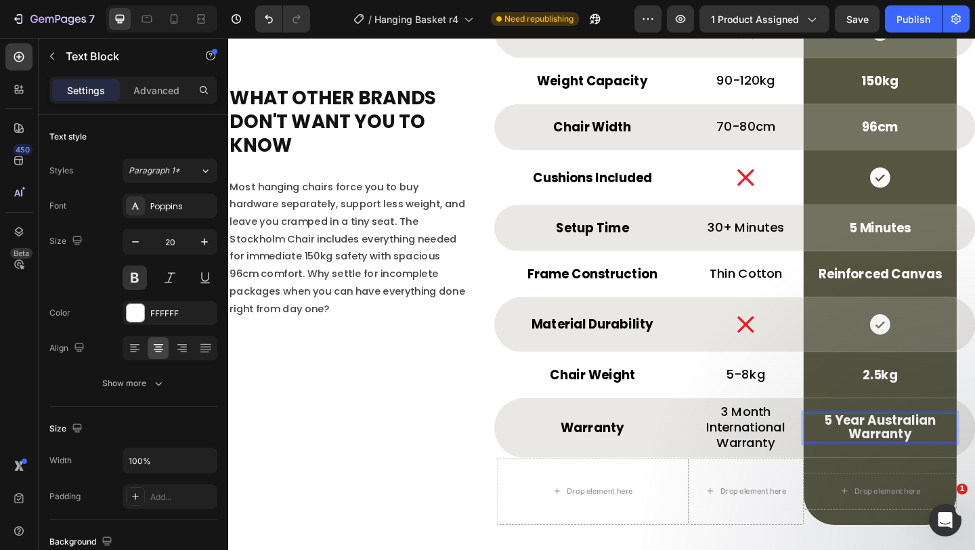
click at [898, 469] on p "5 Year Australian Warranty" at bounding box center [937, 461] width 164 height 30
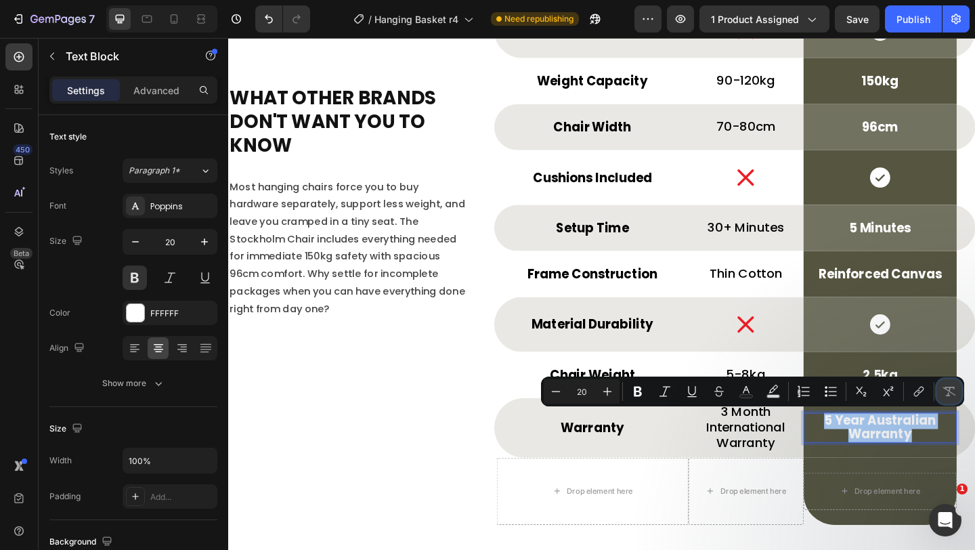
click at [960, 391] on button "Remove Format" at bounding box center [949, 391] width 24 height 24
click at [877, 477] on div "5 Year Australian Warranty" at bounding box center [937, 462] width 167 height 33
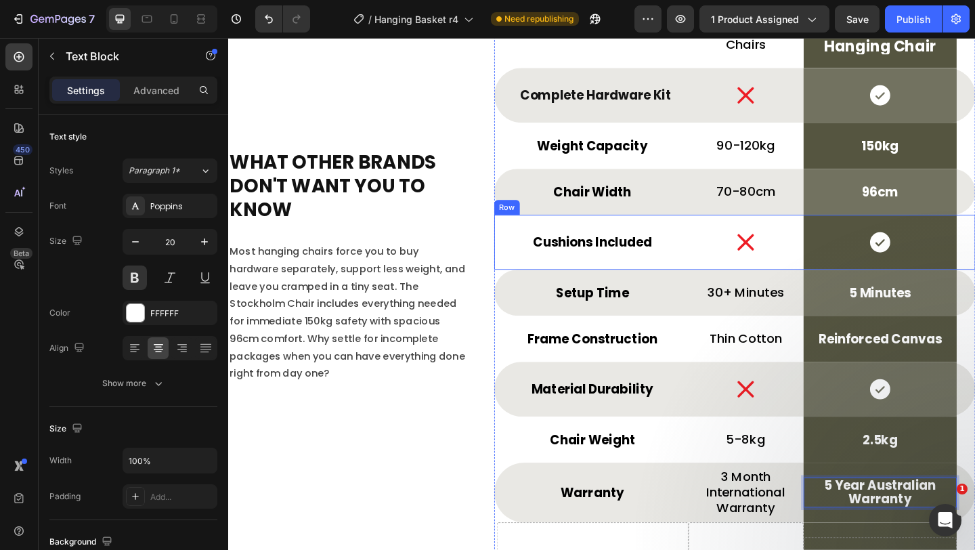
scroll to position [5108, 0]
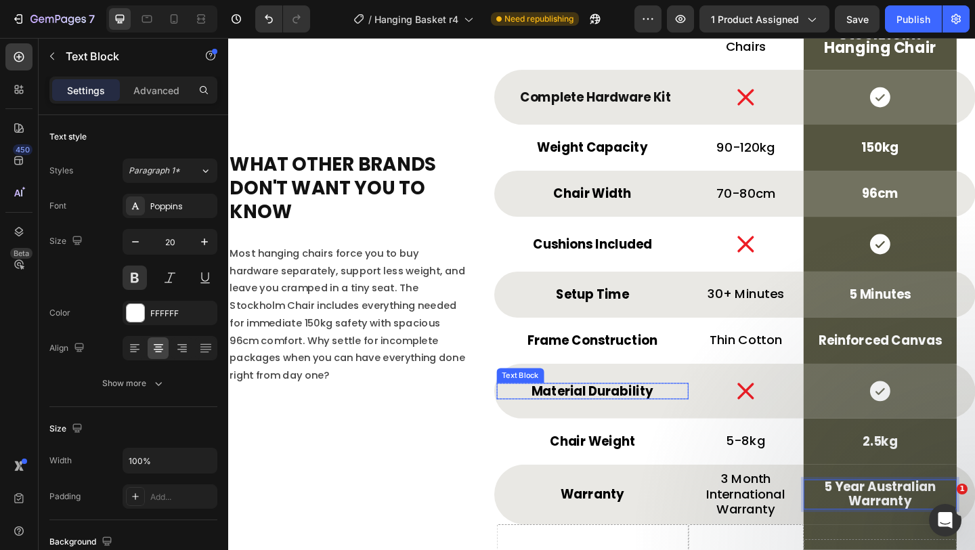
click at [620, 421] on p "Material Durability" at bounding box center [624, 421] width 206 height 15
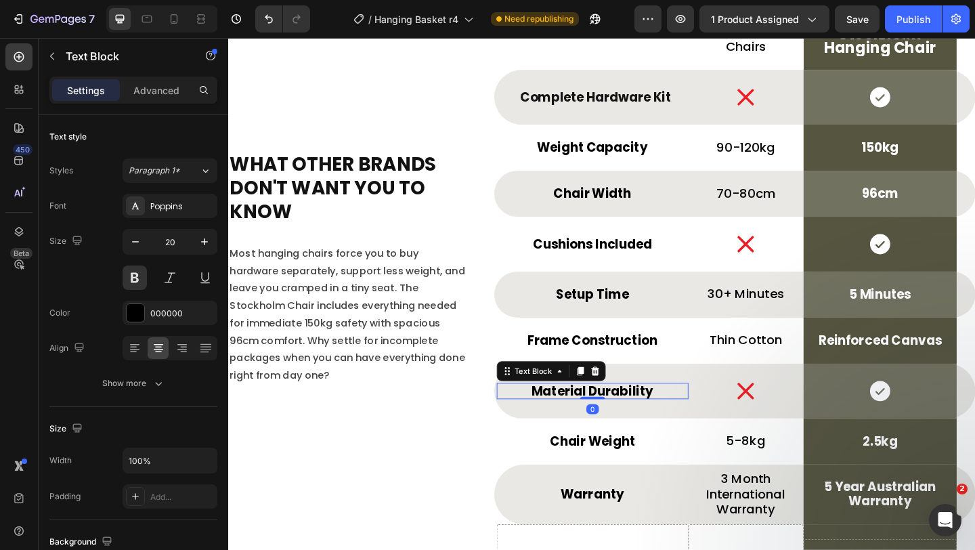
click at [616, 424] on p "Material Durability" at bounding box center [624, 421] width 206 height 15
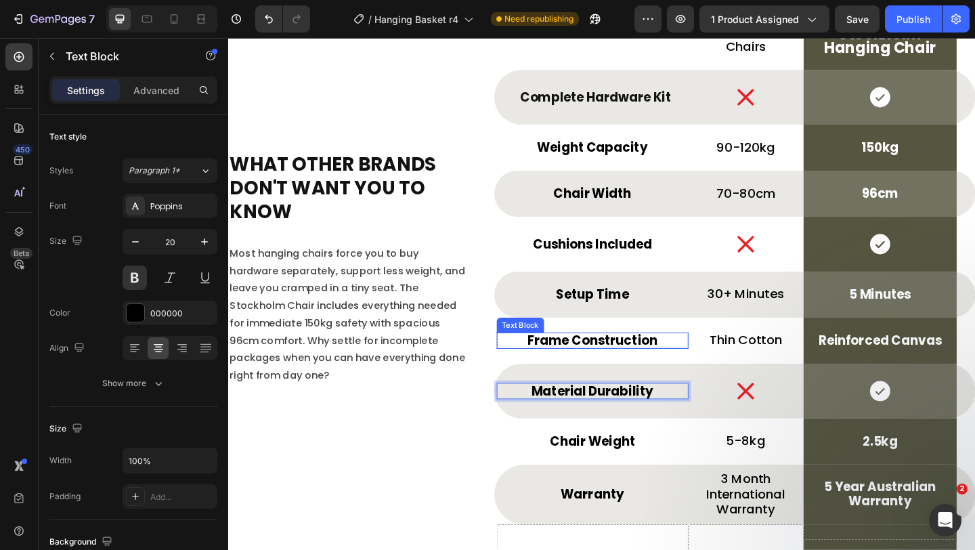
click at [632, 364] on p "Frame Construction" at bounding box center [624, 367] width 206 height 15
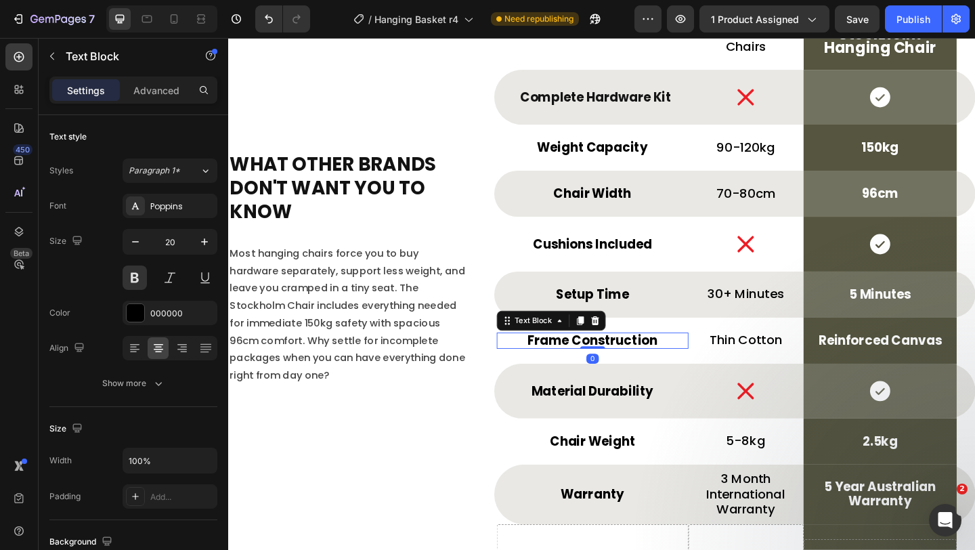
click at [632, 364] on p "Frame Construction" at bounding box center [624, 367] width 206 height 15
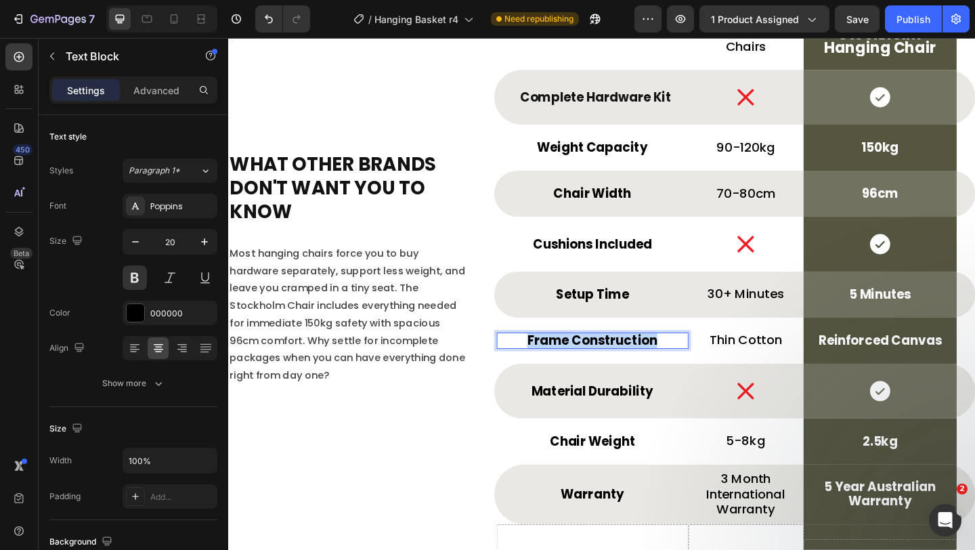
click at [632, 364] on p "Frame Construction" at bounding box center [624, 367] width 206 height 15
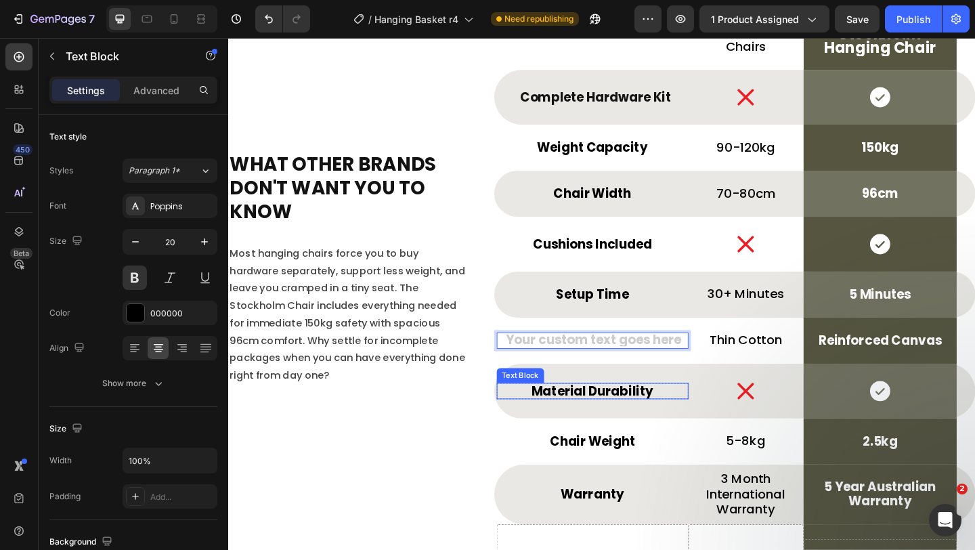
click at [690, 421] on p "Material Durability" at bounding box center [624, 421] width 206 height 15
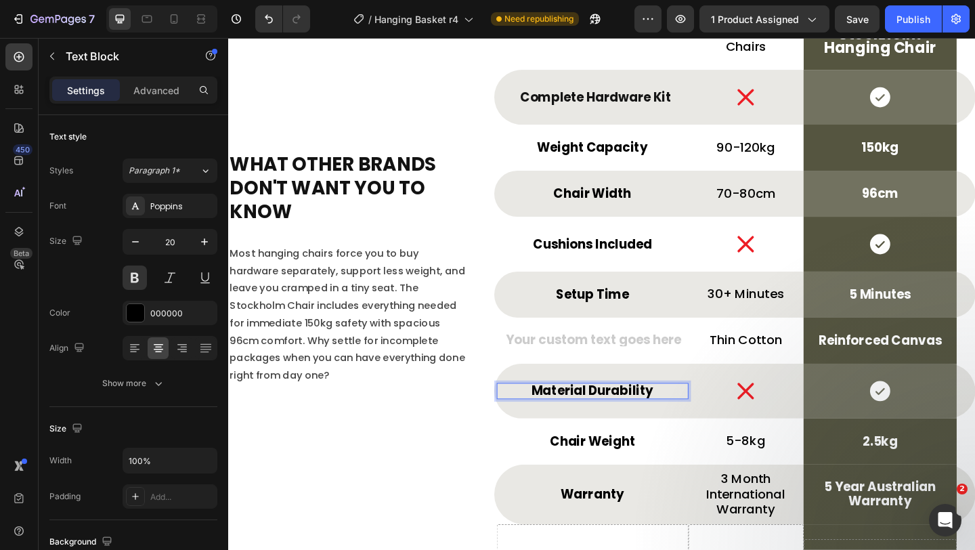
scroll to position [5100, 0]
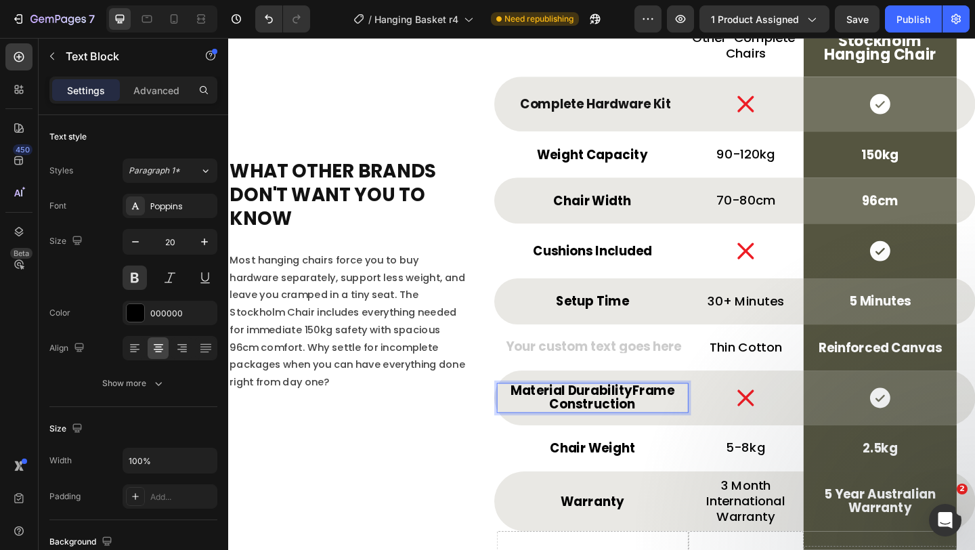
click at [690, 421] on p "Material DurabilityFrame Construction" at bounding box center [624, 429] width 206 height 30
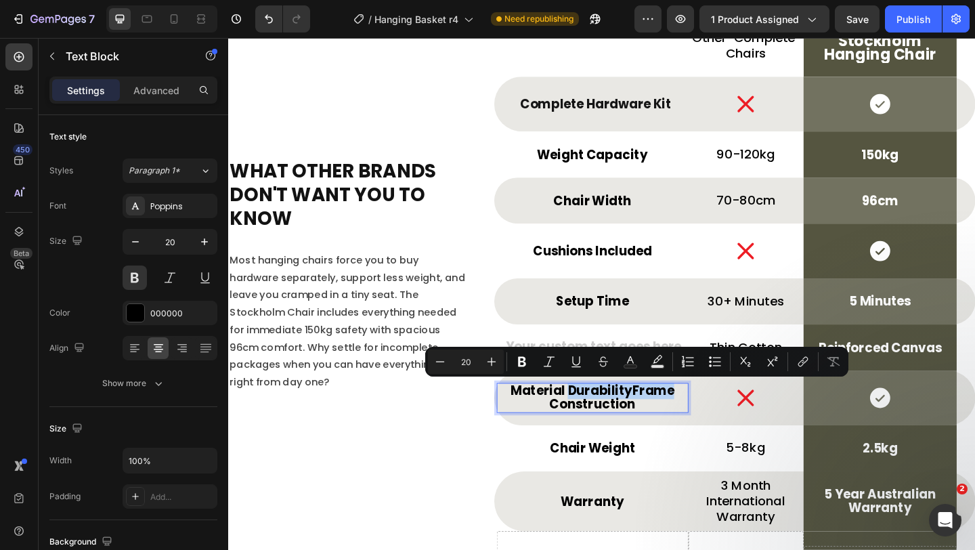
click at [669, 422] on p "Material DurabilityFrame Construction" at bounding box center [624, 429] width 206 height 30
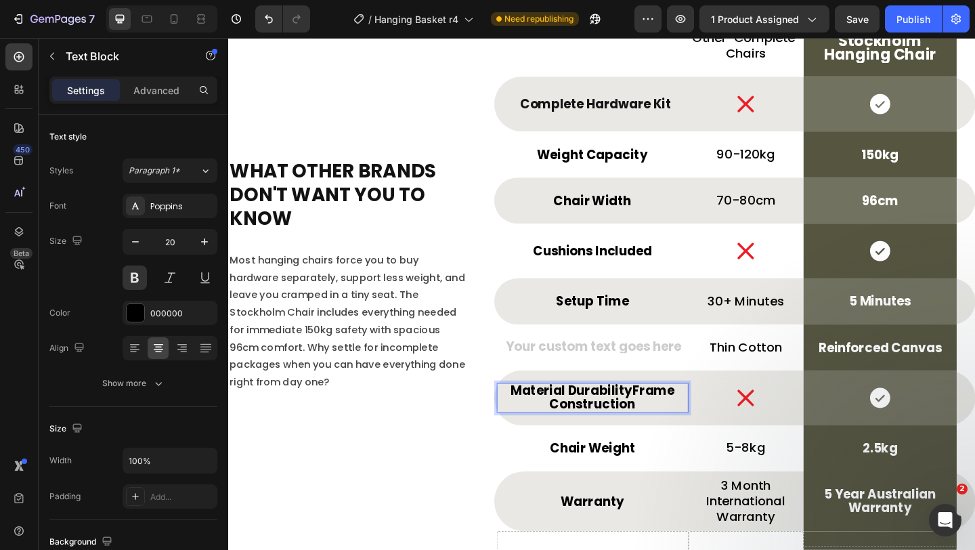
click at [654, 422] on p "Material DurabilityFrame Construction" at bounding box center [624, 429] width 206 height 30
click at [664, 425] on p "Material DurabilityFrame Construction" at bounding box center [624, 429] width 206 height 30
drag, startPoint x: 664, startPoint y: 425, endPoint x: 585, endPoint y: 422, distance: 79.3
click at [585, 422] on p "Material DurabilityFrame Construction" at bounding box center [624, 429] width 206 height 30
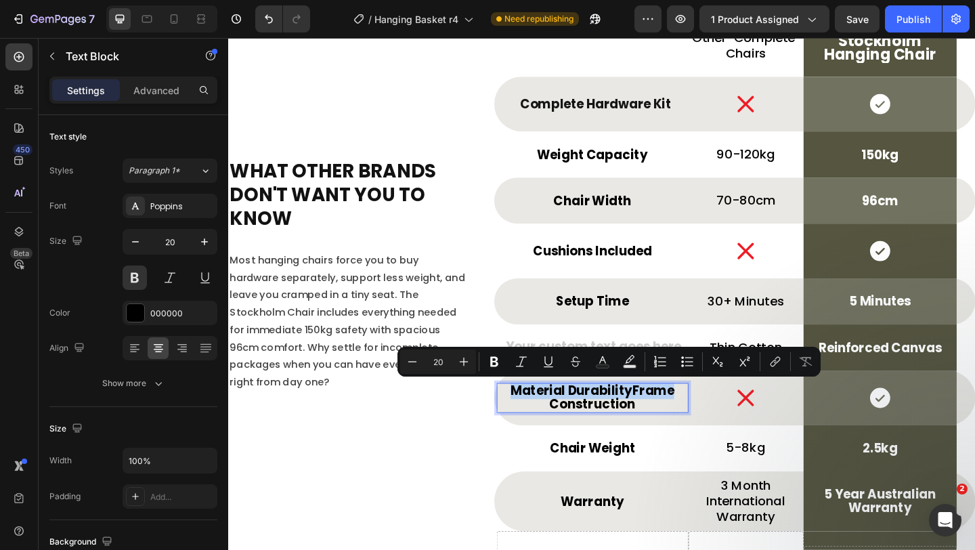
click at [542, 420] on p "Material DurabilityFrame Construction" at bounding box center [624, 429] width 206 height 30
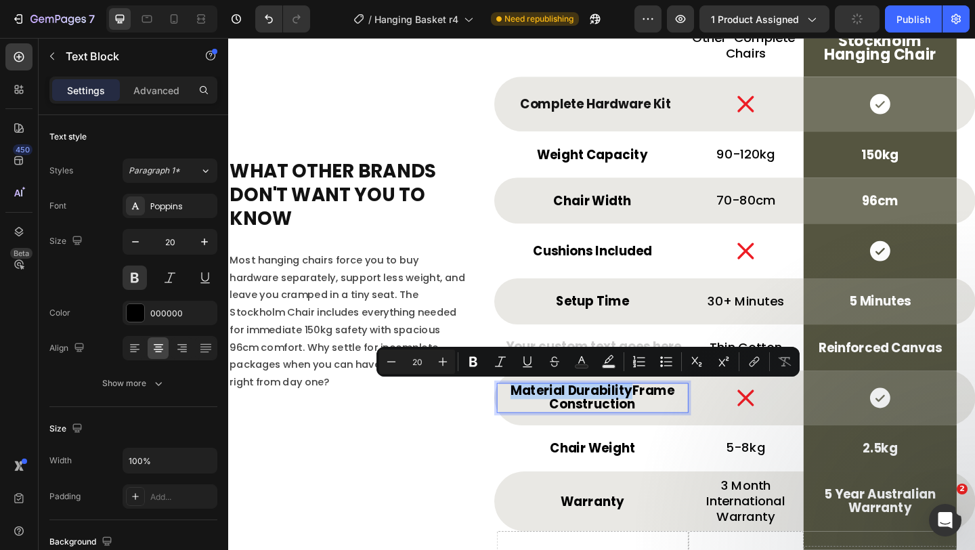
drag, startPoint x: 538, startPoint y: 418, endPoint x: 664, endPoint y: 421, distance: 126.0
click at [664, 421] on p "Material DurabilityFrame Construction" at bounding box center [624, 429] width 206 height 30
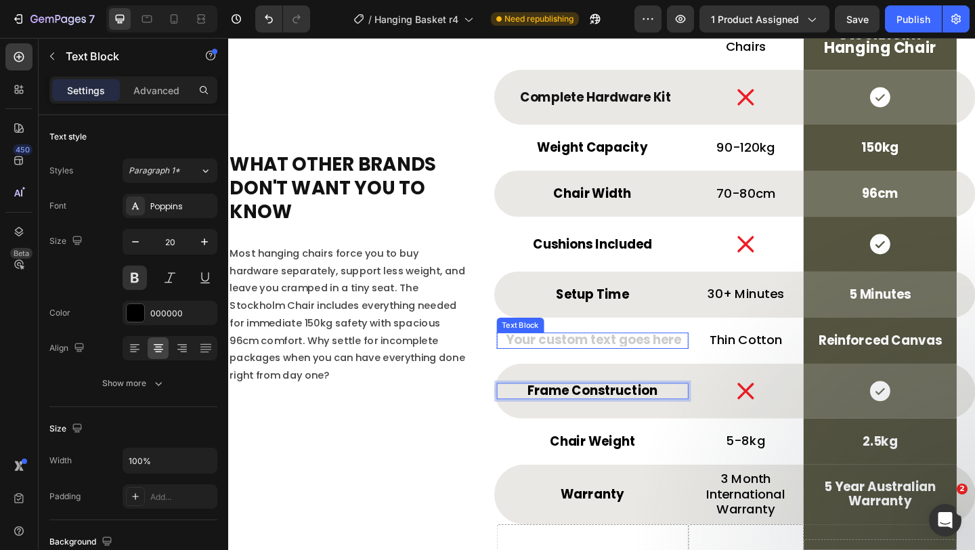
click at [664, 361] on div "Rich Text Editor. Editing area: main" at bounding box center [624, 367] width 209 height 18
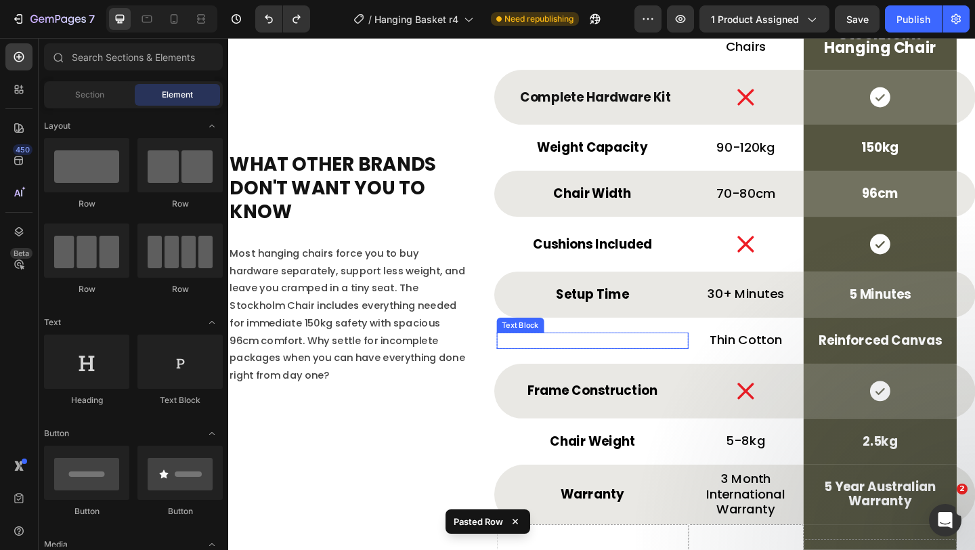
click at [636, 364] on p "Rich Text Editor. Editing area: main" at bounding box center [624, 367] width 206 height 15
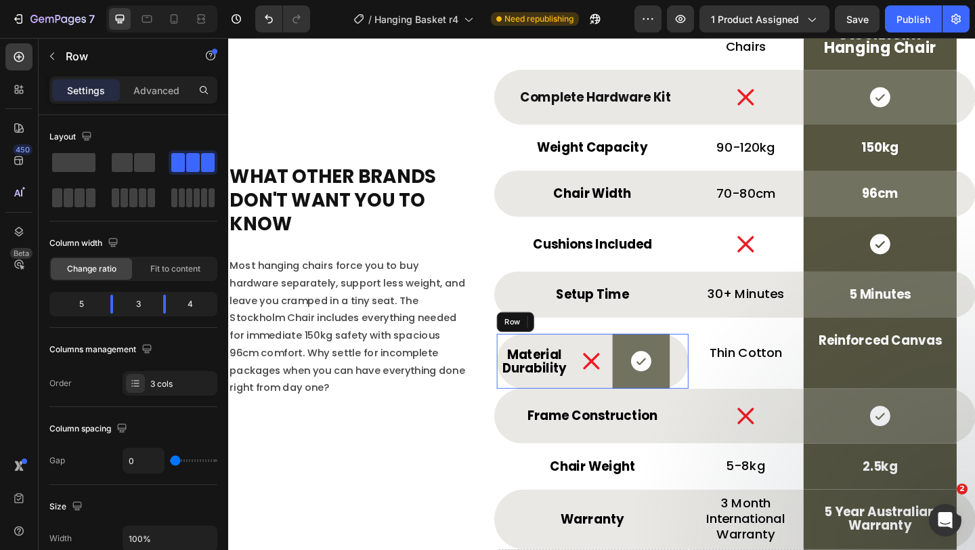
scroll to position [5121, 0]
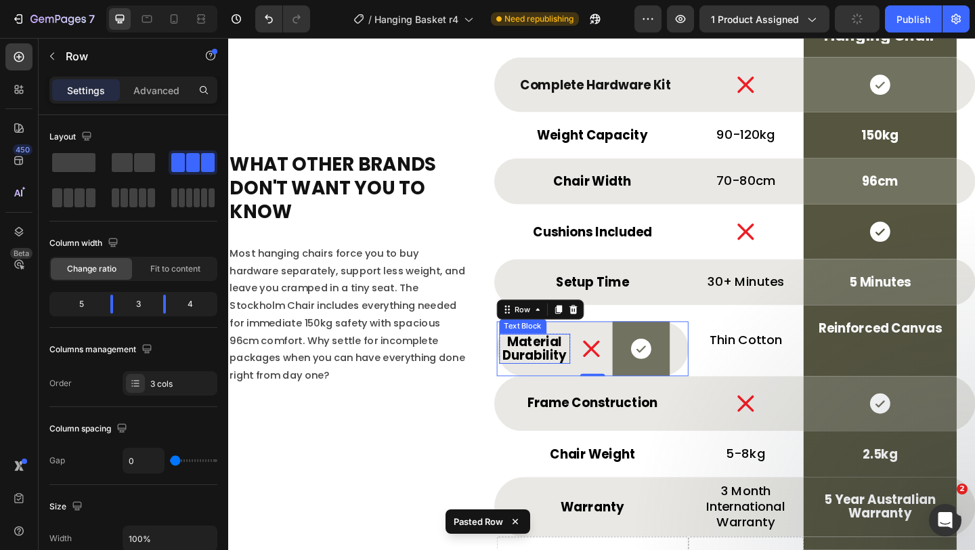
click at [557, 374] on p "Material Durability" at bounding box center [561, 376] width 74 height 30
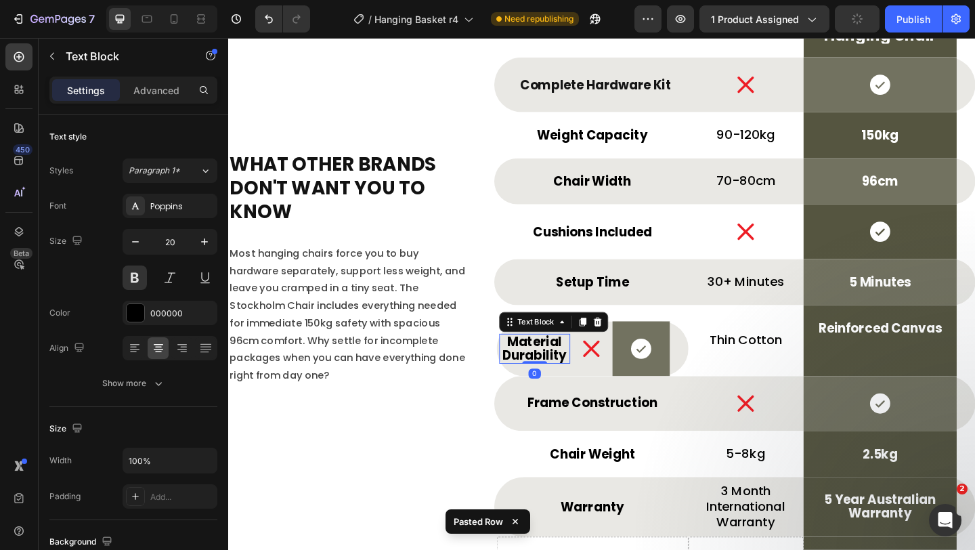
click at [557, 374] on p "Material Durability" at bounding box center [561, 376] width 74 height 30
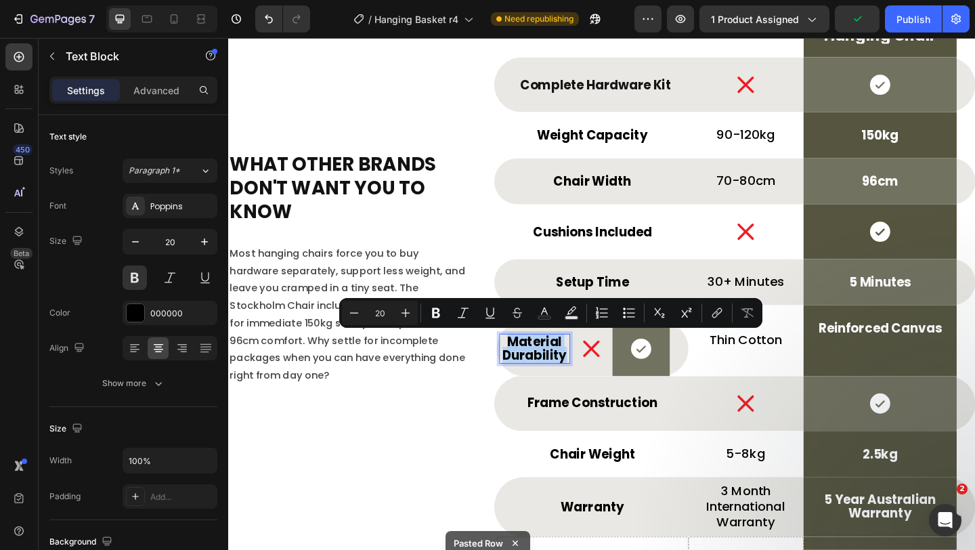
copy p "Material Durability"
click at [632, 399] on div "Icon" at bounding box center [623, 376] width 47 height 60
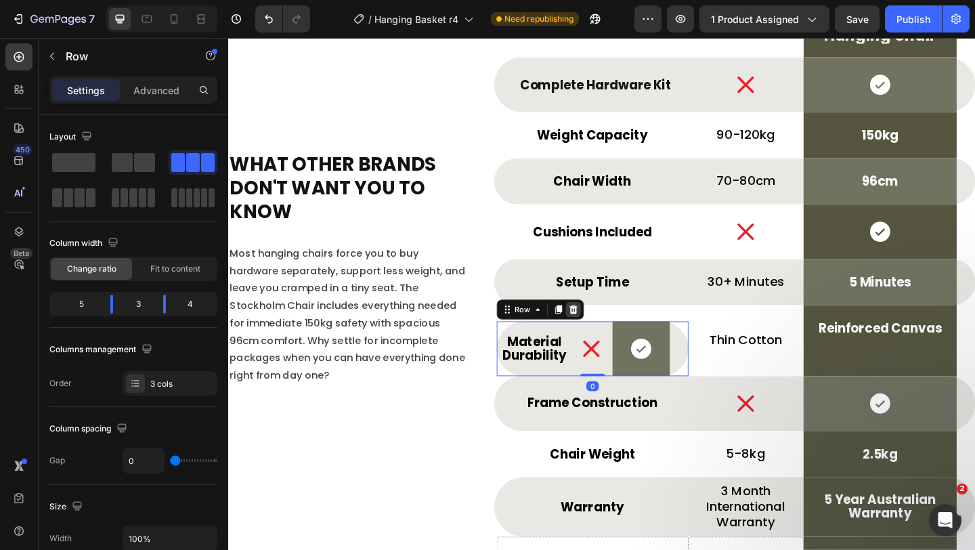
click at [606, 334] on icon at bounding box center [603, 332] width 9 height 9
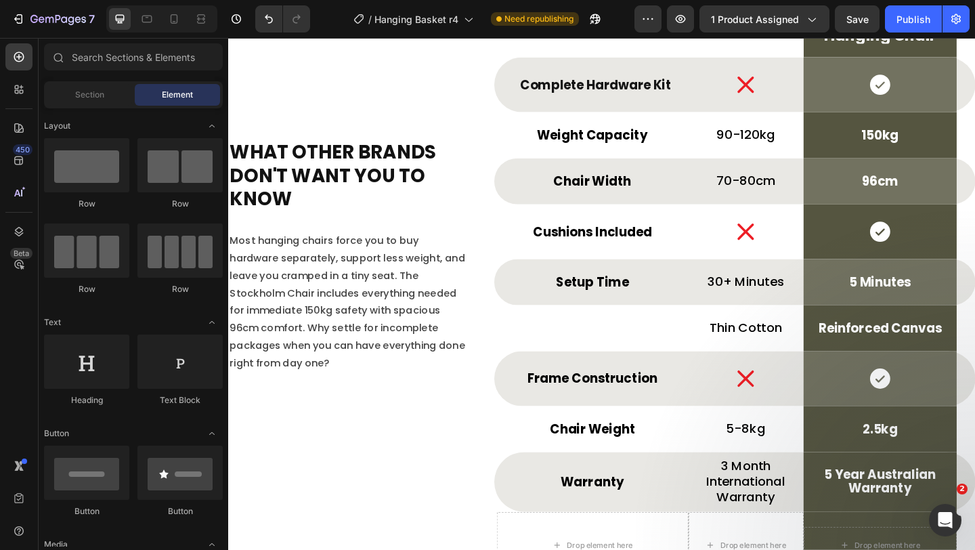
scroll to position [5108, 0]
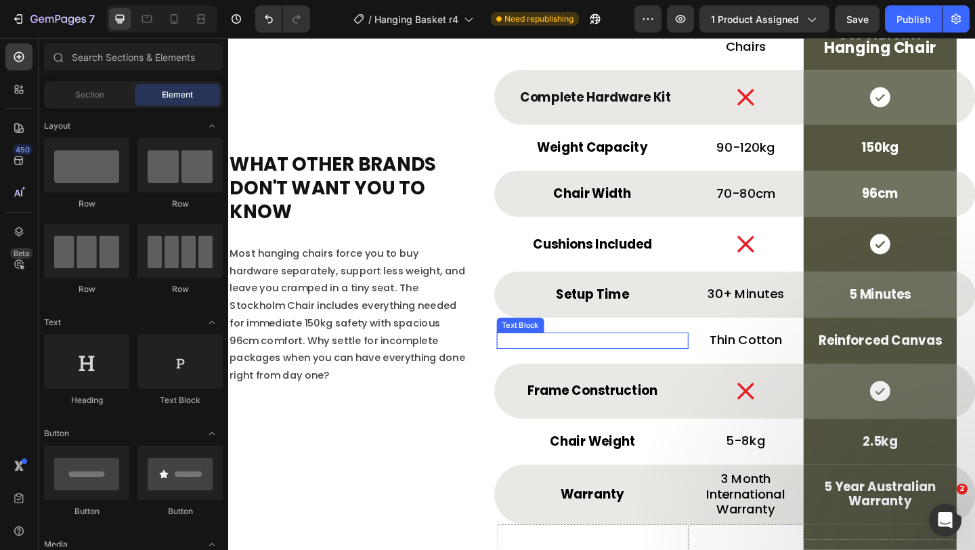
click at [626, 368] on p "Rich Text Editor. Editing area: main" at bounding box center [624, 367] width 206 height 15
click at [638, 362] on p "Rich Text Editor. Editing area: main" at bounding box center [624, 367] width 206 height 15
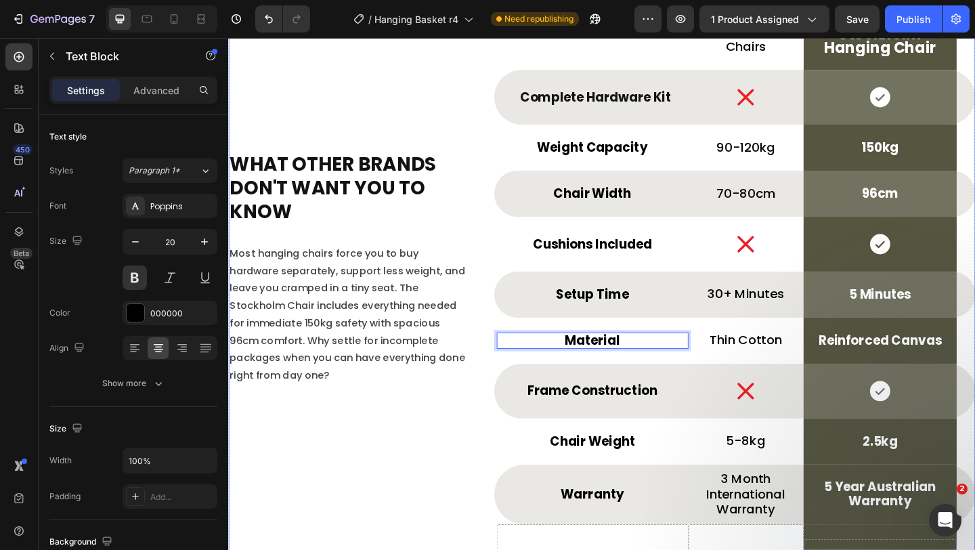
click at [506, 397] on div "⁠⁠⁠⁠⁠⁠⁠ What Other Brands Don't Want You To Know Heading Most hanging chairs fo…" at bounding box center [634, 283] width 813 height 713
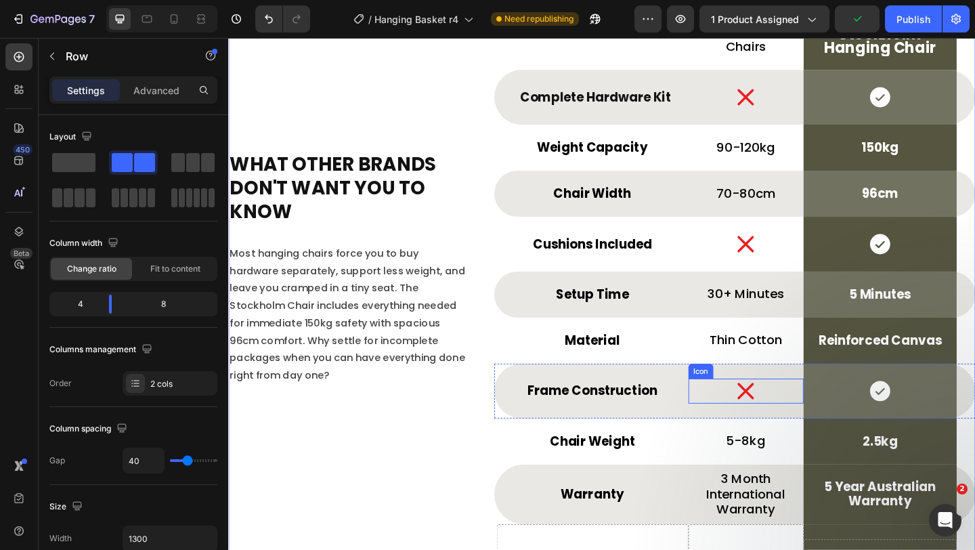
click at [800, 416] on icon at bounding box center [790, 421] width 27 height 27
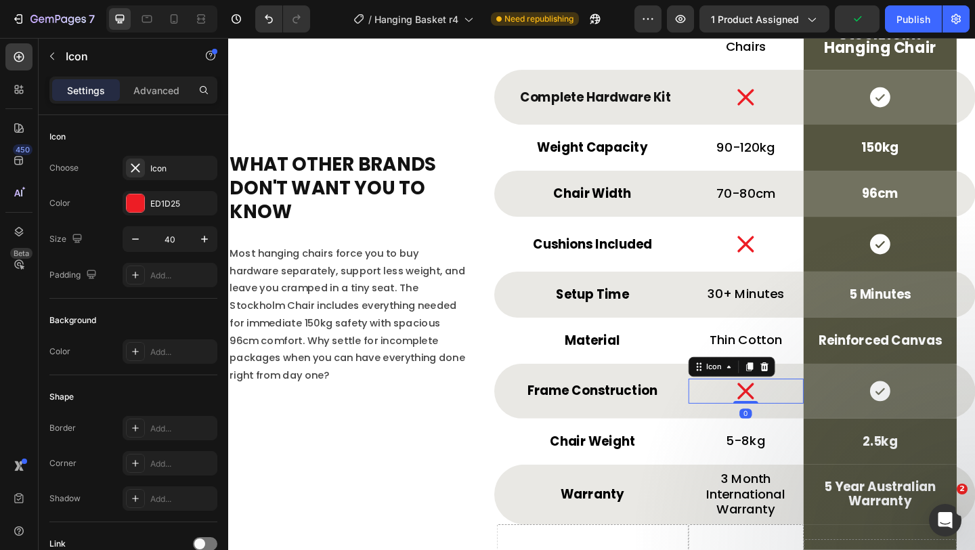
click at [800, 416] on icon at bounding box center [790, 421] width 27 height 27
click at [809, 392] on icon at bounding box center [811, 395] width 9 height 9
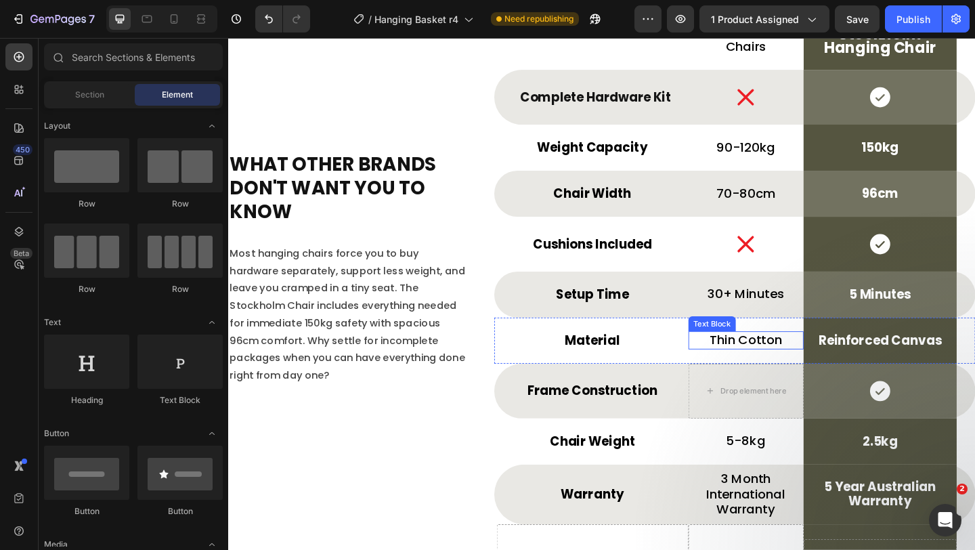
click at [814, 361] on p "Thin Cotton" at bounding box center [791, 366] width 123 height 17
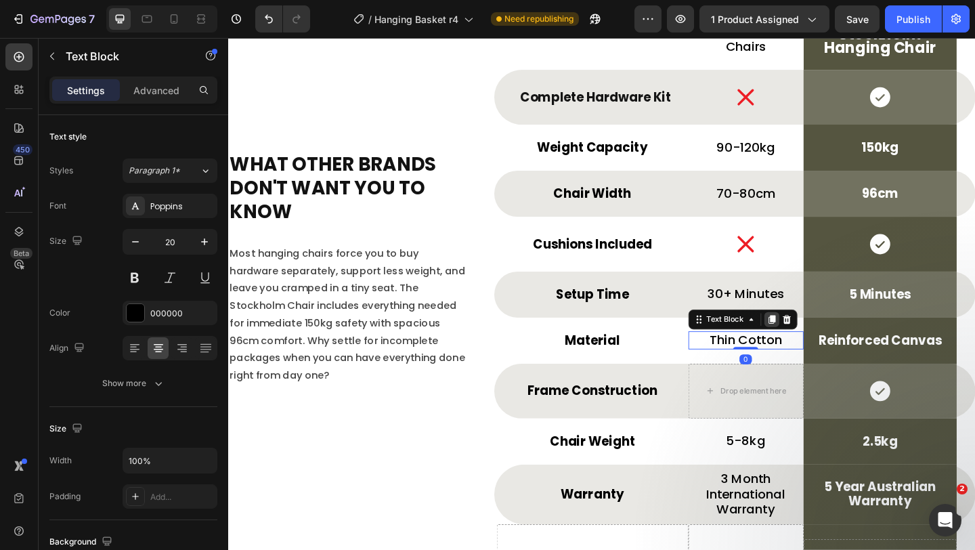
click at [825, 338] on div at bounding box center [819, 344] width 16 height 16
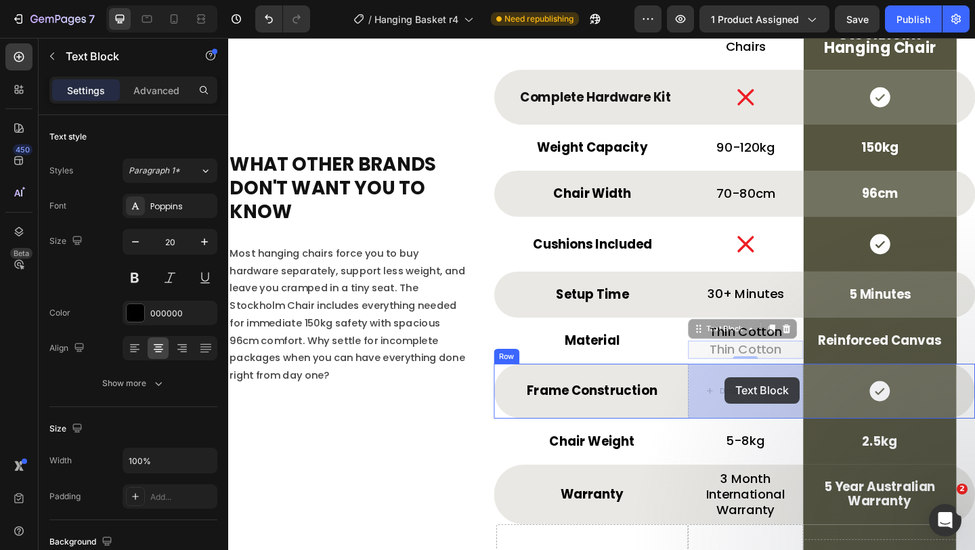
drag, startPoint x: 752, startPoint y: 355, endPoint x: 768, endPoint y: 410, distance: 57.9
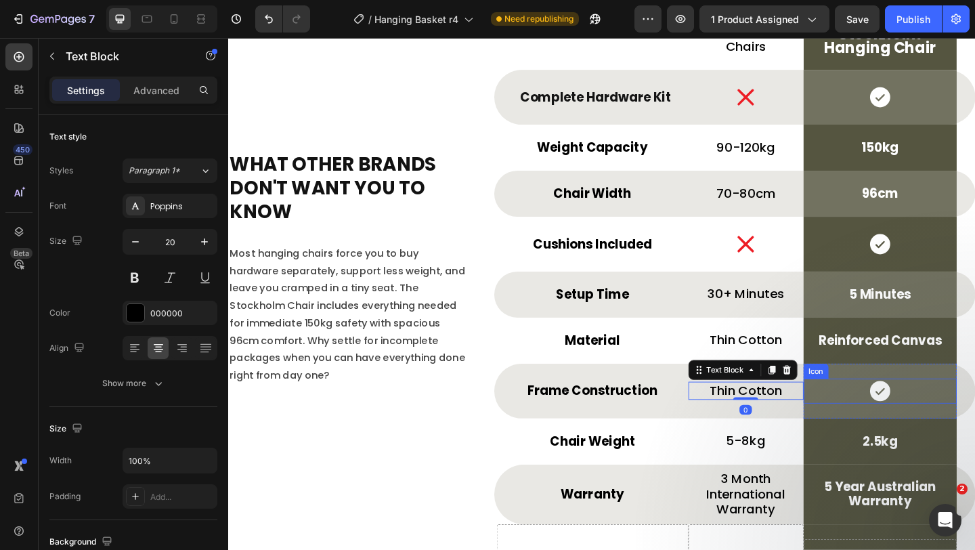
click at [932, 421] on icon at bounding box center [937, 422] width 22 height 22
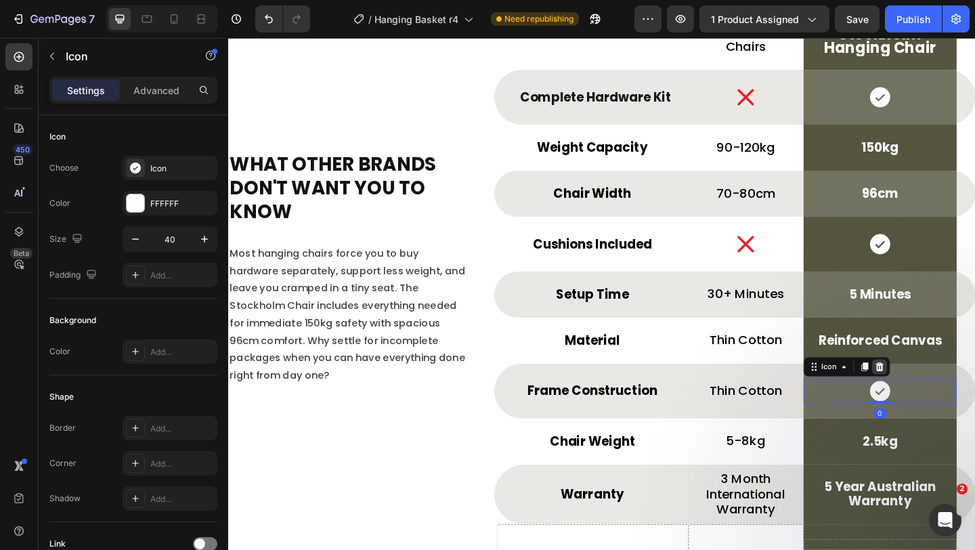
click at [939, 397] on icon at bounding box center [936, 395] width 9 height 9
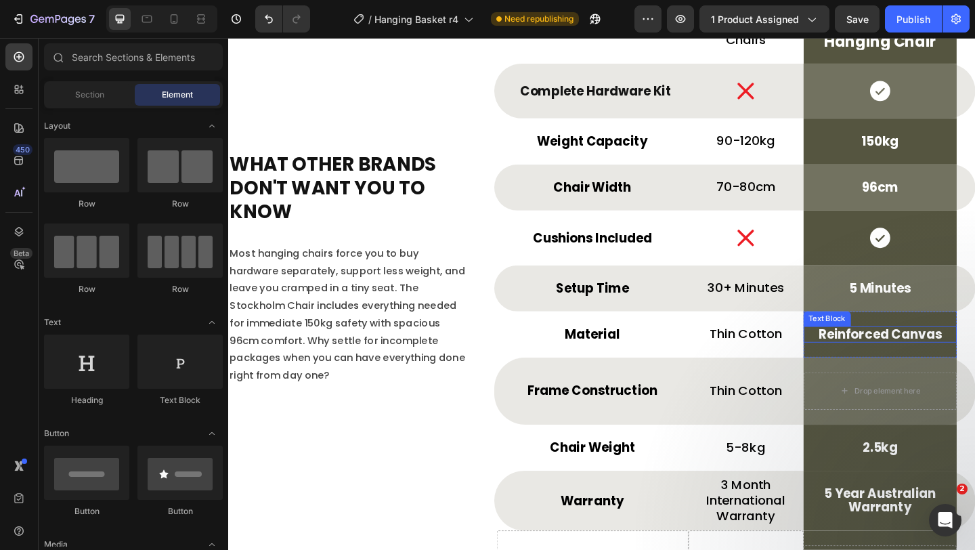
click at [938, 355] on p "Reinforced Canvas" at bounding box center [937, 360] width 164 height 15
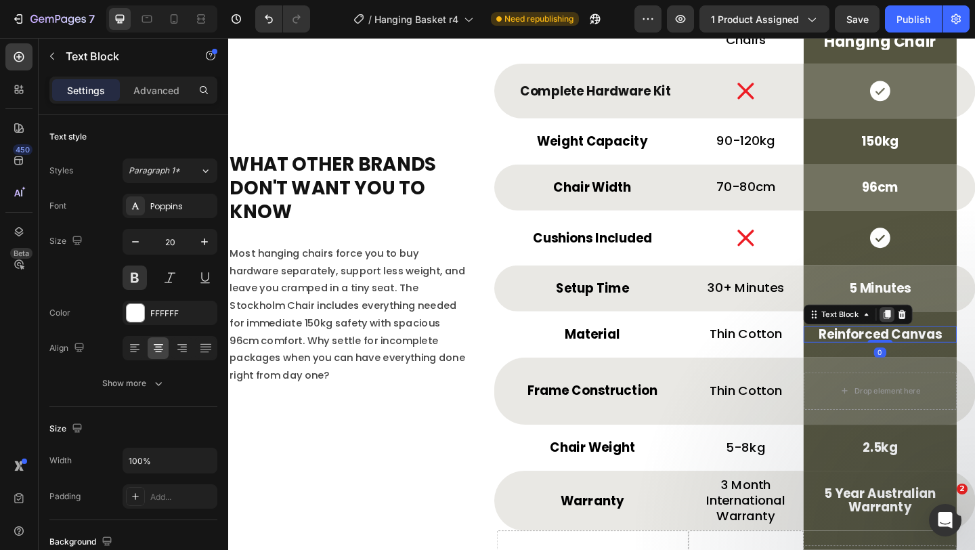
click at [942, 339] on icon at bounding box center [944, 338] width 7 height 9
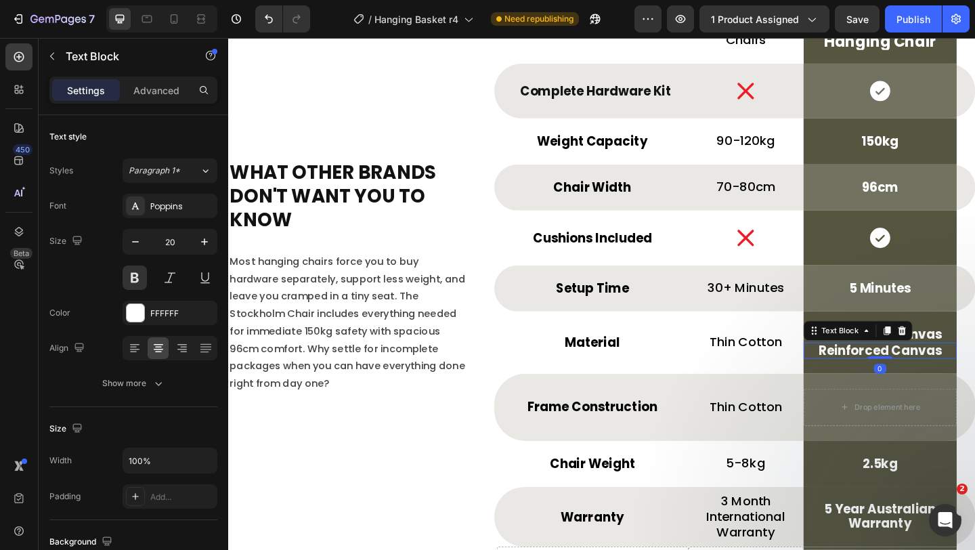
scroll to position [5123, 0]
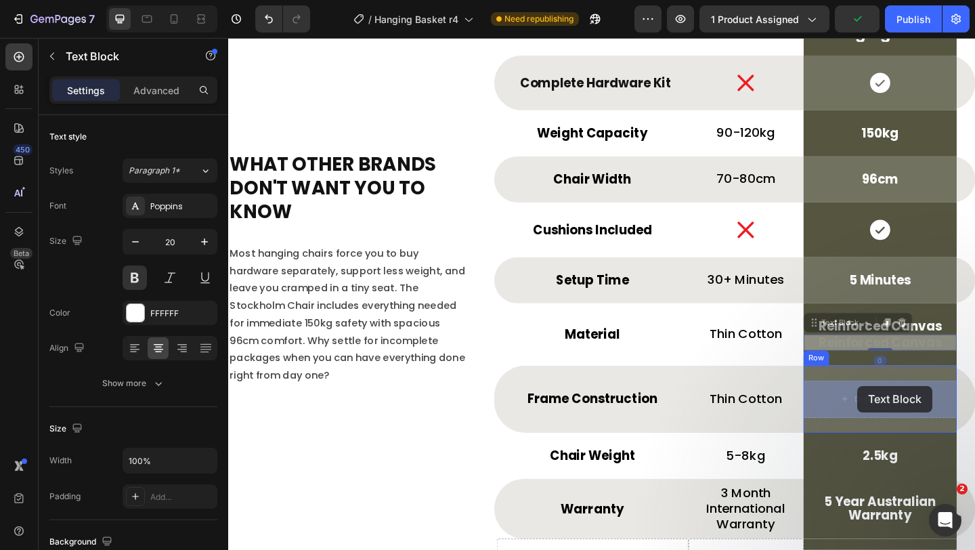
drag, startPoint x: 874, startPoint y: 346, endPoint x: 913, endPoint y: 416, distance: 80.6
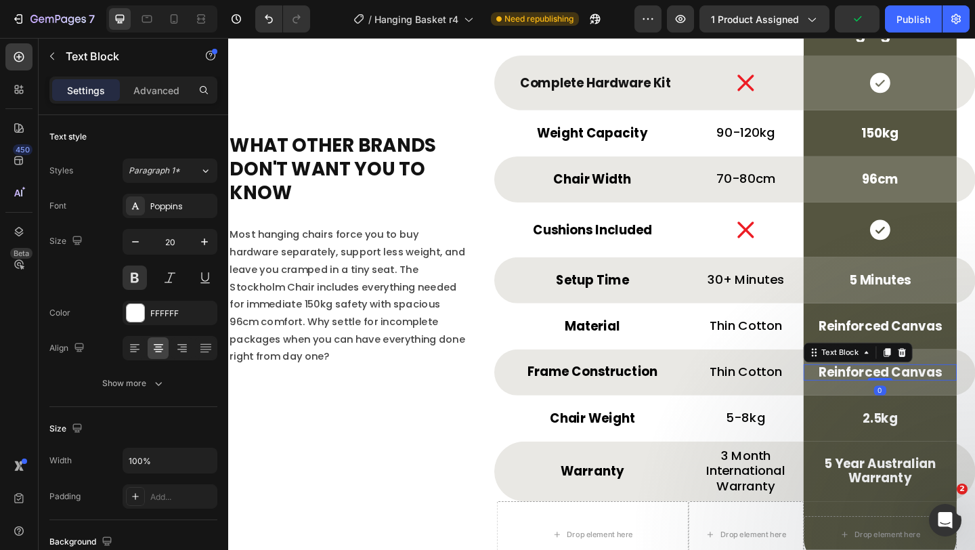
scroll to position [5103, 0]
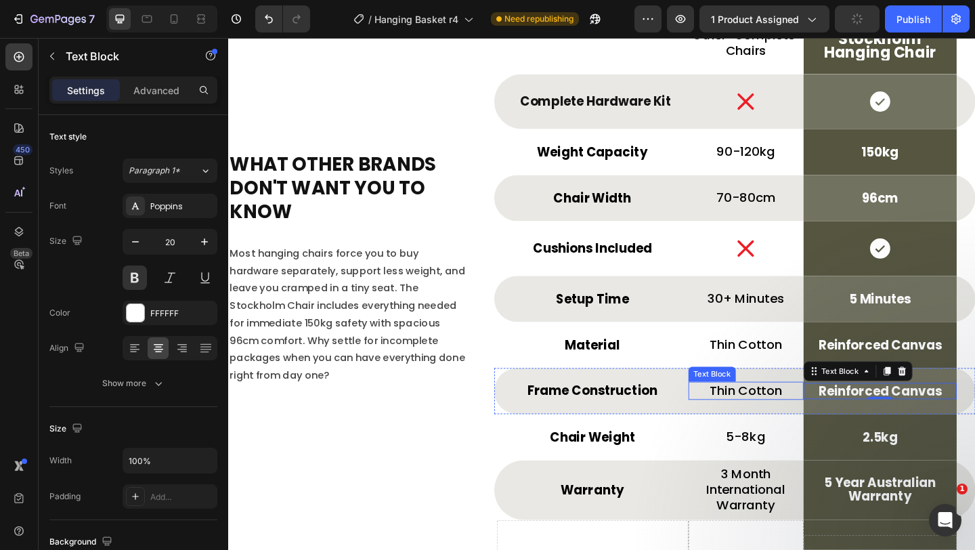
click at [790, 423] on p "Thin Cotton" at bounding box center [791, 421] width 123 height 17
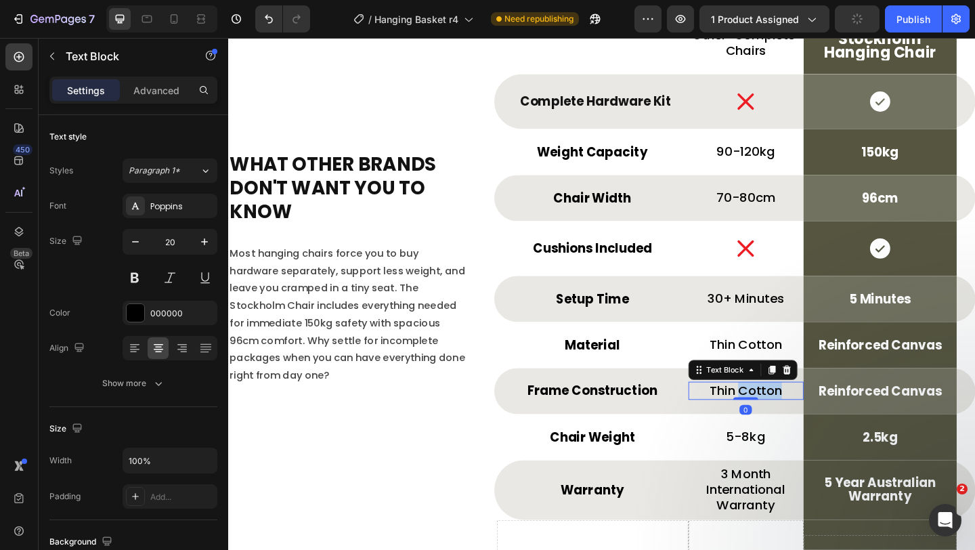
click at [790, 423] on p "Thin Cotton" at bounding box center [791, 421] width 123 height 17
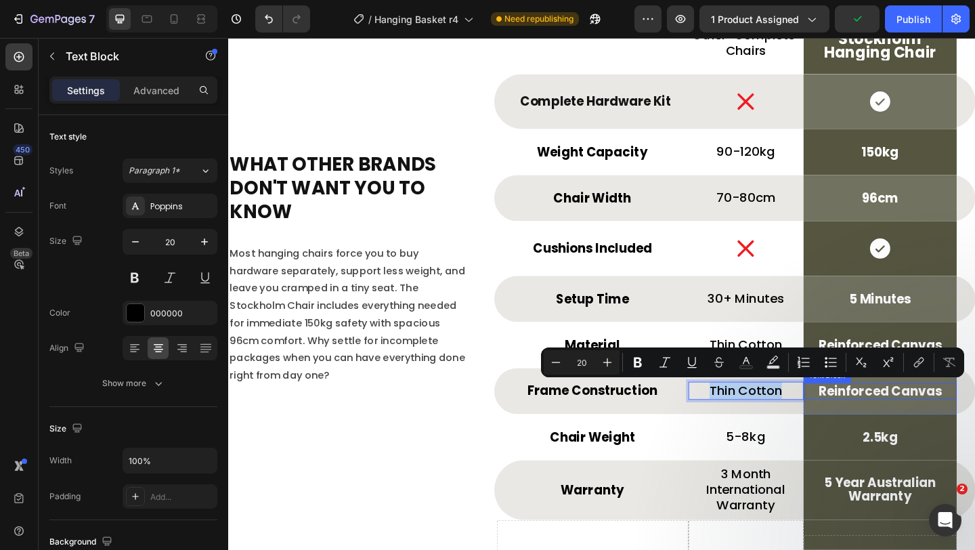
click at [960, 425] on p "Reinforced Canvas" at bounding box center [937, 421] width 164 height 15
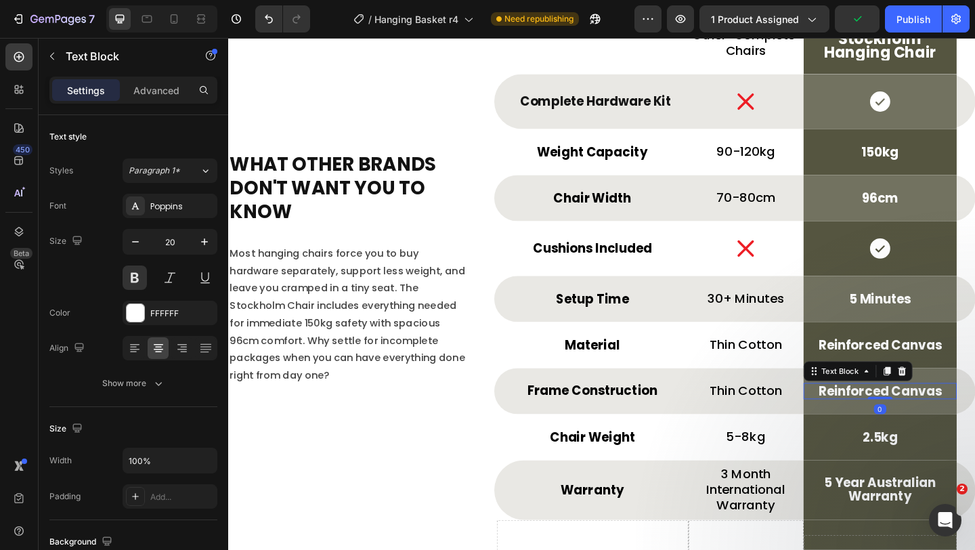
click at [960, 425] on p "Reinforced Canvas" at bounding box center [937, 421] width 164 height 15
click at [960, 425] on strong "Steel Rod" at bounding box center [937, 421] width 65 height 19
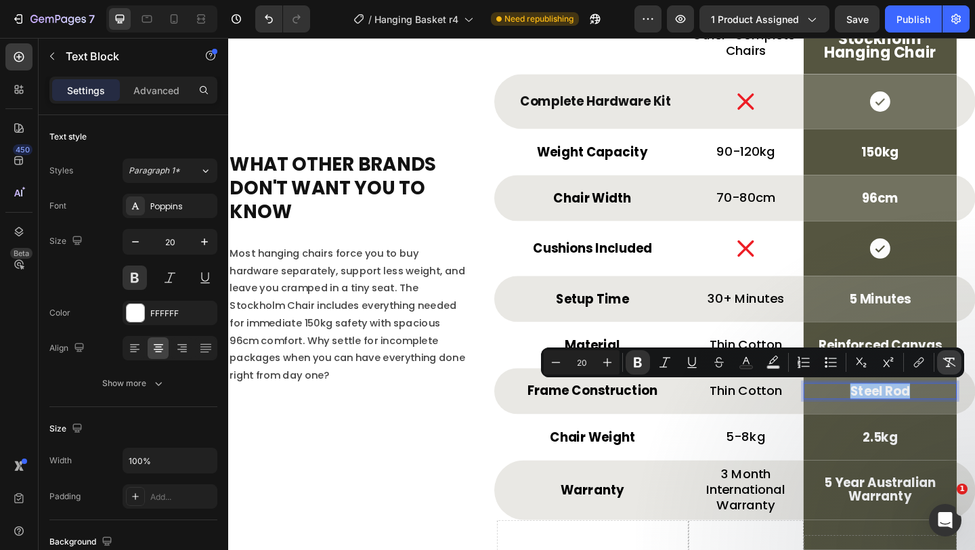
click at [941, 370] on button "Remove Format" at bounding box center [949, 362] width 24 height 24
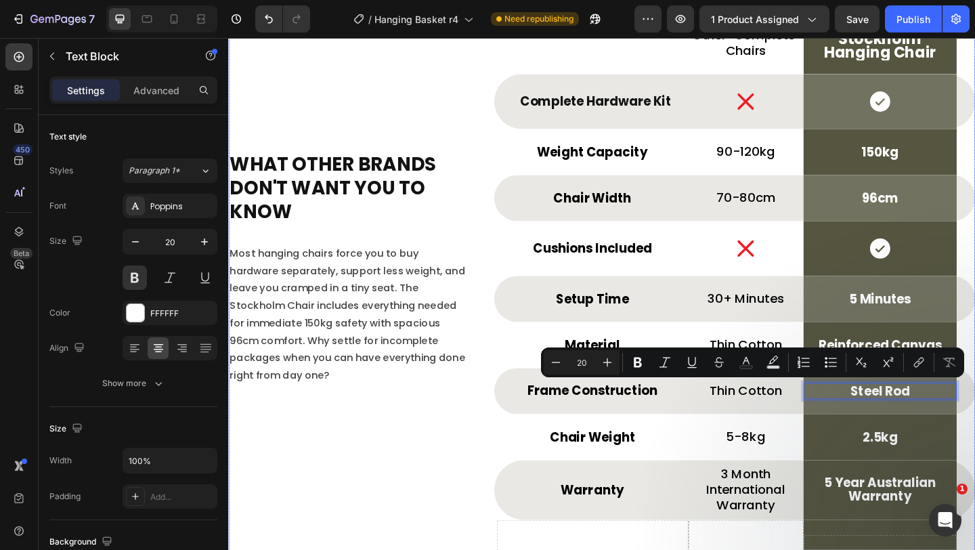
click at [477, 465] on div "⁠⁠⁠⁠⁠⁠⁠ What Other Brands Don't Want You To Know Heading Most hanging chairs fo…" at bounding box center [359, 284] width 262 height 704
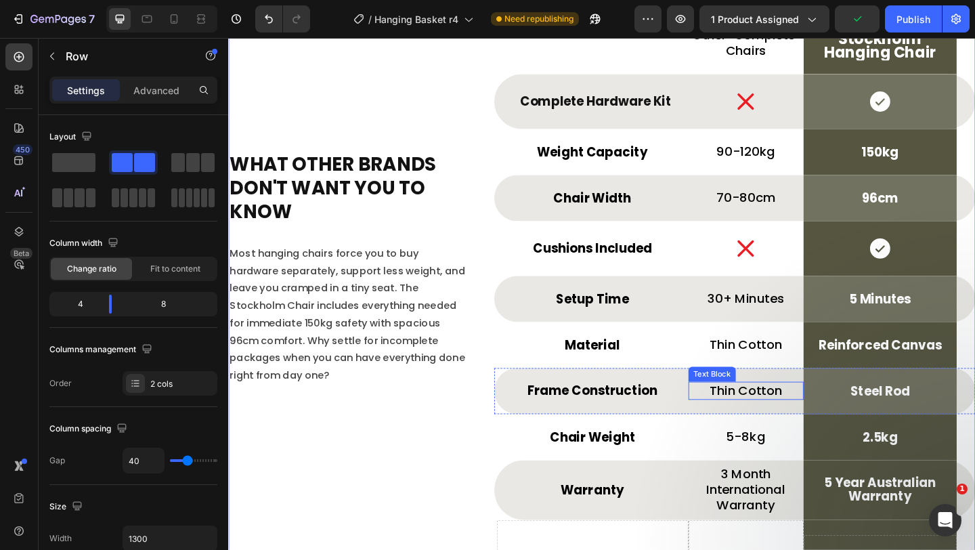
click at [800, 427] on p "Thin Cotton" at bounding box center [791, 421] width 123 height 17
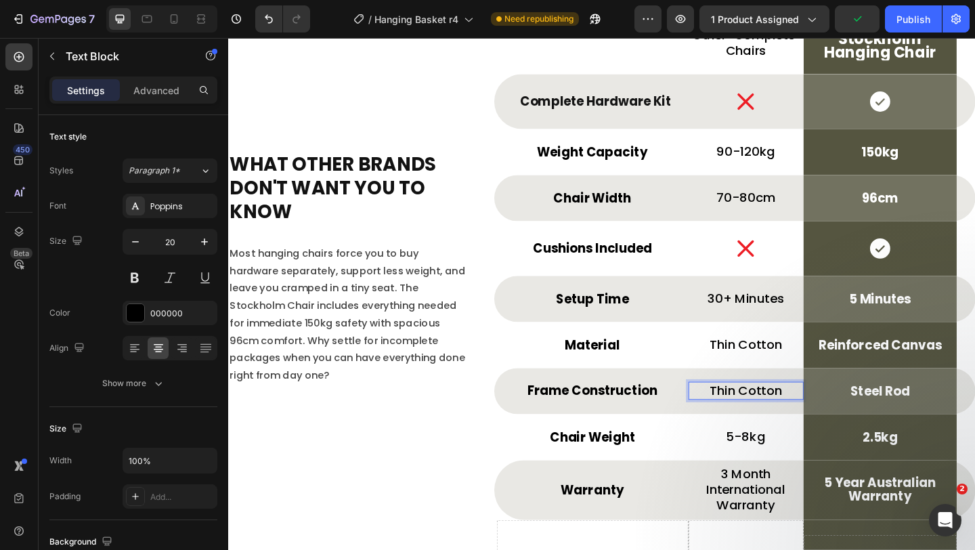
click at [800, 427] on p "Thin Cotton" at bounding box center [791, 421] width 123 height 17
click at [800, 427] on strong "Wood/Plastic" at bounding box center [791, 421] width 95 height 19
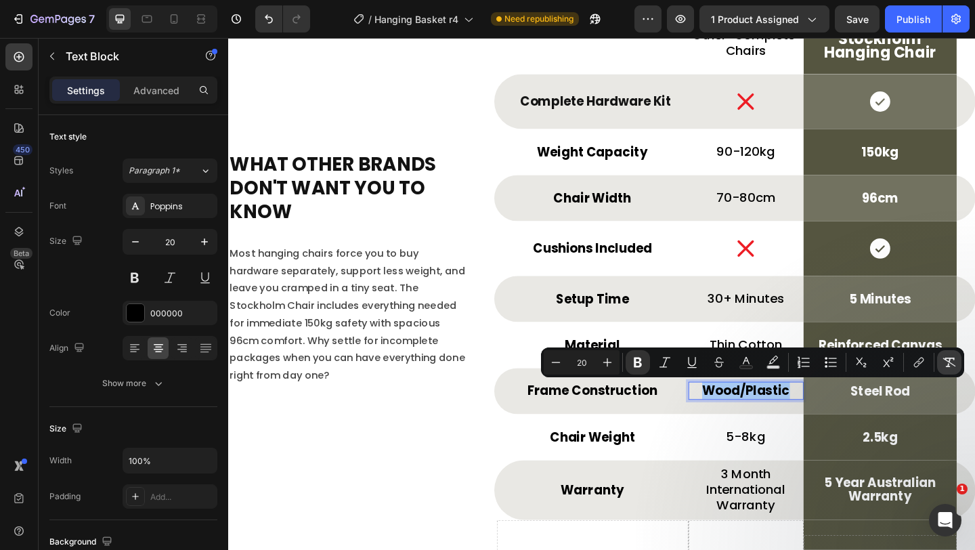
click at [958, 358] on button "Remove Format" at bounding box center [949, 362] width 24 height 24
click at [389, 515] on div "⁠⁠⁠⁠⁠⁠⁠ What Other Brands Don't Want You To Know Heading Most hanging chairs fo…" at bounding box center [359, 284] width 262 height 704
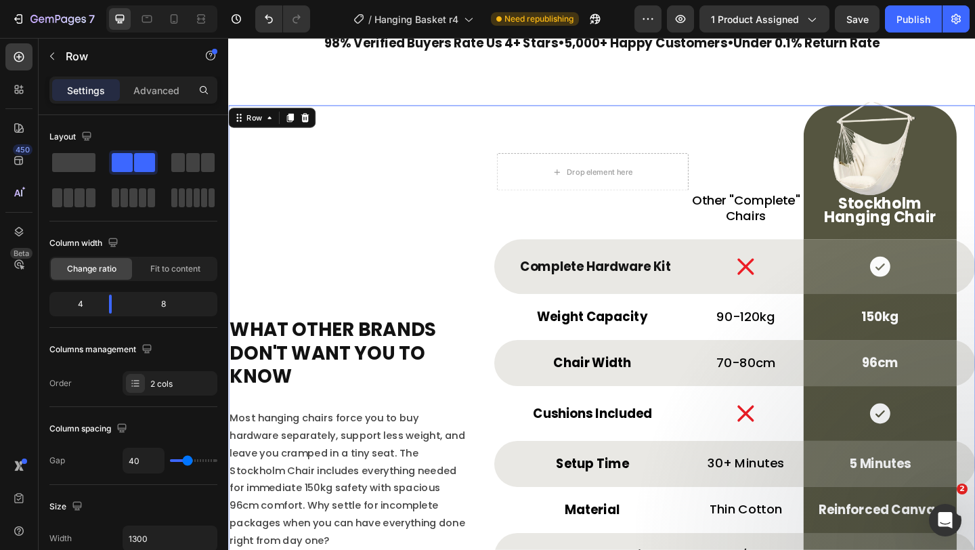
scroll to position [4922, 0]
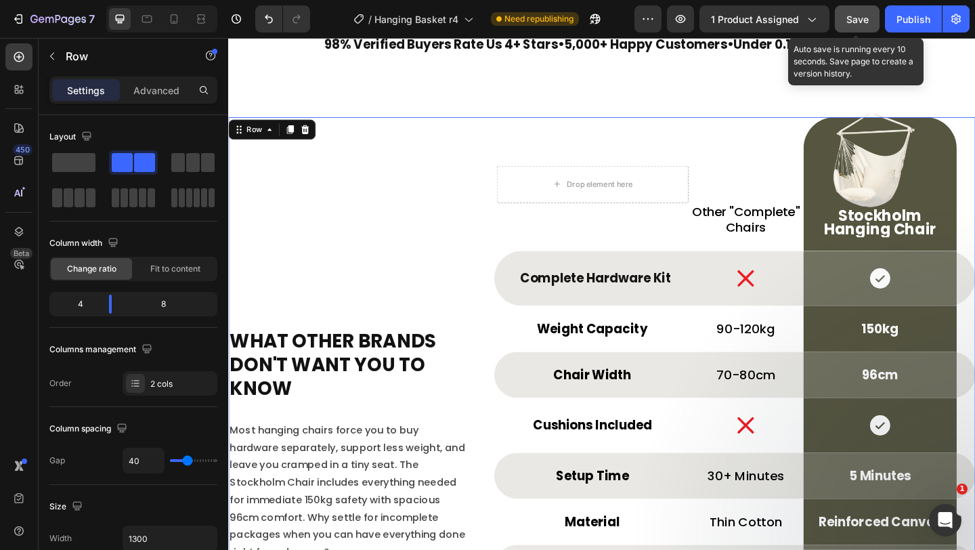
click at [837, 21] on button "Save" at bounding box center [857, 18] width 45 height 27
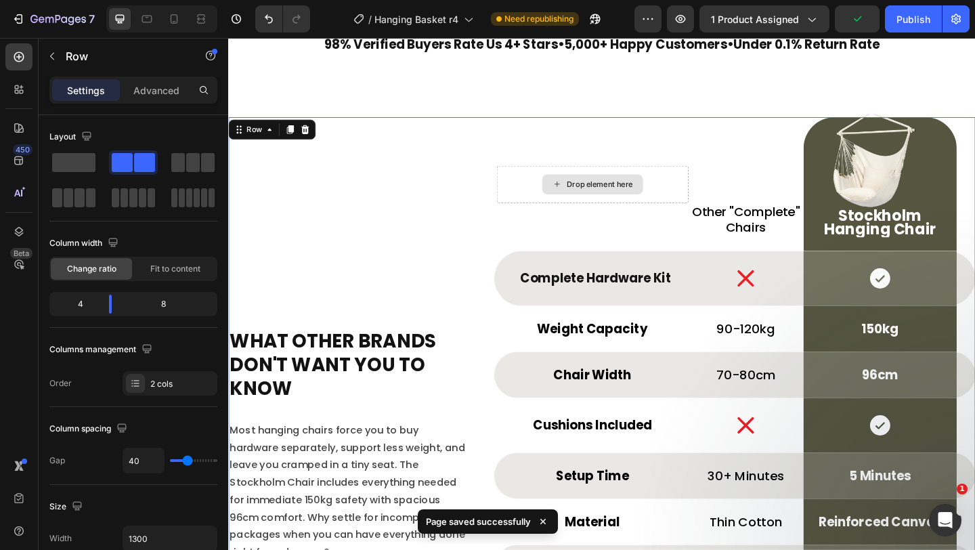
click at [447, 234] on div "⁠⁠⁠⁠⁠⁠⁠ What Other Brands Don't Want You To Know Heading Most hanging chairs fo…" at bounding box center [359, 476] width 262 height 704
click at [447, 231] on div "⁠⁠⁠⁠⁠⁠⁠ What Other Brands Don't Want You To Know Heading Most hanging chairs fo…" at bounding box center [359, 476] width 262 height 704
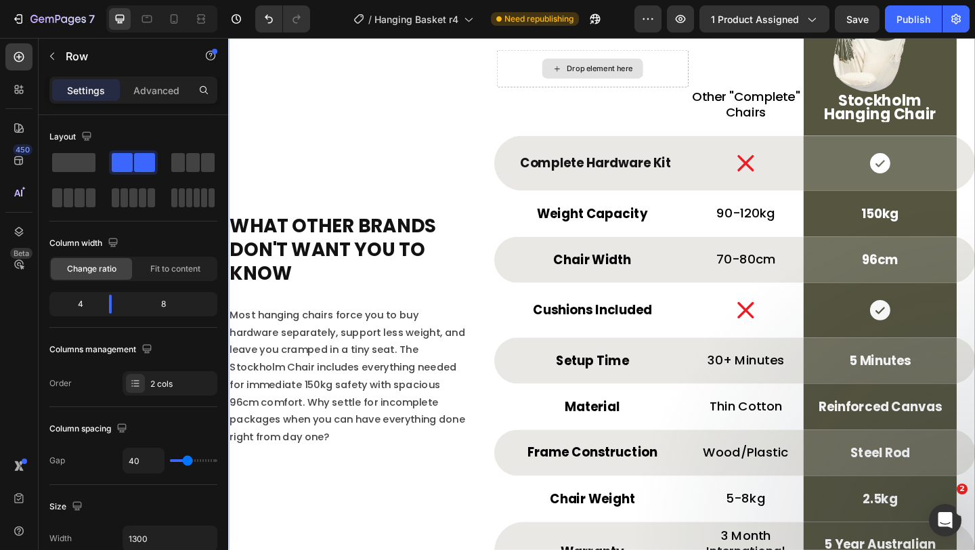
scroll to position [5039, 0]
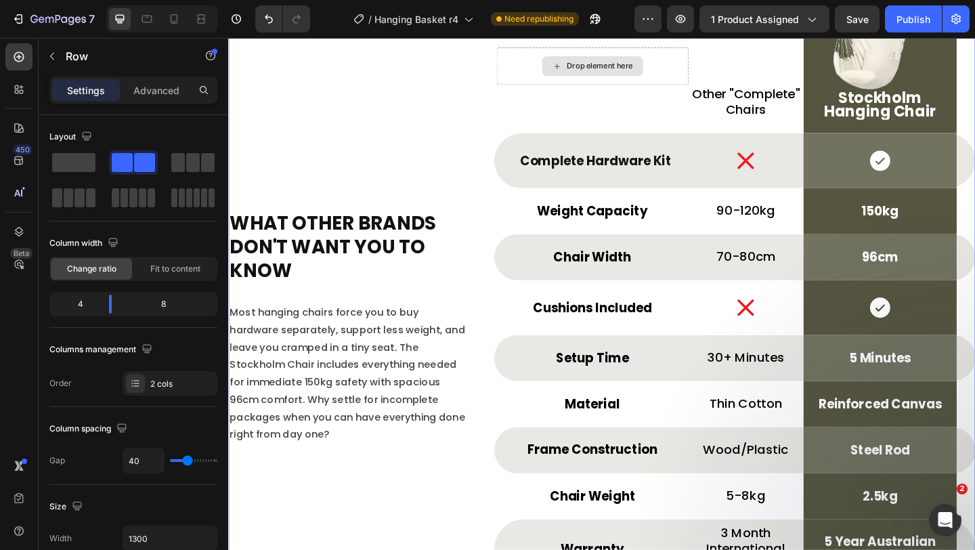
click at [434, 192] on div "⁠⁠⁠⁠⁠⁠⁠ What Other Brands Don't Want You To Know Heading Most hanging chairs fo…" at bounding box center [359, 348] width 262 height 704
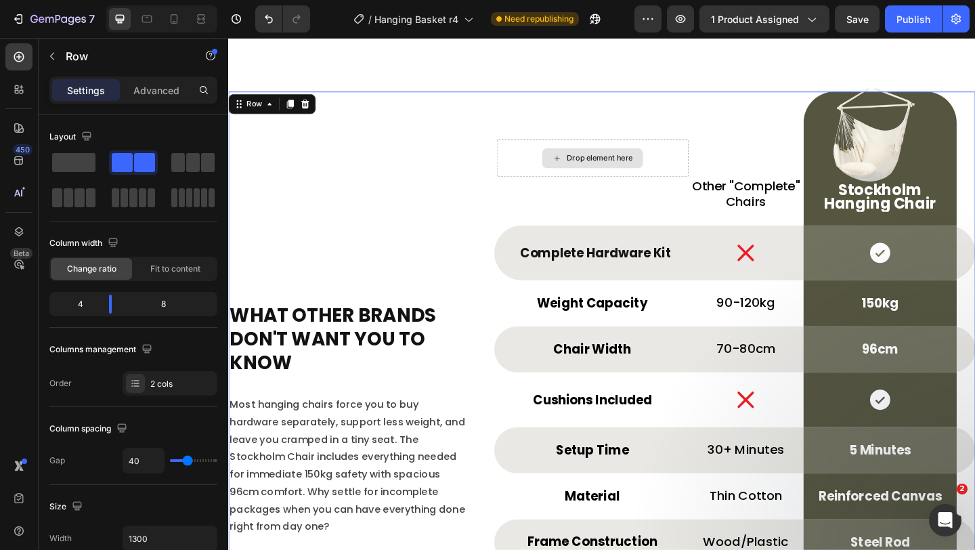
scroll to position [4973, 0]
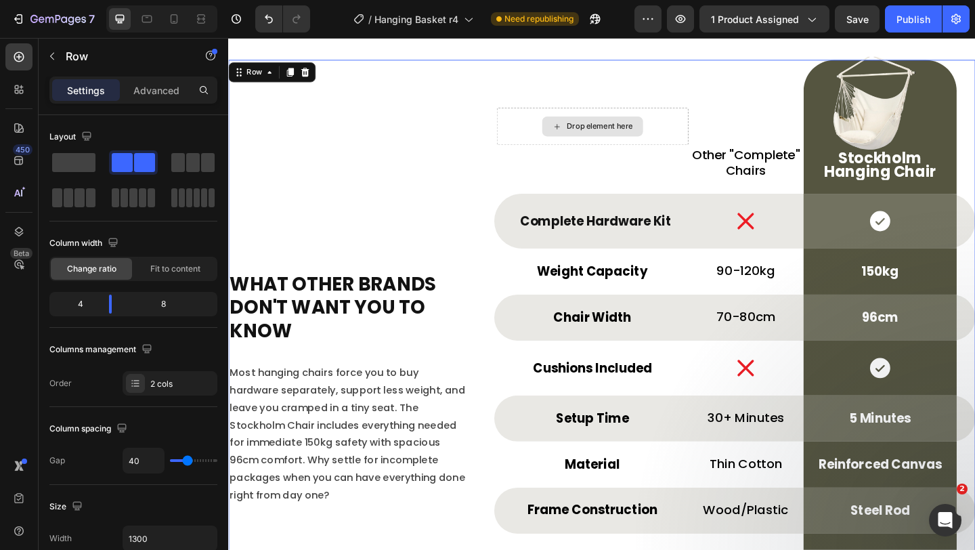
click at [458, 194] on div "⁠⁠⁠⁠⁠⁠⁠ What Other Brands Don't Want You To Know Heading Most hanging chairs fo…" at bounding box center [359, 414] width 262 height 704
click at [461, 155] on div "⁠⁠⁠⁠⁠⁠⁠ What Other Brands Don't Want You To Know Heading Most hanging chairs fo…" at bounding box center [359, 414] width 262 height 704
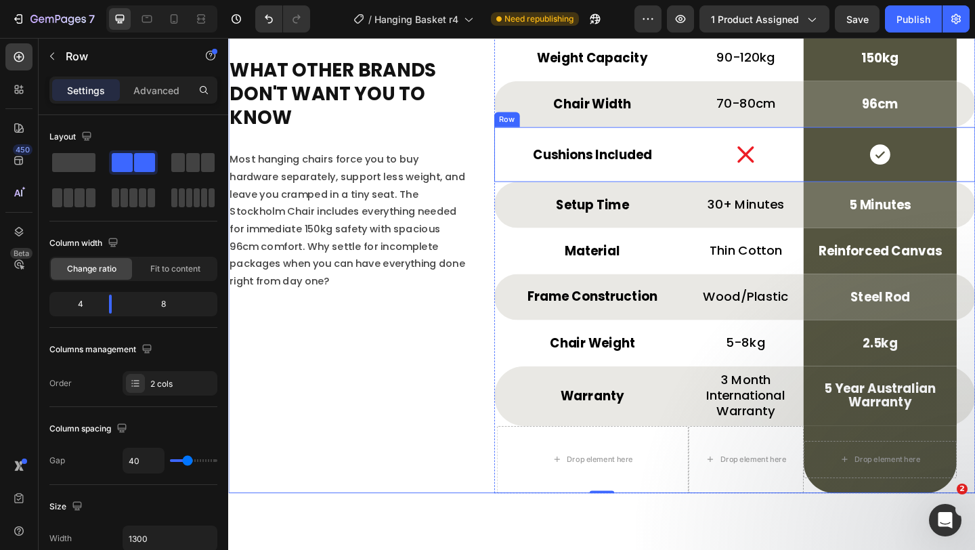
scroll to position [5203, 0]
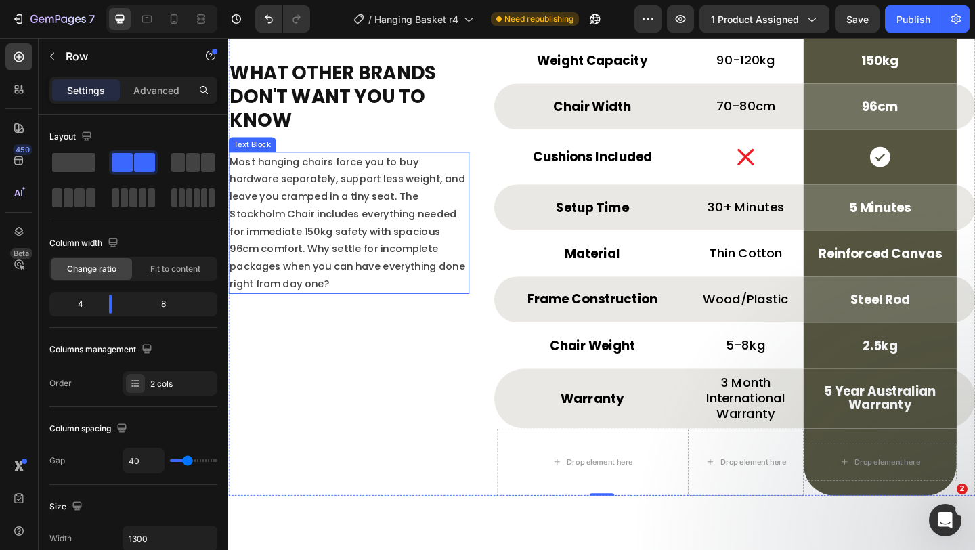
click at [375, 242] on p "Most hanging chairs force you to buy hardware separately, support less weight, …" at bounding box center [359, 239] width 259 height 152
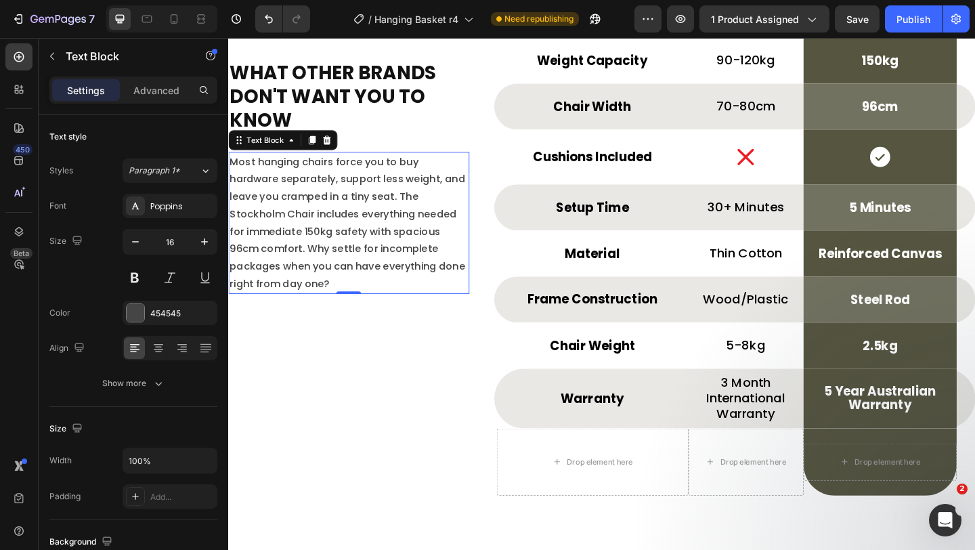
click at [353, 225] on p "Most hanging chairs force you to buy hardware separately, support less weight, …" at bounding box center [359, 239] width 259 height 152
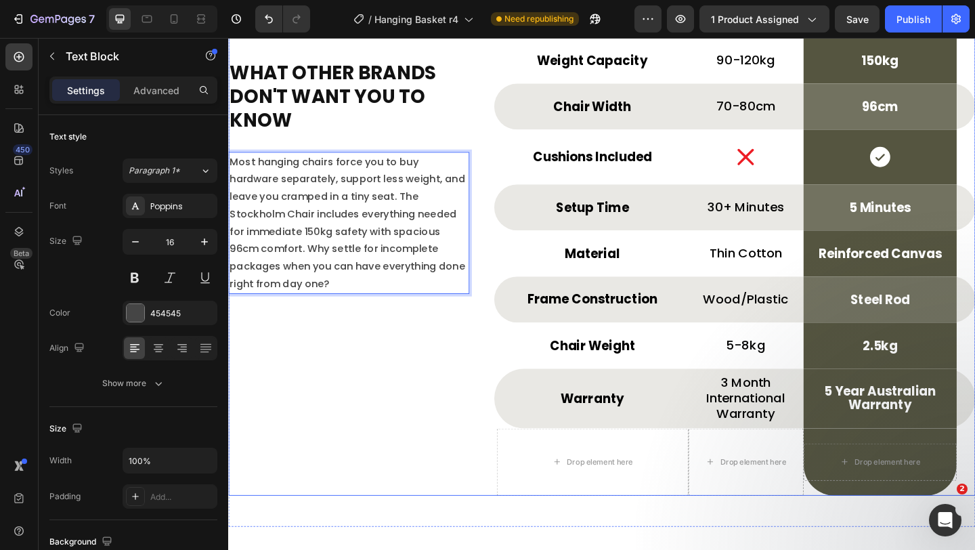
drag, startPoint x: 460, startPoint y: 260, endPoint x: 486, endPoint y: 308, distance: 54.5
click at [486, 308] on div "⁠⁠⁠⁠⁠⁠⁠ What Other Brands Don't Want You To Know Heading Most hanging chairs fo…" at bounding box center [359, 184] width 262 height 704
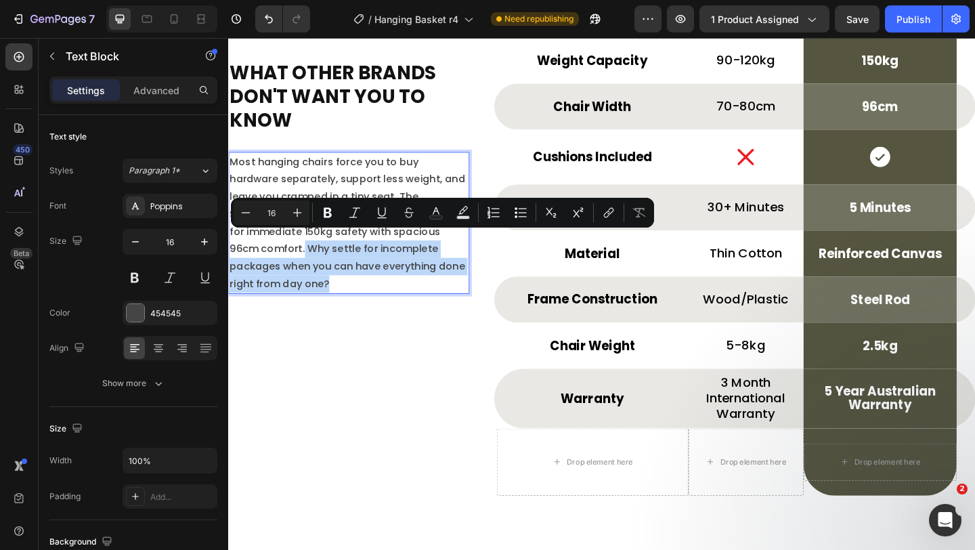
drag, startPoint x: 474, startPoint y: 302, endPoint x: 458, endPoint y: 257, distance: 47.6
click at [458, 257] on p "Most hanging chairs force you to buy hardware separately, support less weight, …" at bounding box center [359, 239] width 259 height 152
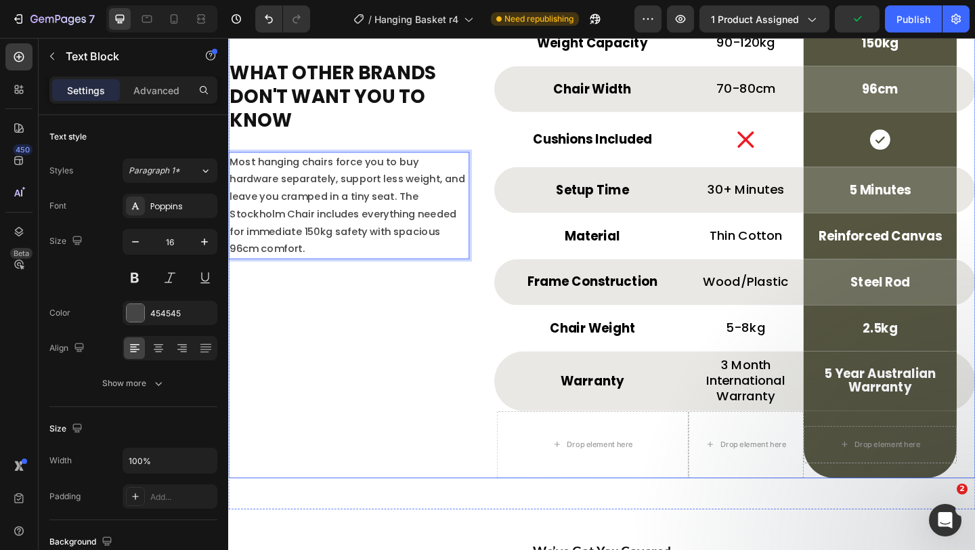
click at [318, 354] on div "⁠⁠⁠⁠⁠⁠⁠ What Other Brands Don't Want You To Know Heading Most hanging chairs fo…" at bounding box center [359, 165] width 262 height 704
